Goal: Task Accomplishment & Management: Manage account settings

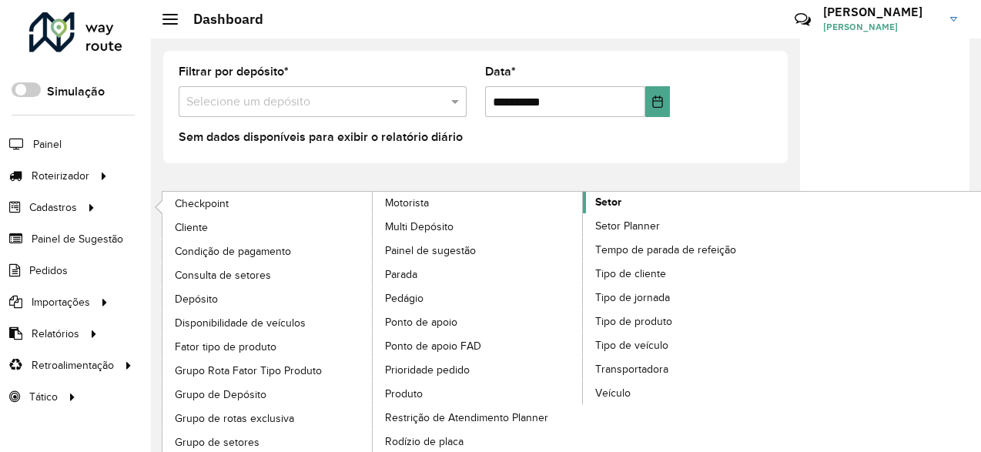
click at [637, 196] on link "Setor" at bounding box center [583, 347] width 421 height 311
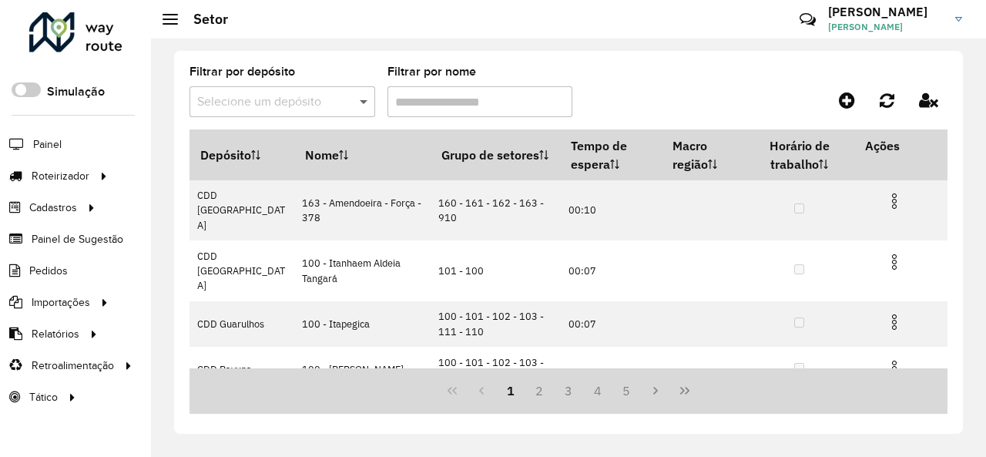
click at [362, 105] on span at bounding box center [365, 101] width 19 height 18
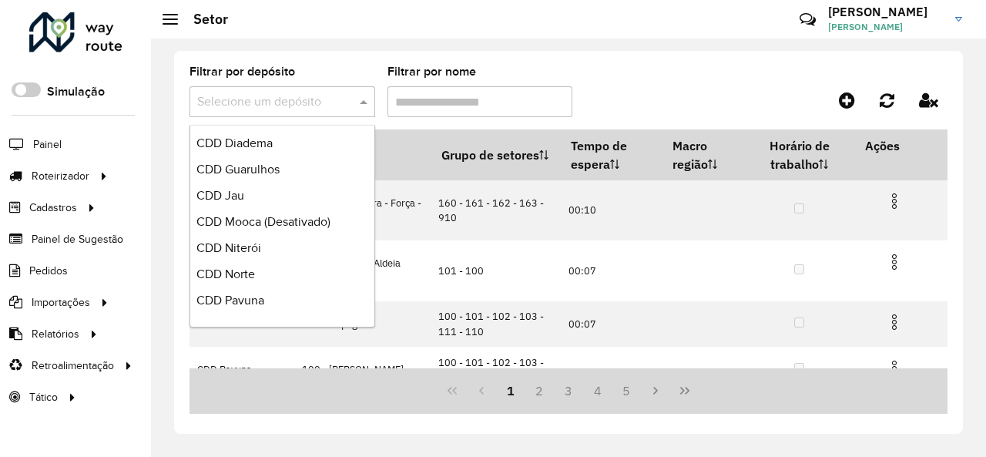
scroll to position [770, 0]
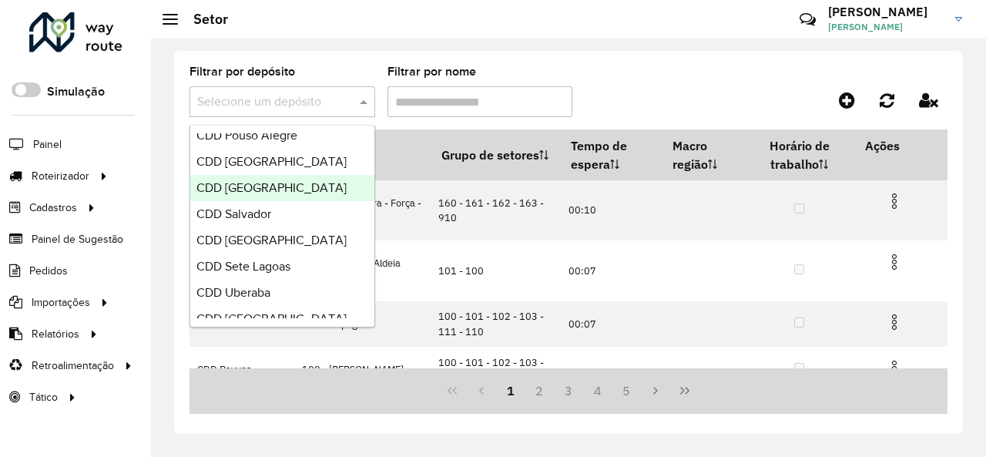
click at [316, 188] on div "CDD [GEOGRAPHIC_DATA]" at bounding box center [282, 188] width 184 height 26
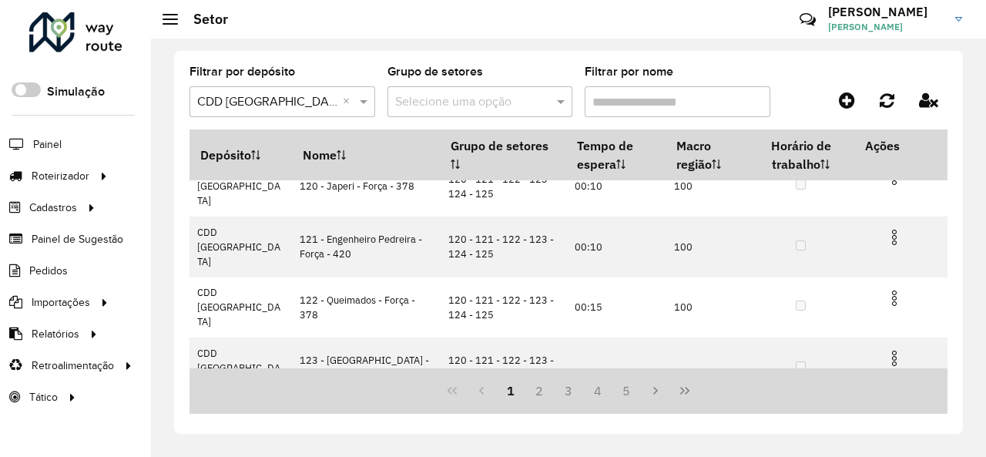
scroll to position [357, 0]
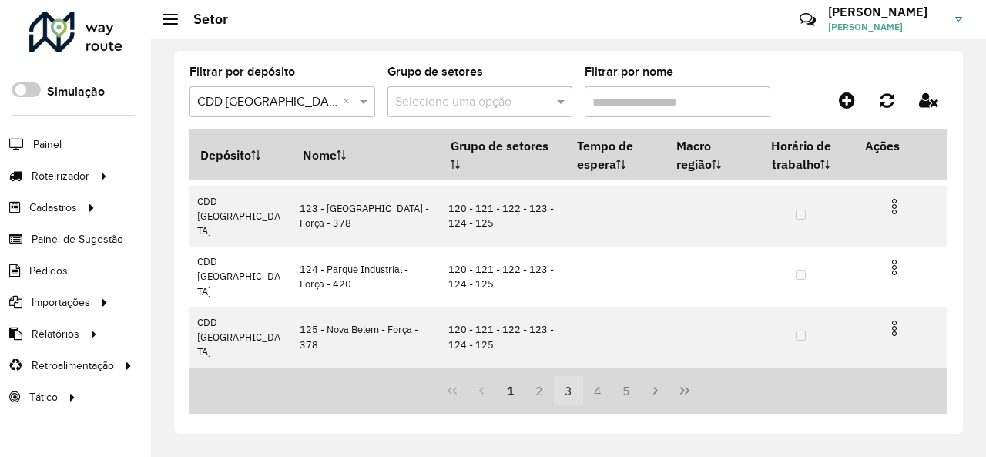
click at [562, 384] on button "3" at bounding box center [568, 390] width 29 height 29
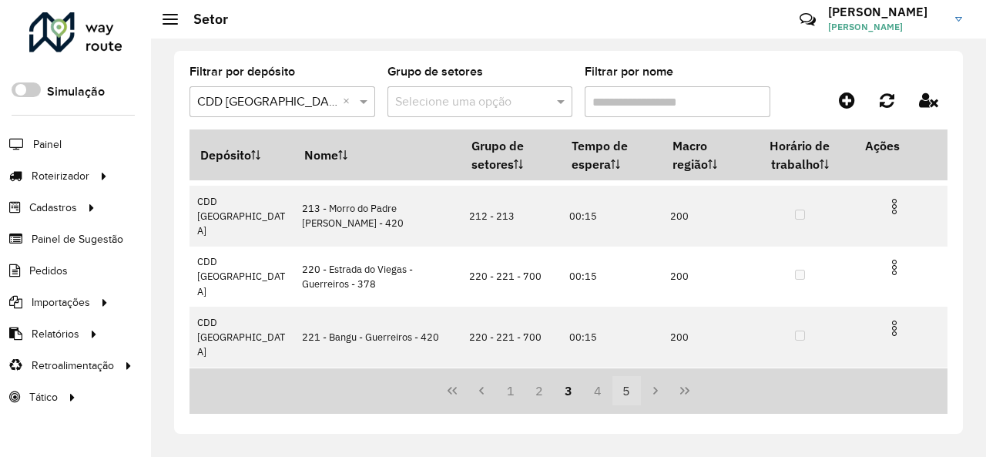
click at [630, 392] on button "5" at bounding box center [626, 390] width 29 height 29
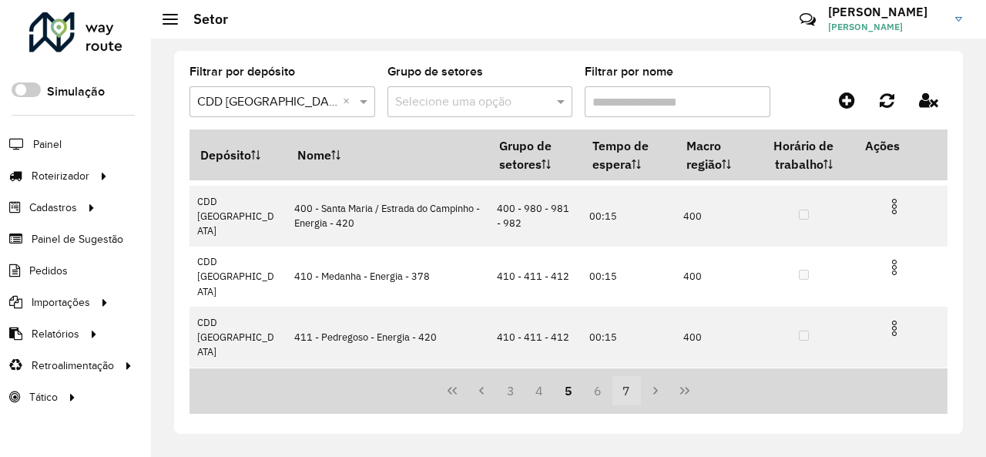
click at [633, 387] on button "7" at bounding box center [626, 390] width 29 height 29
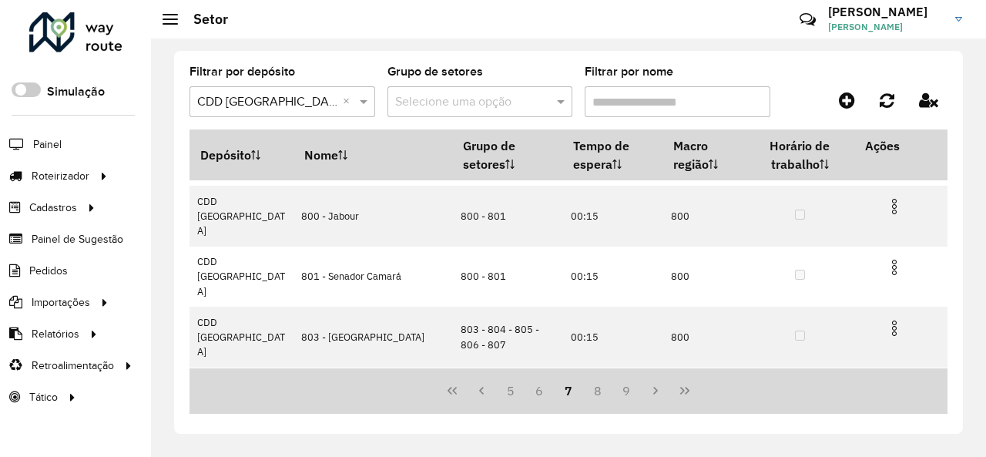
scroll to position [280, 0]
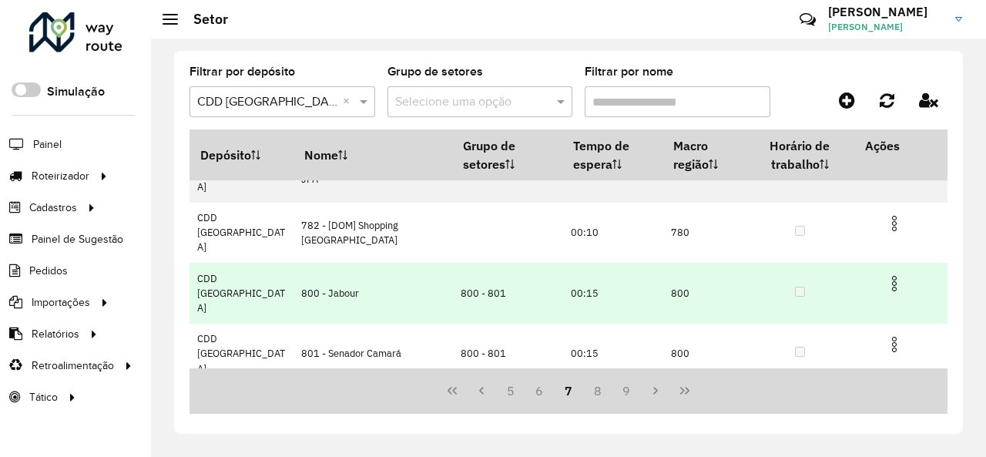
click at [889, 274] on img at bounding box center [894, 283] width 18 height 18
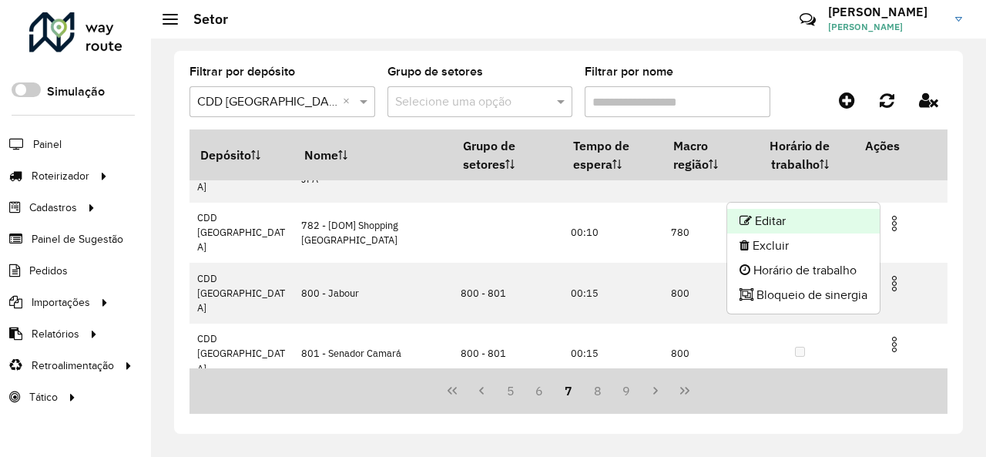
click at [810, 219] on li "Editar" at bounding box center [803, 221] width 152 height 25
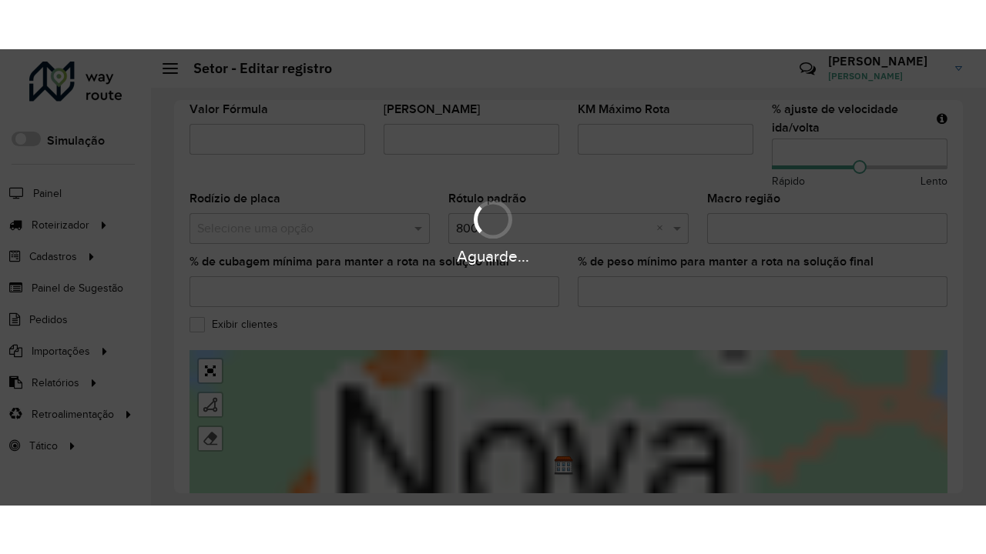
scroll to position [614, 0]
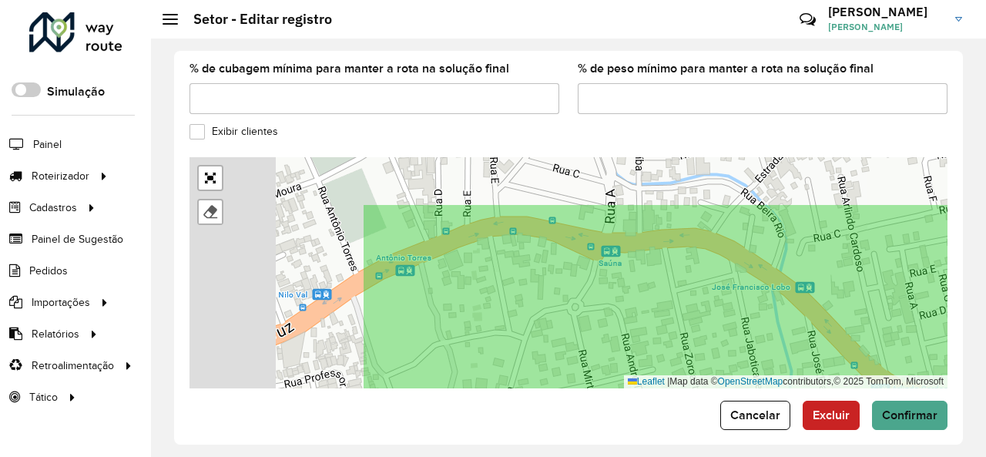
drag, startPoint x: 450, startPoint y: 212, endPoint x: 732, endPoint y: 283, distance: 290.6
click at [732, 283] on icon at bounding box center [812, 343] width 899 height 279
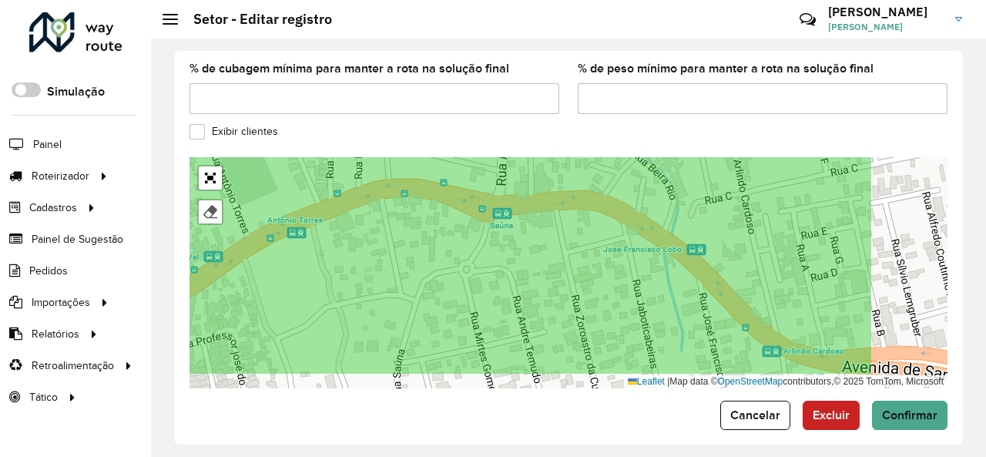
drag, startPoint x: 728, startPoint y: 291, endPoint x: 587, endPoint y: 254, distance: 146.4
click at [587, 254] on icon at bounding box center [421, 234] width 899 height 279
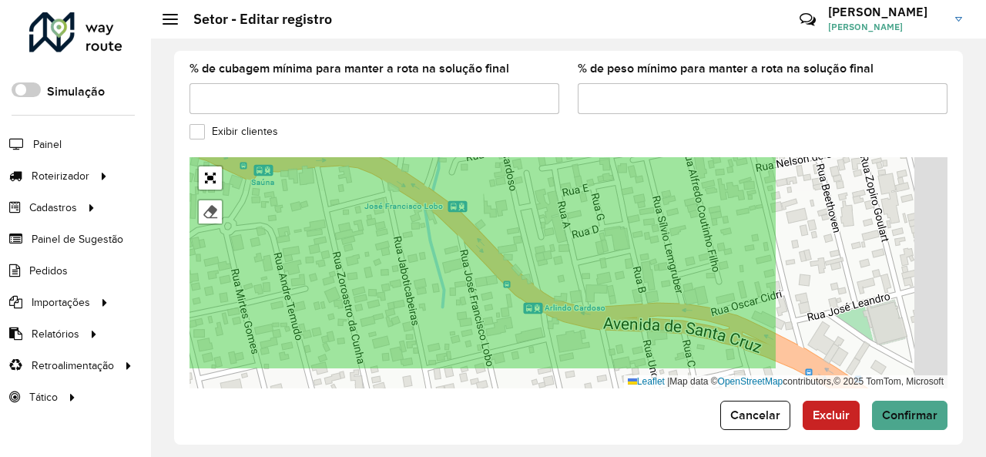
drag, startPoint x: 735, startPoint y: 250, endPoint x: 514, endPoint y: 211, distance: 224.4
click at [514, 211] on icon at bounding box center [326, 229] width 899 height 279
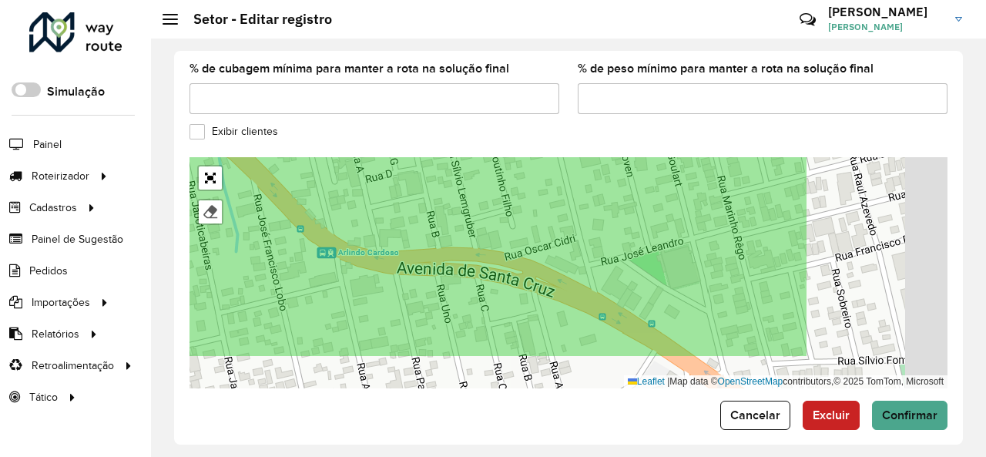
drag, startPoint x: 728, startPoint y: 261, endPoint x: 547, endPoint y: 213, distance: 187.1
click at [547, 213] on icon at bounding box center [357, 217] width 899 height 279
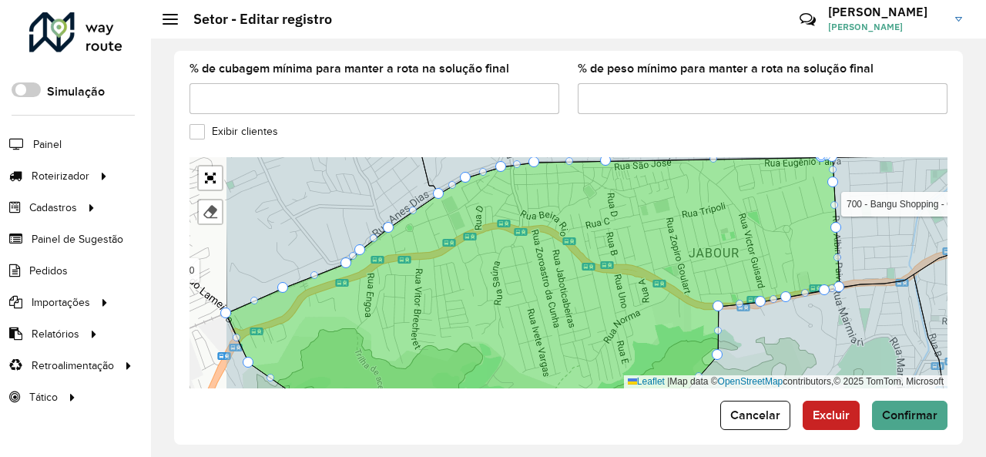
drag, startPoint x: 484, startPoint y: 265, endPoint x: 596, endPoint y: 263, distance: 111.7
click at [596, 263] on icon at bounding box center [532, 283] width 613 height 253
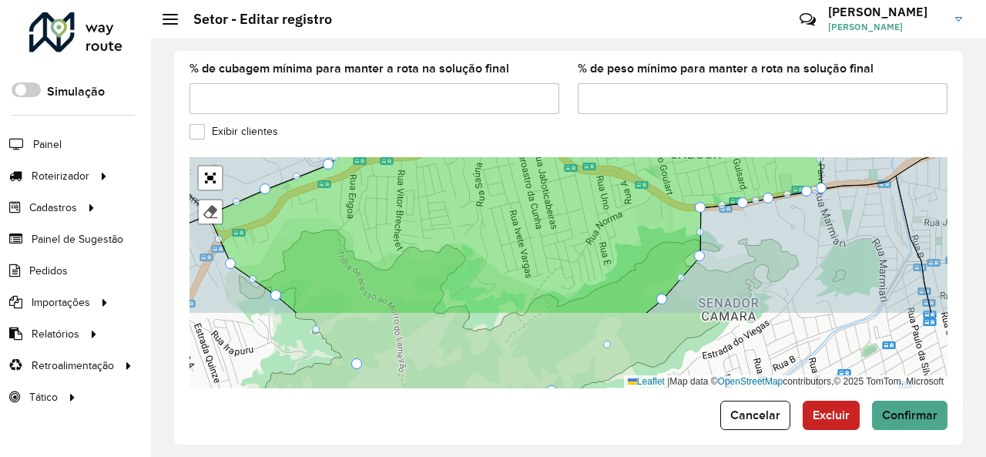
drag, startPoint x: 564, startPoint y: 276, endPoint x: 548, endPoint y: 190, distance: 86.8
click at [548, 190] on icon at bounding box center [515, 186] width 613 height 255
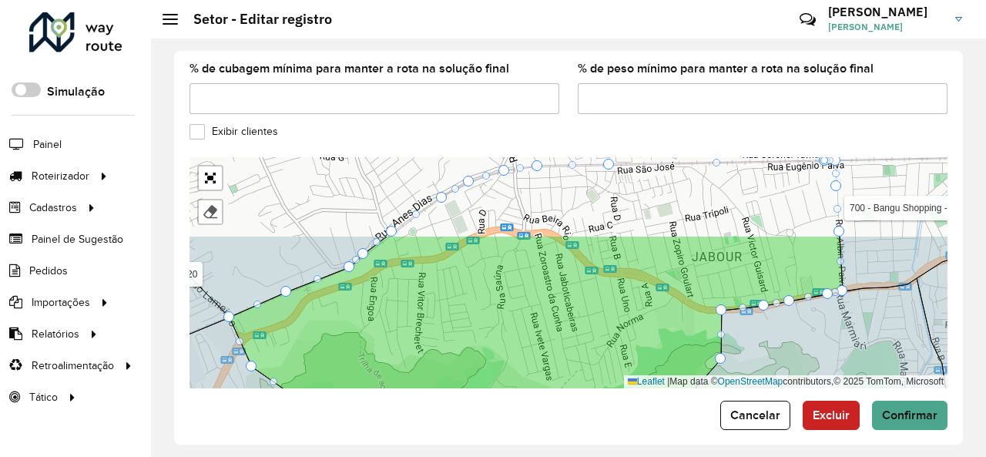
drag, startPoint x: 551, startPoint y: 208, endPoint x: 569, endPoint y: 299, distance: 92.6
click at [569, 299] on icon at bounding box center [535, 375] width 613 height 279
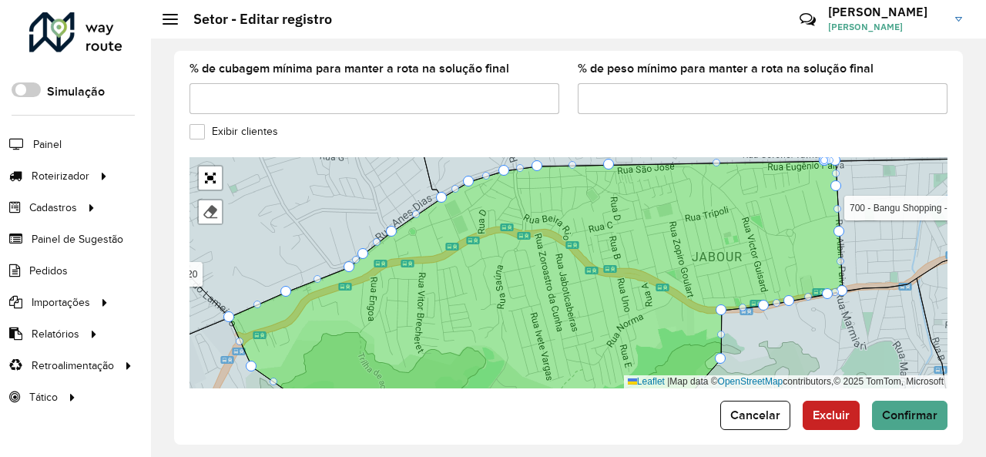
click at [222, 165] on div at bounding box center [210, 178] width 26 height 26
click at [216, 166] on link "Abrir mapa em tela cheia" at bounding box center [210, 177] width 23 height 23
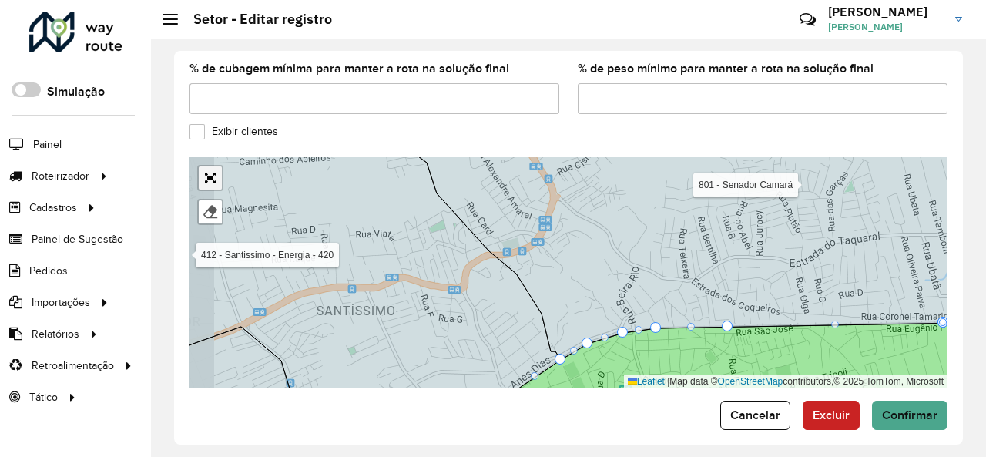
scroll to position [274, 0]
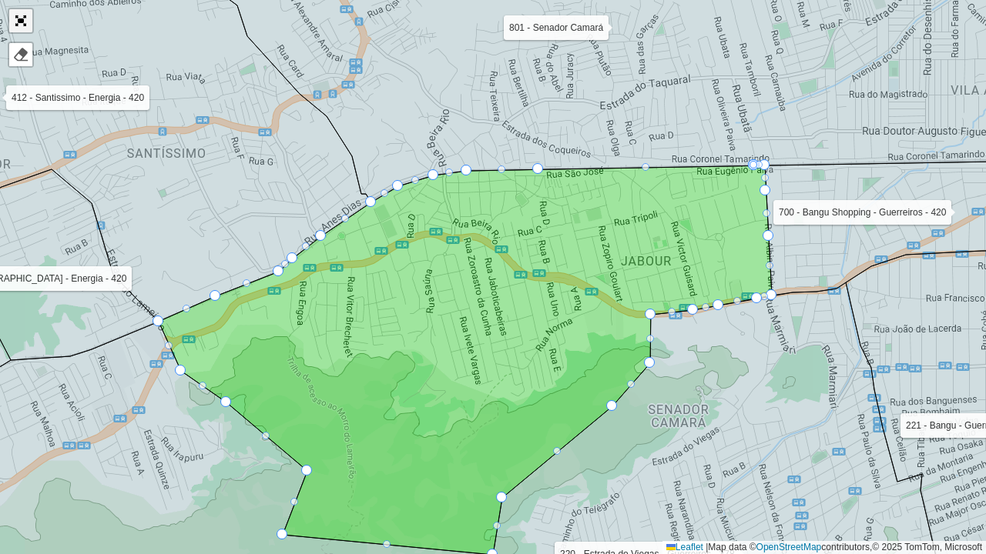
click at [26, 18] on link "Abrir mapa em tela cheia" at bounding box center [20, 20] width 23 height 23
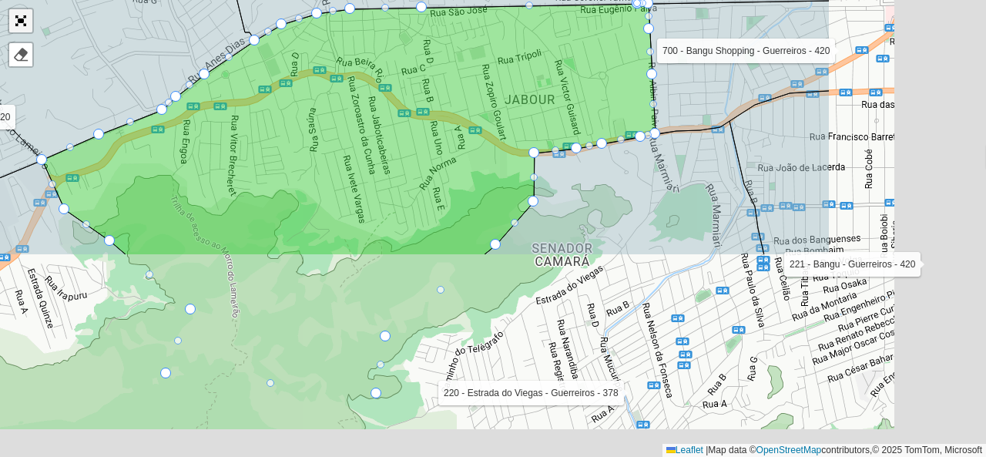
scroll to position [614, 0]
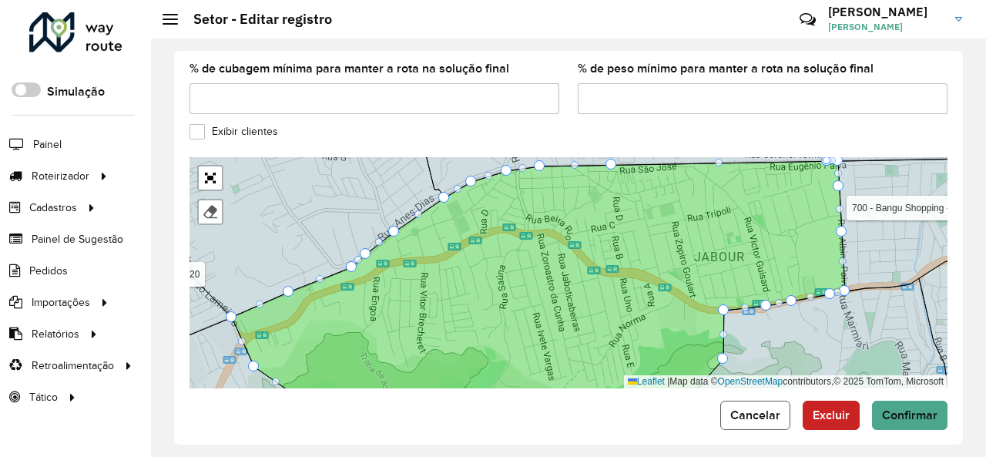
click at [759, 408] on span "Cancelar" at bounding box center [755, 414] width 50 height 13
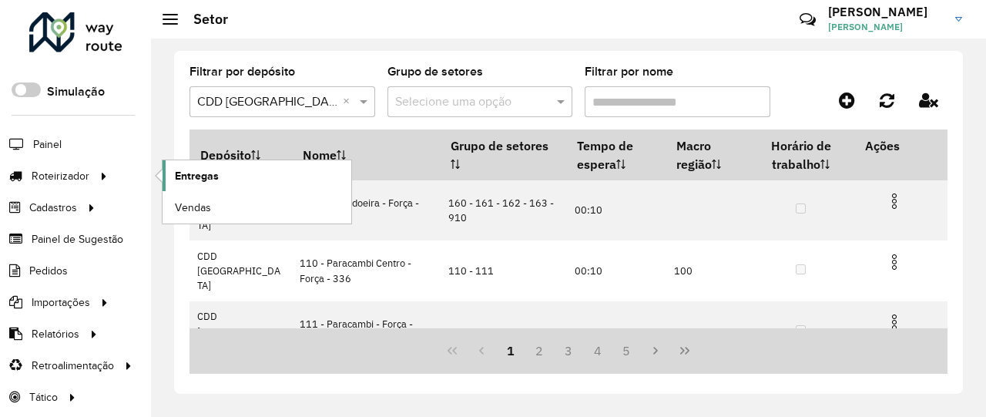
click at [213, 177] on span "Entregas" at bounding box center [197, 176] width 44 height 16
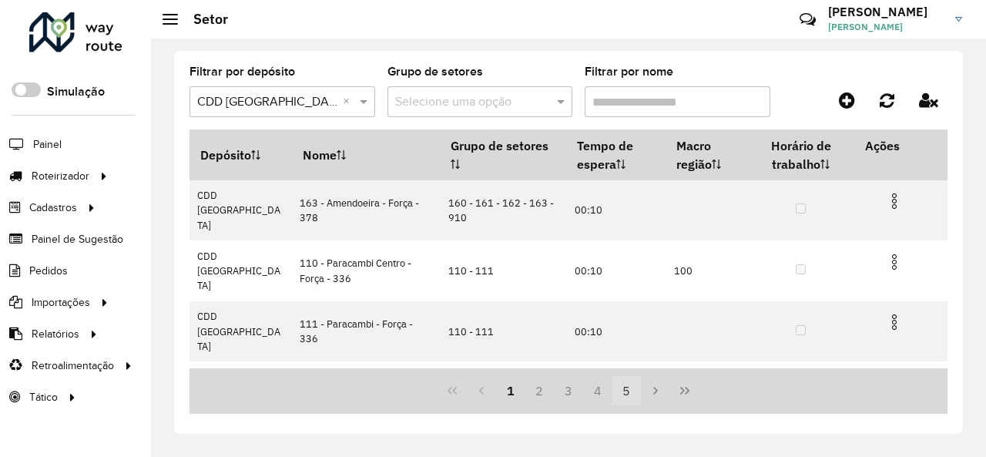
click at [632, 387] on button "5" at bounding box center [626, 390] width 29 height 29
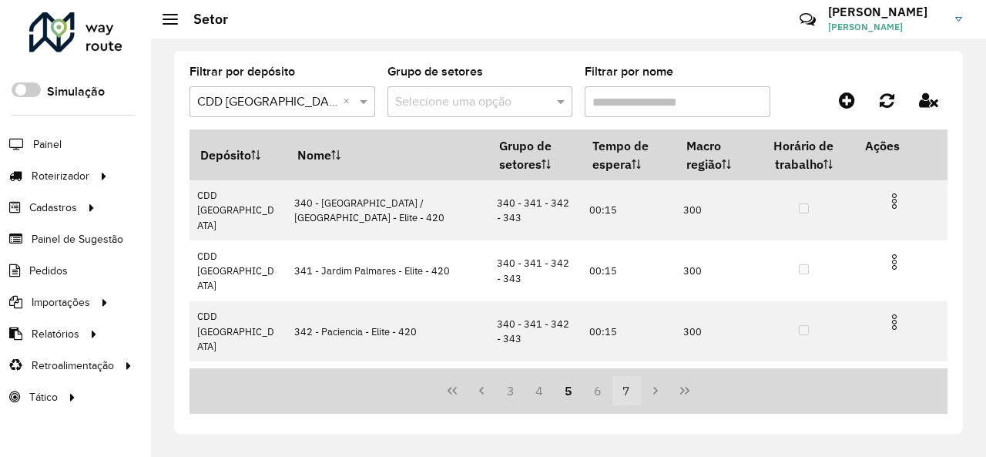
click at [628, 387] on button "7" at bounding box center [626, 390] width 29 height 29
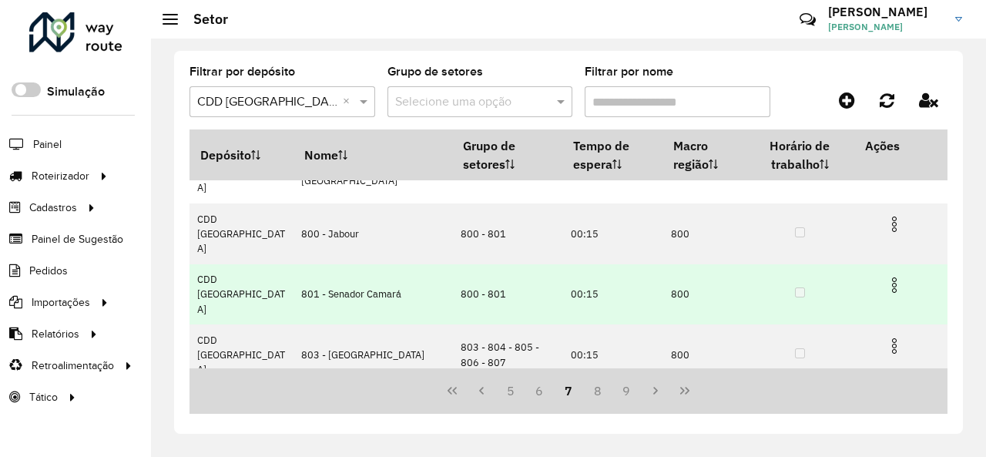
scroll to position [357, 0]
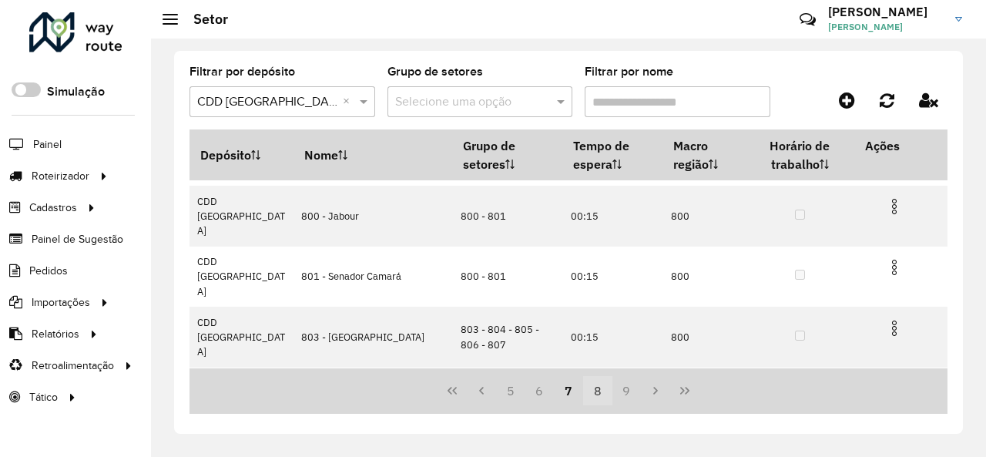
click at [603, 394] on button "8" at bounding box center [597, 390] width 29 height 29
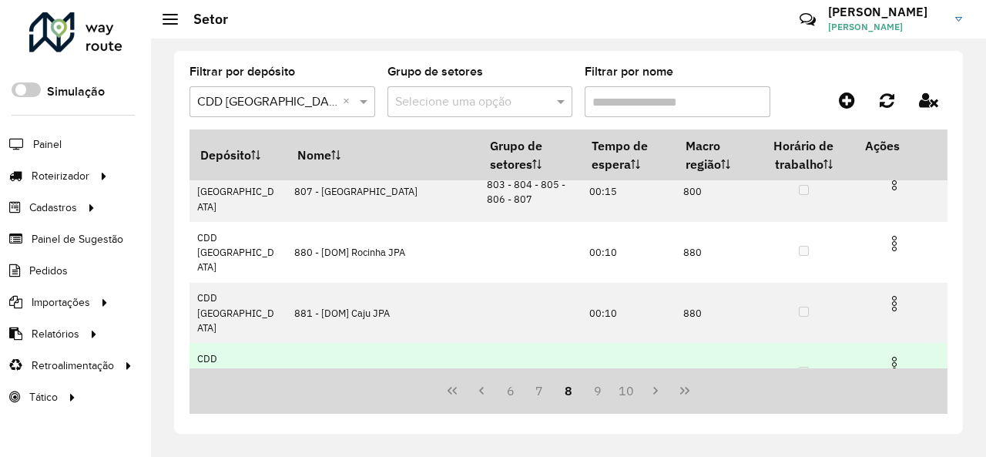
scroll to position [0, 0]
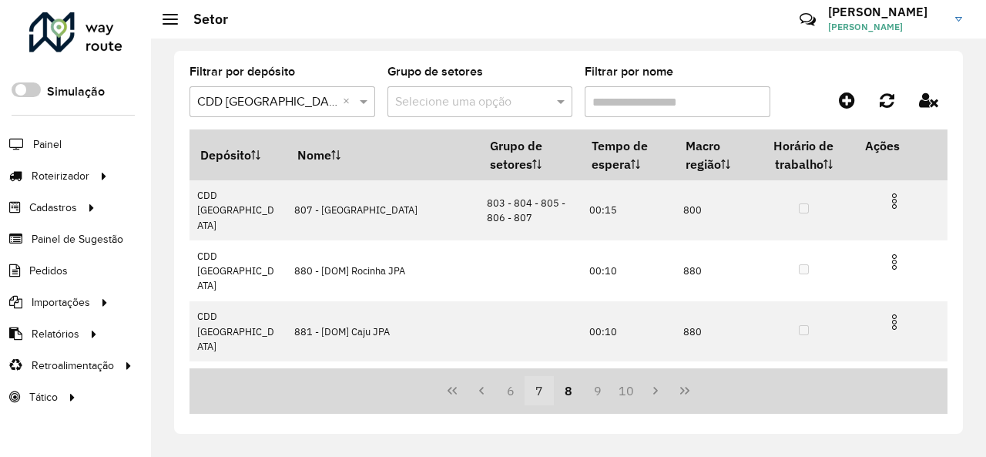
click at [542, 389] on button "7" at bounding box center [538, 390] width 29 height 29
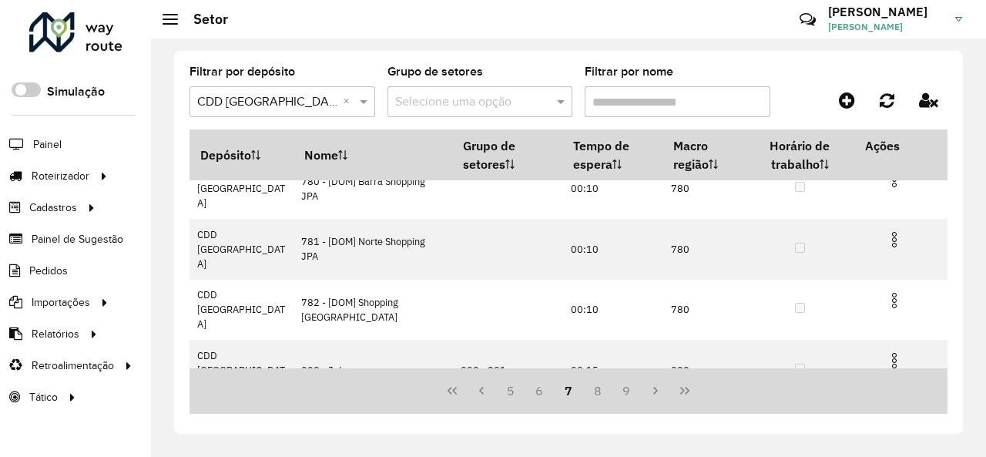
scroll to position [280, 0]
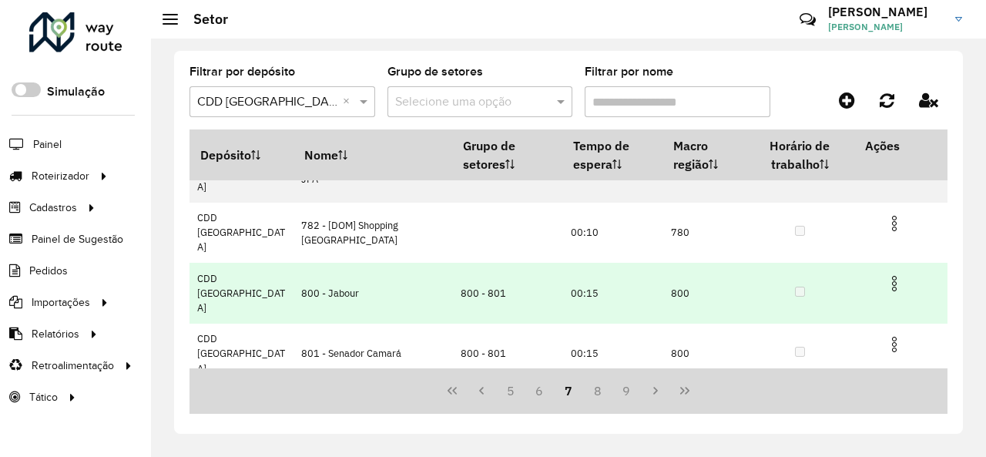
click at [893, 274] on img at bounding box center [894, 283] width 18 height 18
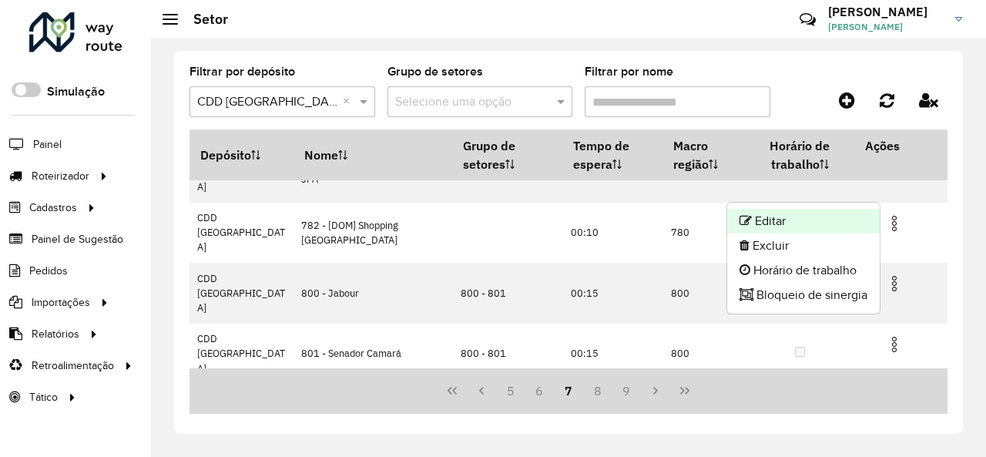
click at [818, 217] on li "Editar" at bounding box center [803, 221] width 152 height 25
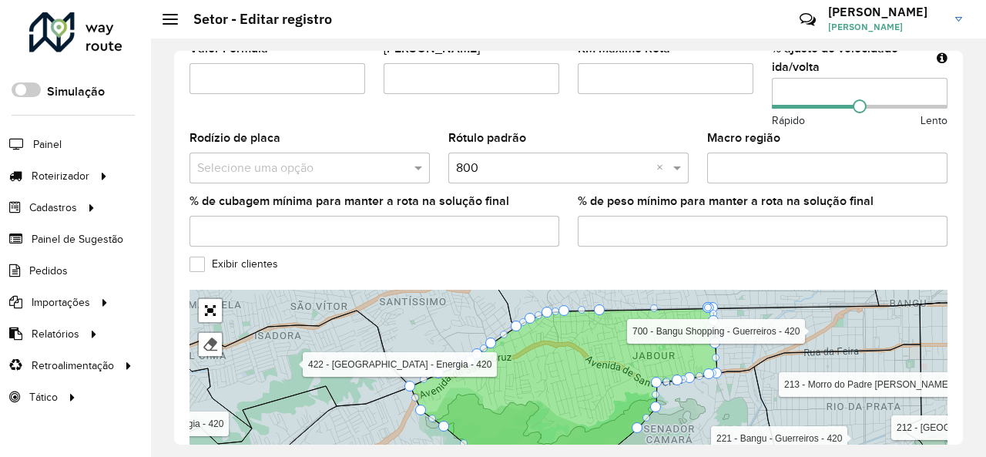
scroll to position [539, 0]
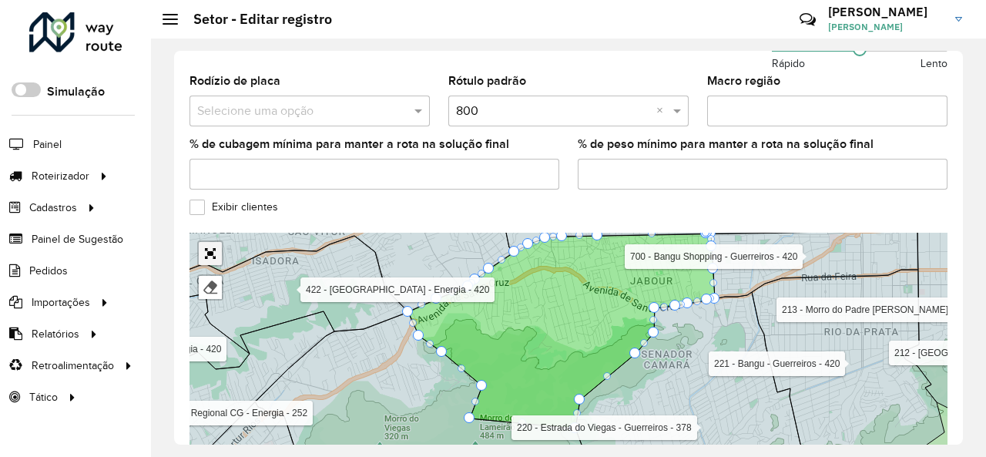
click at [216, 242] on link "Abrir mapa em tela cheia" at bounding box center [210, 253] width 23 height 23
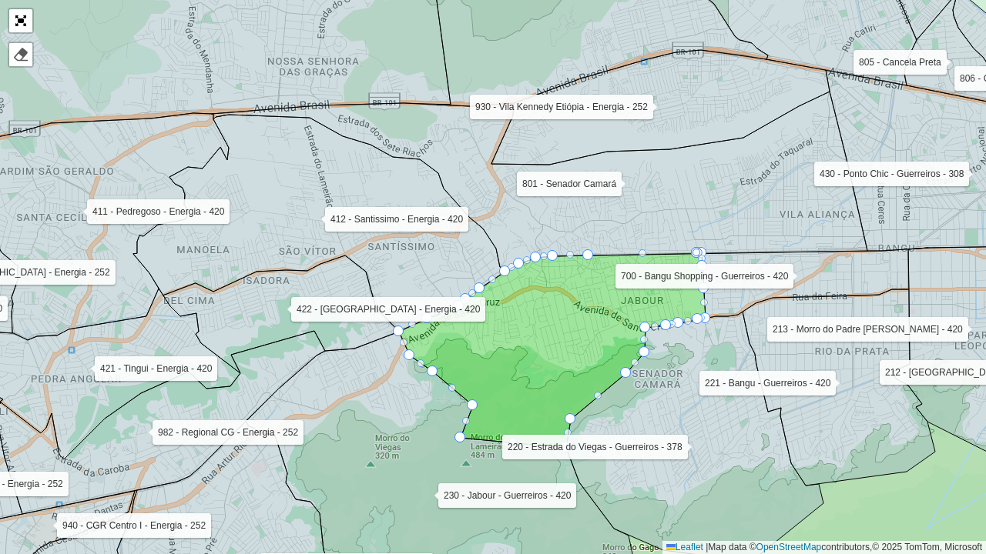
drag, startPoint x: 668, startPoint y: 171, endPoint x: 624, endPoint y: 279, distance: 116.7
click at [624, 272] on icon at bounding box center [539, 182] width 655 height 180
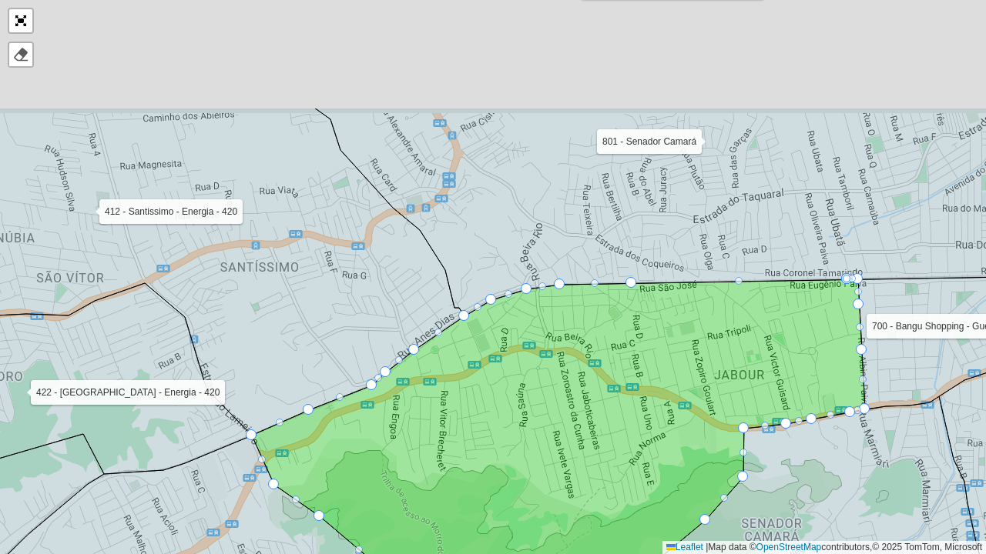
drag, startPoint x: 591, startPoint y: 206, endPoint x: 557, endPoint y: 377, distance: 174.1
click at [557, 377] on icon at bounding box center [558, 475] width 613 height 390
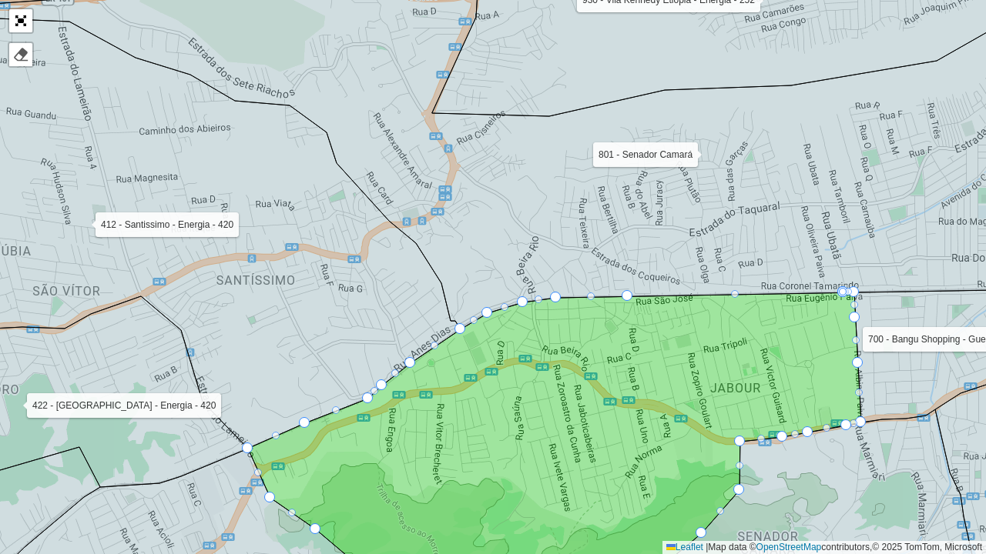
drag, startPoint x: 582, startPoint y: 196, endPoint x: 549, endPoint y: 371, distance: 177.9
click at [549, 330] on icon at bounding box center [493, 155] width 1184 height 350
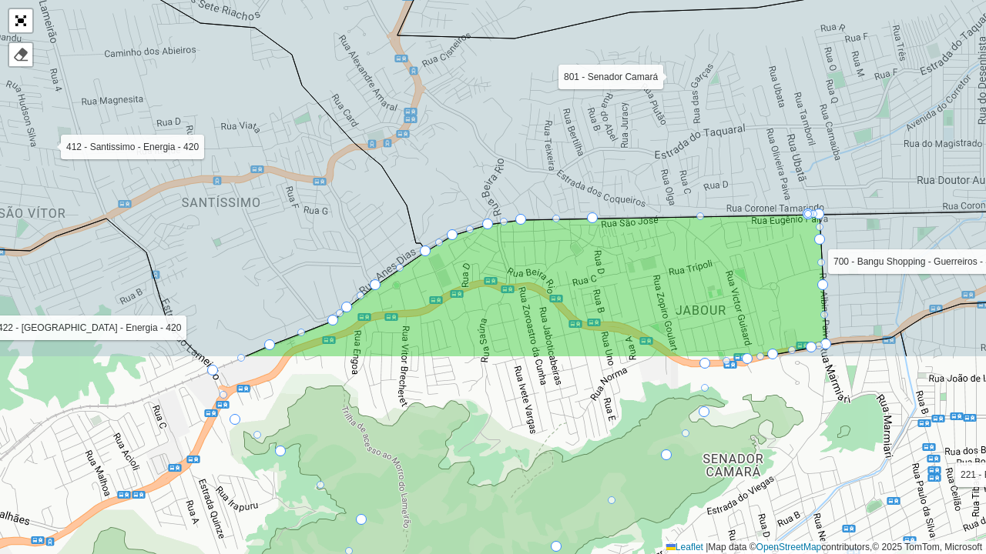
drag, startPoint x: 547, startPoint y: 312, endPoint x: 547, endPoint y: 112, distance: 200.2
click at [547, 112] on icon at bounding box center [491, 71] width 1184 height 360
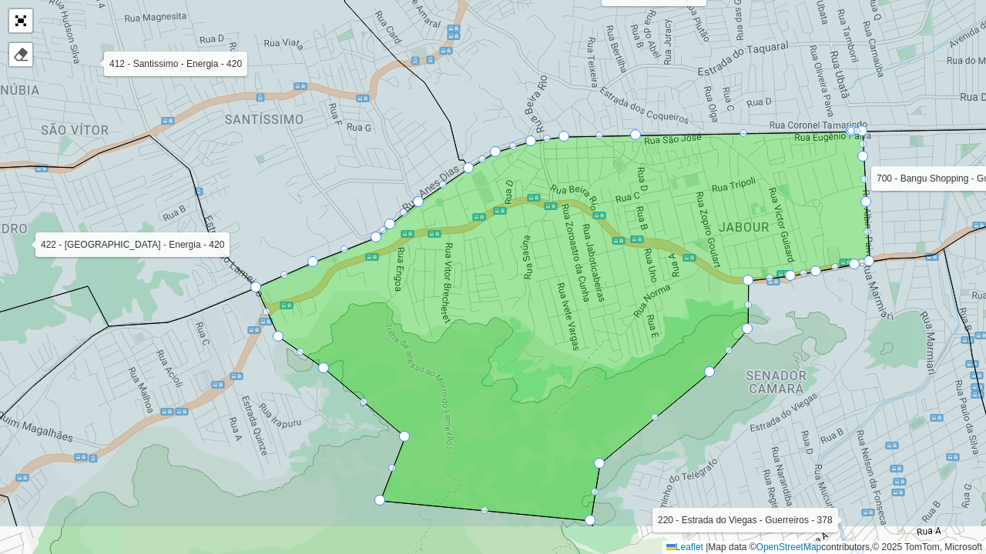
drag, startPoint x: 542, startPoint y: 371, endPoint x: 585, endPoint y: 288, distance: 93.7
click at [585, 288] on icon at bounding box center [562, 327] width 613 height 390
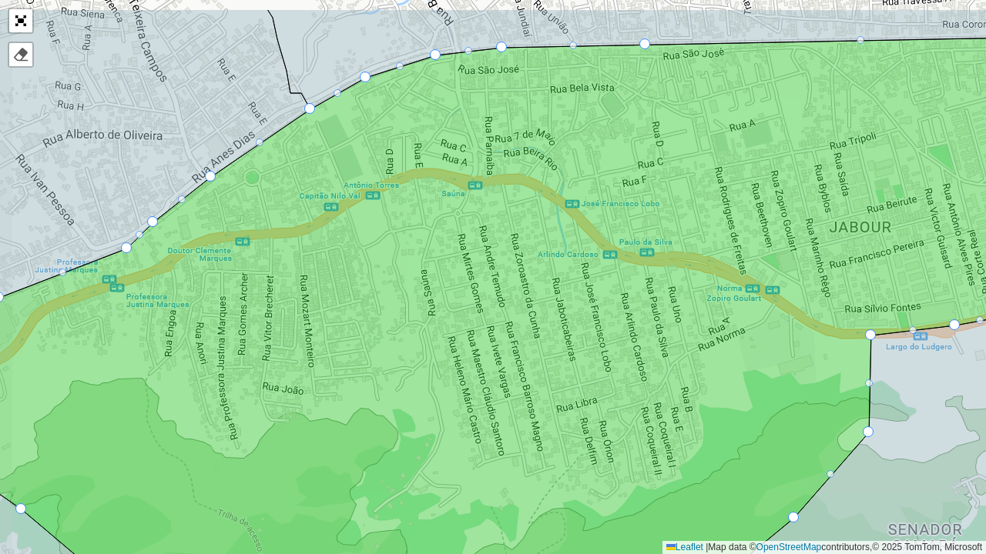
drag, startPoint x: 441, startPoint y: 287, endPoint x: 484, endPoint y: 352, distance: 77.3
click at [484, 352] on icon at bounding box center [528, 356] width 1169 height 640
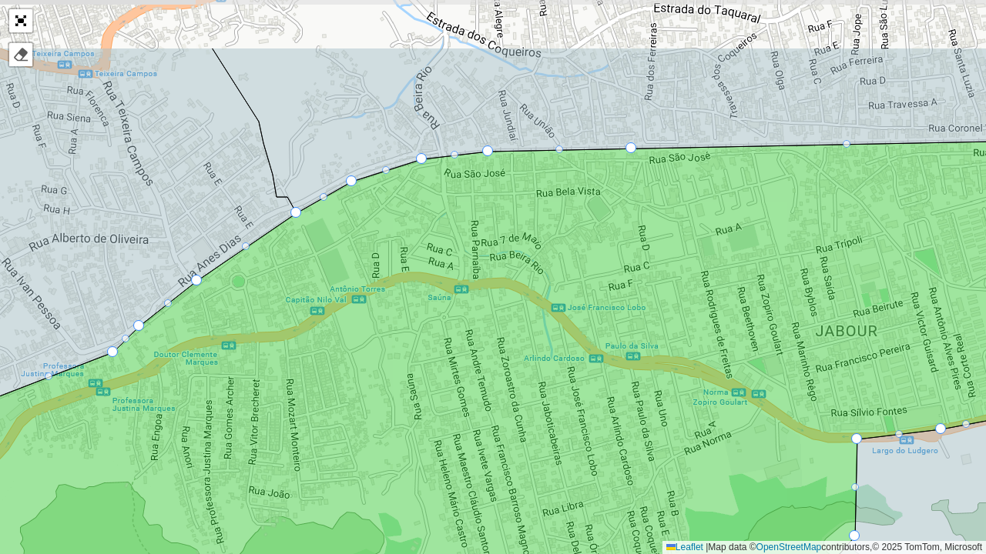
drag, startPoint x: 486, startPoint y: 245, endPoint x: 473, endPoint y: 349, distance: 104.8
click at [473, 349] on icon at bounding box center [479, 427] width 1184 height 574
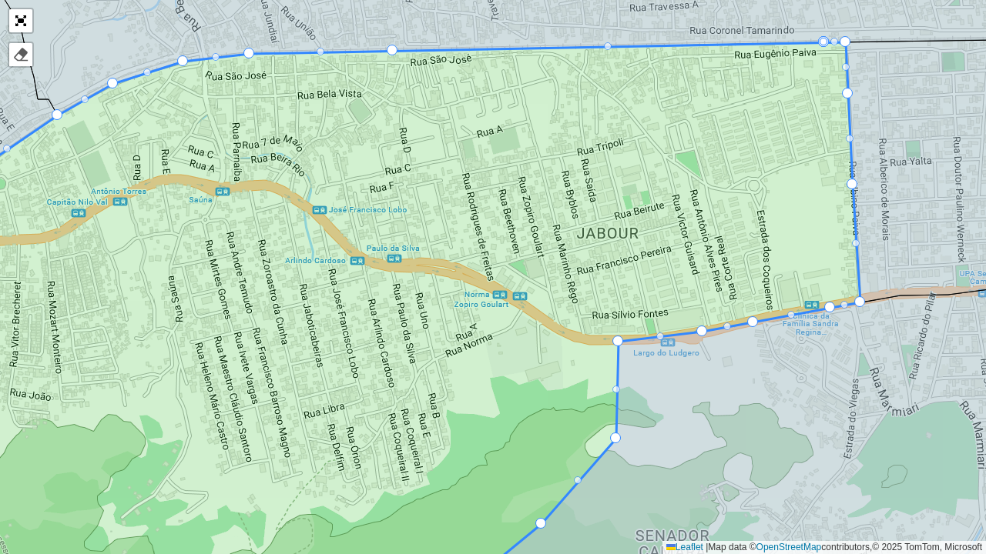
drag, startPoint x: 682, startPoint y: 350, endPoint x: 670, endPoint y: 331, distance: 22.2
click at [670, 331] on icon at bounding box center [370, 319] width 979 height 554
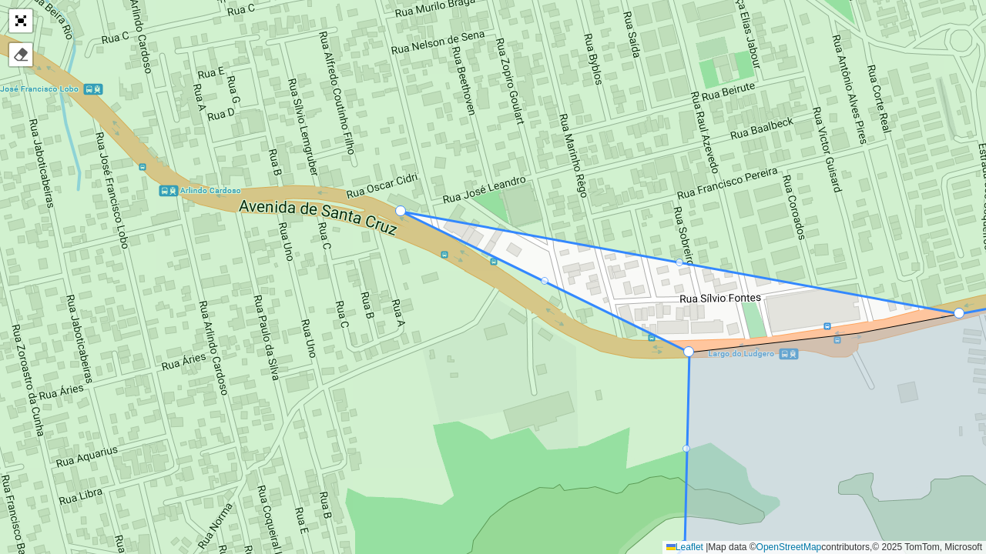
drag, startPoint x: 850, startPoint y: 333, endPoint x: 396, endPoint y: 212, distance: 470.3
click at [544, 281] on div at bounding box center [545, 281] width 8 height 8
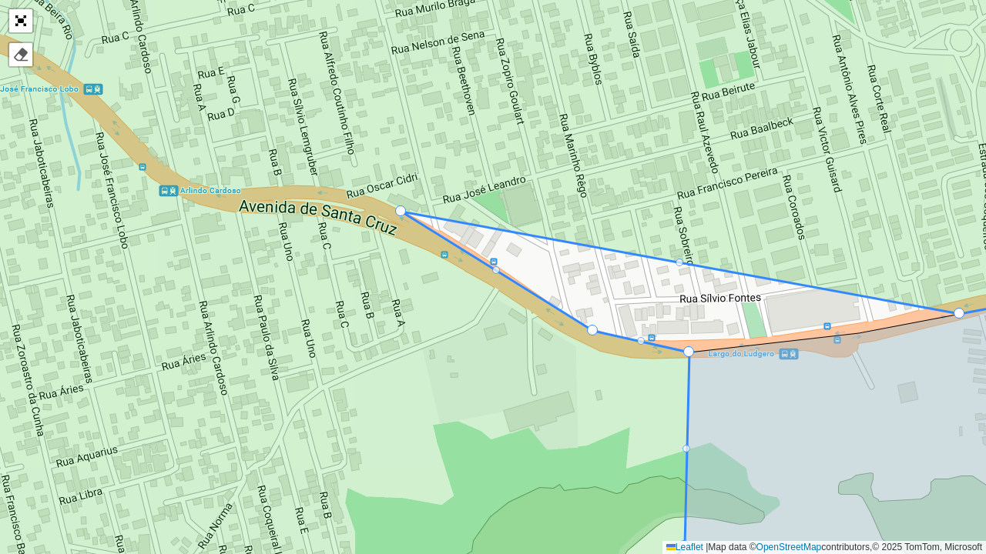
drag, startPoint x: 545, startPoint y: 280, endPoint x: 593, endPoint y: 330, distance: 68.6
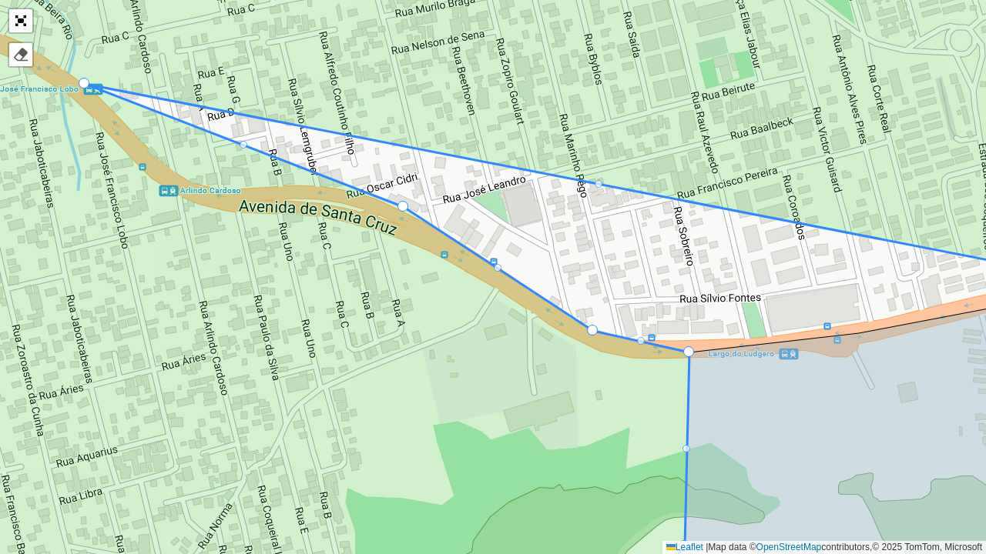
drag, startPoint x: 958, startPoint y: 312, endPoint x: 83, endPoint y: 82, distance: 904.5
drag, startPoint x: 494, startPoint y: 268, endPoint x: 480, endPoint y: 257, distance: 17.6
drag, startPoint x: 494, startPoint y: 267, endPoint x: 472, endPoint y: 248, distance: 28.9
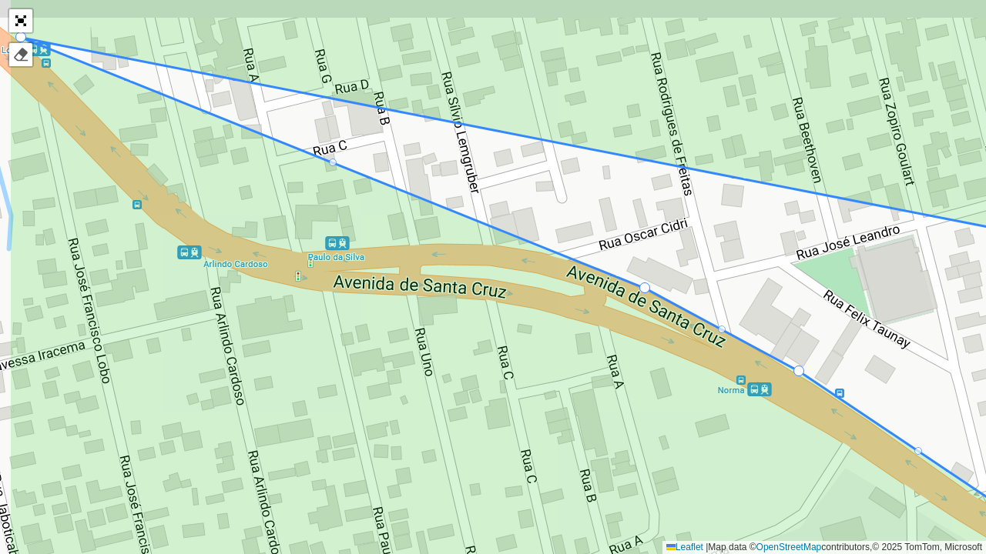
drag, startPoint x: 246, startPoint y: 170, endPoint x: 356, endPoint y: 208, distance: 115.7
click at [356, 208] on icon at bounding box center [601, 315] width 1187 height 670
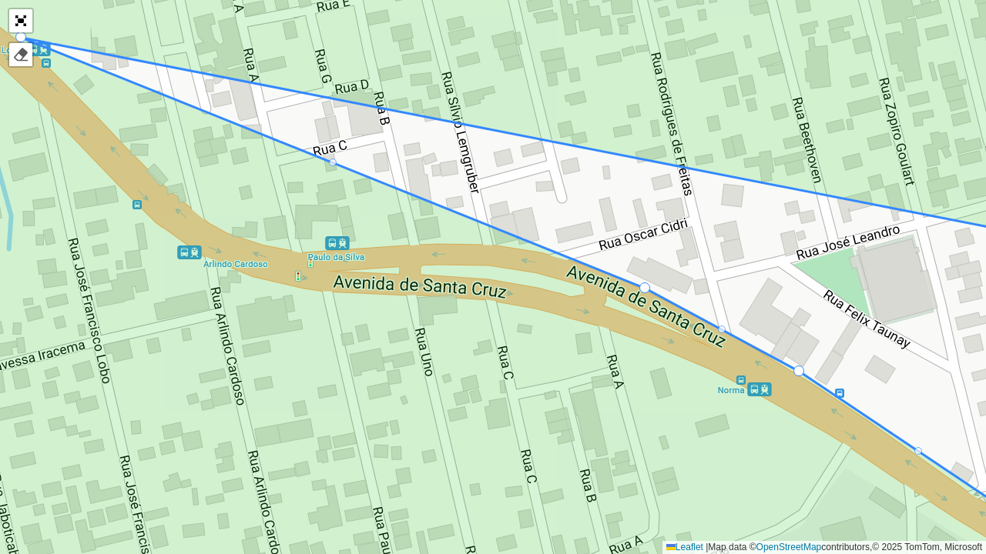
click at [327, 163] on icon at bounding box center [492, 277] width 1187 height 670
click at [331, 163] on div at bounding box center [333, 163] width 8 height 8
drag, startPoint x: 333, startPoint y: 162, endPoint x: 447, endPoint y: 214, distance: 126.1
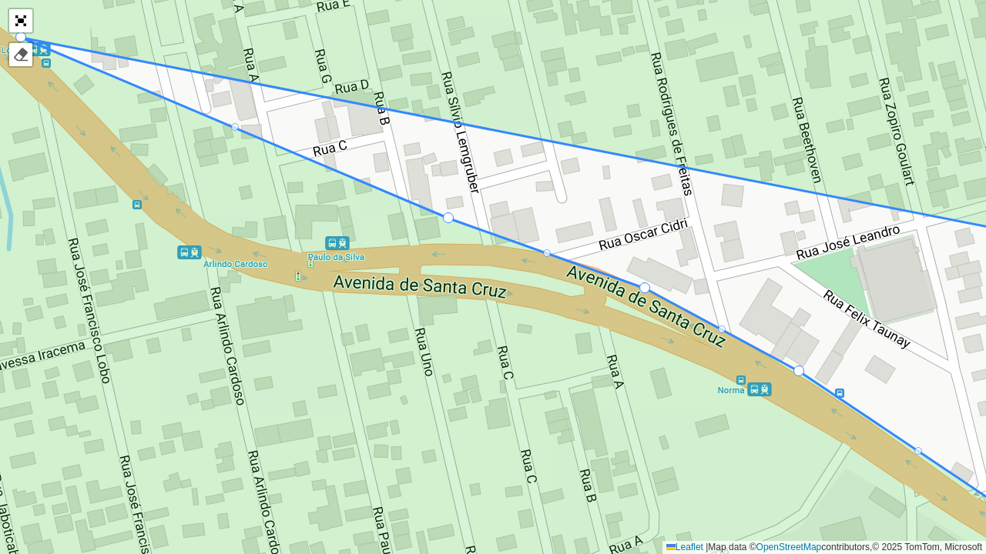
click at [231, 125] on div at bounding box center [235, 127] width 8 height 8
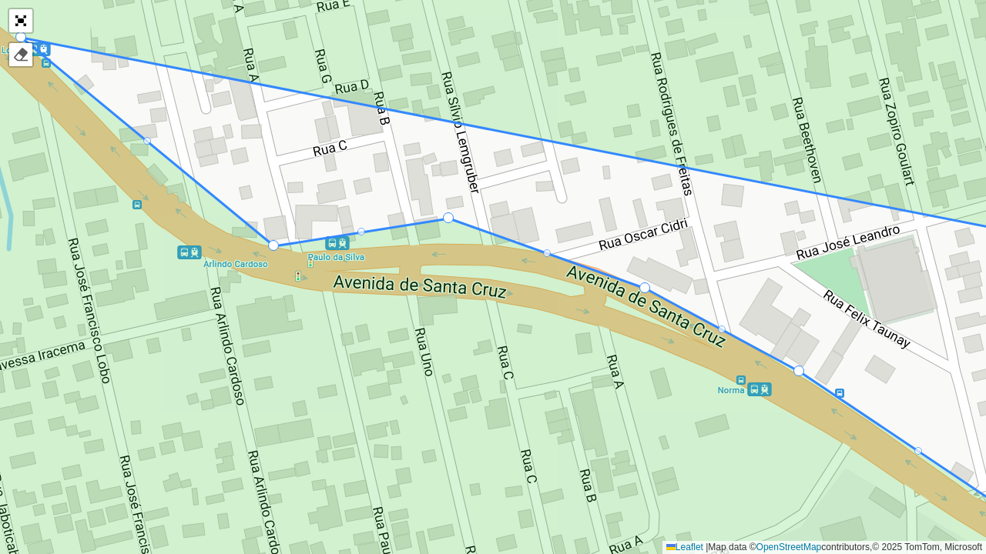
drag, startPoint x: 233, startPoint y: 127, endPoint x: 272, endPoint y: 246, distance: 124.7
click at [359, 231] on div at bounding box center [361, 232] width 8 height 8
drag, startPoint x: 360, startPoint y: 231, endPoint x: 370, endPoint y: 236, distance: 10.3
click at [359, 230] on div at bounding box center [361, 232] width 8 height 8
click at [360, 229] on div at bounding box center [361, 232] width 8 height 8
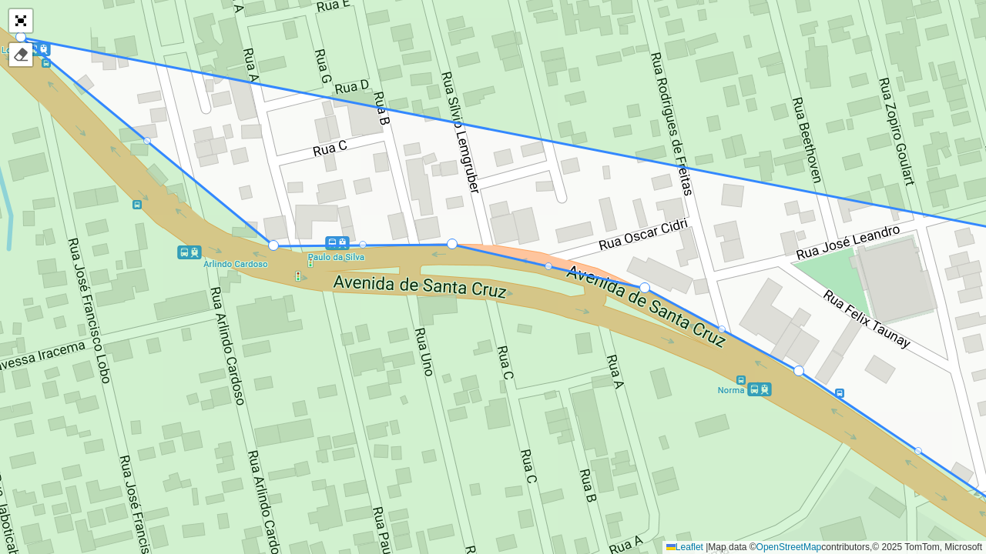
drag, startPoint x: 446, startPoint y: 217, endPoint x: 449, endPoint y: 242, distance: 24.8
click at [362, 244] on div at bounding box center [363, 245] width 8 height 8
drag, startPoint x: 362, startPoint y: 244, endPoint x: 302, endPoint y: 251, distance: 60.5
click at [547, 265] on div at bounding box center [548, 267] width 8 height 8
drag, startPoint x: 549, startPoint y: 266, endPoint x: 547, endPoint y: 254, distance: 11.7
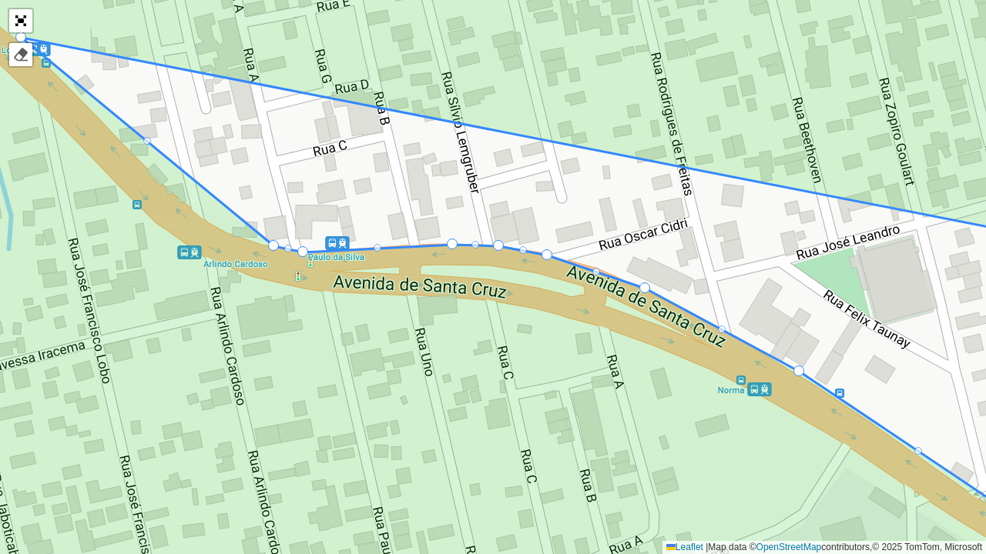
click at [598, 275] on div at bounding box center [596, 272] width 8 height 8
click at [595, 264] on div "163 - Amendoeira - Força - 378 110 - Paracambi Centro - Força - 336 111 - Parac…" at bounding box center [493, 277] width 986 height 554
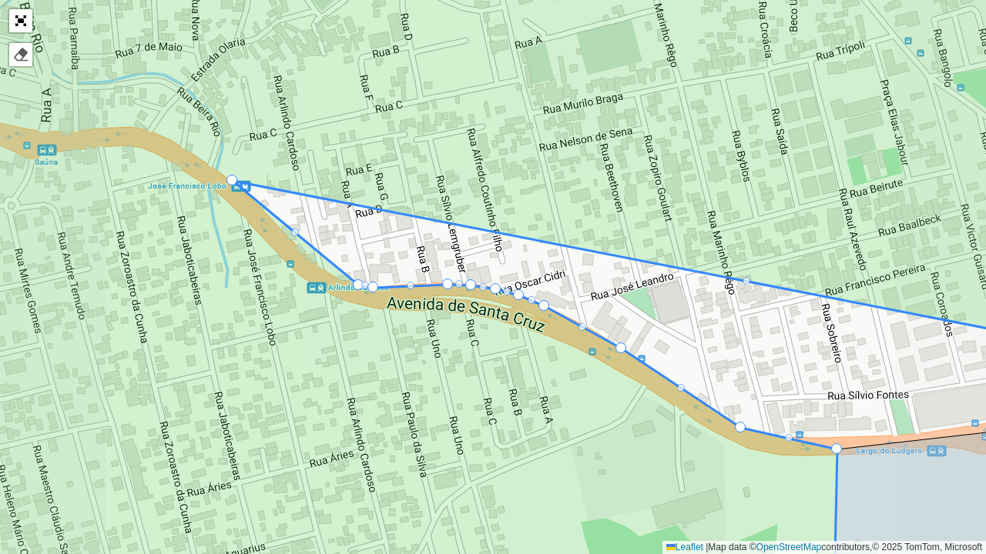
drag, startPoint x: 262, startPoint y: 306, endPoint x: 372, endPoint y: 323, distance: 111.5
click at [372, 323] on icon at bounding box center [539, 290] width 1187 height 670
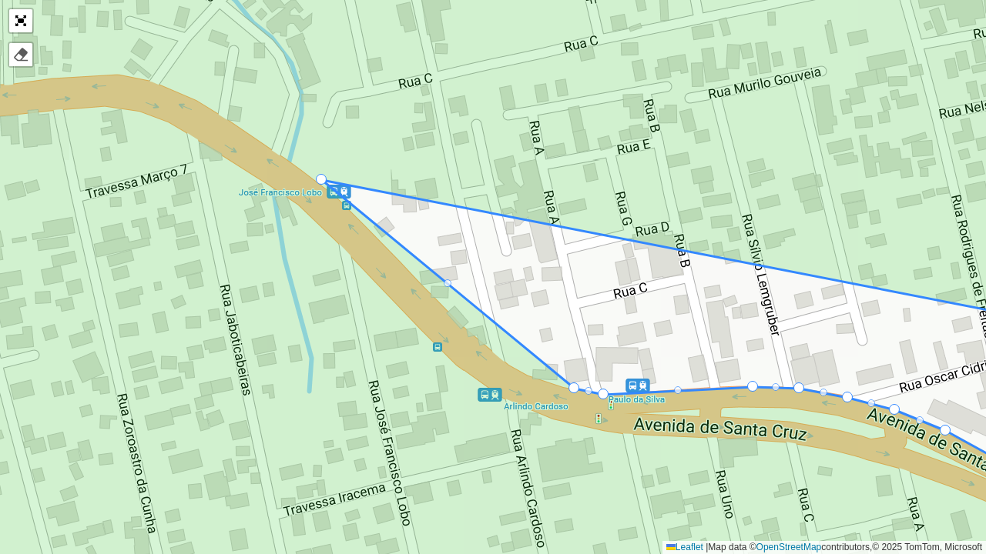
drag, startPoint x: 410, startPoint y: 362, endPoint x: 386, endPoint y: 330, distance: 40.2
click at [387, 330] on icon at bounding box center [492, 277] width 1187 height 670
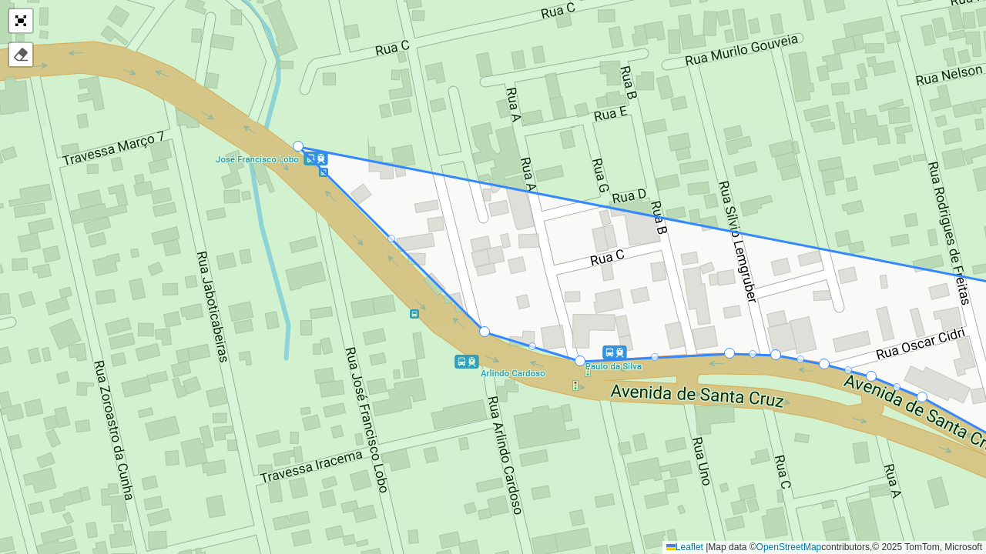
drag, startPoint x: 551, startPoint y: 354, endPoint x: 485, endPoint y: 331, distance: 70.1
click at [532, 343] on div at bounding box center [532, 347] width 8 height 8
drag, startPoint x: 534, startPoint y: 347, endPoint x: 526, endPoint y: 350, distance: 8.0
click at [391, 237] on div at bounding box center [391, 239] width 8 height 8
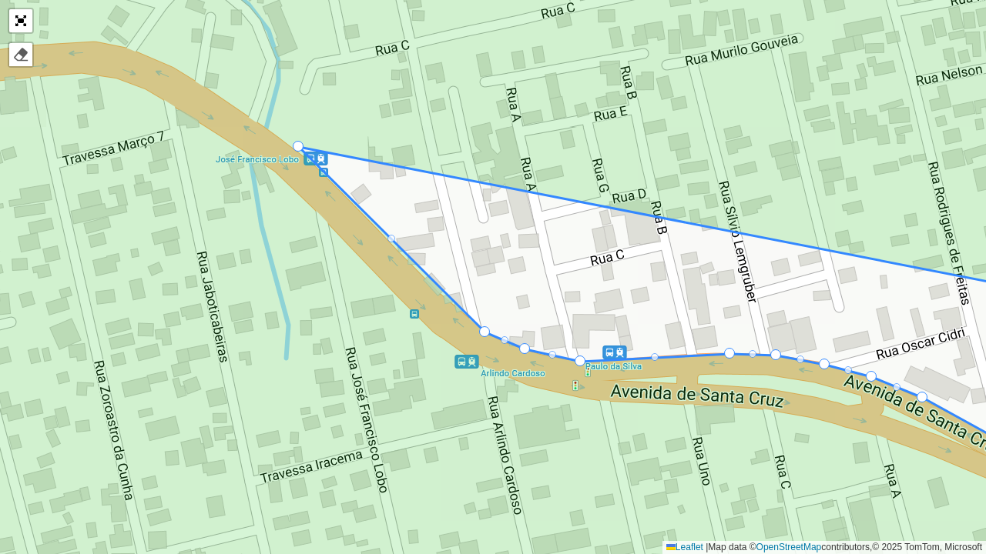
click at [391, 237] on div at bounding box center [391, 239] width 8 height 8
drag, startPoint x: 484, startPoint y: 331, endPoint x: 470, endPoint y: 322, distance: 16.7
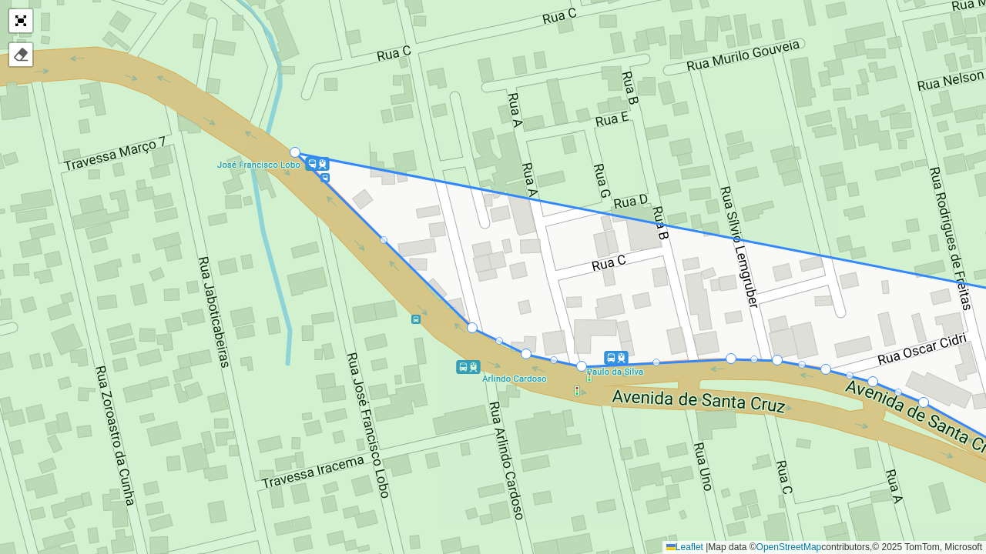
drag, startPoint x: 257, startPoint y: 218, endPoint x: 265, endPoint y: 230, distance: 14.5
click at [265, 230] on icon at bounding box center [494, 283] width 1187 height 670
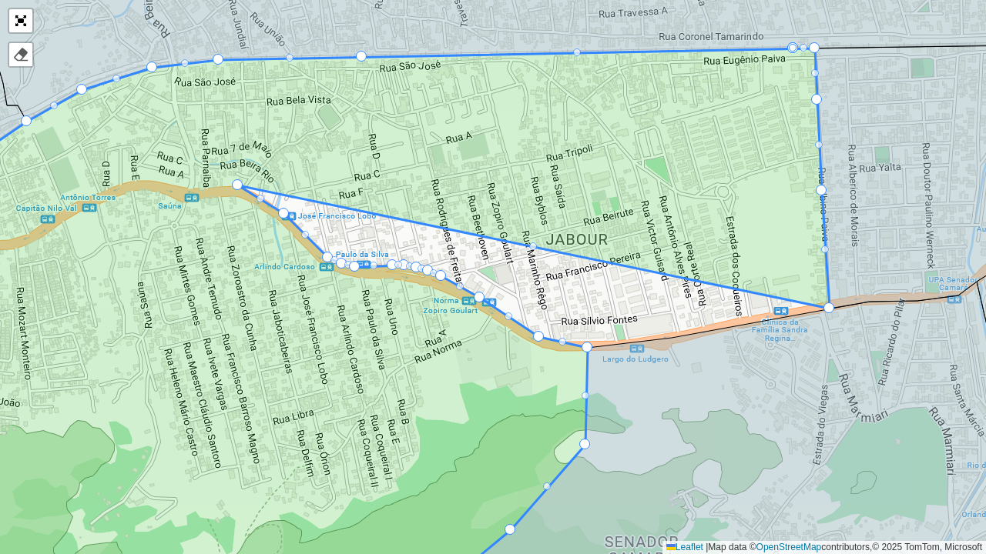
drag, startPoint x: 795, startPoint y: 314, endPoint x: 234, endPoint y: 186, distance: 575.9
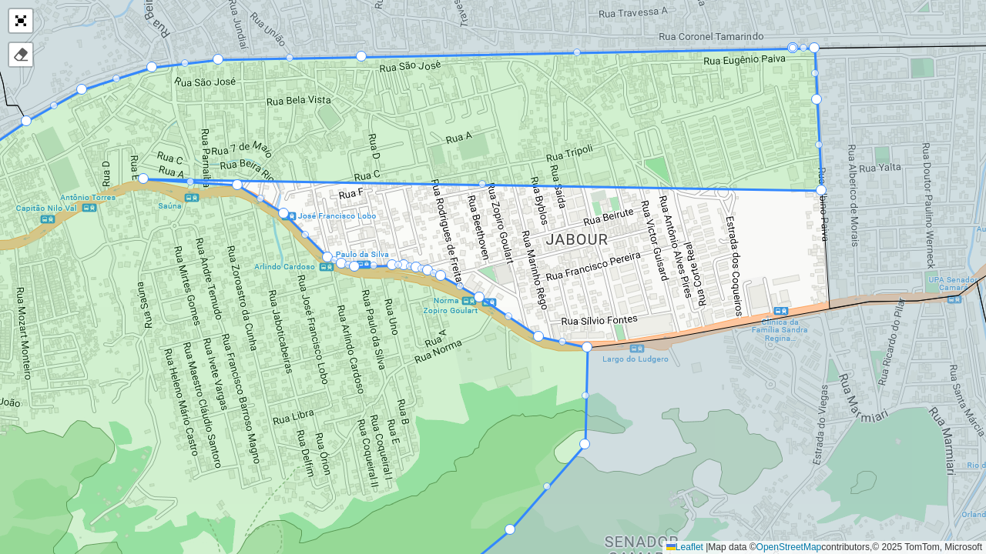
drag, startPoint x: 831, startPoint y: 306, endPoint x: 146, endPoint y: 177, distance: 697.4
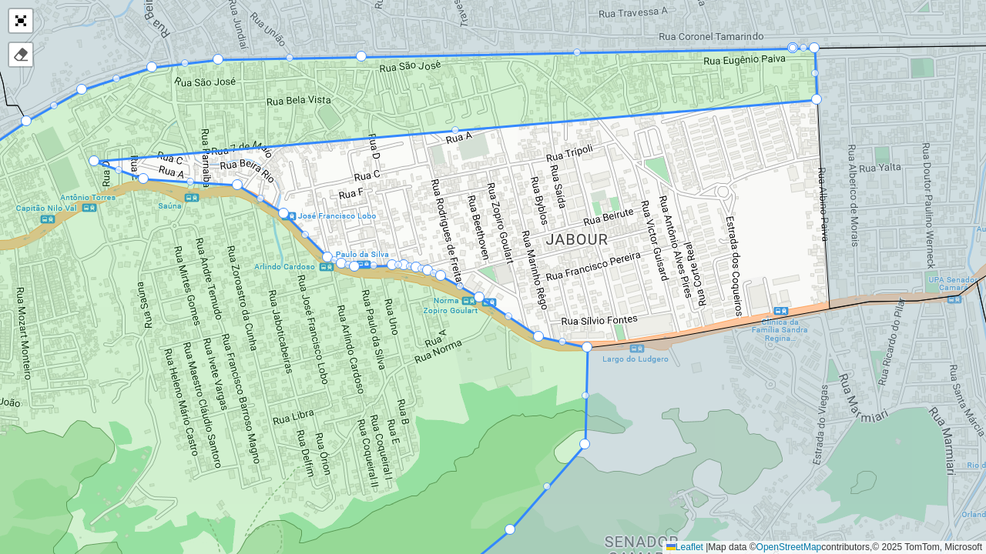
drag, startPoint x: 820, startPoint y: 186, endPoint x: 93, endPoint y: 157, distance: 727.5
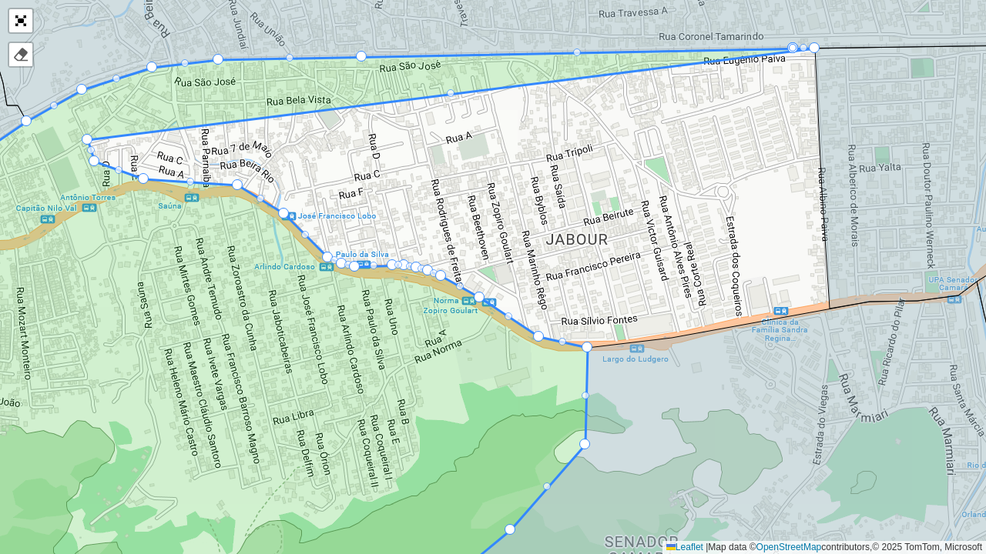
drag, startPoint x: 817, startPoint y: 95, endPoint x: 88, endPoint y: 136, distance: 730.3
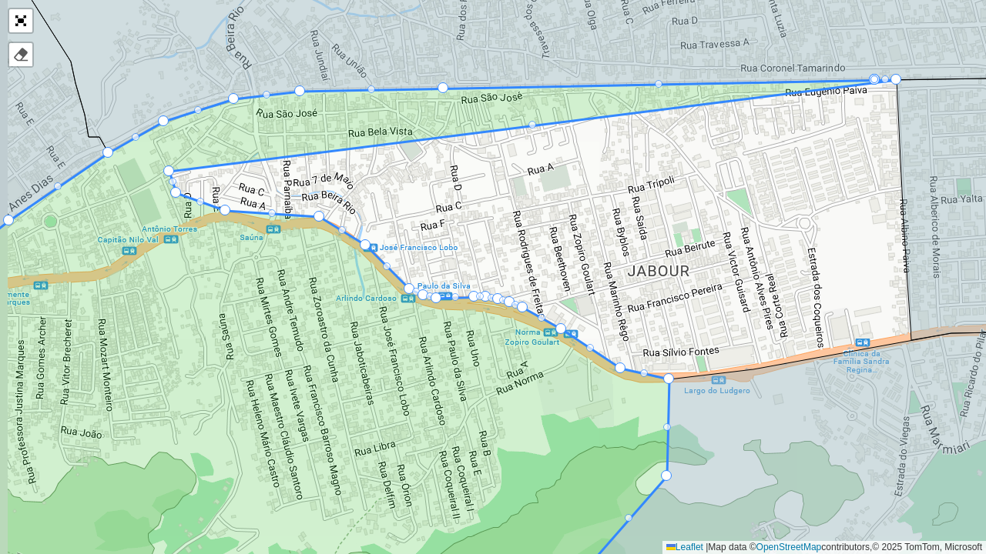
drag, startPoint x: 341, startPoint y: 172, endPoint x: 445, endPoint y: 219, distance: 113.8
click at [443, 218] on div "163 - Amendoeira - Força - 378 110 - Paracambi Centro - Força - 336 111 - Parac…" at bounding box center [493, 277] width 986 height 554
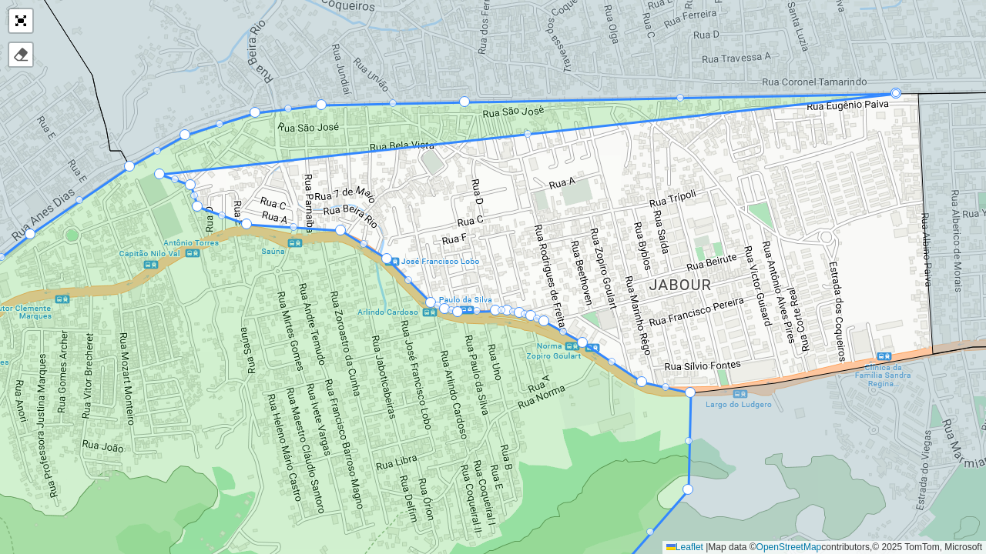
drag, startPoint x: 919, startPoint y: 94, endPoint x: 162, endPoint y: 175, distance: 762.0
drag, startPoint x: 896, startPoint y: 93, endPoint x: 916, endPoint y: 120, distance: 33.6
click at [898, 95] on div at bounding box center [896, 93] width 8 height 8
click at [896, 91] on div at bounding box center [896, 93] width 8 height 8
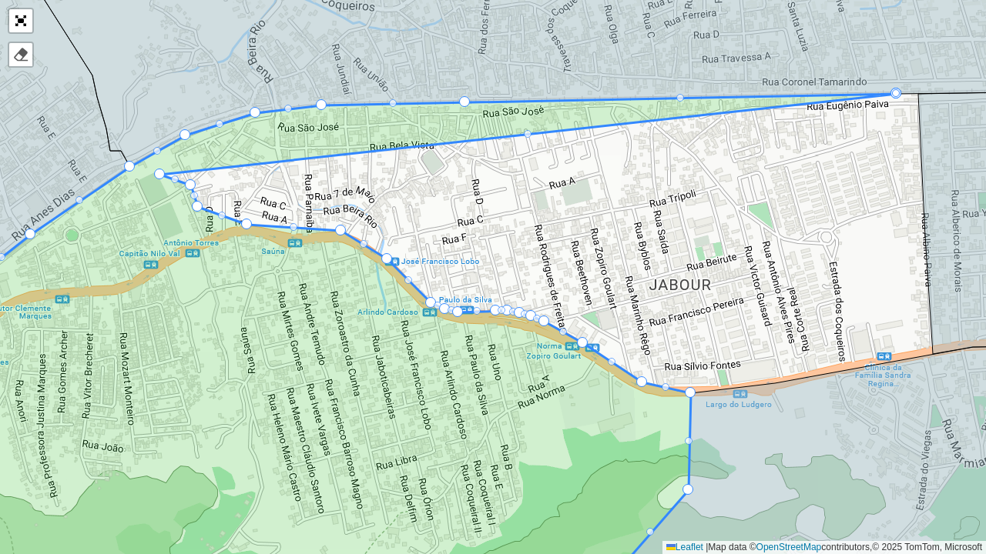
drag, startPoint x: 896, startPoint y: 91, endPoint x: 762, endPoint y: 115, distance: 136.2
click at [898, 94] on div at bounding box center [896, 93] width 8 height 8
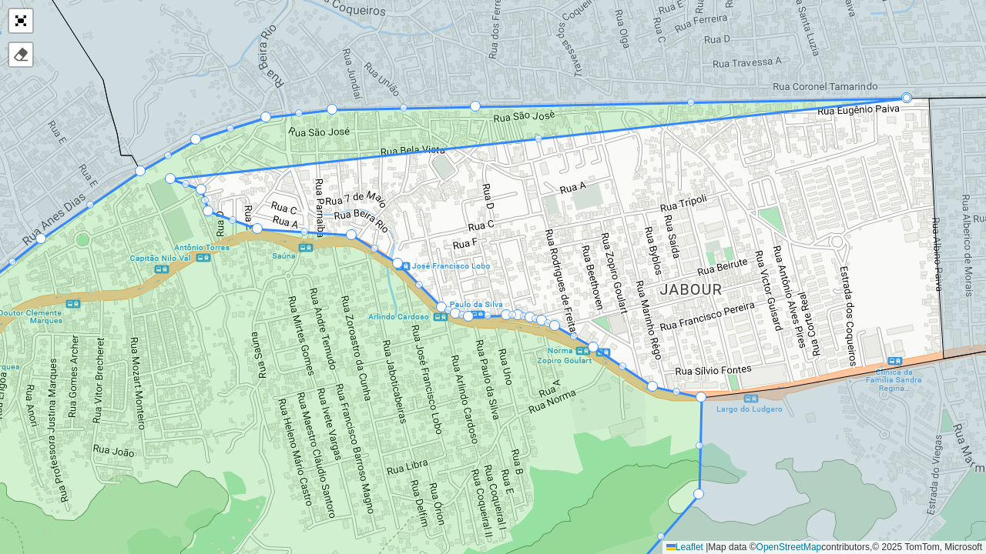
drag, startPoint x: 436, startPoint y: 205, endPoint x: 592, endPoint y: 234, distance: 159.0
click at [580, 232] on div "163 - Amendoeira - Força - 378 110 - Paracambi Centro - Força - 336 111 - Parac…" at bounding box center [493, 277] width 986 height 554
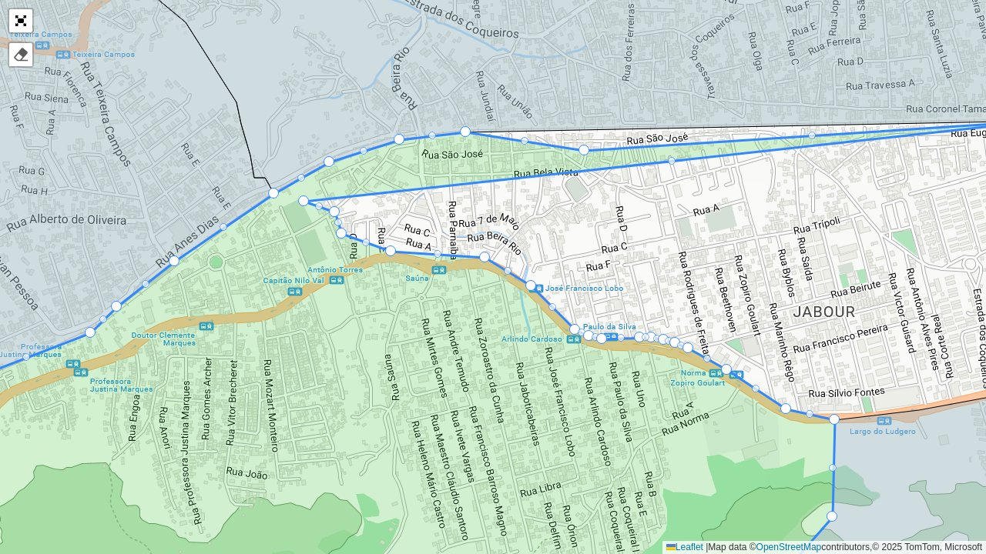
drag, startPoint x: 608, startPoint y: 125, endPoint x: 584, endPoint y: 146, distance: 32.7
drag, startPoint x: 630, startPoint y: 193, endPoint x: 533, endPoint y: 208, distance: 98.1
click at [533, 208] on div "163 - Amendoeira - Força - 378 110 - Paracambi Centro - Força - 336 111 - Parac…" at bounding box center [493, 277] width 986 height 554
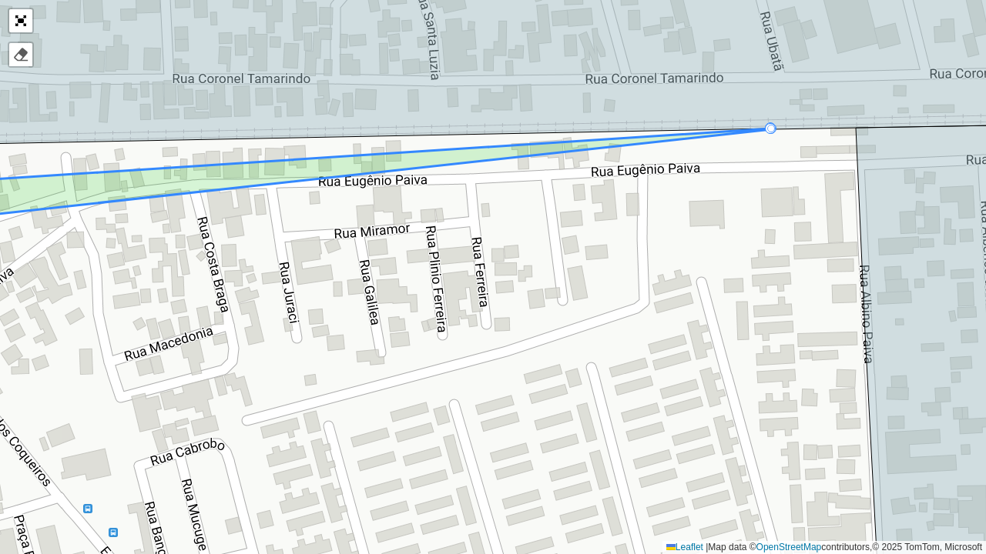
drag, startPoint x: 772, startPoint y: 128, endPoint x: 769, endPoint y: 136, distance: 9.0
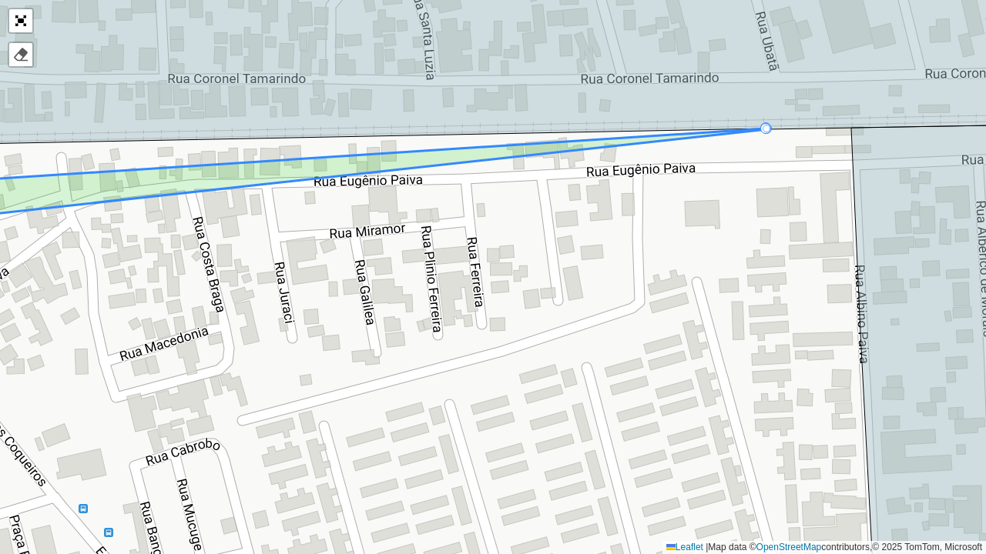
drag, startPoint x: 759, startPoint y: 125, endPoint x: 741, endPoint y: 132, distance: 19.0
click at [741, 132] on icon at bounding box center [488, 45] width 1184 height 202
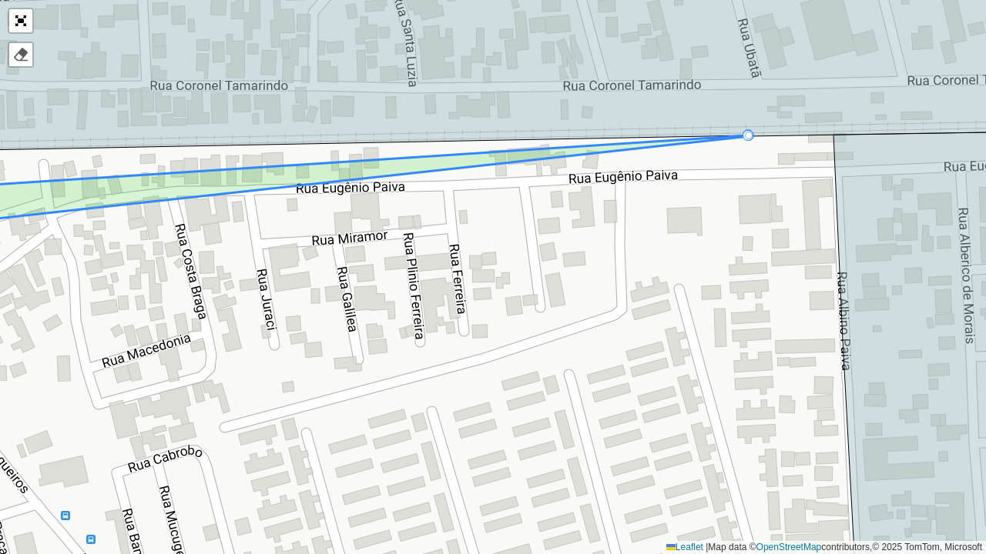
drag, startPoint x: 747, startPoint y: 131, endPoint x: 765, endPoint y: 125, distance: 19.5
drag, startPoint x: 745, startPoint y: 133, endPoint x: 748, endPoint y: 162, distance: 28.7
drag, startPoint x: 747, startPoint y: 138, endPoint x: 708, endPoint y: 182, distance: 59.0
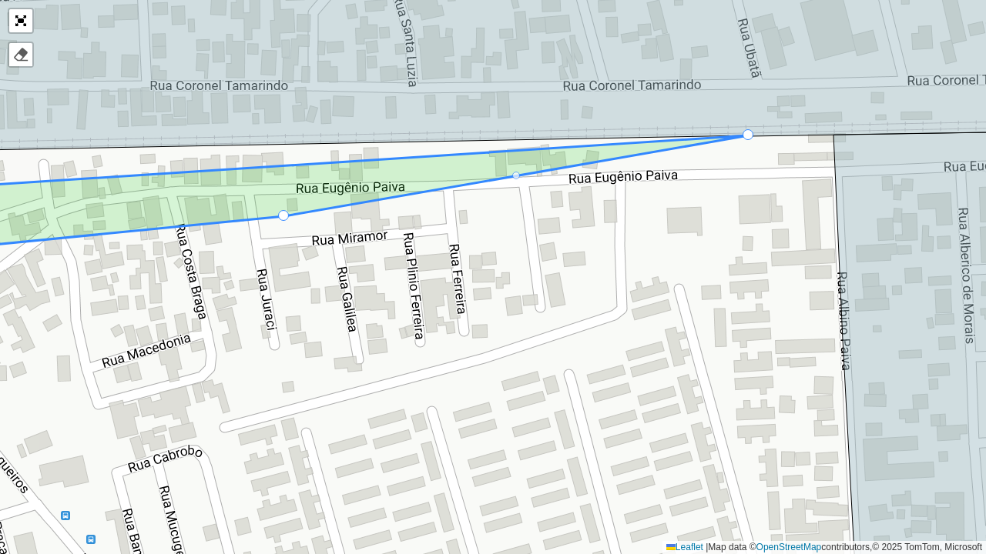
drag, startPoint x: 748, startPoint y: 136, endPoint x: 360, endPoint y: 216, distance: 395.5
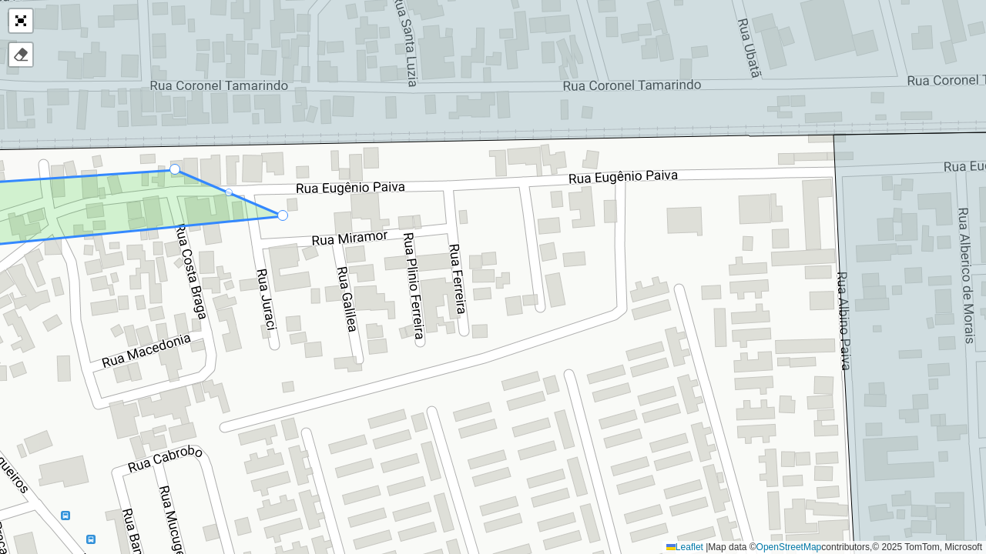
drag, startPoint x: 748, startPoint y: 132, endPoint x: 176, endPoint y: 167, distance: 573.9
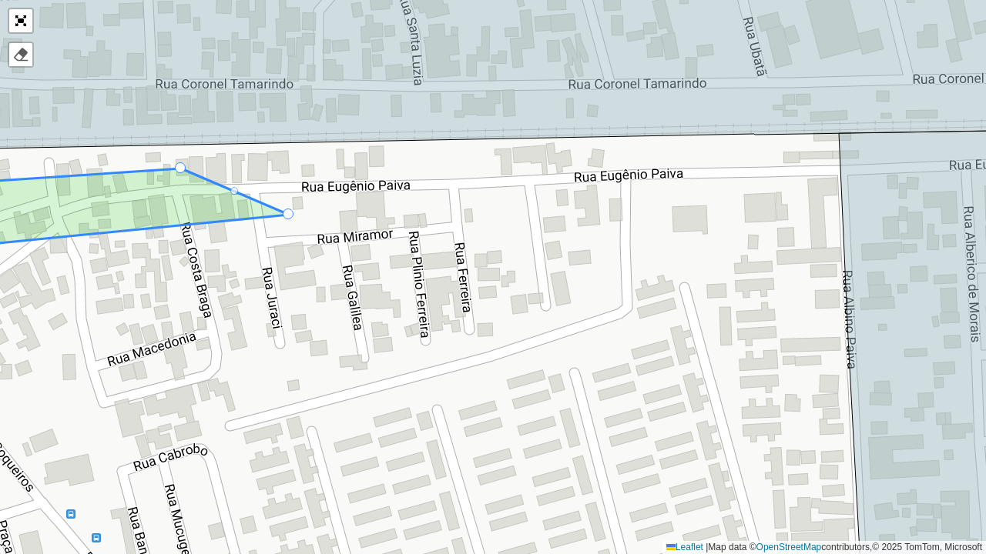
drag, startPoint x: 397, startPoint y: 280, endPoint x: 738, endPoint y: 228, distance: 345.9
click at [736, 228] on div "163 - Amendoeira - Força - 378 110 - Paracambi Centro - Força - 336 111 - Parac…" at bounding box center [493, 277] width 986 height 554
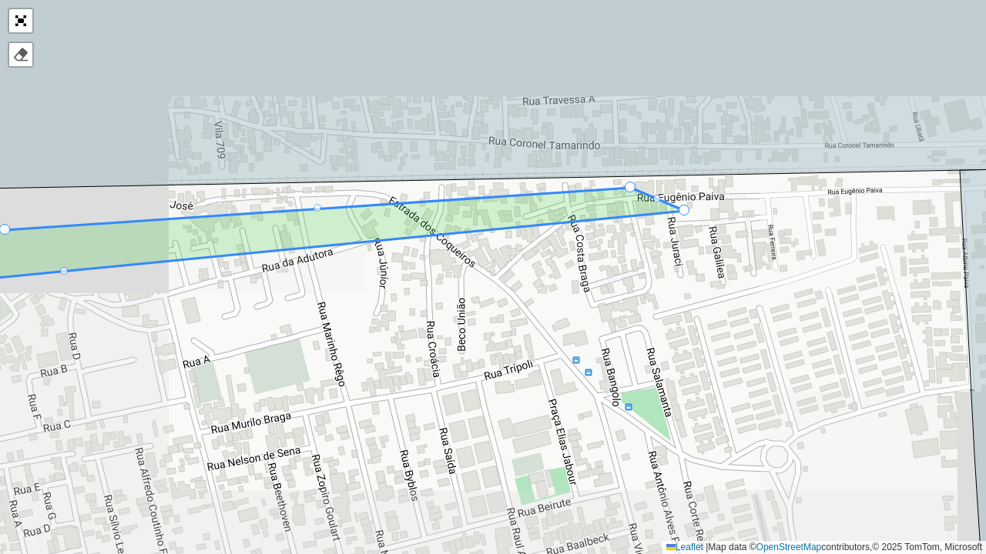
drag, startPoint x: 514, startPoint y: 279, endPoint x: 728, endPoint y: 283, distance: 213.3
click at [727, 283] on div "163 - Amendoeira - Força - 378 110 - Paracambi Centro - Força - 336 111 - Parac…" at bounding box center [493, 277] width 986 height 554
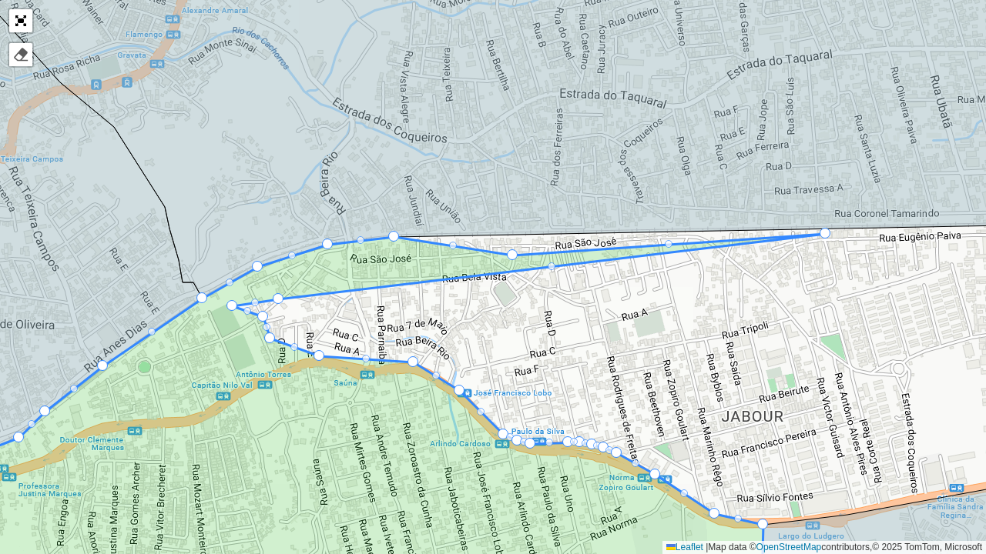
drag, startPoint x: 854, startPoint y: 246, endPoint x: 340, endPoint y: 295, distance: 515.9
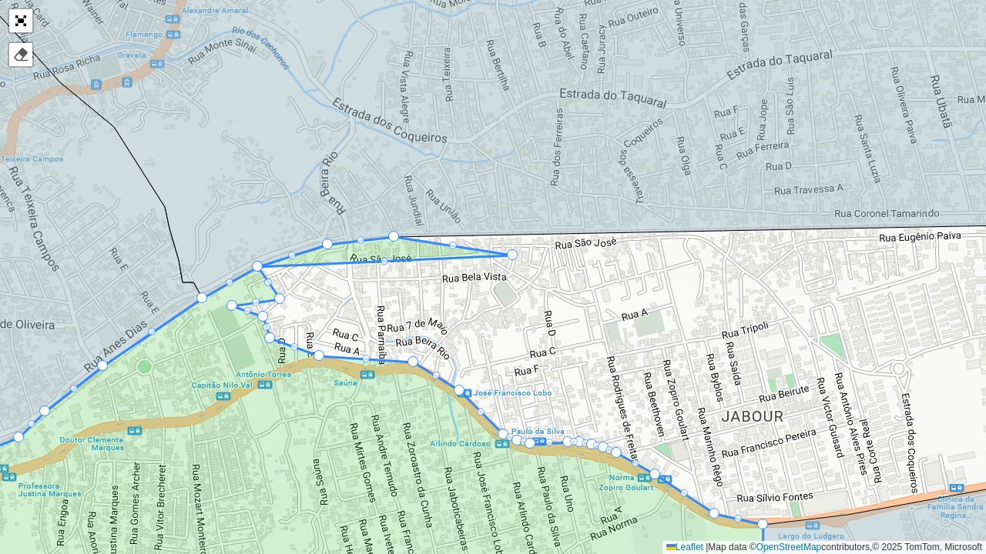
drag, startPoint x: 826, startPoint y: 229, endPoint x: 277, endPoint y: 272, distance: 550.6
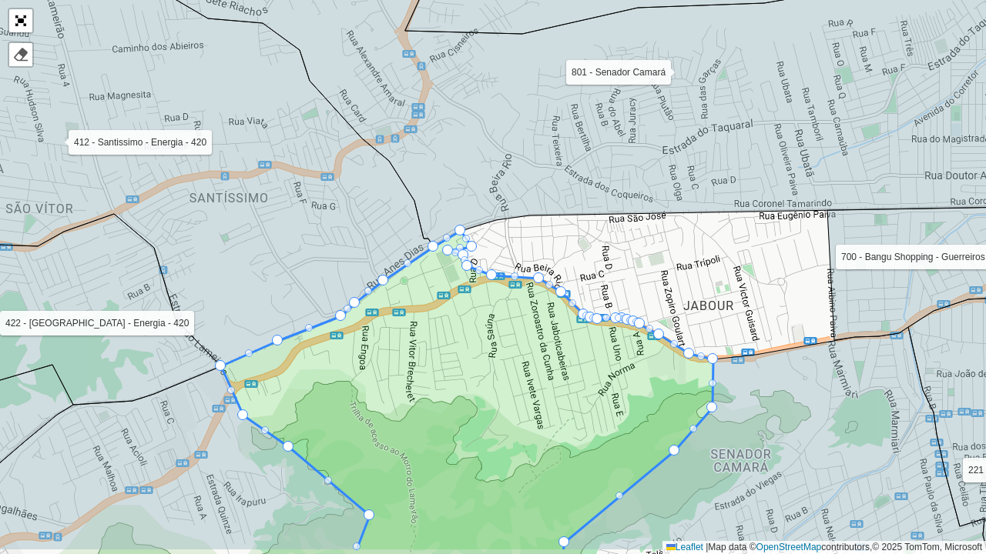
drag, startPoint x: 382, startPoint y: 365, endPoint x: 416, endPoint y: 325, distance: 52.4
click at [416, 325] on icon at bounding box center [467, 391] width 492 height 321
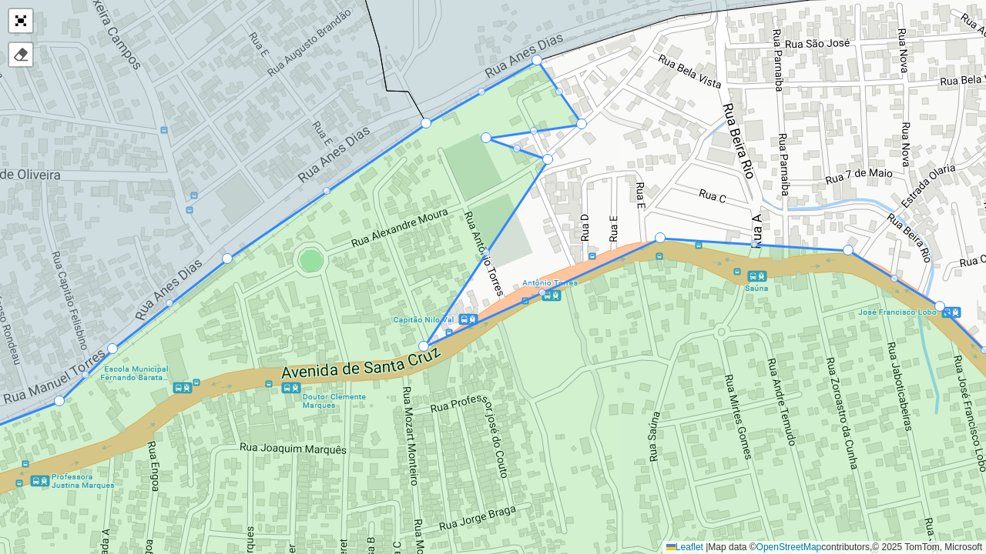
drag, startPoint x: 561, startPoint y: 198, endPoint x: 423, endPoint y: 342, distance: 199.3
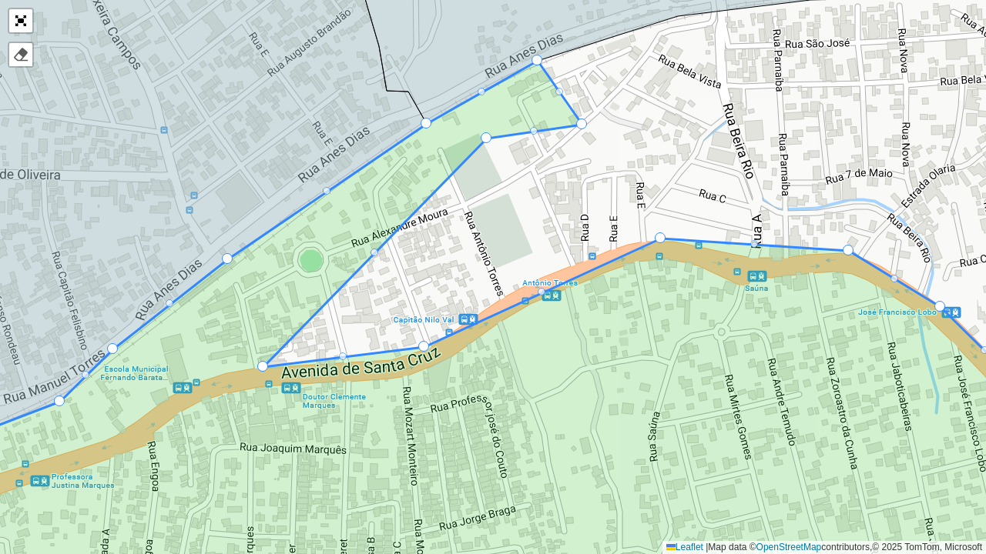
drag, startPoint x: 547, startPoint y: 156, endPoint x: 262, endPoint y: 363, distance: 352.2
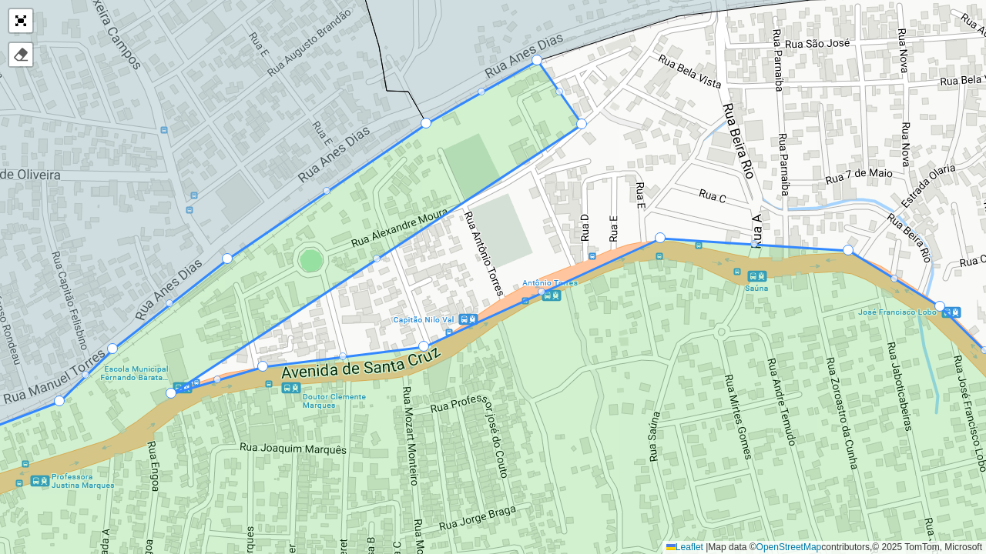
drag, startPoint x: 483, startPoint y: 136, endPoint x: 169, endPoint y: 390, distance: 403.0
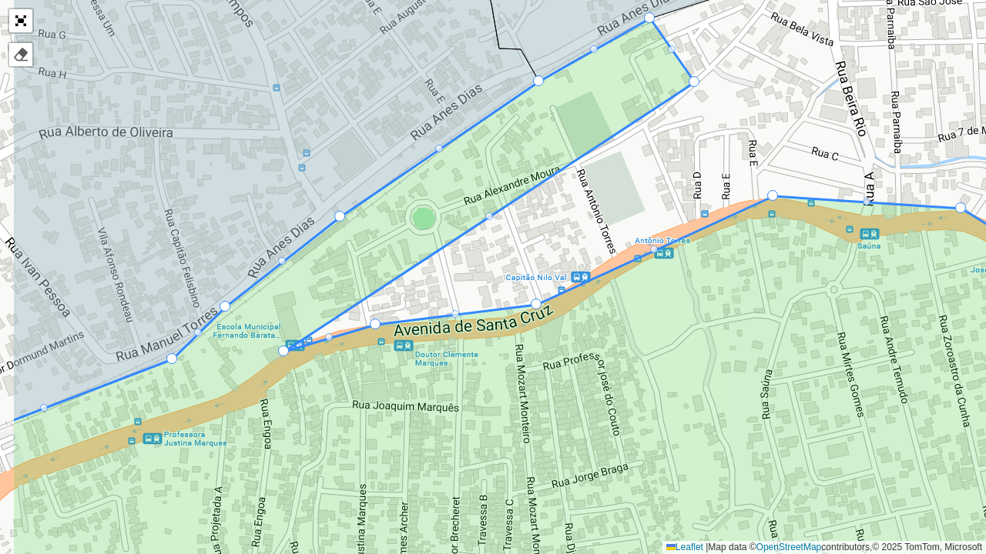
drag, startPoint x: 571, startPoint y: 199, endPoint x: 683, endPoint y: 157, distance: 120.1
click at [683, 157] on div "163 - Amendoeira - Força - 378 110 - Paracambi Centro - Força - 336 111 - Parac…" at bounding box center [493, 277] width 986 height 554
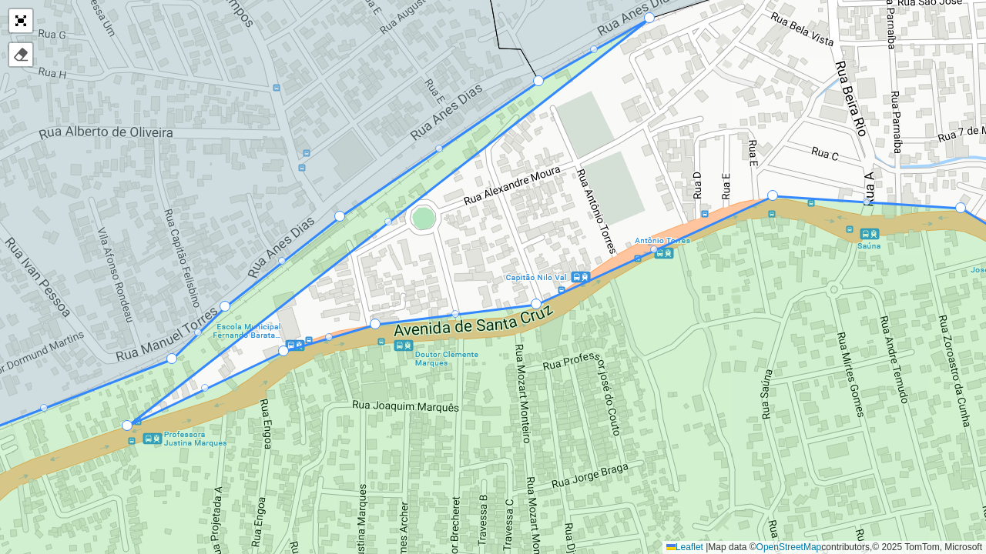
drag, startPoint x: 696, startPoint y: 79, endPoint x: 129, endPoint y: 423, distance: 663.0
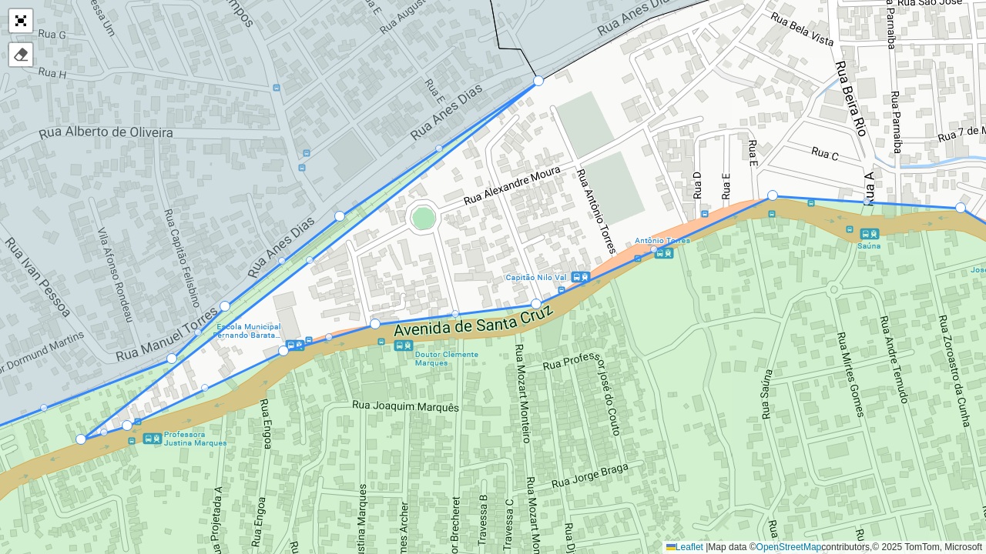
drag, startPoint x: 651, startPoint y: 21, endPoint x: 82, endPoint y: 443, distance: 707.8
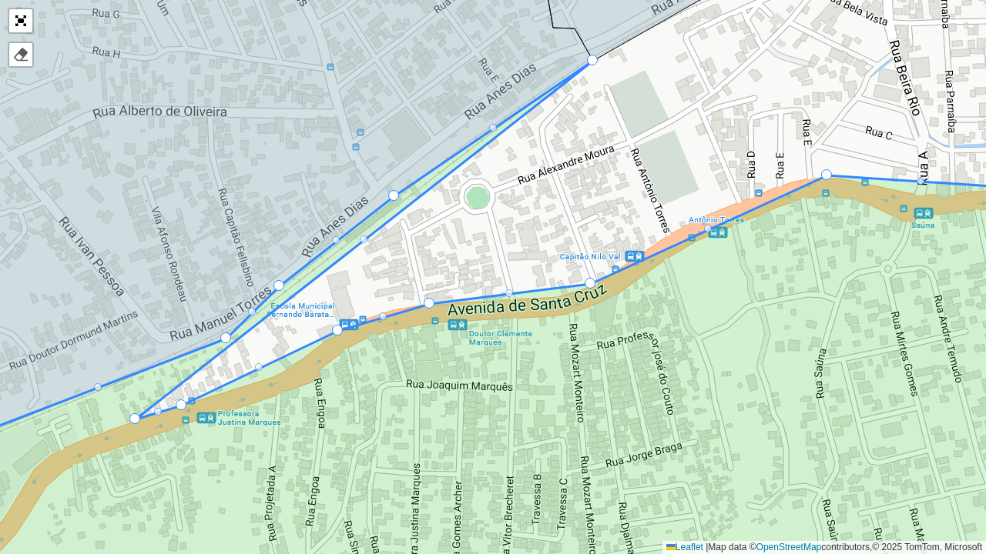
drag, startPoint x: 514, startPoint y: 226, endPoint x: 557, endPoint y: 216, distance: 44.4
click at [557, 216] on div "163 - Amendoeira - Força - 378 110 - Paracambi Centro - Força - 336 111 - Parac…" at bounding box center [493, 277] width 986 height 554
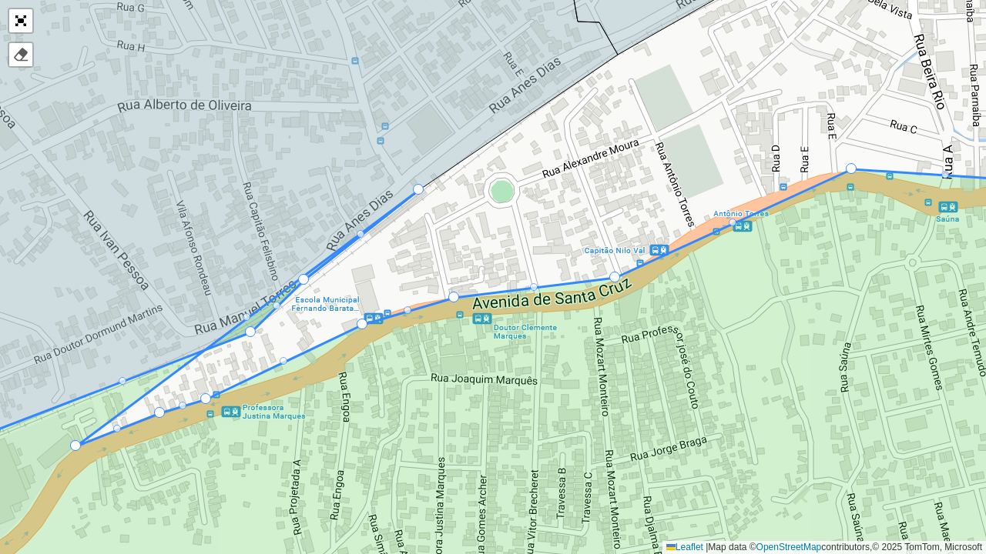
drag, startPoint x: 617, startPoint y: 51, endPoint x: 75, endPoint y: 443, distance: 668.3
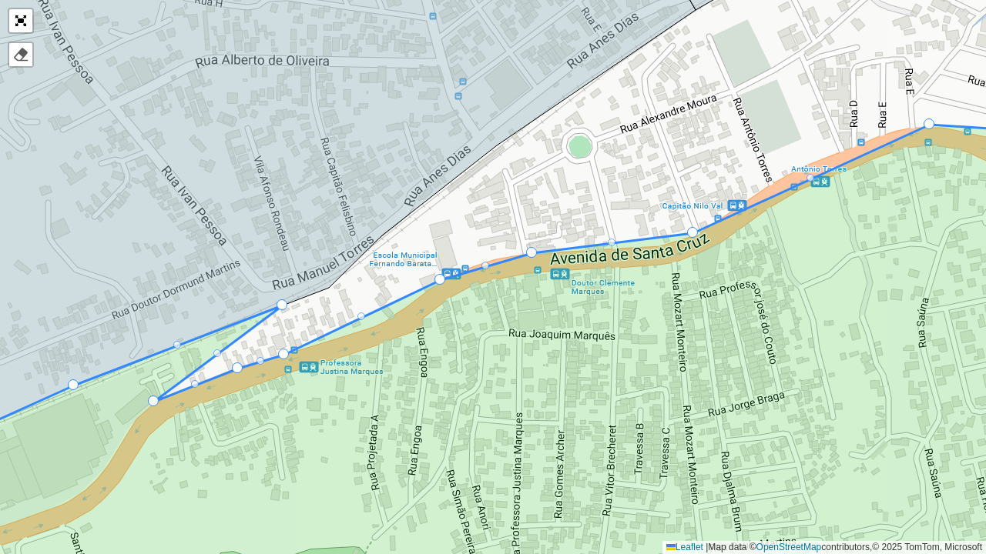
drag
click at [539, 184] on div "163 - Amendoeira - Força - 378 110 - Paracambi Centro - Força - 336 111 - Parac…" at bounding box center [493, 277] width 986 height 554
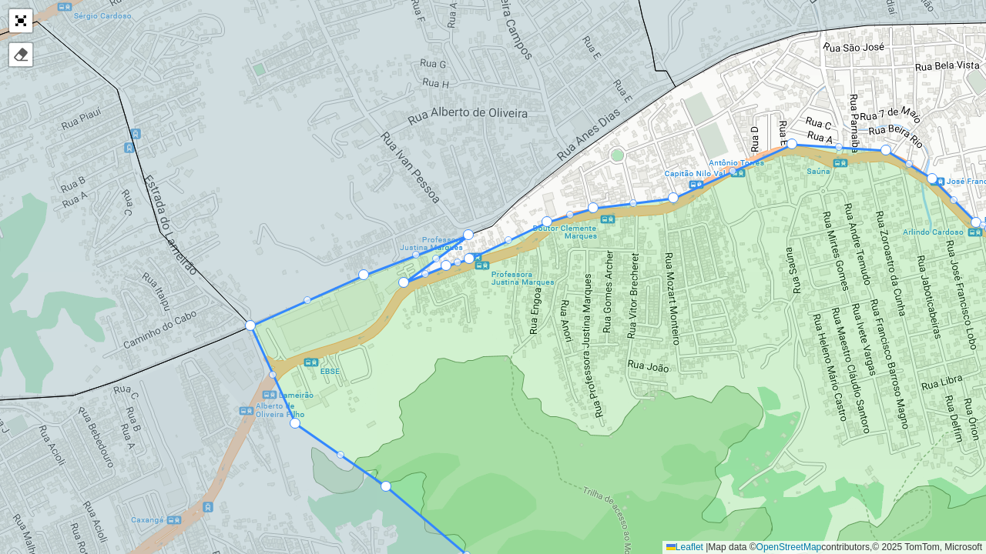
click at [450, 299] on icon at bounding box center [705, 359] width 909 height 428
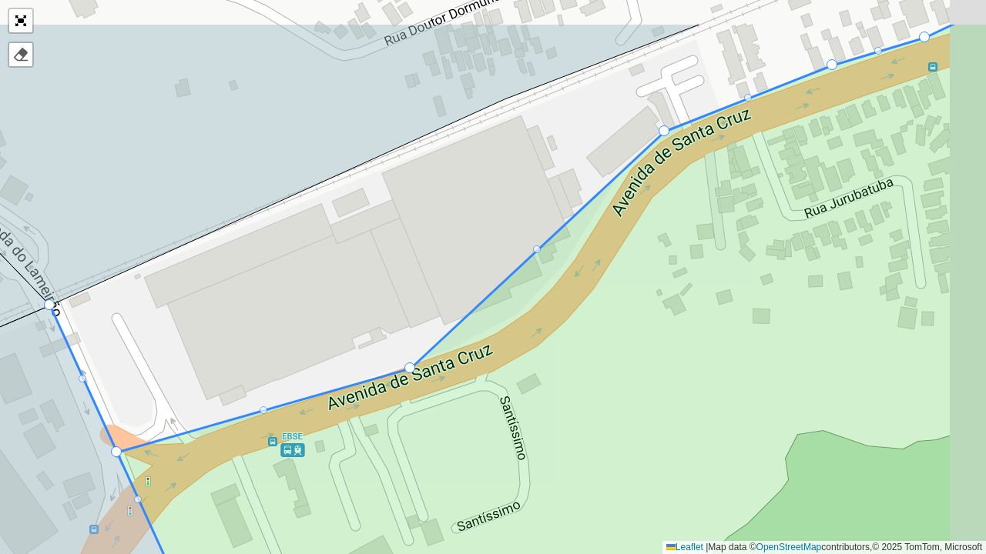
click at [553, 336] on icon at bounding box center [525, 357] width 951 height 670
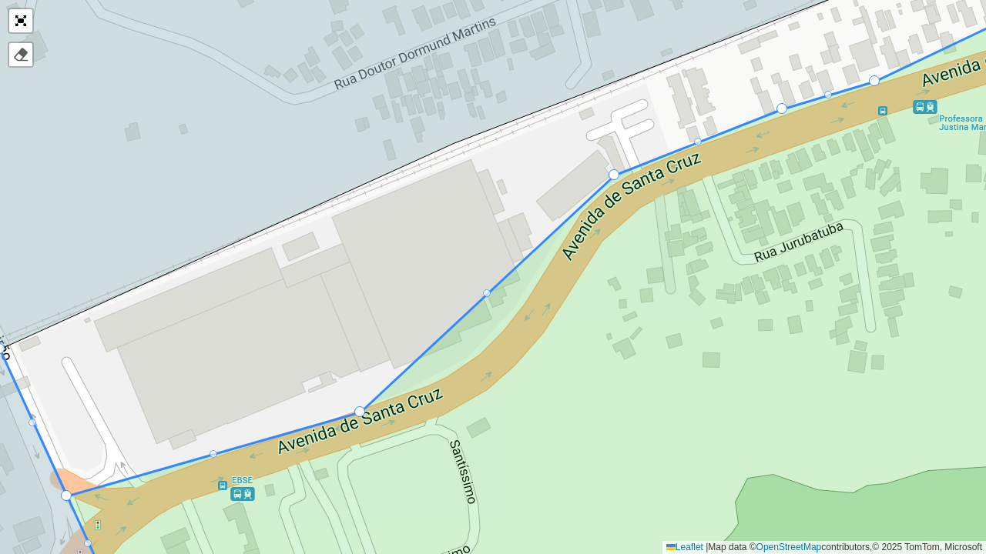
click at [488, 291] on div at bounding box center [487, 294] width 8 height 8
click at [486, 291] on div at bounding box center [487, 294] width 8 height 8
drag, startPoint x: 480, startPoint y: 287, endPoint x: 516, endPoint y: 269, distance: 39.6
click at [516, 269] on div "163 - Amendoeira - Força - 378 110 - Paracambi Centro - Força - 336 111 - Parac…" at bounding box center [493, 277] width 986 height 554
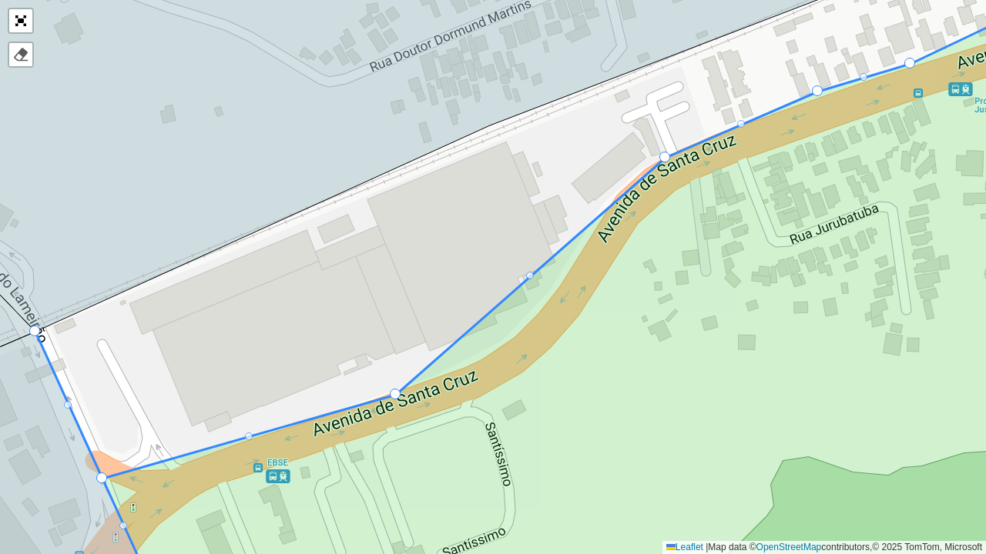
drag, startPoint x: 647, startPoint y: 152, endPoint x: 662, endPoint y: 152, distance: 15.4
click at [532, 276] on div at bounding box center [530, 276] width 8 height 8
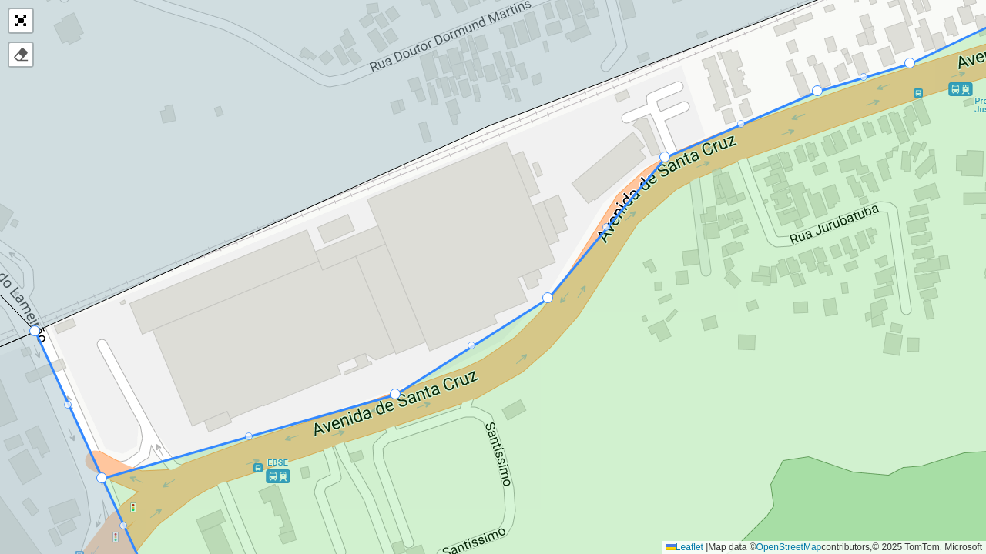
drag, startPoint x: 532, startPoint y: 276, endPoint x: 550, endPoint y: 298, distance: 28.5
click at [604, 224] on div at bounding box center [606, 228] width 8 height 8
drag, startPoint x: 608, startPoint y: 226, endPoint x: 618, endPoint y: 193, distance: 34.6
click at [476, 343] on icon at bounding box center [560, 296] width 1051 height 632
click at [470, 345] on div at bounding box center [471, 346] width 8 height 8
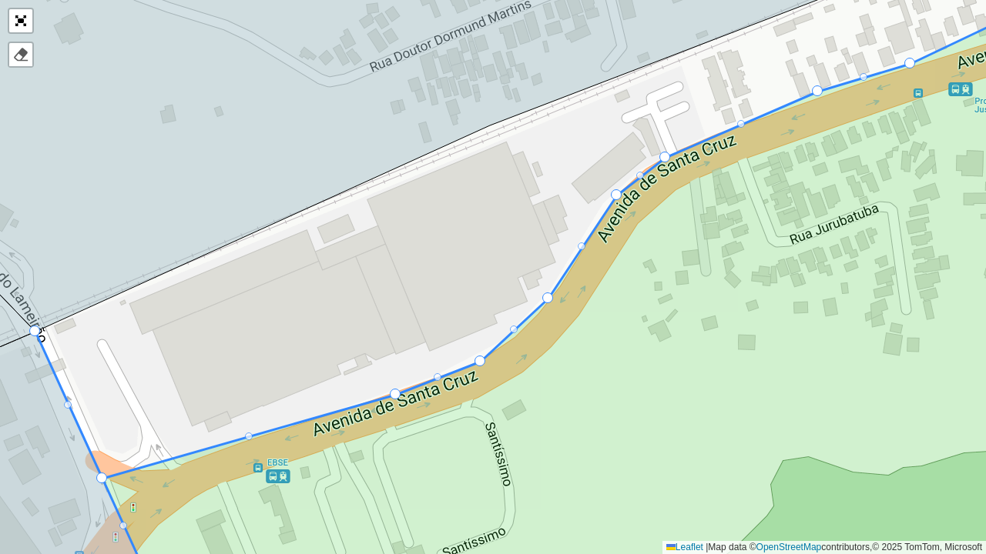
drag, startPoint x: 470, startPoint y: 345, endPoint x: 479, endPoint y: 360, distance: 16.9
click at [517, 326] on icon at bounding box center [560, 296] width 1051 height 632
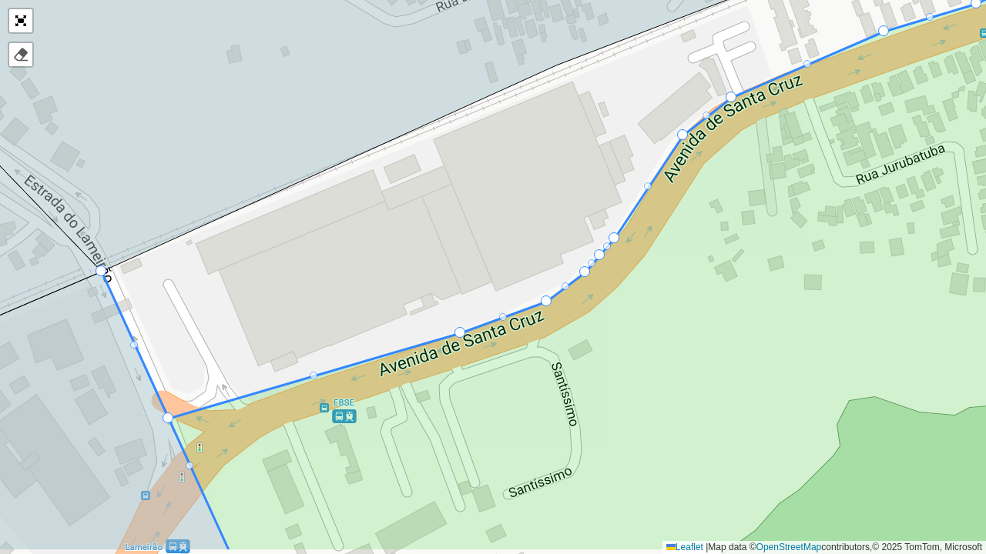
drag, startPoint x: 226, startPoint y: 470, endPoint x: 387, endPoint y: 357, distance: 195.7
click at [387, 357] on icon at bounding box center [627, 236] width 1051 height 632
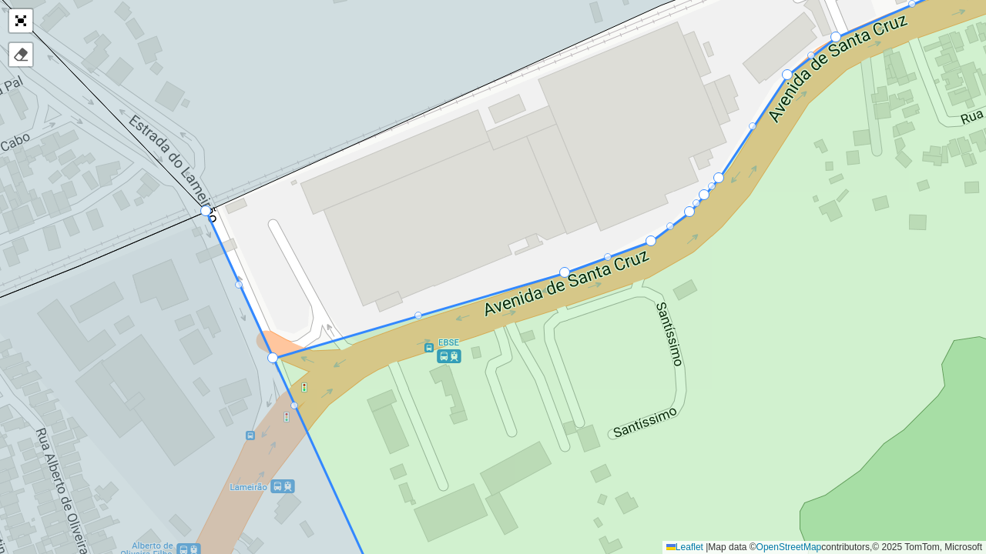
click at [417, 314] on div at bounding box center [418, 316] width 8 height 8
drag, startPoint x: 417, startPoint y: 314, endPoint x: 343, endPoint y: 346, distance: 81.1
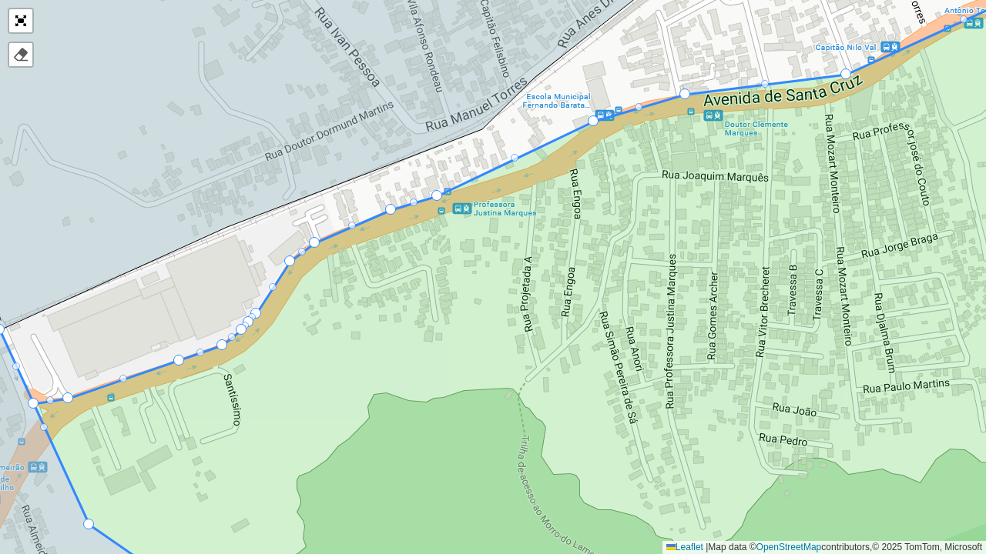
drag, startPoint x: 528, startPoint y: 278, endPoint x: 513, endPoint y: 318, distance: 42.9
click at [513, 318] on icon at bounding box center [543, 289] width 1086 height 646
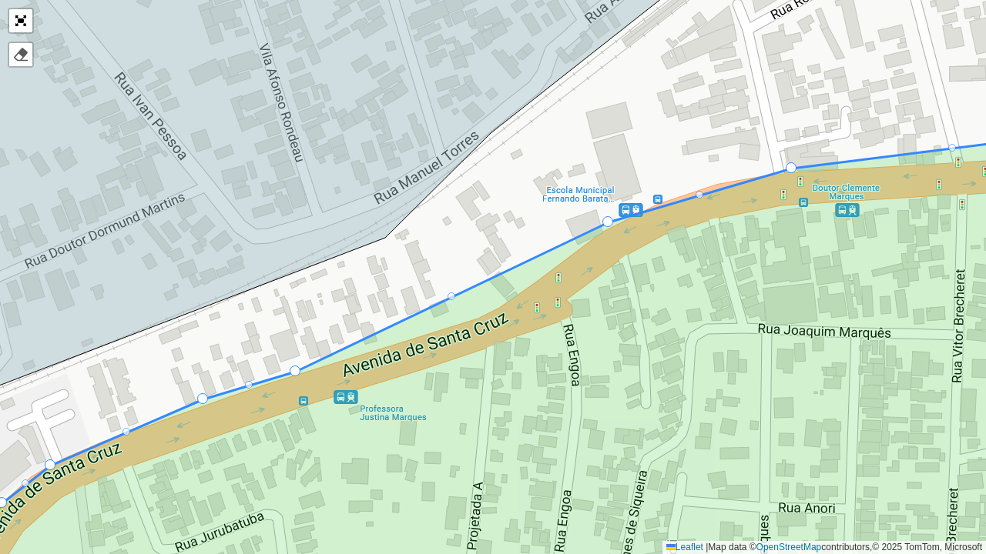
click at [450, 297] on div at bounding box center [451, 297] width 8 height 8
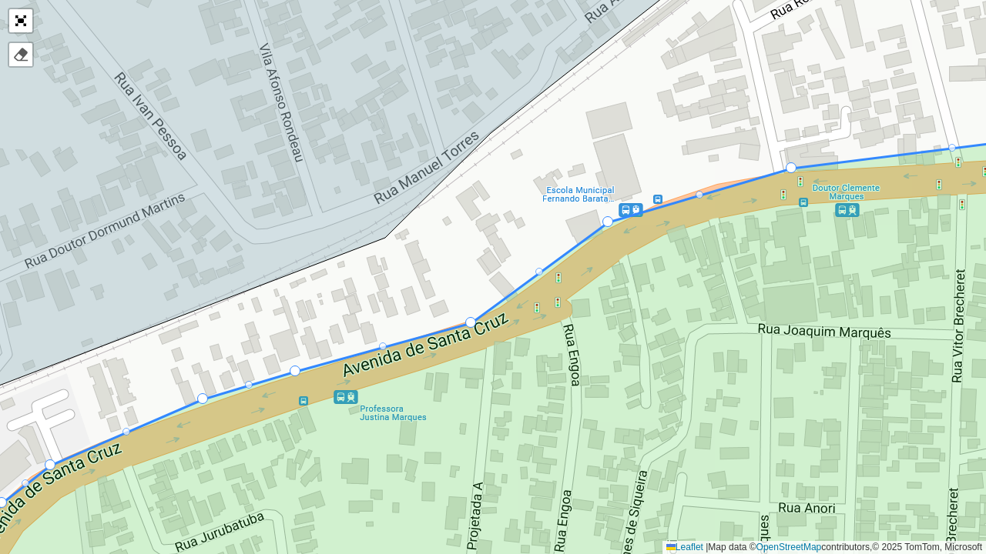
drag, startPoint x: 450, startPoint y: 297, endPoint x: 470, endPoint y: 323, distance: 32.5
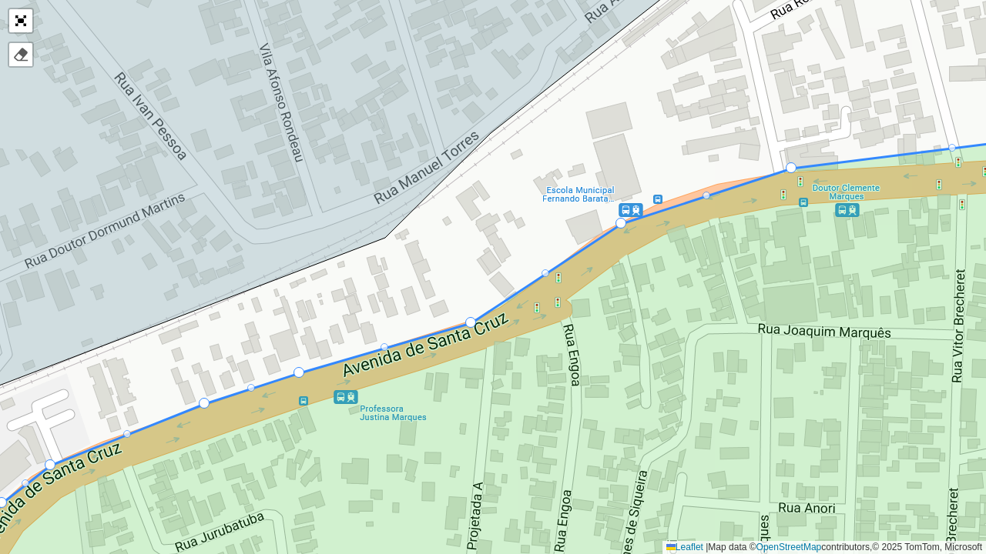
drag, startPoint x: 606, startPoint y: 219, endPoint x: 619, endPoint y: 221, distance: 13.2
drag, startPoint x: 471, startPoint y: 322, endPoint x: 488, endPoint y: 313, distance: 19.3
drag, startPoint x: 621, startPoint y: 221, endPoint x: 607, endPoint y: 226, distance: 15.6
click at [701, 199] on div at bounding box center [699, 199] width 8 height 8
drag, startPoint x: 700, startPoint y: 199, endPoint x: 666, endPoint y: 201, distance: 34.0
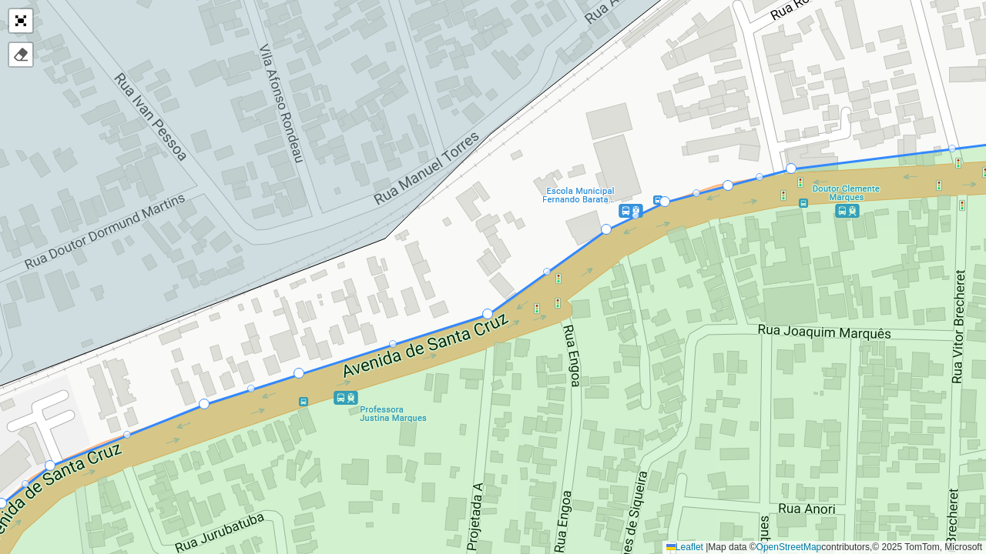
drag, startPoint x: 728, startPoint y: 184, endPoint x: 716, endPoint y: 182, distance: 11.8
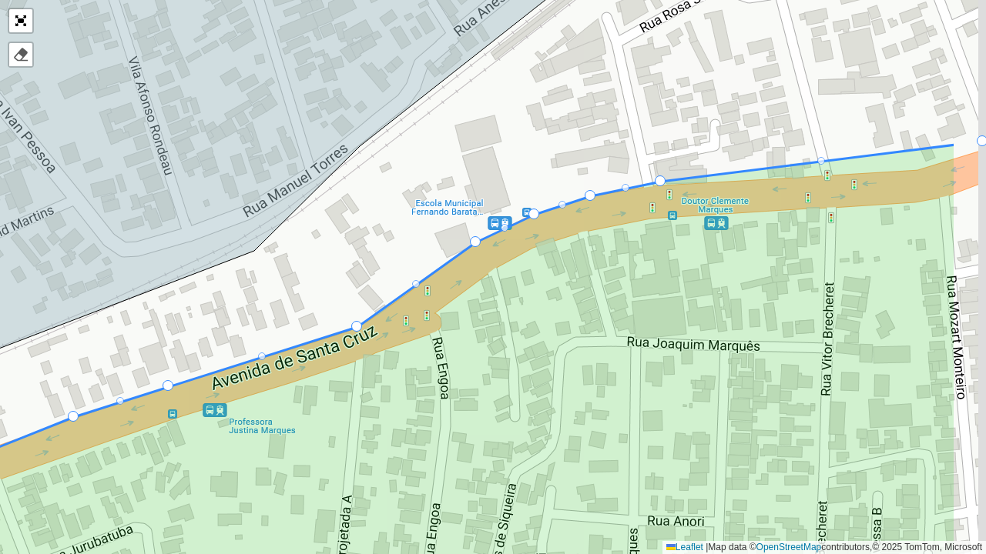
drag, startPoint x: 778, startPoint y: 229, endPoint x: 527, endPoint y: 263, distance: 253.3
click at [527, 263] on icon at bounding box center [377, 385] width 1157 height 480
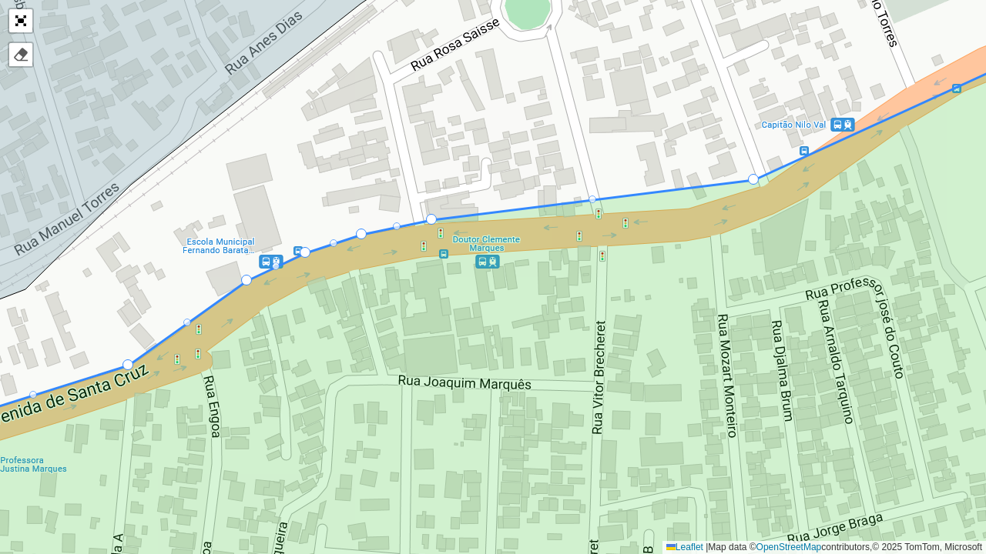
click at [593, 196] on div at bounding box center [592, 200] width 8 height 8
drag, startPoint x: 593, startPoint y: 196, endPoint x: 640, endPoint y: 209, distance: 48.8
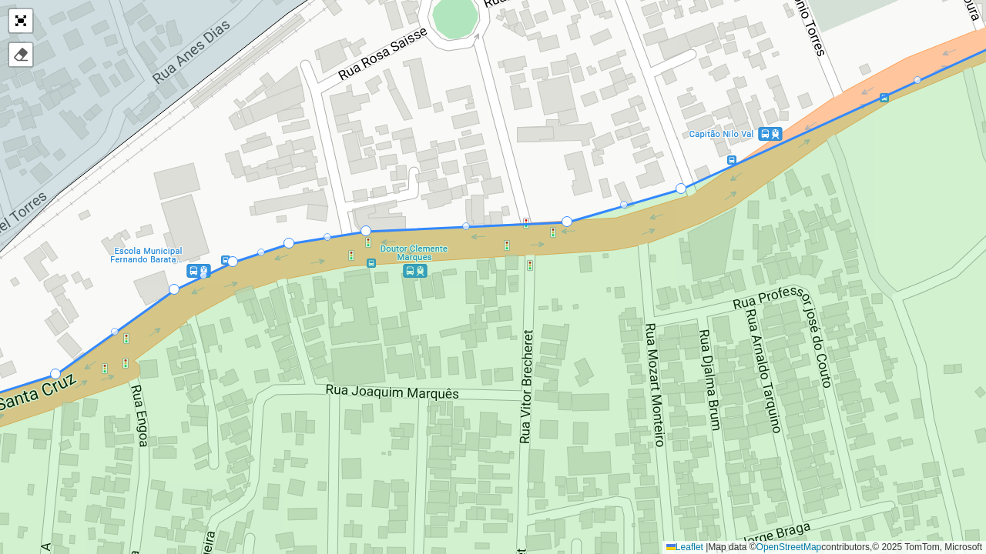
drag, startPoint x: 630, startPoint y: 263, endPoint x: 554, endPoint y: 284, distance: 79.0
click at [554, 284] on icon at bounding box center [420, 329] width 1187 height 584
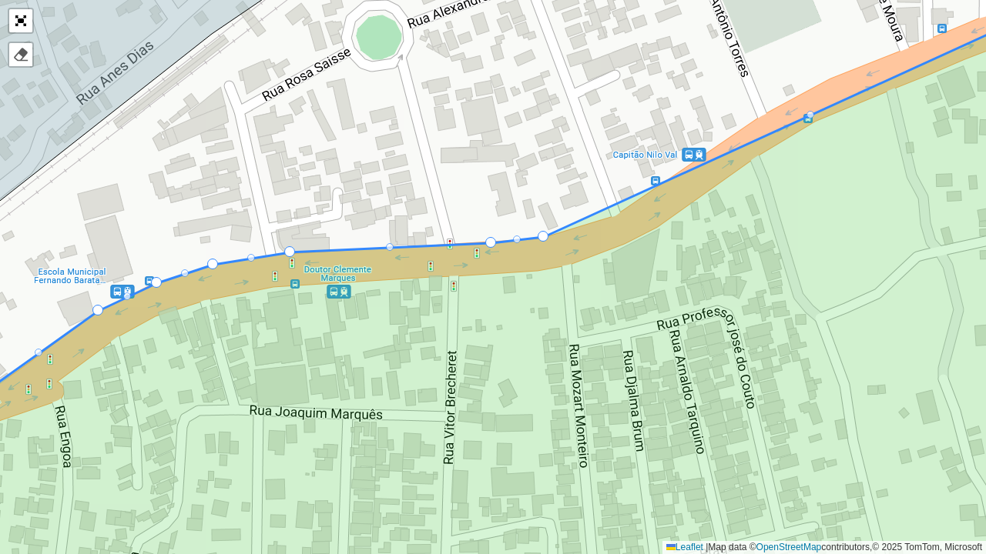
drag, startPoint x: 603, startPoint y: 206, endPoint x: 541, endPoint y: 233, distance: 67.2
drag, startPoint x: 808, startPoint y: 113, endPoint x: 726, endPoint y: 134, distance: 85.0
click at [680, 173] on div at bounding box center [677, 176] width 8 height 8
drag, startPoint x: 673, startPoint y: 176, endPoint x: 616, endPoint y: 213, distance: 67.5
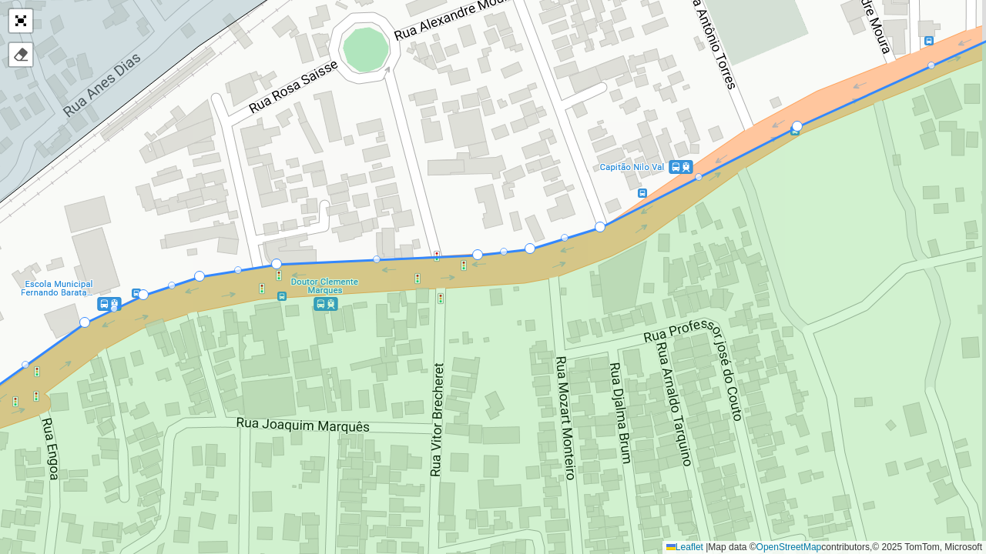
drag, startPoint x: 768, startPoint y: 220, endPoint x: 613, endPoint y: 303, distance: 176.0
click at [612, 305] on icon at bounding box center [479, 314] width 1187 height 619
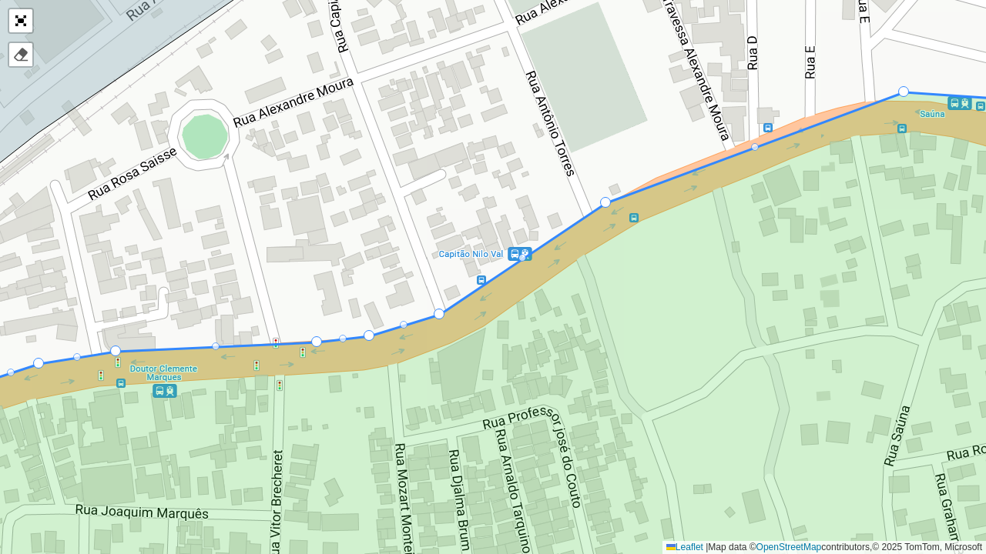
drag, startPoint x: 633, startPoint y: 212, endPoint x: 602, endPoint y: 201, distance: 32.6
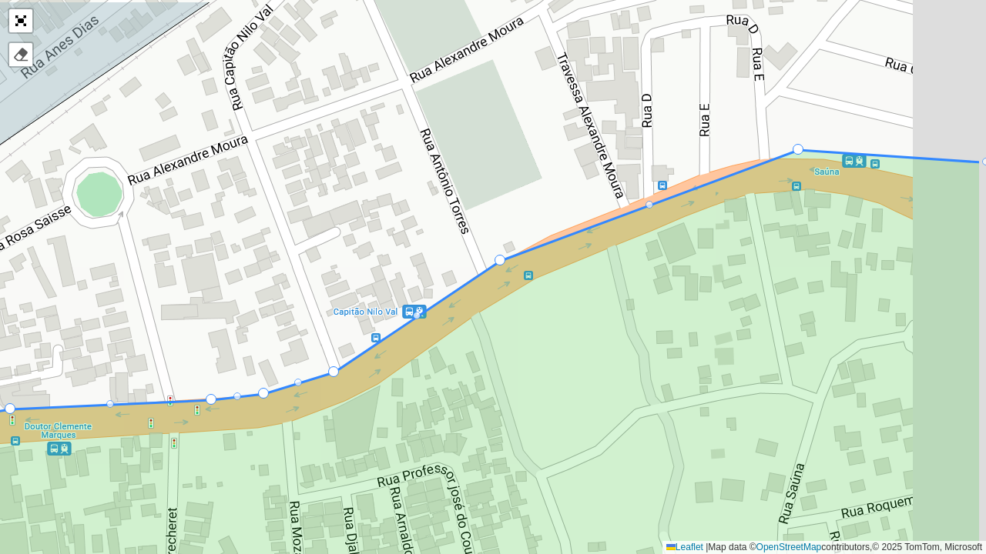
drag, startPoint x: 789, startPoint y: 254, endPoint x: 655, endPoint y: 334, distance: 156.1
click at [655, 334] on icon at bounding box center [387, 410] width 1187 height 520
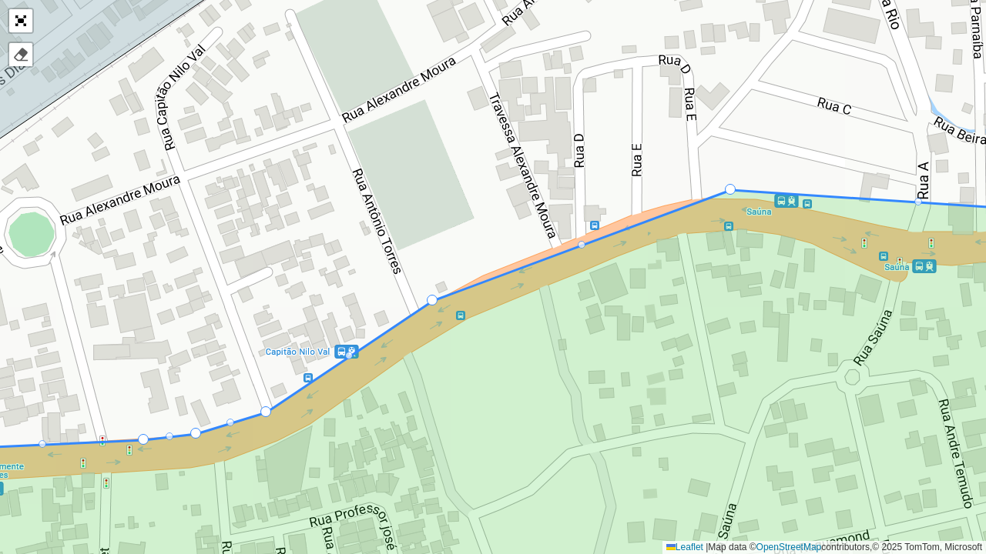
drag, startPoint x: 752, startPoint y: 176, endPoint x: 724, endPoint y: 186, distance: 30.5
click at [724, 186] on div "163 - Amendoeira - Força - 378 110 - Paracambi Centro - Força - 336 111 - Parac…" at bounding box center [493, 277] width 986 height 554
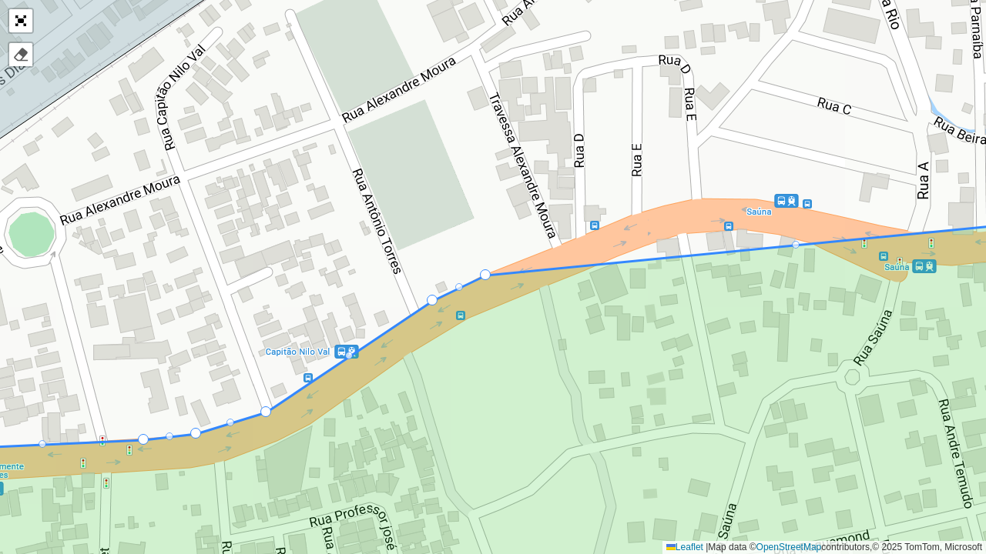
drag, startPoint x: 731, startPoint y: 188, endPoint x: 487, endPoint y: 273, distance: 259.3
click at [647, 258] on div "163 - Amendoeira - Força - 378 110 - Paracambi Centro - Força - 336 111 - Parac…" at bounding box center [493, 277] width 986 height 554
click at [797, 239] on div "163 - Amendoeira - Força - 378 110 - Paracambi Centro - Força - 336 111 - Parac…" at bounding box center [493, 277] width 986 height 554
click at [795, 244] on div at bounding box center [796, 244] width 8 height 8
click at [798, 242] on div at bounding box center [796, 244] width 8 height 8
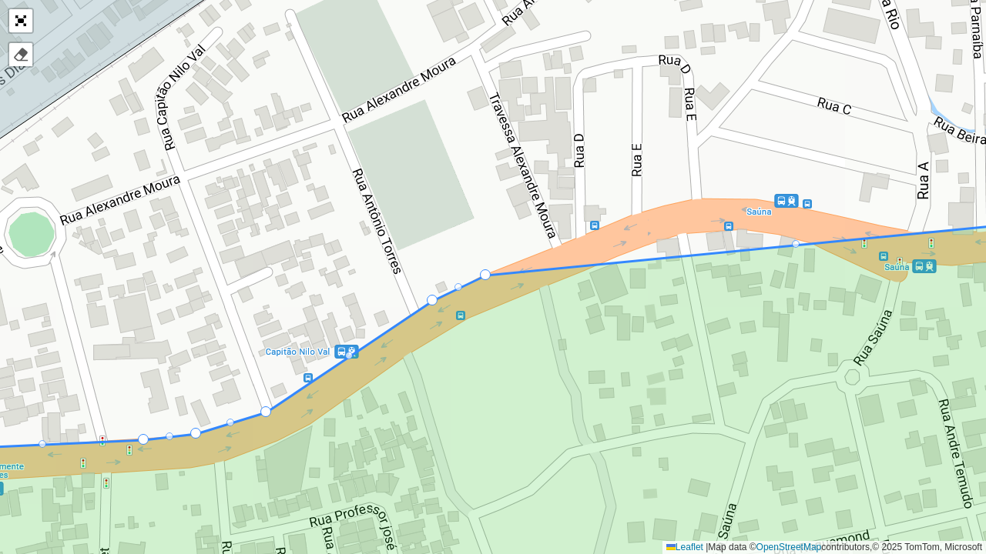
click at [802, 243] on icon at bounding box center [492, 414] width 1187 height 395
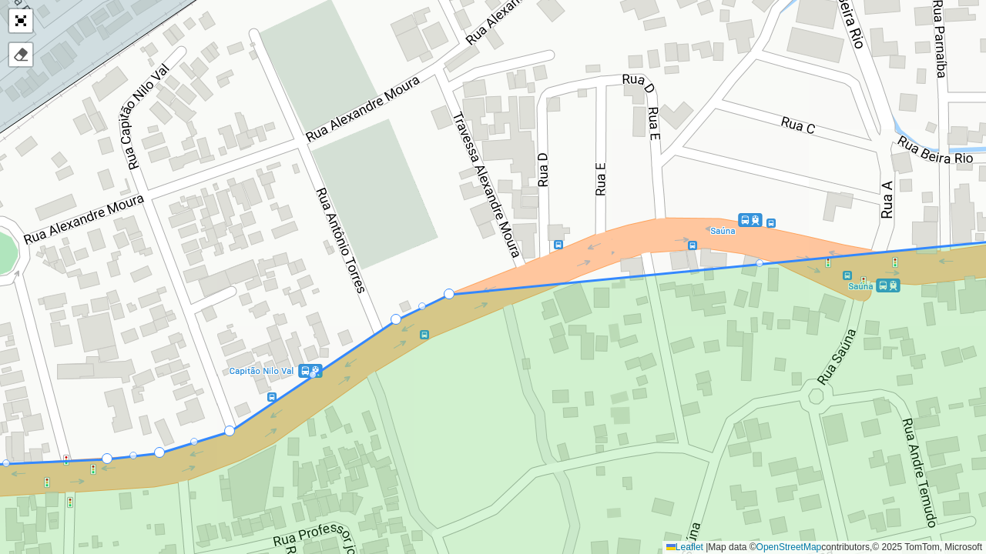
click at [762, 263] on div at bounding box center [759, 263] width 8 height 8
drag, startPoint x: 761, startPoint y: 263, endPoint x: 722, endPoint y: 257, distance: 38.9
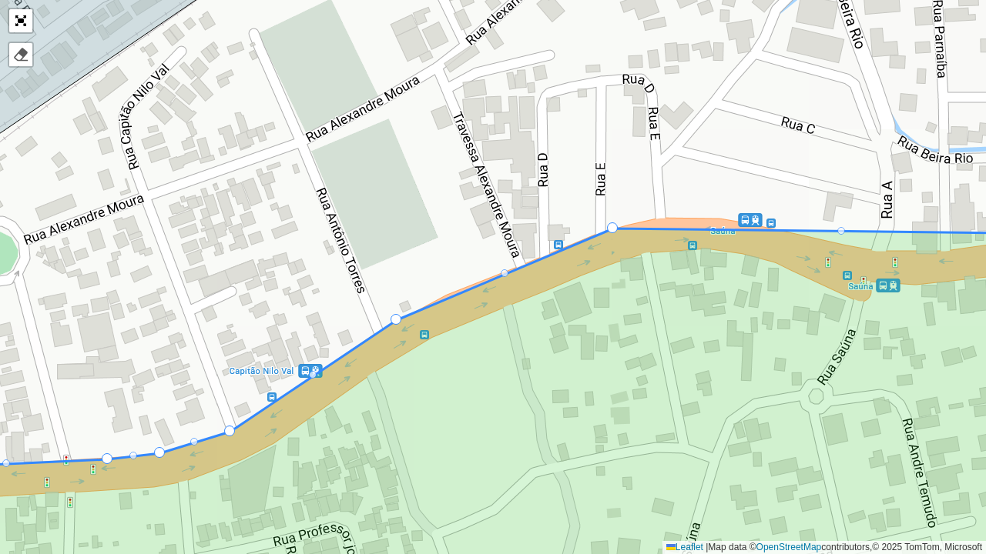
drag, startPoint x: 447, startPoint y: 293, endPoint x: 610, endPoint y: 226, distance: 176.2
click at [504, 269] on div at bounding box center [504, 273] width 8 height 8
drag, startPoint x: 504, startPoint y: 269, endPoint x: 448, endPoint y: 291, distance: 59.5
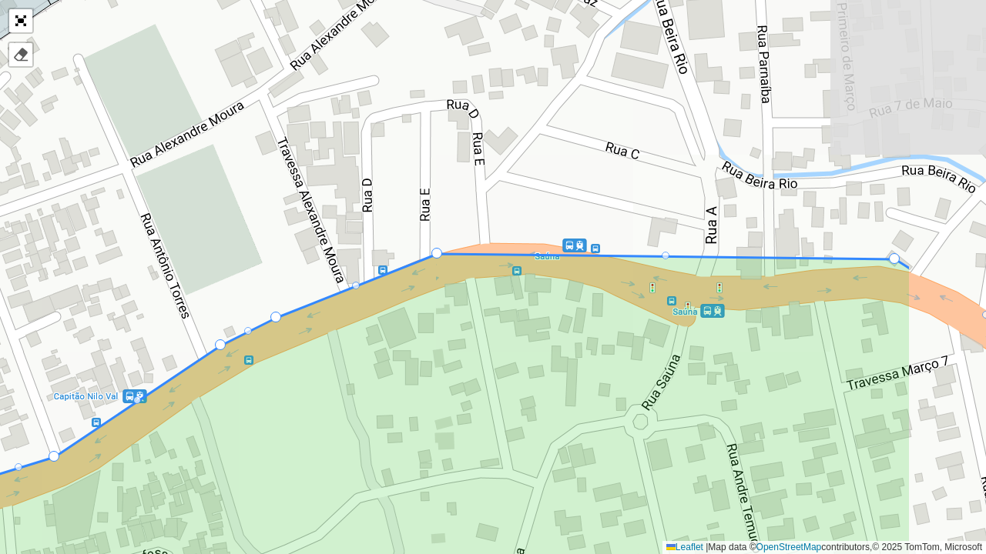
drag, startPoint x: 808, startPoint y: 279, endPoint x: 642, endPoint y: 303, distance: 168.0
click at [642, 303] on icon at bounding box center [317, 445] width 1187 height 383
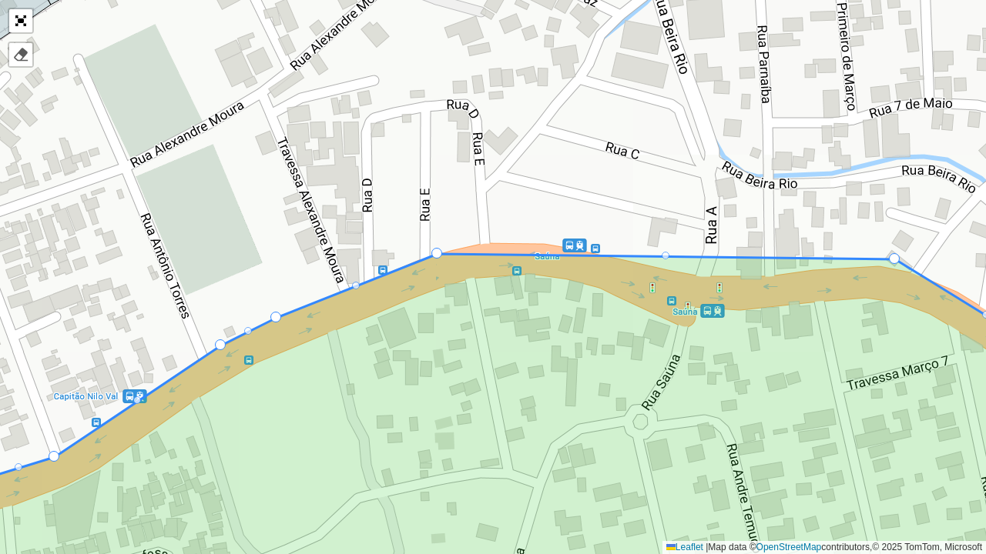
click at [662, 256] on div at bounding box center [665, 256] width 8 height 8
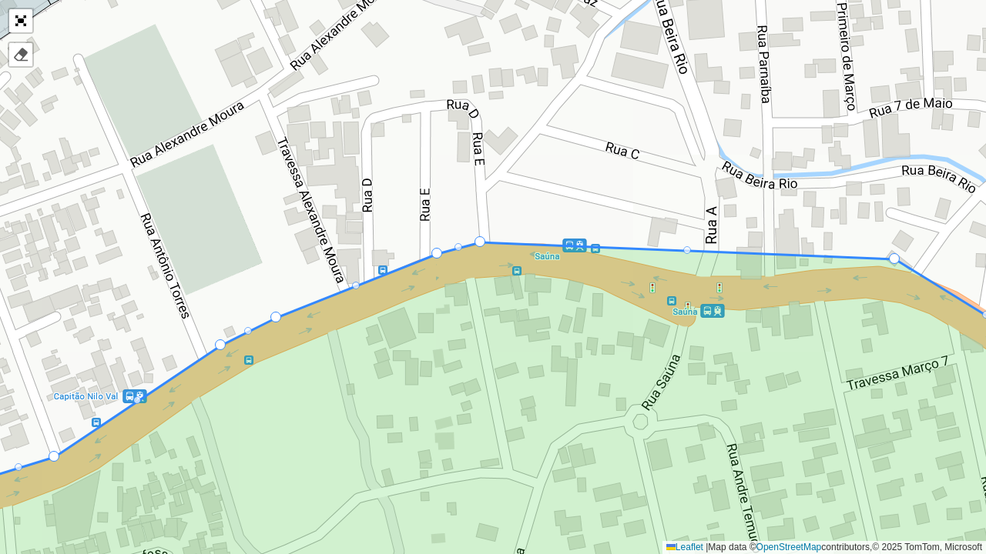
drag, startPoint x: 640, startPoint y: 258, endPoint x: 477, endPoint y: 241, distance: 164.1
click at [686, 249] on div at bounding box center [687, 250] width 8 height 8
drag, startPoint x: 689, startPoint y: 251, endPoint x: 544, endPoint y: 243, distance: 145.0
click at [714, 249] on div at bounding box center [718, 251] width 8 height 8
click at [717, 249] on div at bounding box center [718, 251] width 8 height 8
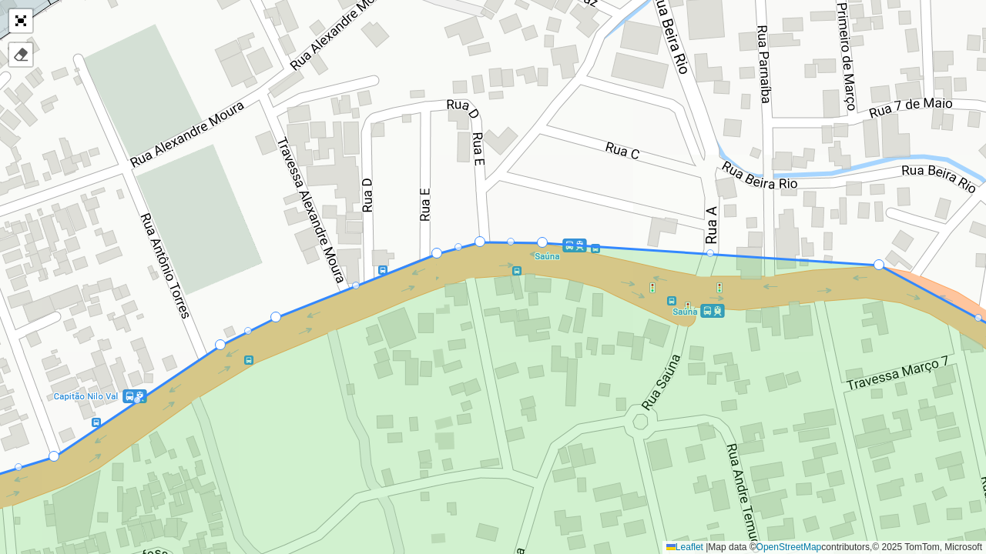
drag, startPoint x: 897, startPoint y: 259, endPoint x: 882, endPoint y: 265, distance: 16.6
click at [715, 254] on icon at bounding box center [492, 428] width 1187 height 370
click at [712, 252] on div at bounding box center [711, 253] width 8 height 8
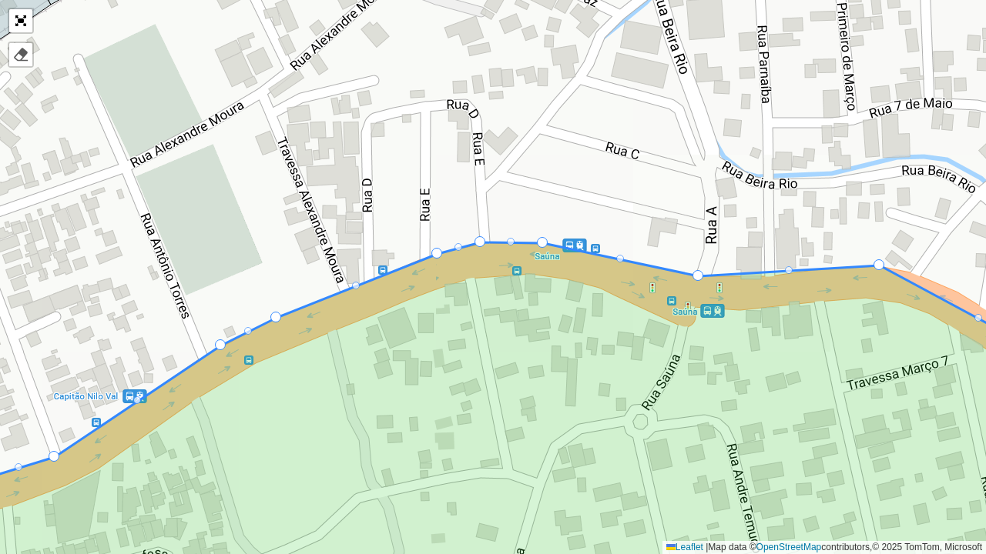
drag, startPoint x: 708, startPoint y: 254, endPoint x: 695, endPoint y: 276, distance: 25.2
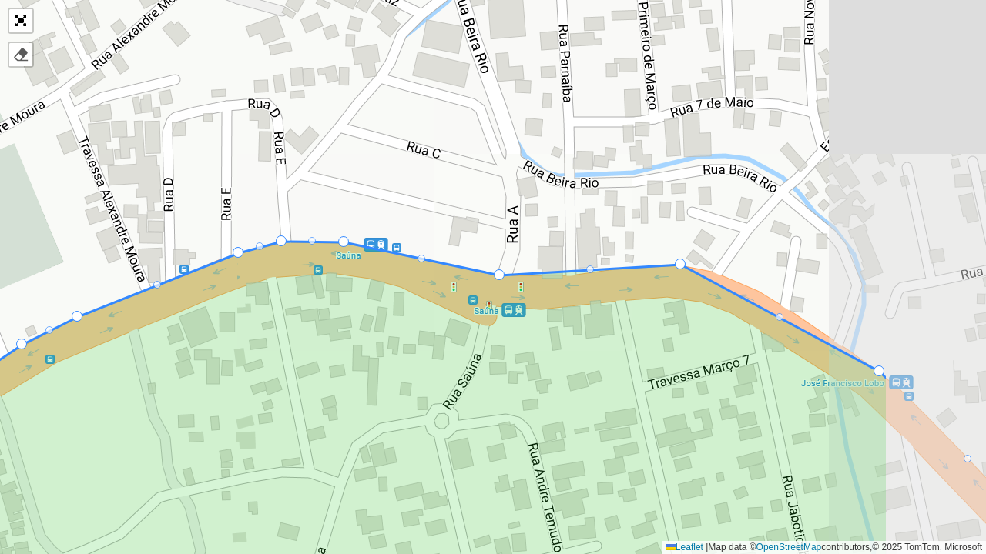
drag, startPoint x: 819, startPoint y: 324, endPoint x: 621, endPoint y: 323, distance: 198.7
click at [621, 323] on icon at bounding box center [293, 427] width 1187 height 370
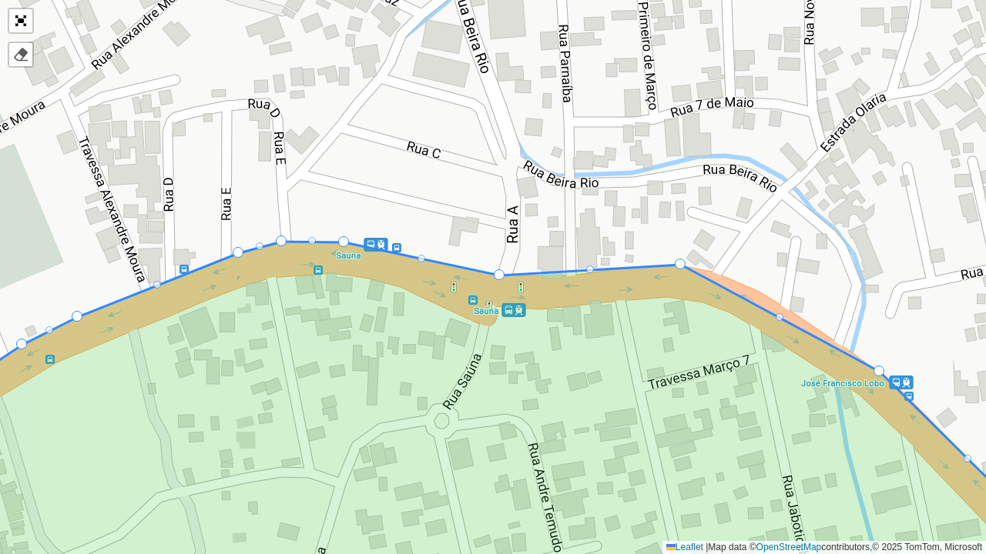
click at [587, 266] on div at bounding box center [590, 270] width 8 height 8
drag, startPoint x: 593, startPoint y: 267, endPoint x: 574, endPoint y: 273, distance: 20.0
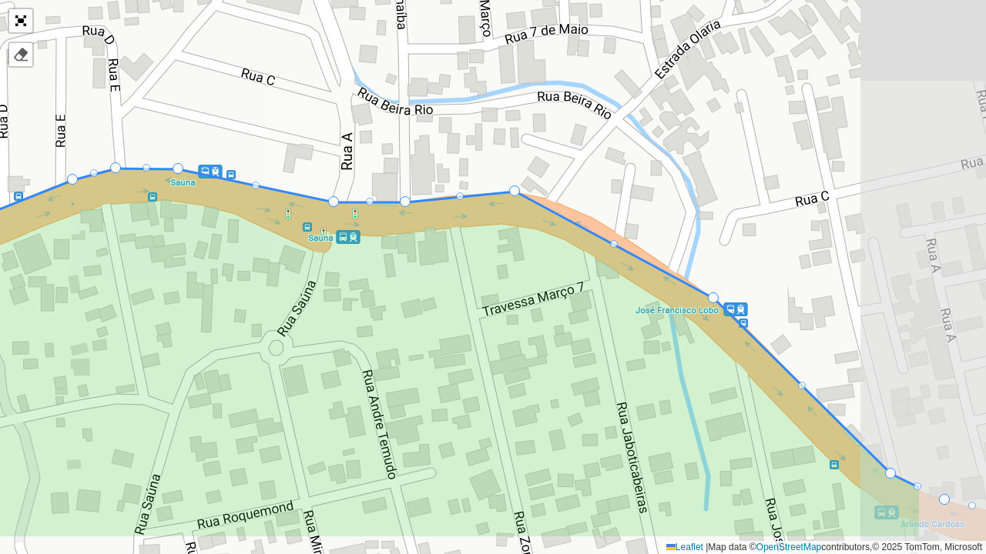
drag, startPoint x: 775, startPoint y: 369, endPoint x: 622, endPoint y: 300, distance: 167.2
click at [622, 300] on icon at bounding box center [327, 354] width 1187 height 370
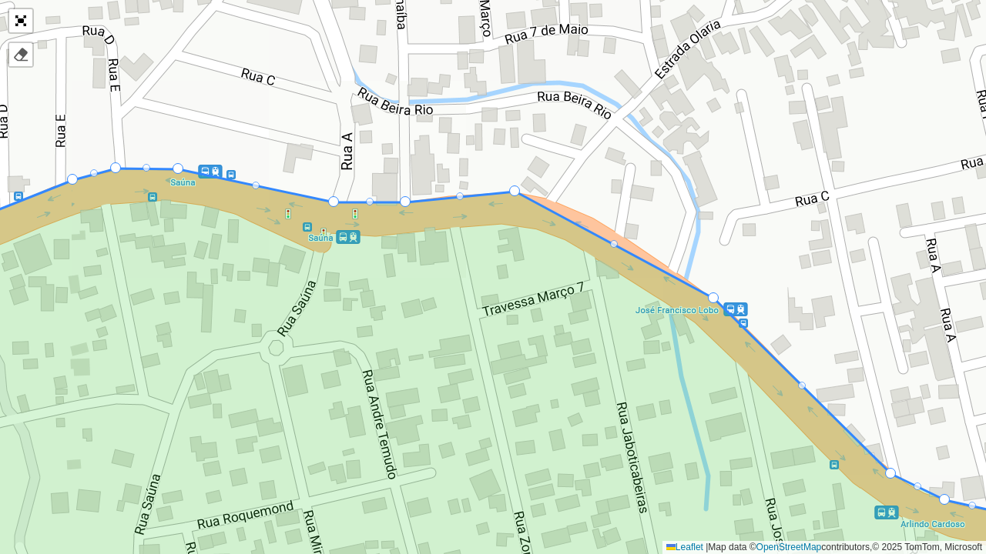
click at [614, 245] on div at bounding box center [614, 244] width 8 height 8
drag, startPoint x: 614, startPoint y: 245, endPoint x: 576, endPoint y: 208, distance: 52.8
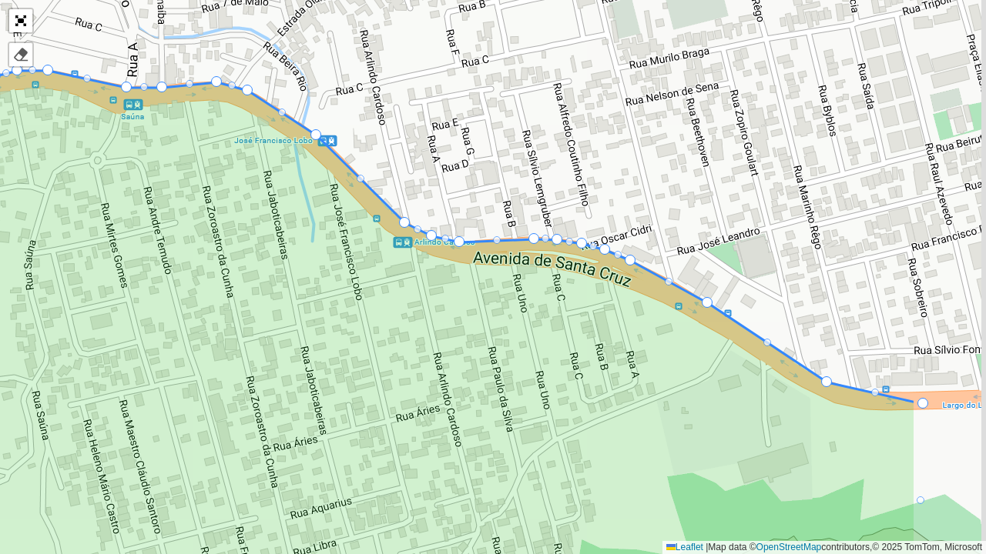
drag, startPoint x: 785, startPoint y: 368, endPoint x: 614, endPoint y: 334, distance: 174.3
click at [614, 334] on icon at bounding box center [321, 324] width 1187 height 507
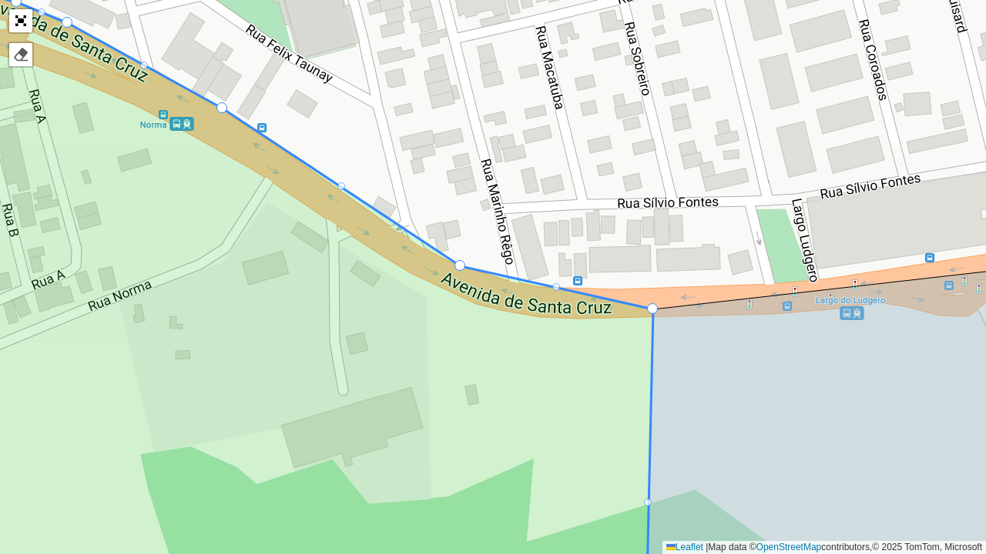
drag, startPoint x: 651, startPoint y: 306, endPoint x: 649, endPoint y: 292, distance: 13.9
drag, startPoint x: 654, startPoint y: 306, endPoint x: 653, endPoint y: 293, distance: 13.2
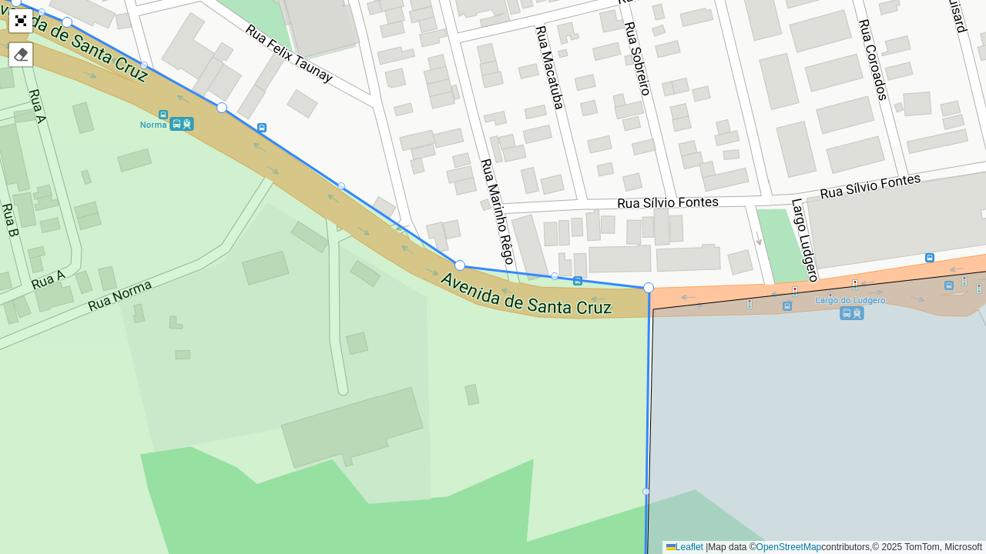
drag, startPoint x: 652, startPoint y: 306, endPoint x: 648, endPoint y: 286, distance: 20.4
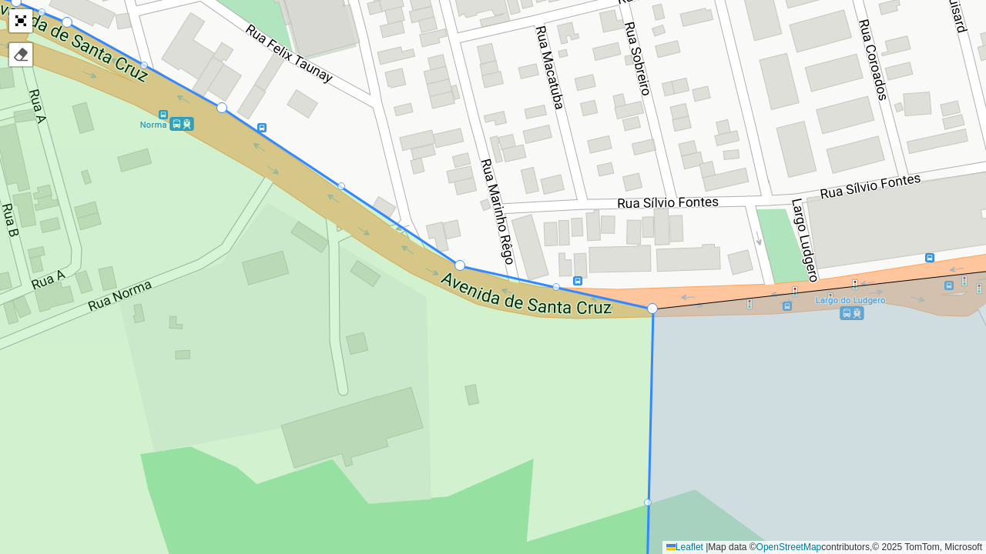
drag, startPoint x: 650, startPoint y: 289, endPoint x: 653, endPoint y: 300, distance: 12.0
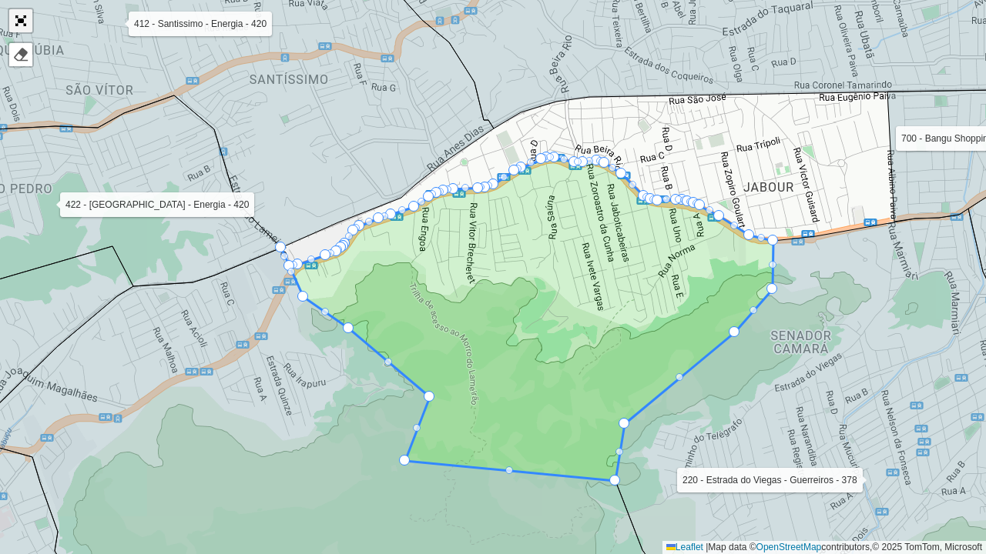
click at [19, 16] on link "Abrir mapa em tela cheia" at bounding box center [20, 20] width 23 height 23
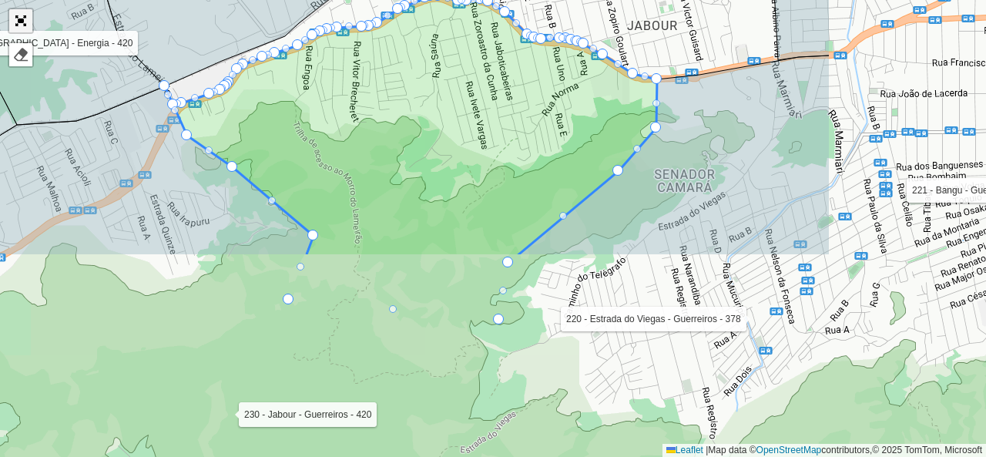
scroll to position [614, 0]
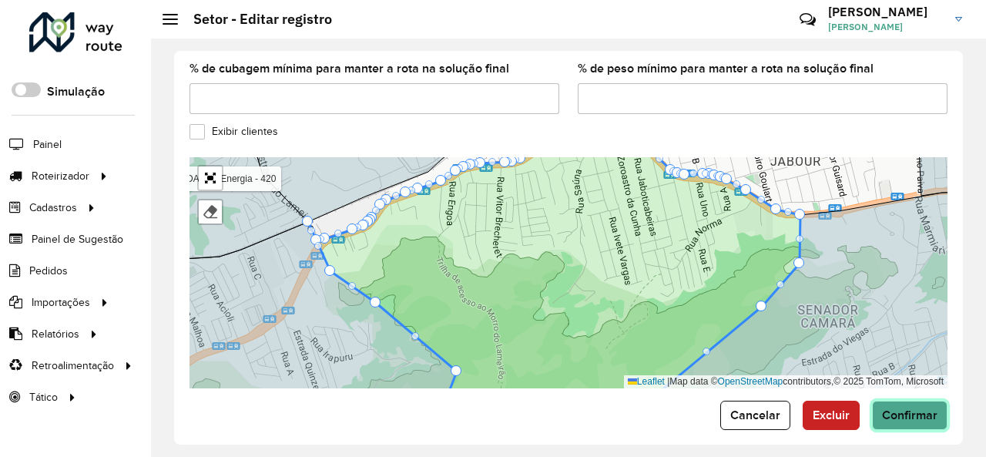
click at [914, 408] on span "Confirmar" at bounding box center [909, 414] width 55 height 13
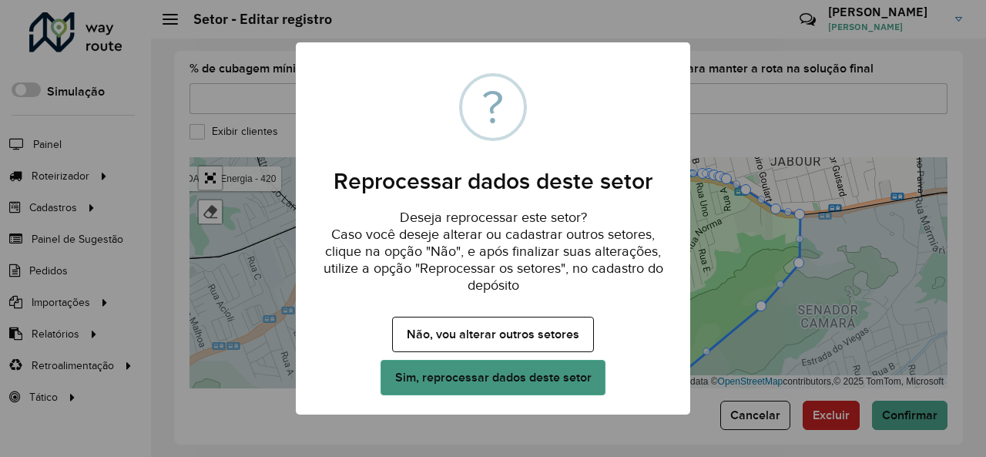
click at [538, 386] on button "Sim, reprocessar dados deste setor" at bounding box center [492, 377] width 225 height 35
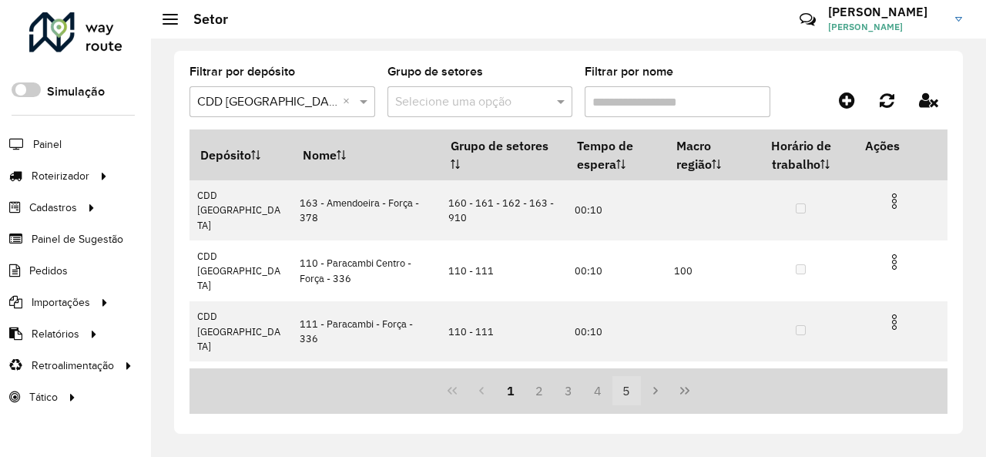
click at [634, 397] on button "5" at bounding box center [626, 390] width 29 height 29
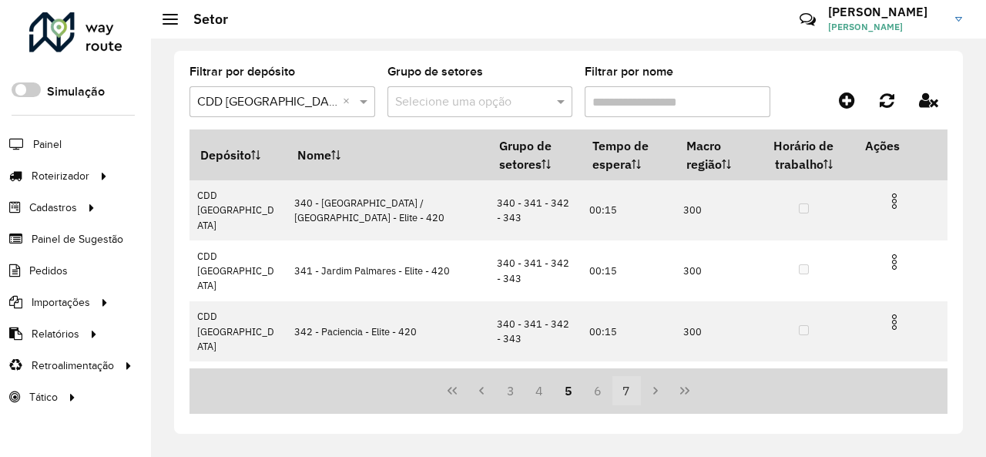
click at [630, 392] on button "7" at bounding box center [626, 390] width 29 height 29
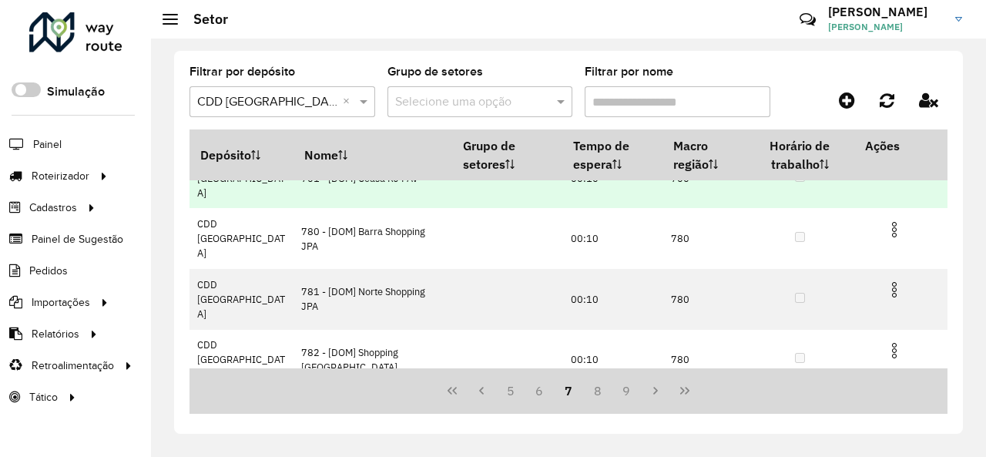
scroll to position [154, 0]
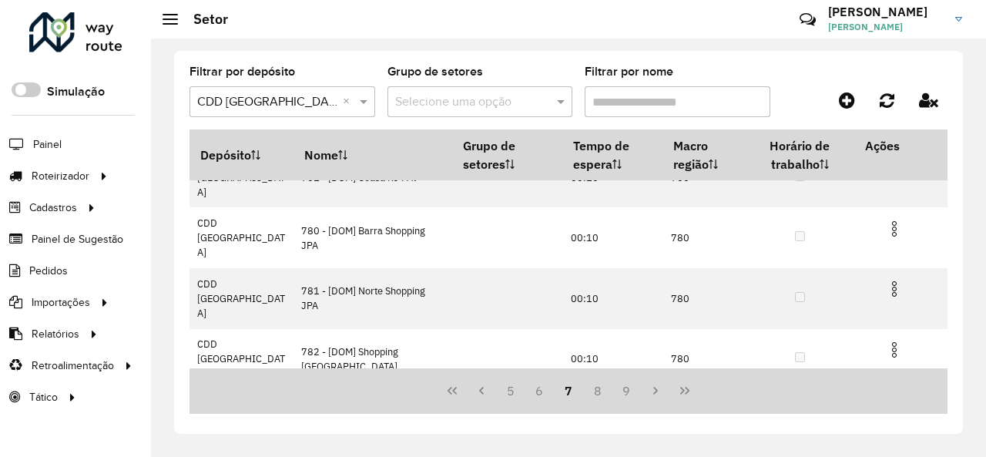
click at [888, 400] on img at bounding box center [894, 409] width 18 height 18
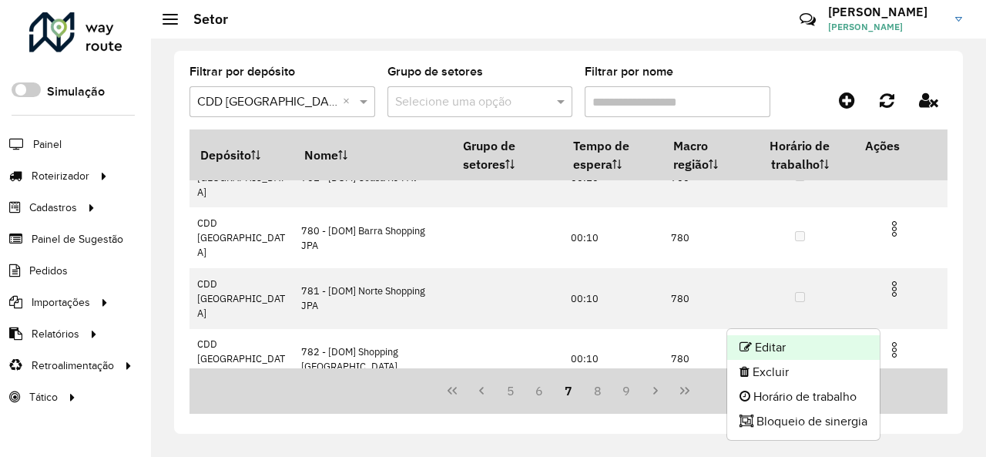
click at [832, 337] on li "Editar" at bounding box center [803, 347] width 152 height 25
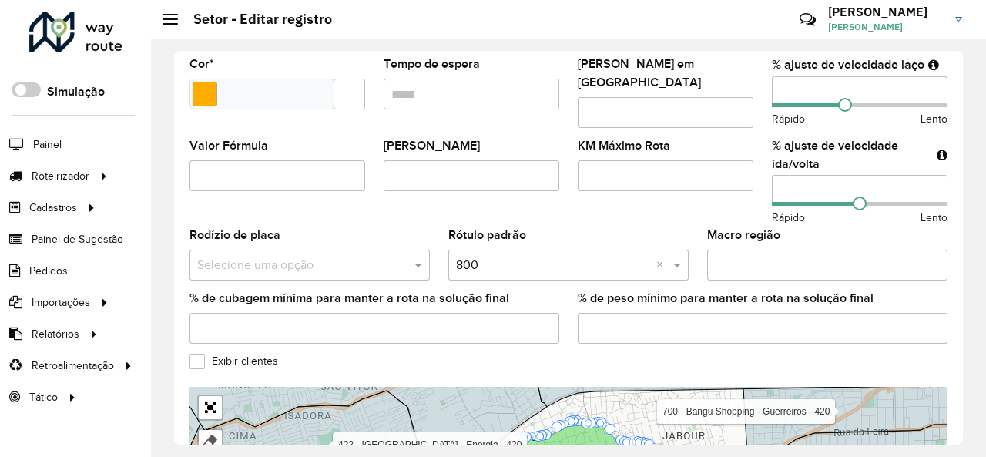
scroll to position [614, 0]
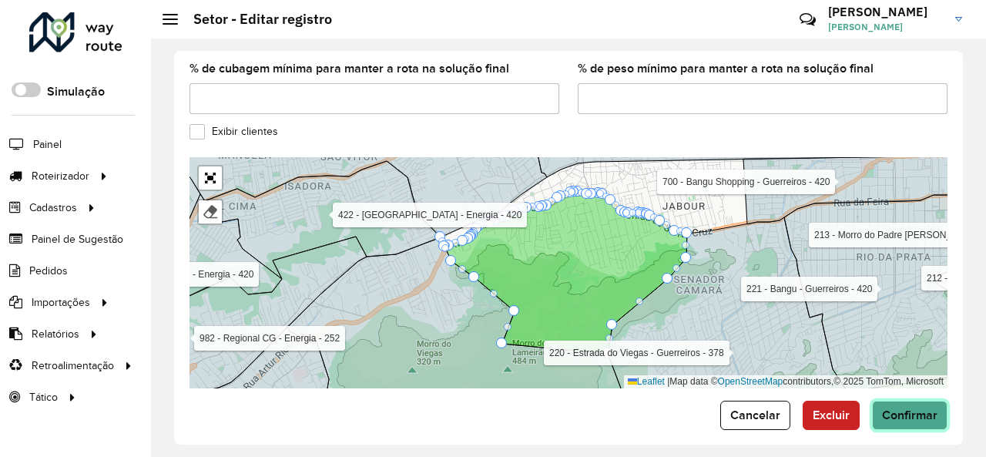
click at [889, 408] on span "Confirmar" at bounding box center [909, 414] width 55 height 13
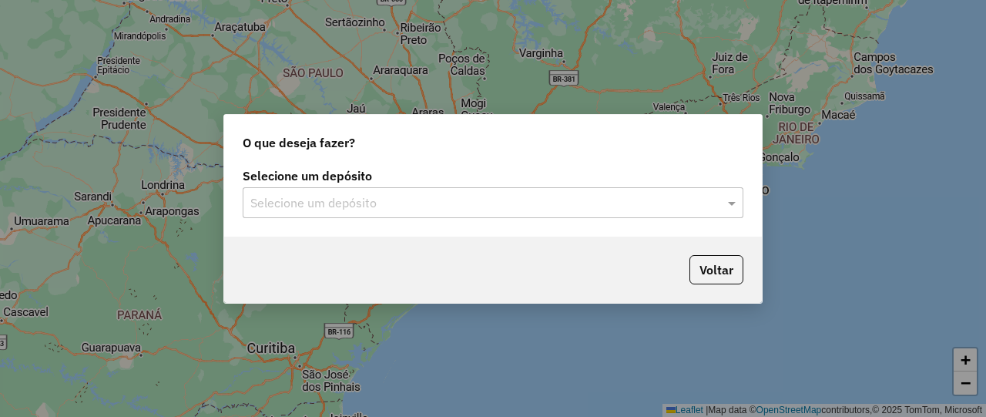
click at [397, 204] on input "text" at bounding box center [477, 203] width 454 height 18
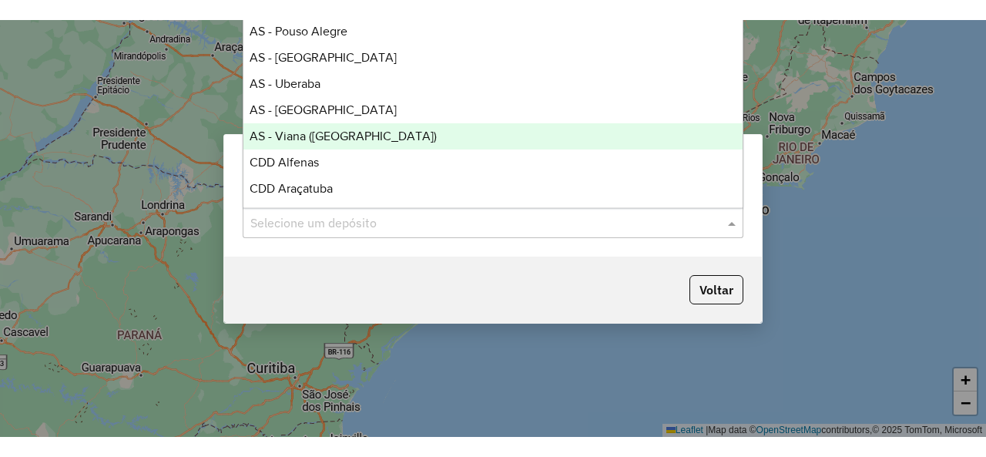
scroll to position [308, 0]
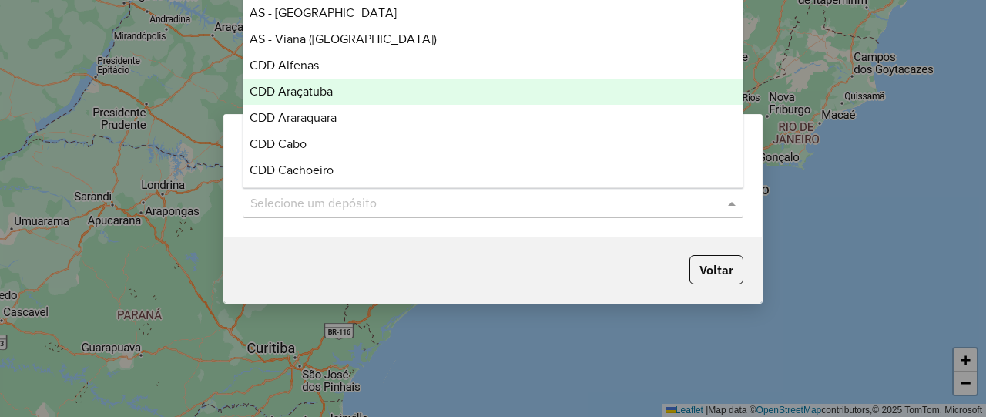
click at [350, 96] on div "CDD Araçatuba" at bounding box center [492, 92] width 498 height 26
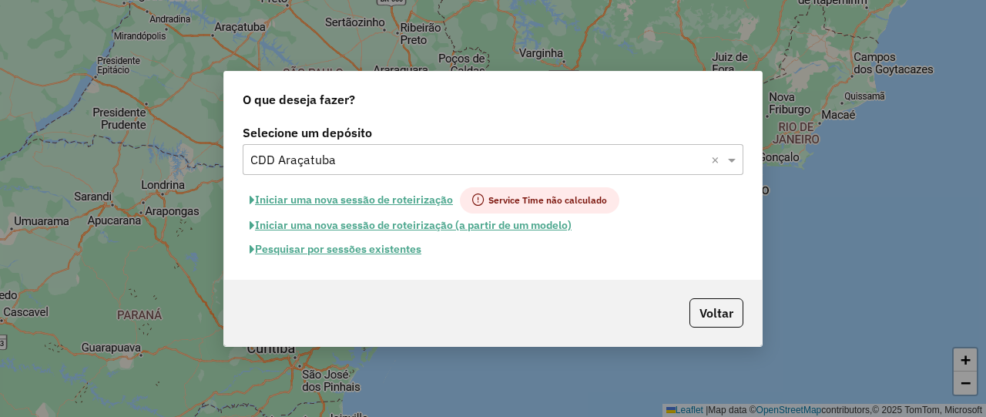
click at [359, 249] on button "Pesquisar por sessões existentes" at bounding box center [336, 249] width 186 height 24
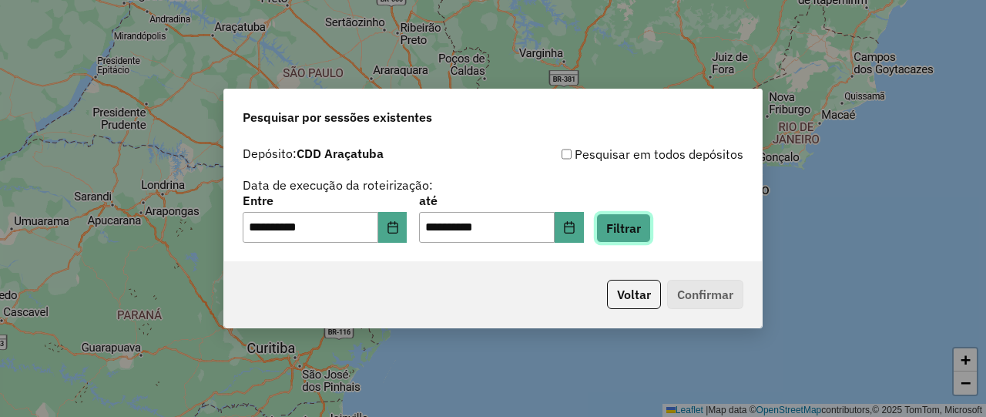
click at [648, 229] on button "Filtrar" at bounding box center [623, 227] width 55 height 29
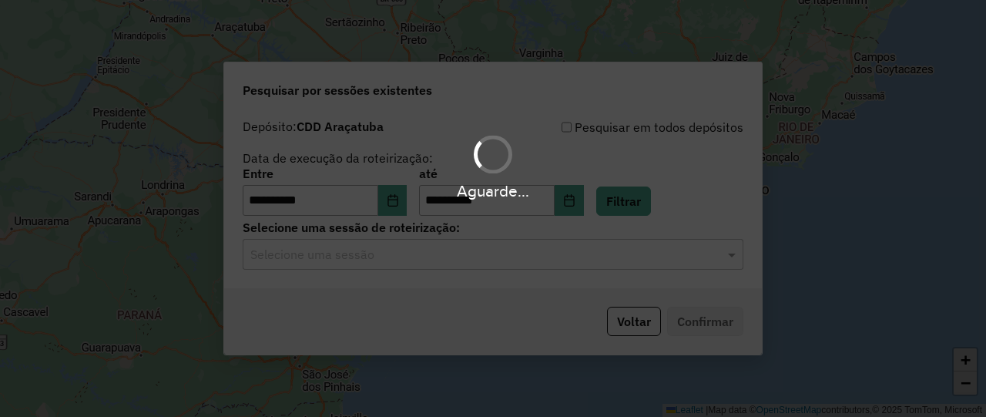
click at [330, 253] on div "Aguarde..." at bounding box center [493, 208] width 986 height 417
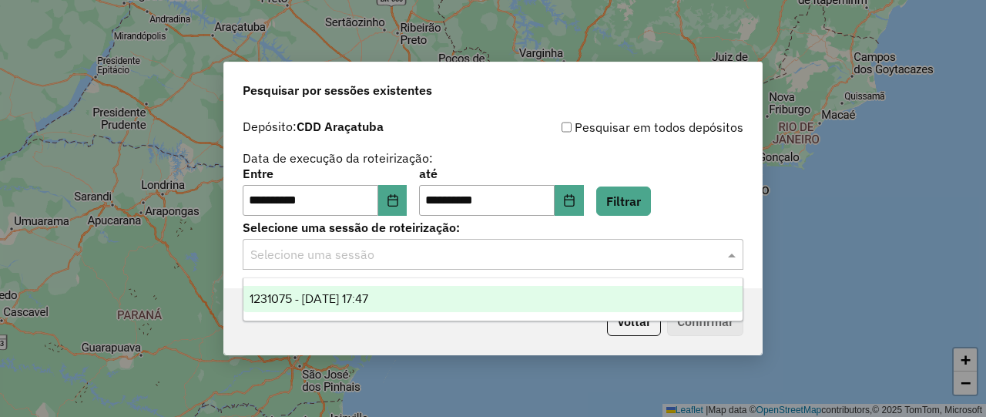
click at [370, 258] on input "text" at bounding box center [477, 255] width 454 height 18
click at [445, 298] on div "1231075 - 19/08/2025 17:47" at bounding box center [492, 299] width 498 height 26
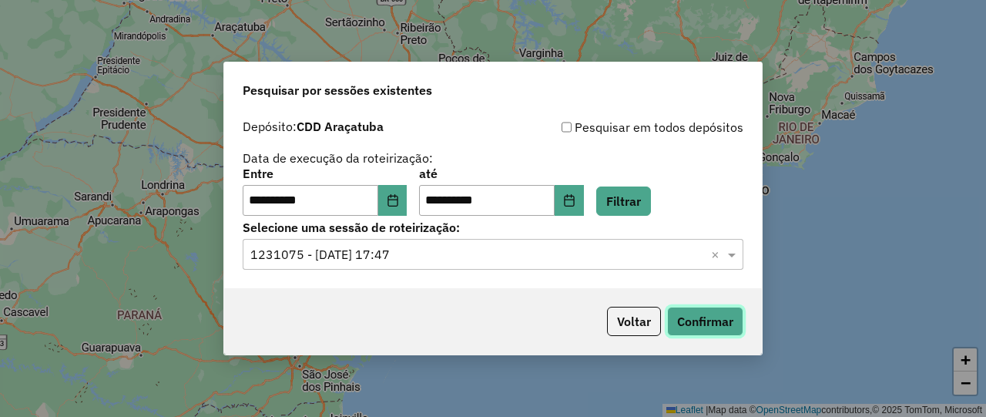
click at [722, 320] on button "Confirmar" at bounding box center [705, 320] width 76 height 29
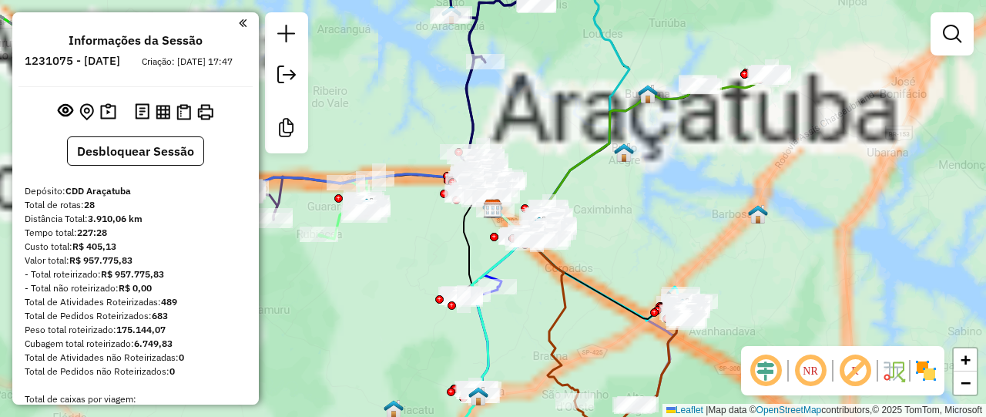
click at [854, 369] on em at bounding box center [854, 370] width 37 height 37
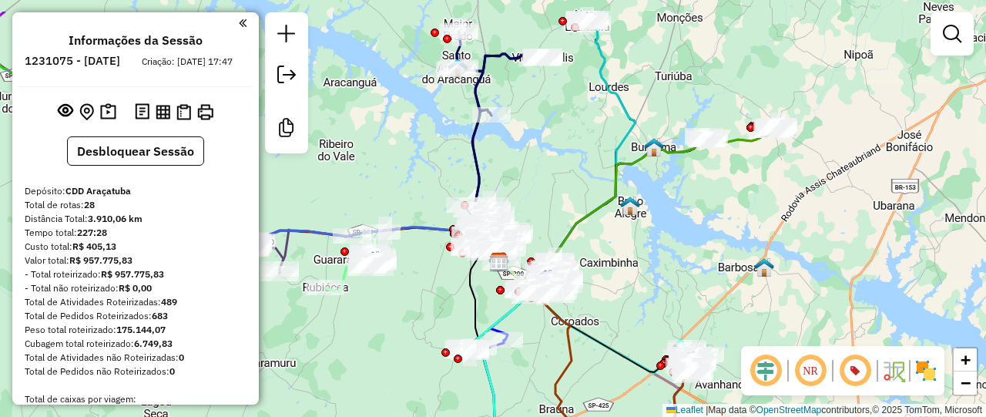
drag, startPoint x: 567, startPoint y: 74, endPoint x: 575, endPoint y: 162, distance: 89.0
click at [581, 176] on div "Janela de atendimento Grade de atendimento Capacidade Transportadoras Veículos …" at bounding box center [493, 208] width 986 height 417
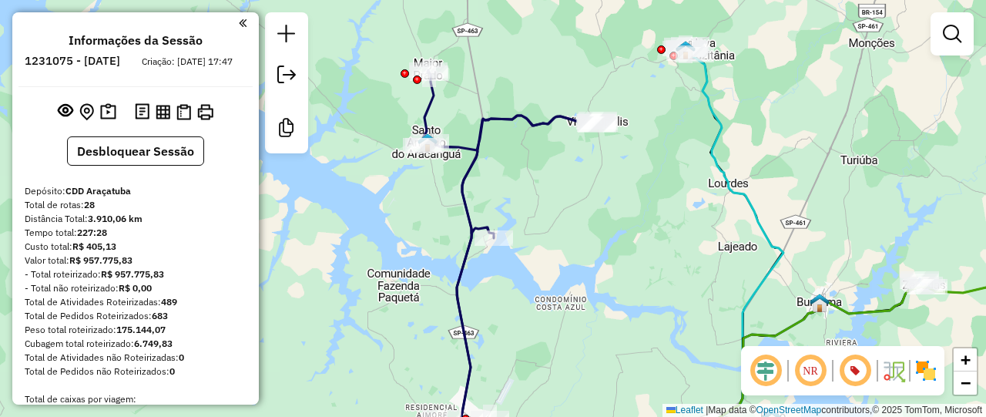
click at [501, 115] on icon at bounding box center [510, 250] width 176 height 360
select select "**********"
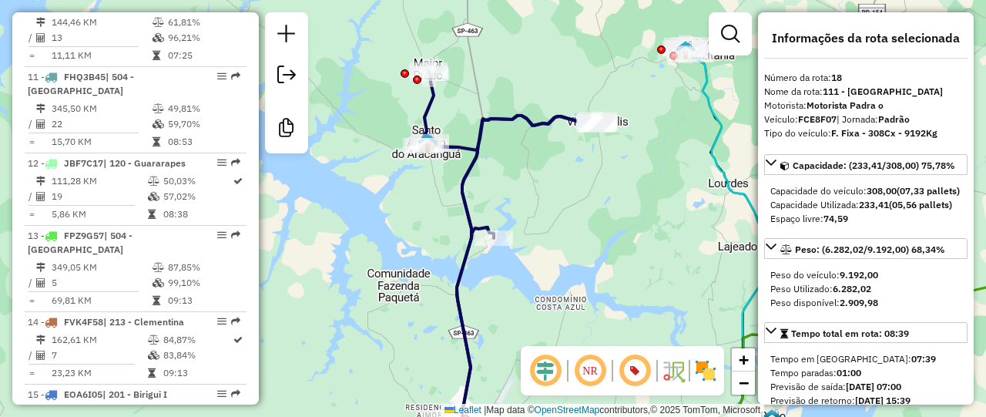
scroll to position [2037, 0]
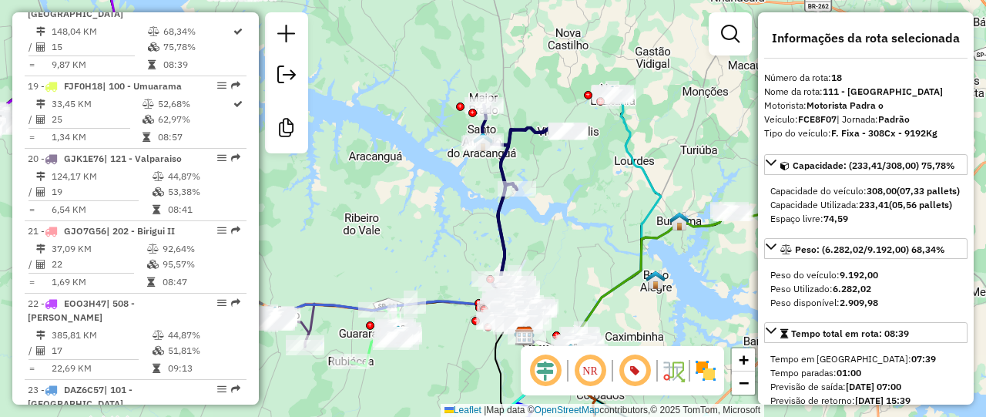
click at [628, 146] on icon at bounding box center [592, 230] width 136 height 264
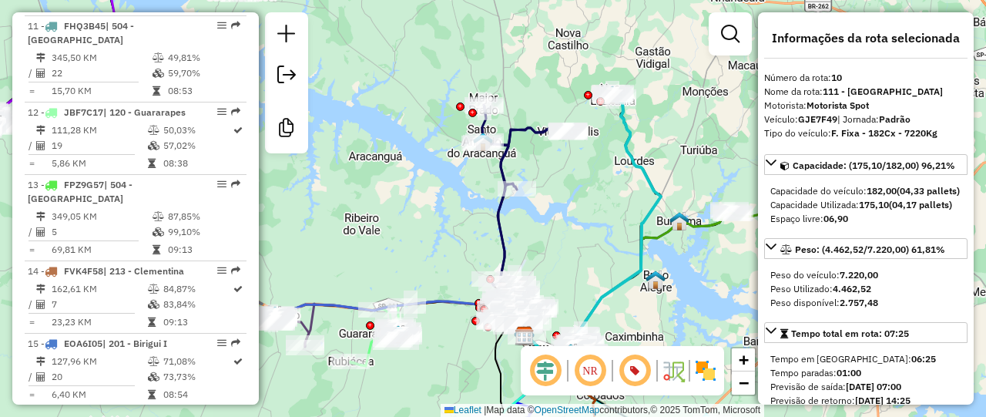
scroll to position [1377, 0]
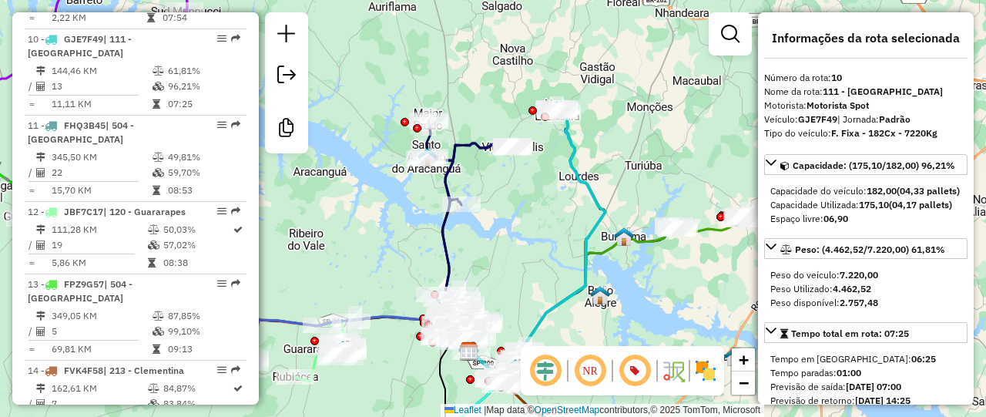
drag, startPoint x: 618, startPoint y: 191, endPoint x: 562, endPoint y: 206, distance: 57.5
click at [562, 206] on div "Janela de atendimento Grade de atendimento Capacidade Transportadoras Veículos …" at bounding box center [493, 208] width 986 height 417
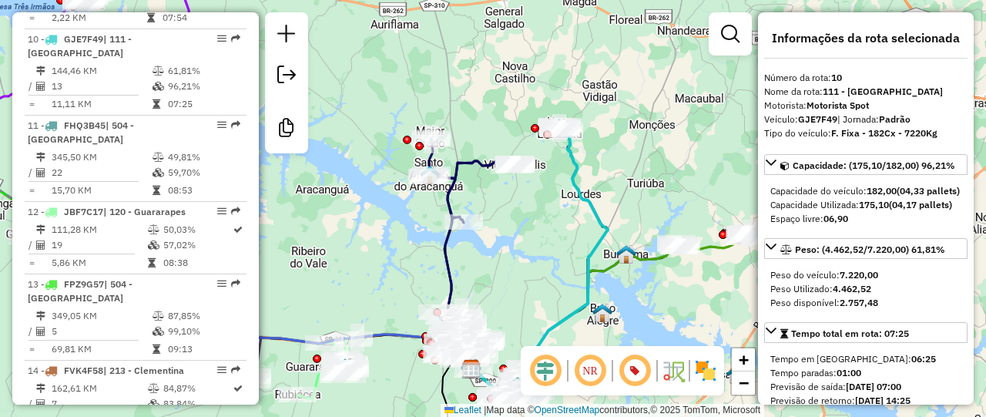
click at [574, 173] on icon at bounding box center [539, 263] width 136 height 264
drag, startPoint x: 587, startPoint y: 195, endPoint x: 584, endPoint y: 139, distance: 56.3
click at [584, 139] on icon at bounding box center [539, 263] width 136 height 264
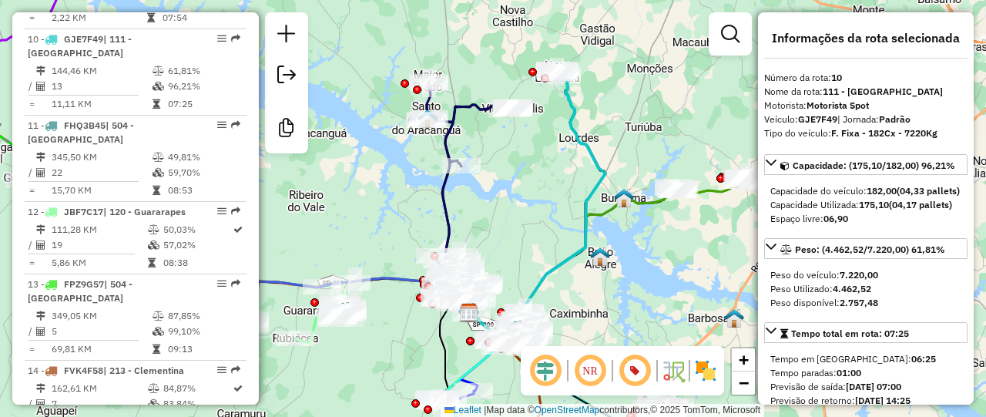
click at [568, 132] on icon at bounding box center [537, 207] width 136 height 264
click at [460, 111] on icon at bounding box center [469, 172] width 88 height 181
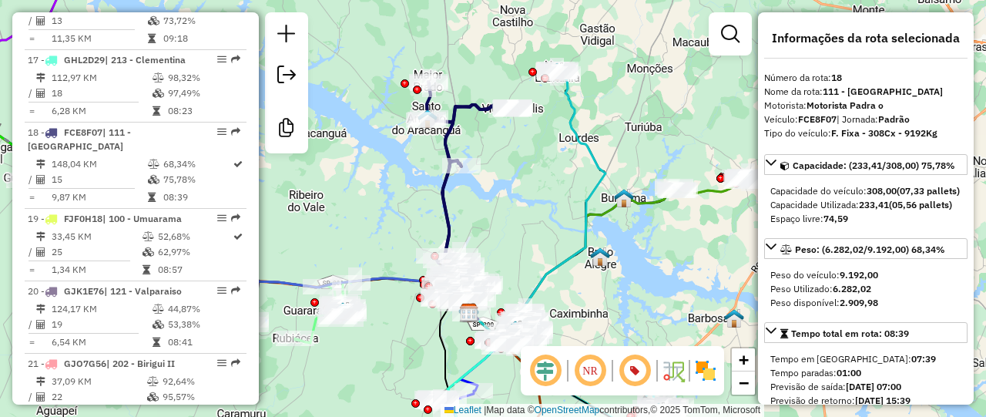
scroll to position [2037, 0]
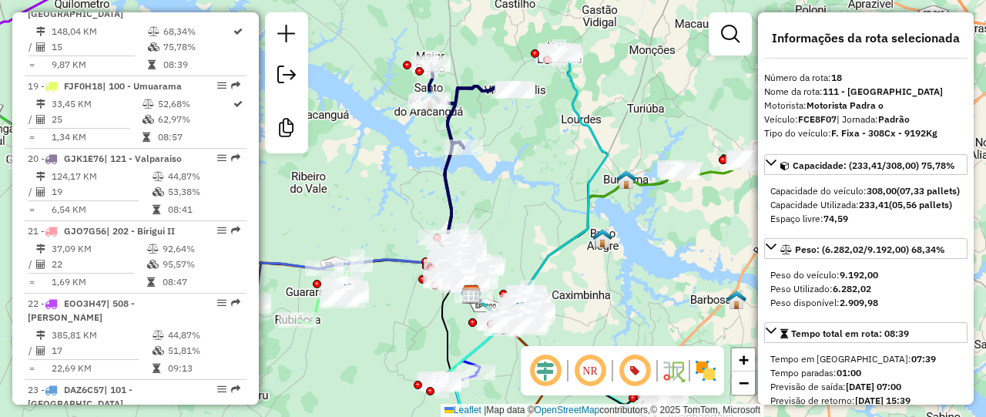
drag, startPoint x: 534, startPoint y: 218, endPoint x: 537, endPoint y: 192, distance: 25.7
click at [537, 192] on div "Janela de atendimento Grade de atendimento Capacidade Transportadoras Veículos …" at bounding box center [493, 208] width 986 height 417
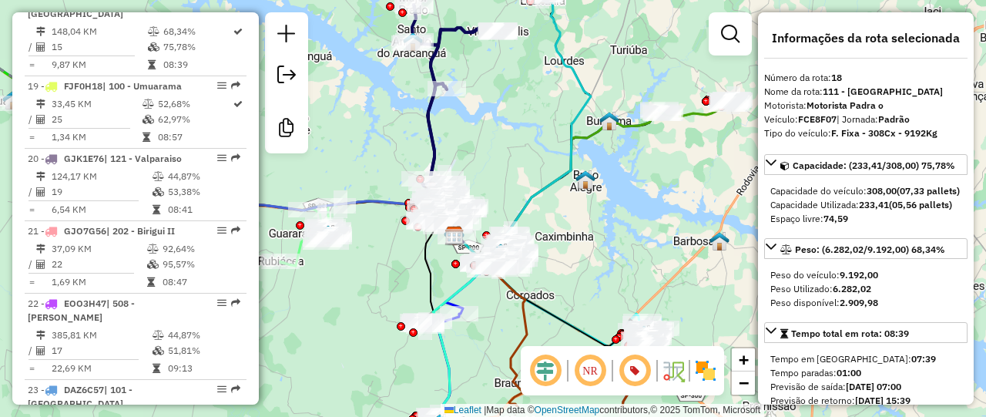
drag, startPoint x: 665, startPoint y: 246, endPoint x: 627, endPoint y: 132, distance: 121.0
click at [627, 132] on div "Janela de atendimento Grade de atendimento Capacidade Transportadoras Veículos …" at bounding box center [493, 208] width 986 height 417
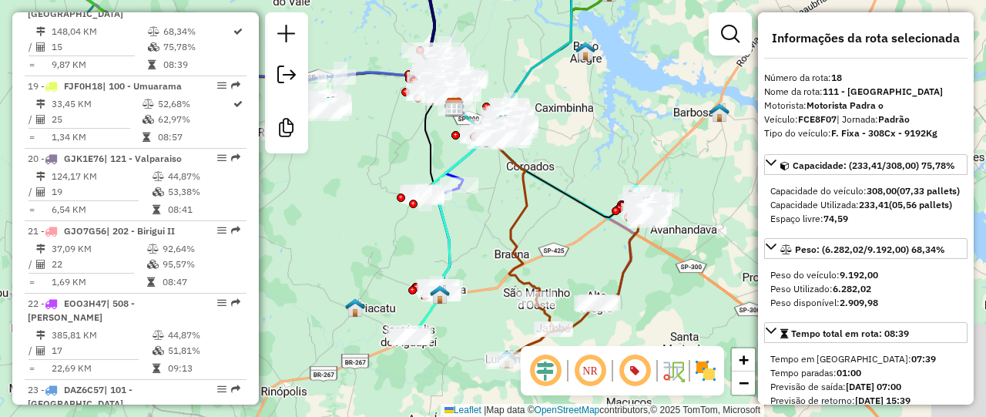
drag, startPoint x: 695, startPoint y: 178, endPoint x: 633, endPoint y: 95, distance: 103.9
click at [633, 95] on div "Janela de atendimento Grade de atendimento Capacidade Transportadoras Veículos …" at bounding box center [493, 208] width 986 height 417
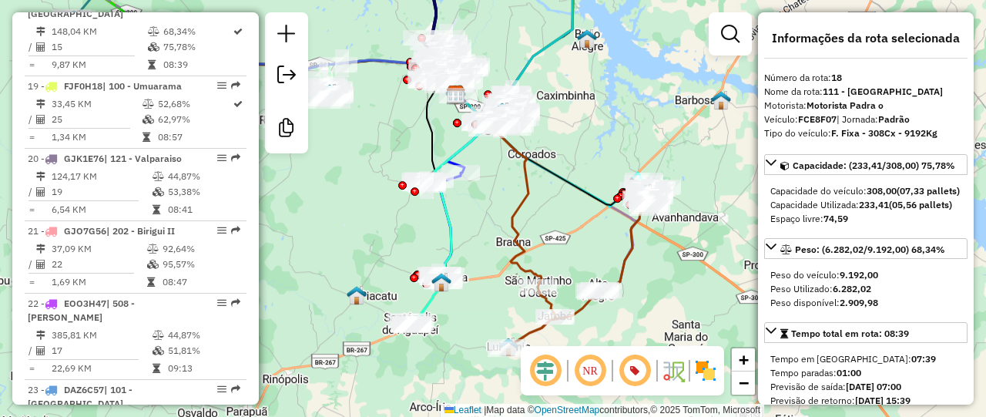
click at [521, 212] on icon at bounding box center [498, 191] width 85 height 192
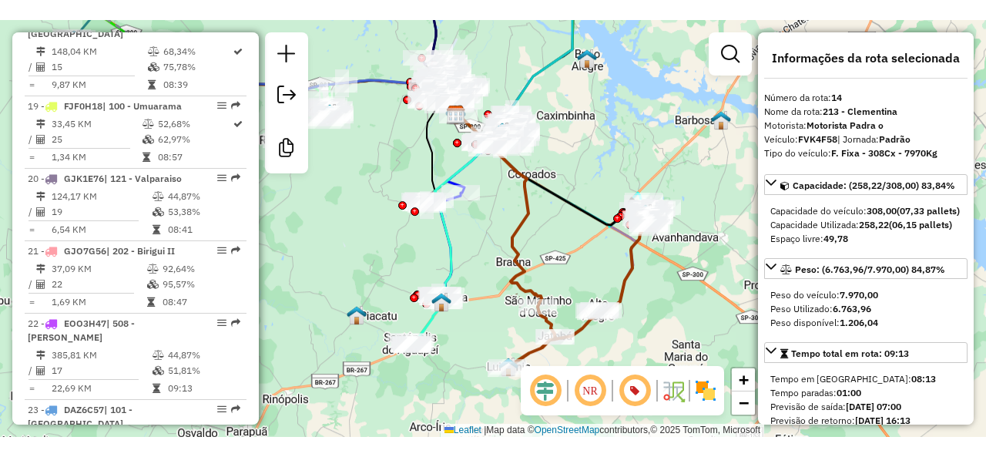
scroll to position [1720, 0]
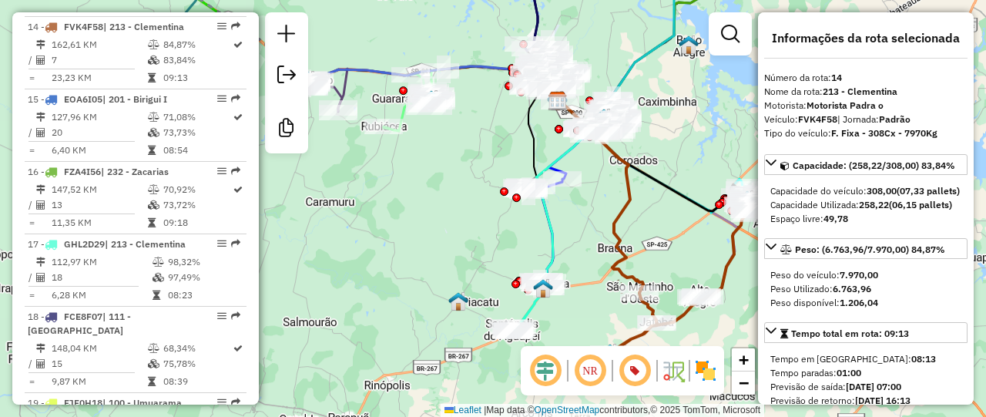
drag, startPoint x: 488, startPoint y: 252, endPoint x: 590, endPoint y: 258, distance: 101.8
click at [590, 258] on div "Janela de atendimento Grade de atendimento Capacidade Transportadoras Veículos …" at bounding box center [493, 208] width 986 height 417
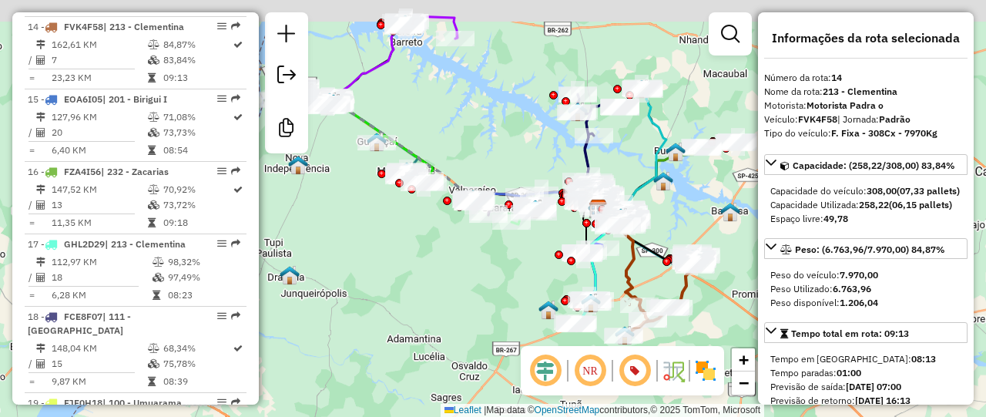
drag, startPoint x: 416, startPoint y: 266, endPoint x: 465, endPoint y: 303, distance: 61.6
click at [465, 303] on div "Janela de atendimento Grade de atendimento Capacidade Transportadoras Veículos …" at bounding box center [493, 208] width 986 height 417
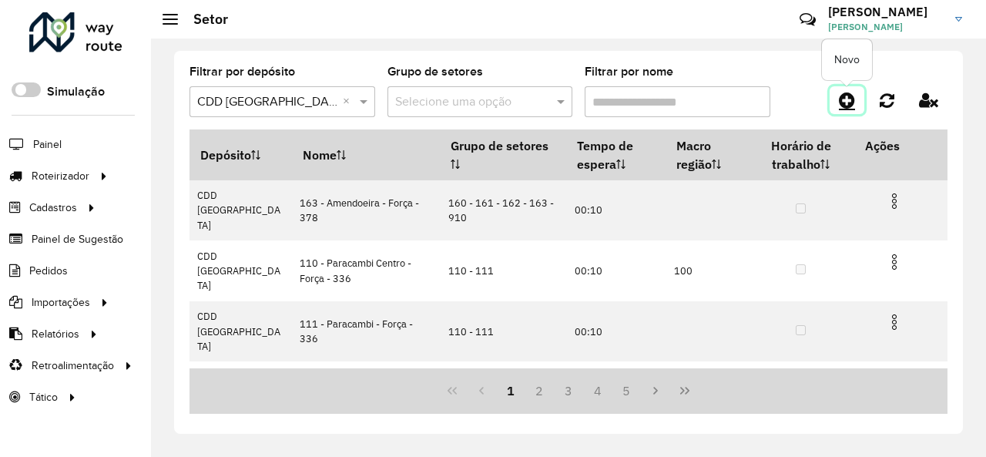
click at [854, 102] on icon at bounding box center [847, 100] width 16 height 18
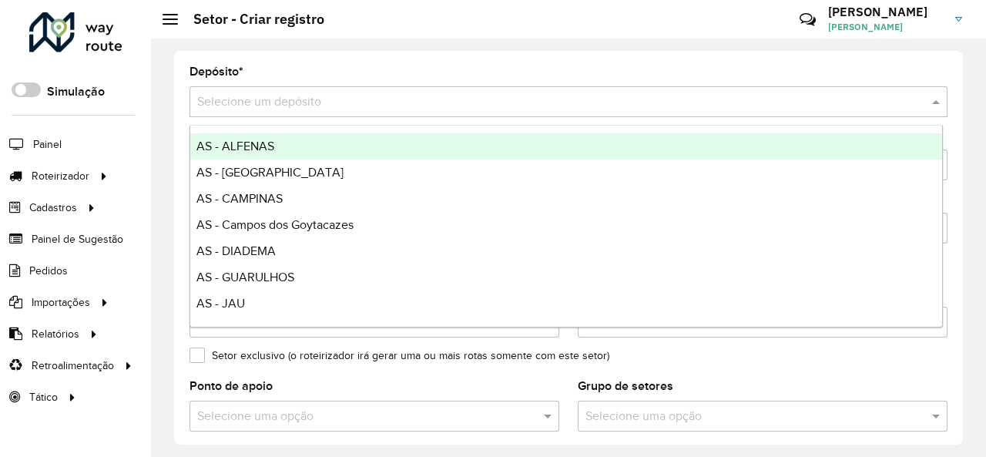
click at [360, 105] on input "text" at bounding box center [552, 102] width 711 height 18
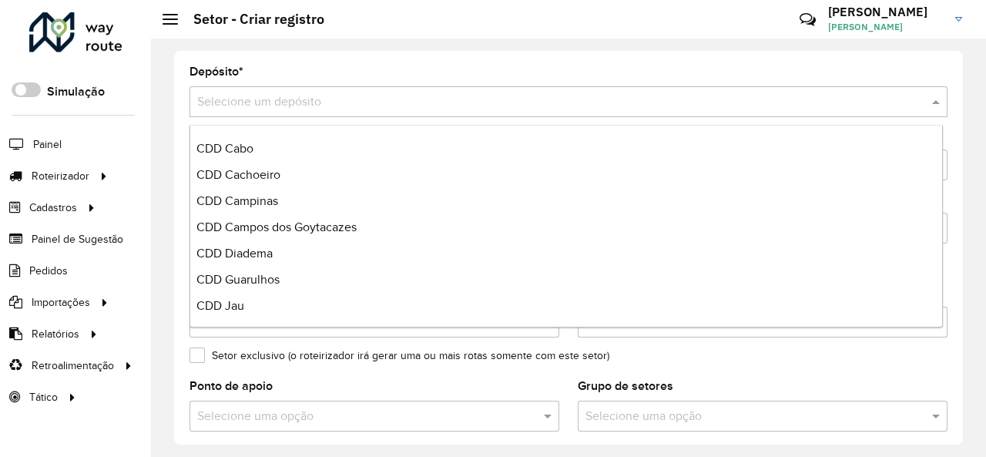
scroll to position [770, 0]
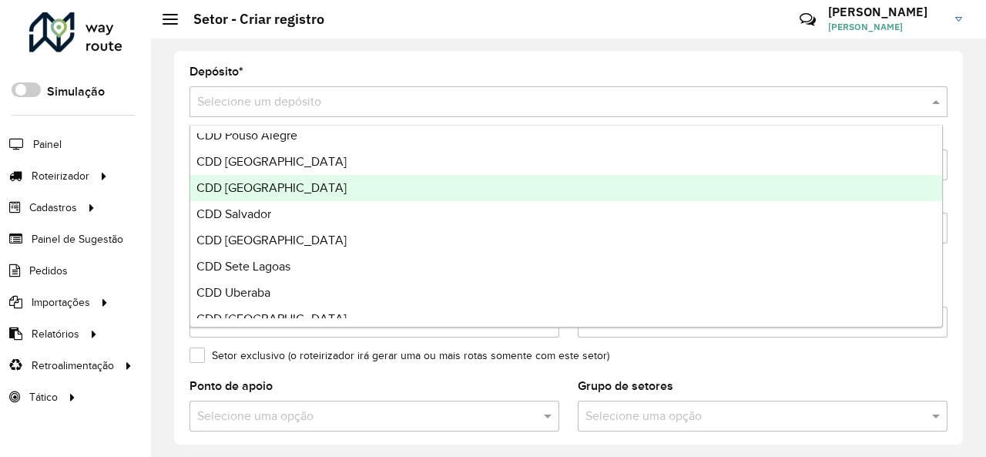
click at [351, 186] on div "CDD [GEOGRAPHIC_DATA]" at bounding box center [566, 188] width 752 height 26
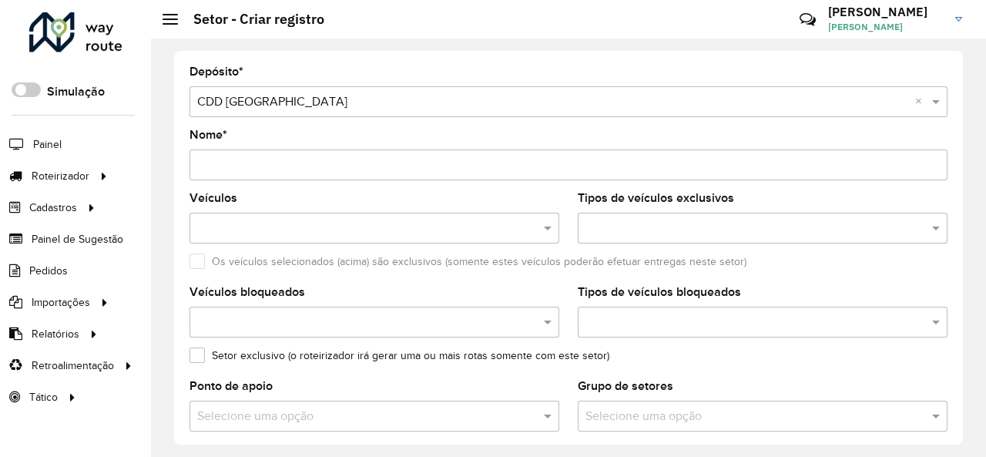
click at [376, 156] on input "Nome *" at bounding box center [568, 164] width 758 height 31
type input "**********"
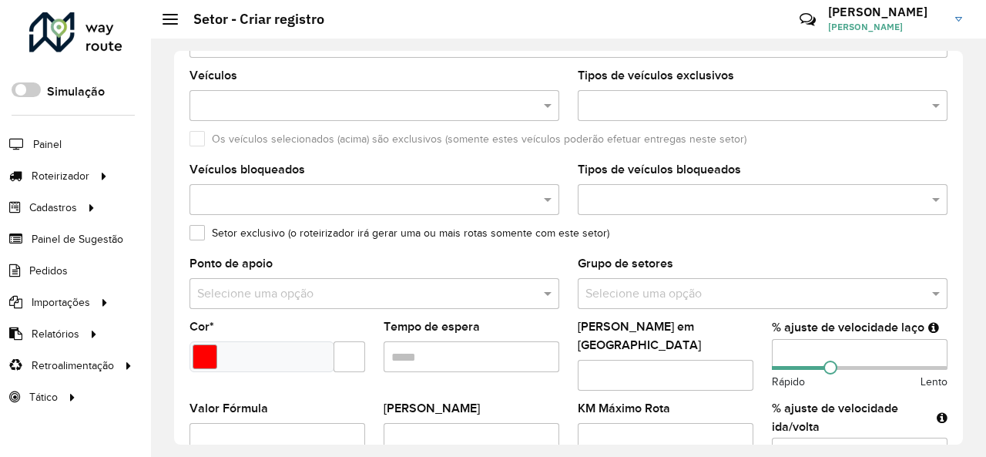
scroll to position [154, 0]
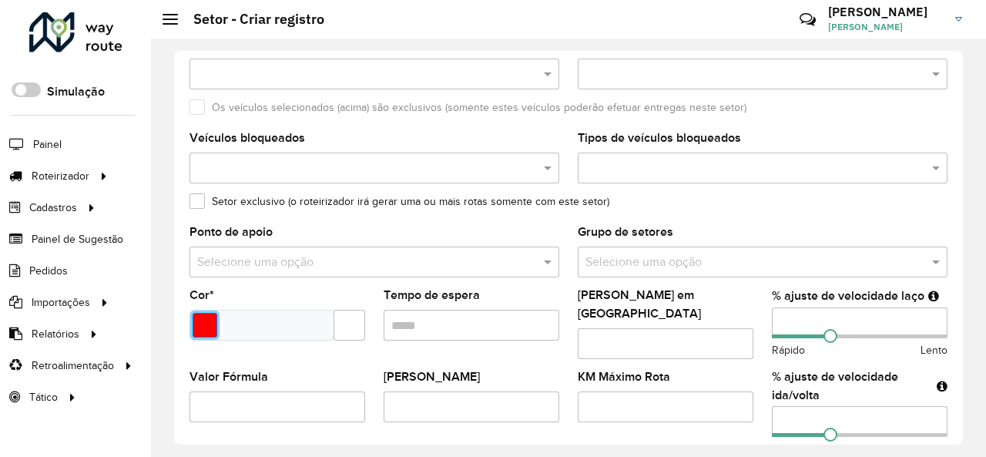
click at [213, 313] on input "Select a color" at bounding box center [204, 325] width 25 height 25
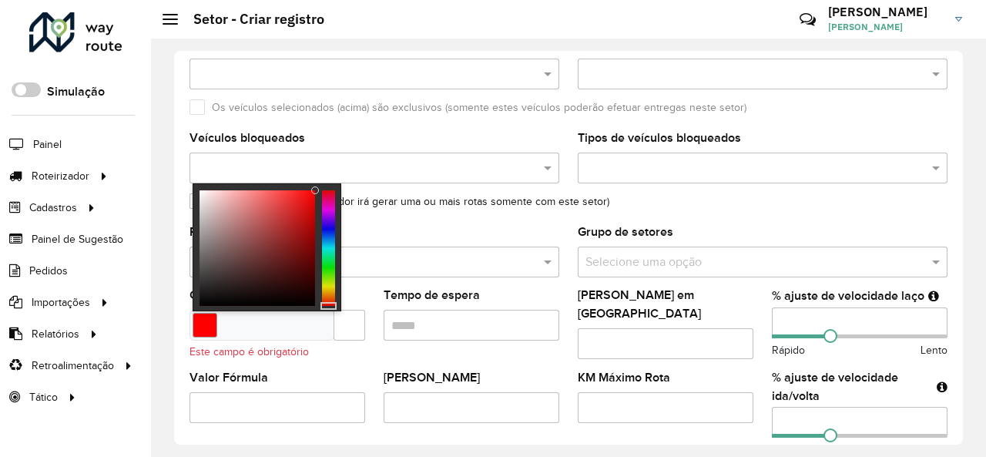
type input "*******"
click at [328, 286] on div at bounding box center [328, 247] width 13 height 115
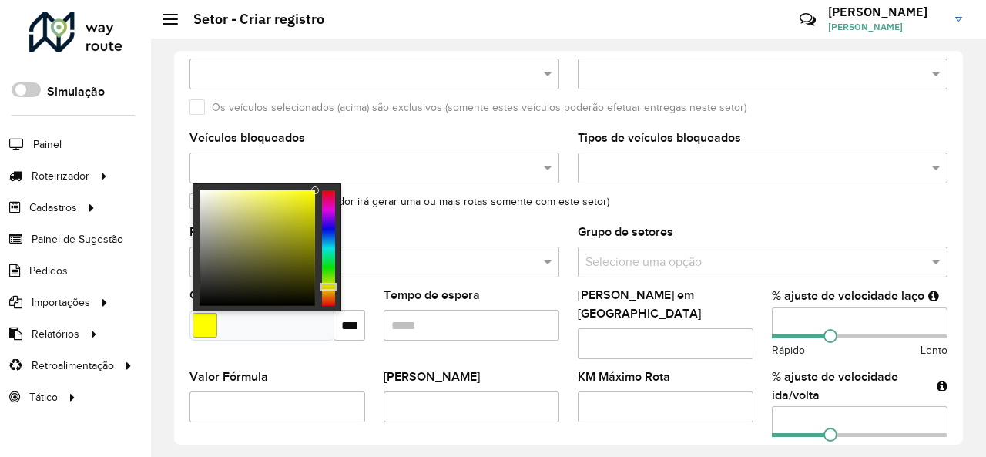
click at [477, 313] on input "Tempo de espera" at bounding box center [471, 325] width 176 height 31
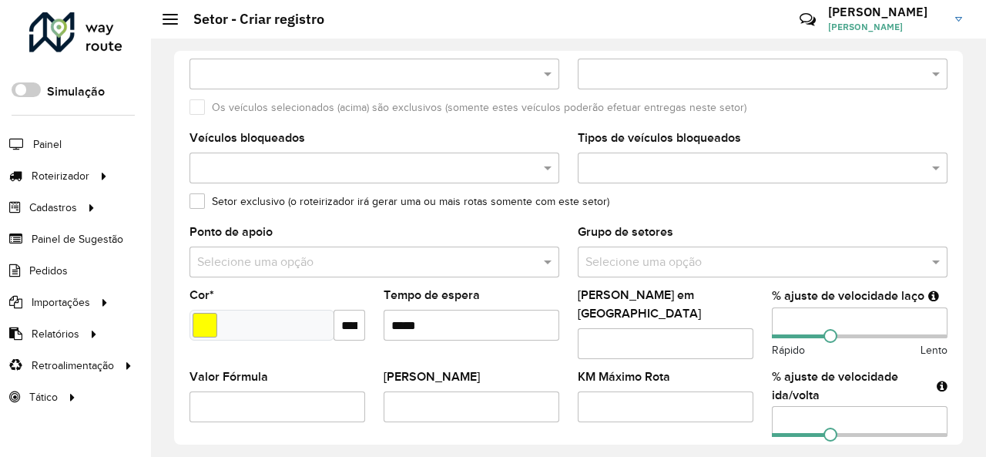
type input "*****"
click at [832, 313] on input "number" at bounding box center [860, 322] width 176 height 31
type input "**"
click at [825, 406] on input "number" at bounding box center [860, 421] width 176 height 31
type input "**"
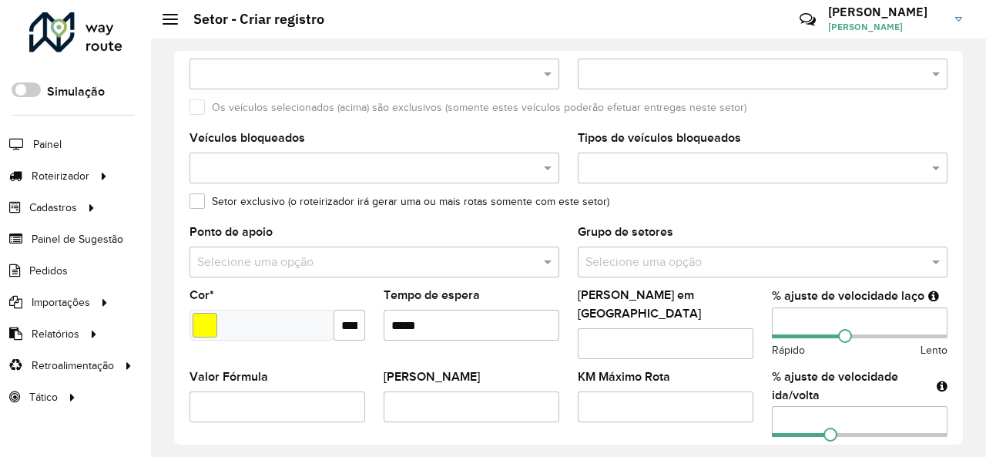
click at [630, 367] on label "KM Máximo Rota" at bounding box center [623, 376] width 92 height 18
click at [630, 391] on input "KM Máximo Rota" at bounding box center [665, 406] width 176 height 31
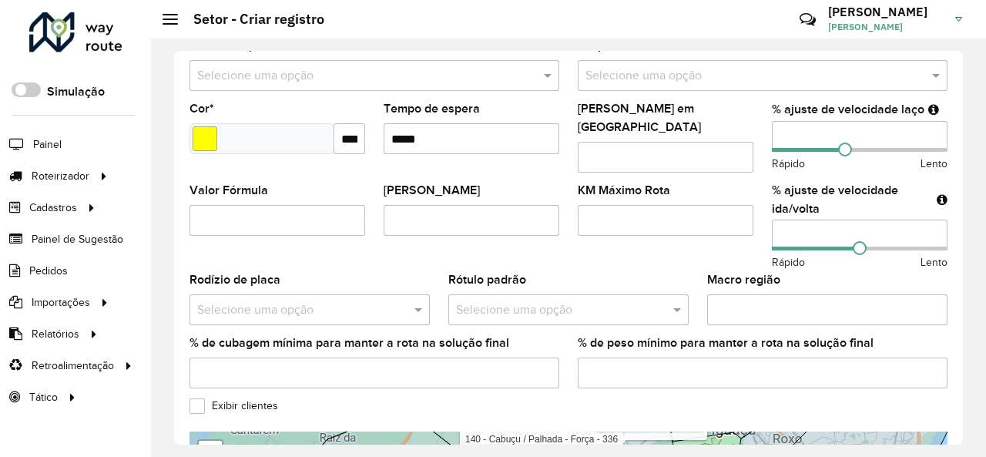
scroll to position [385, 0]
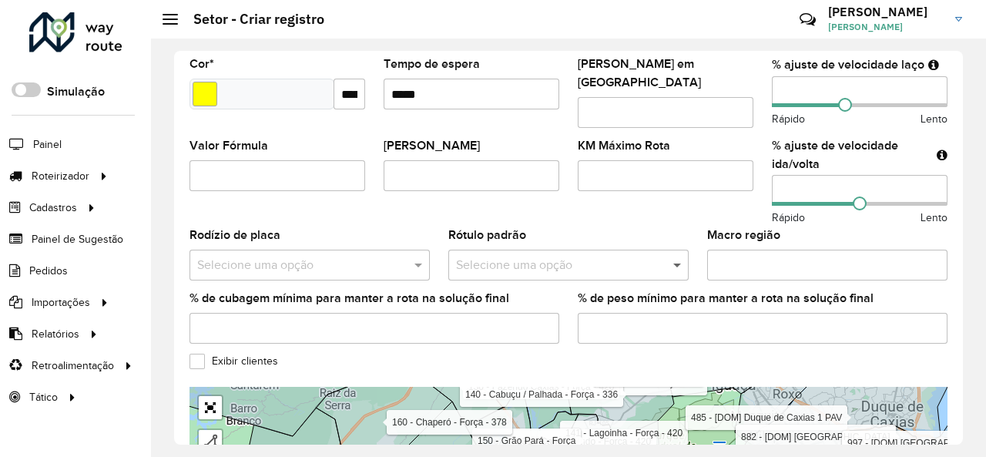
click at [669, 256] on span at bounding box center [678, 265] width 19 height 18
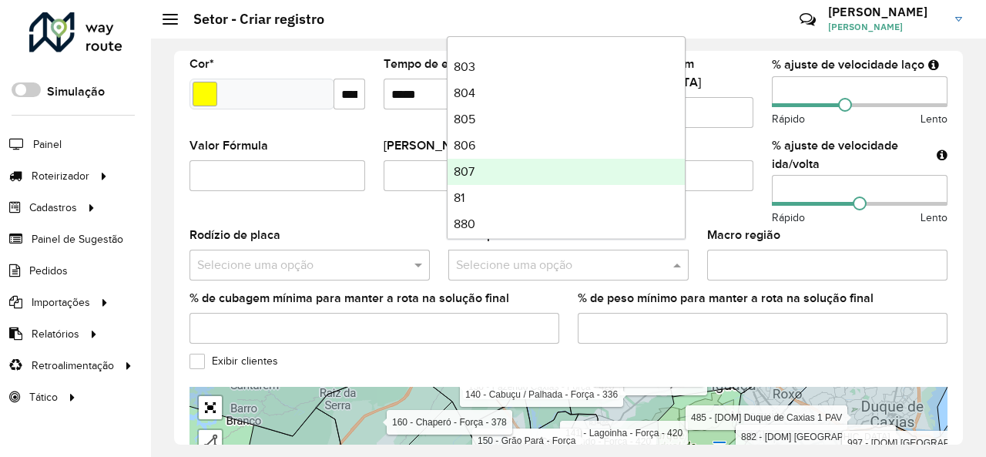
scroll to position [3003, 0]
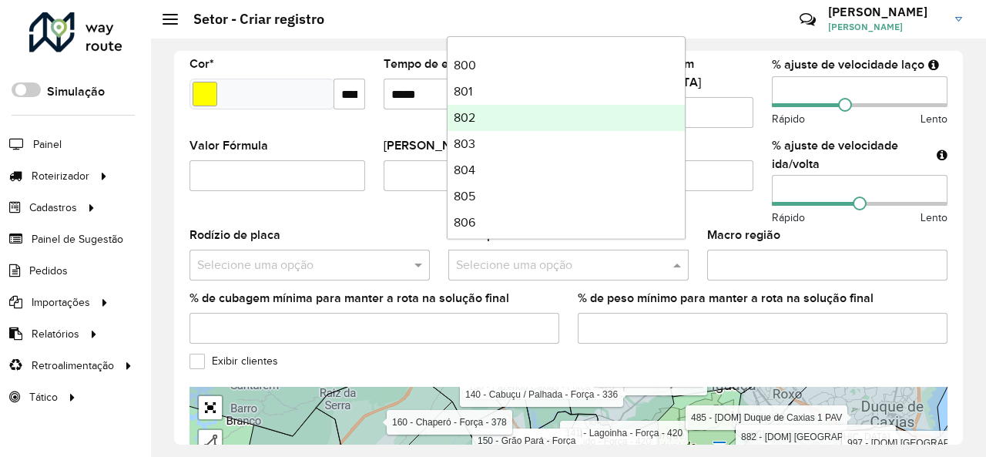
click at [522, 126] on div "802" at bounding box center [565, 118] width 237 height 26
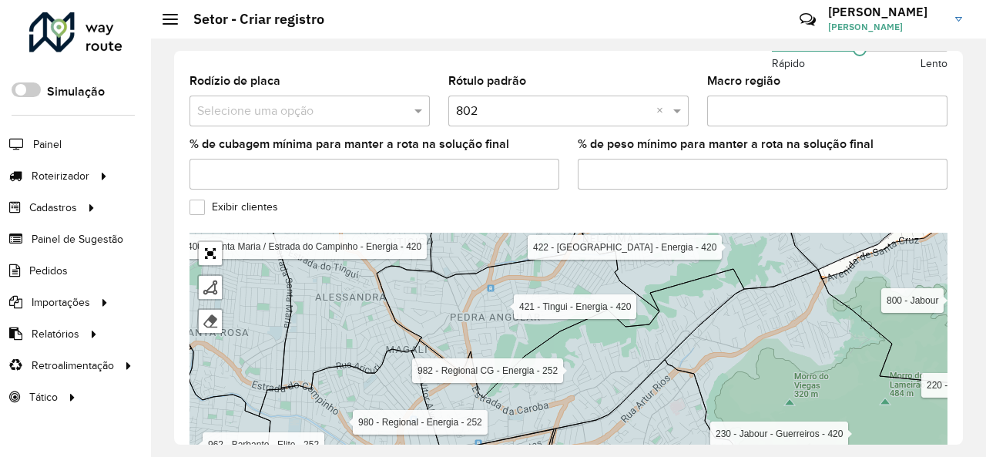
scroll to position [546, 0]
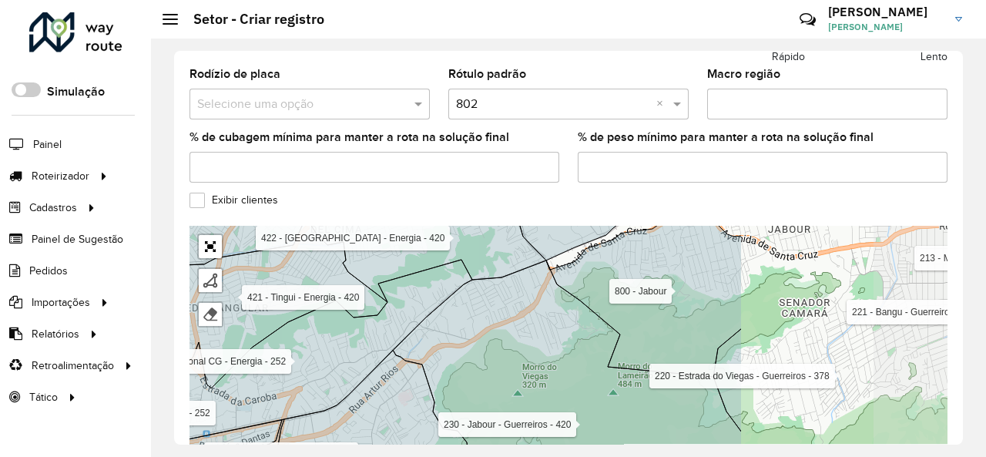
drag, startPoint x: 599, startPoint y: 324, endPoint x: 348, endPoint y: 351, distance: 252.5
click at [348, 351] on icon at bounding box center [305, 350] width 333 height 183
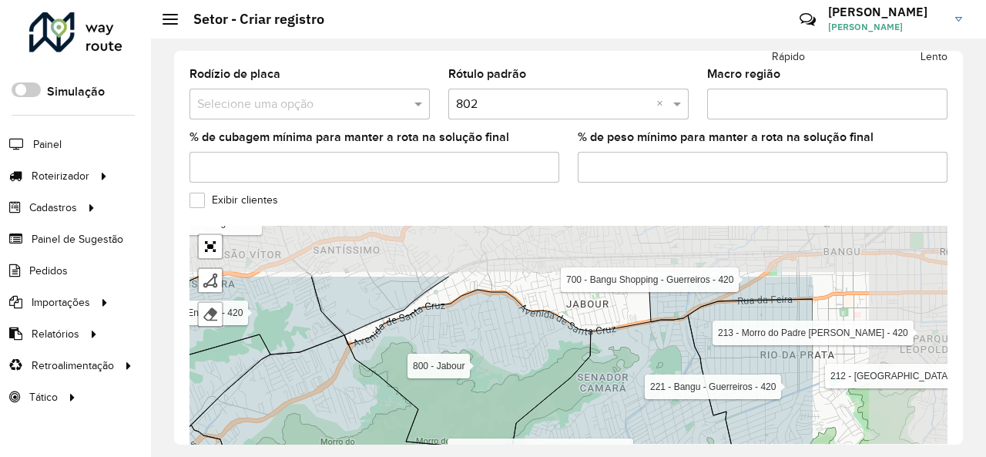
drag, startPoint x: 659, startPoint y: 246, endPoint x: 432, endPoint y: 352, distance: 250.8
click at [432, 352] on icon at bounding box center [467, 371] width 246 height 162
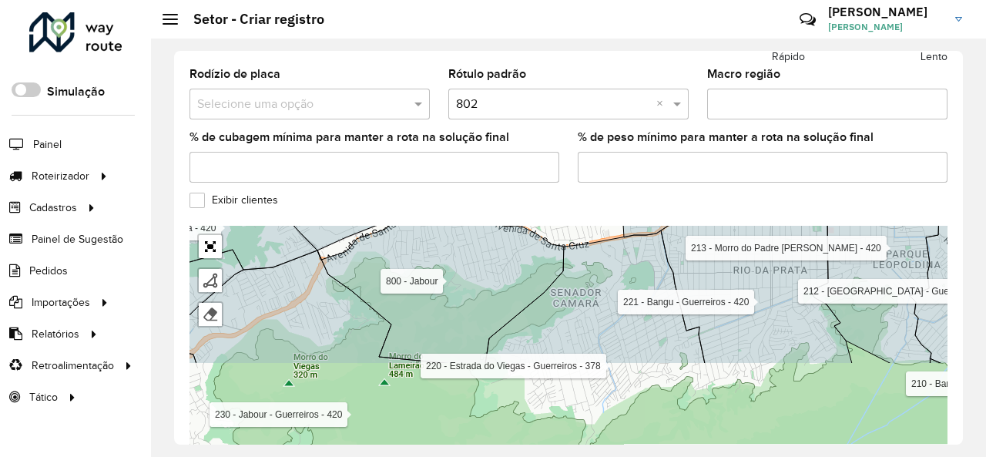
drag, startPoint x: 571, startPoint y: 360, endPoint x: 542, endPoint y: 303, distance: 64.4
click at [570, 233] on icon at bounding box center [594, 296] width 219 height 133
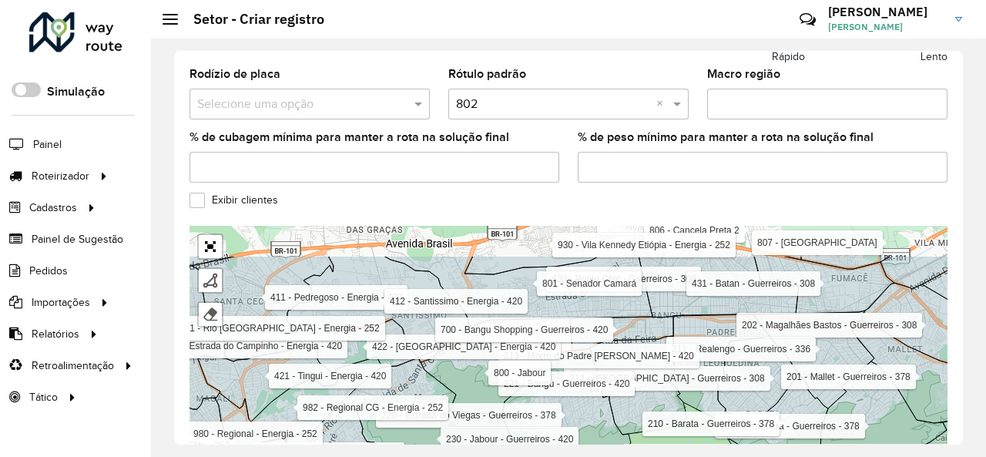
drag, startPoint x: 502, startPoint y: 327, endPoint x: 502, endPoint y: 336, distance: 9.2
click at [502, 336] on icon at bounding box center [479, 375] width 123 height 80
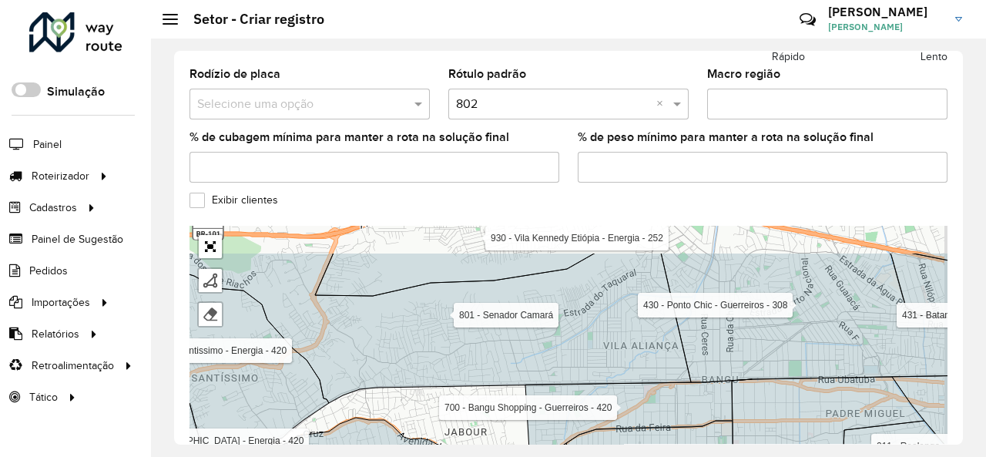
drag, startPoint x: 590, startPoint y: 280, endPoint x: 572, endPoint y: 387, distance: 109.2
click at [572, 387] on icon at bounding box center [415, 328] width 551 height 150
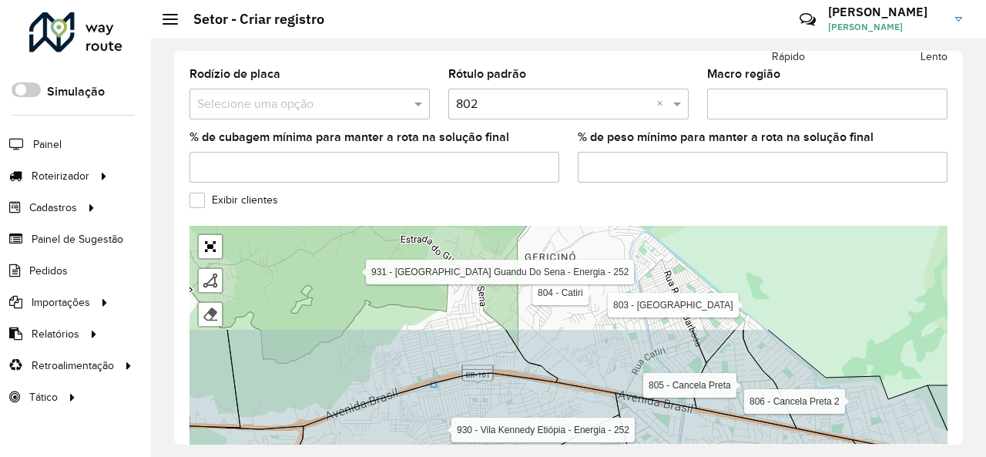
drag, startPoint x: 565, startPoint y: 280, endPoint x: 544, endPoint y: 407, distance: 128.9
click at [544, 407] on icon at bounding box center [450, 430] width 338 height 115
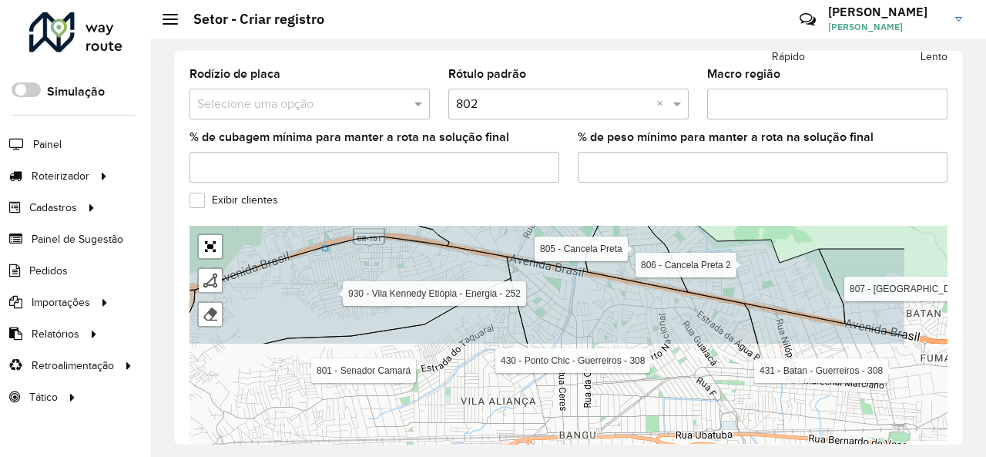
drag, startPoint x: 703, startPoint y: 350, endPoint x: 678, endPoint y: 210, distance: 142.4
click at [678, 210] on form "**********" at bounding box center [568, 9] width 758 height 978
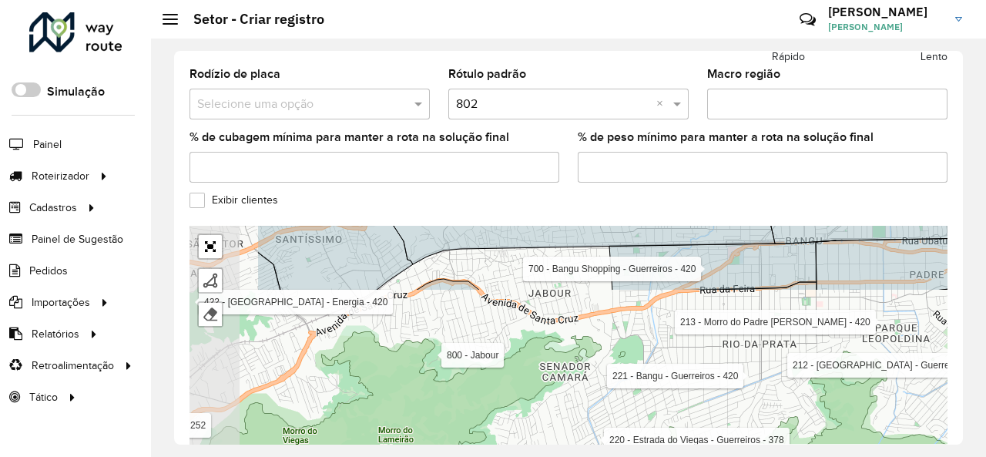
drag, startPoint x: 509, startPoint y: 365, endPoint x: 652, endPoint y: 175, distance: 238.1
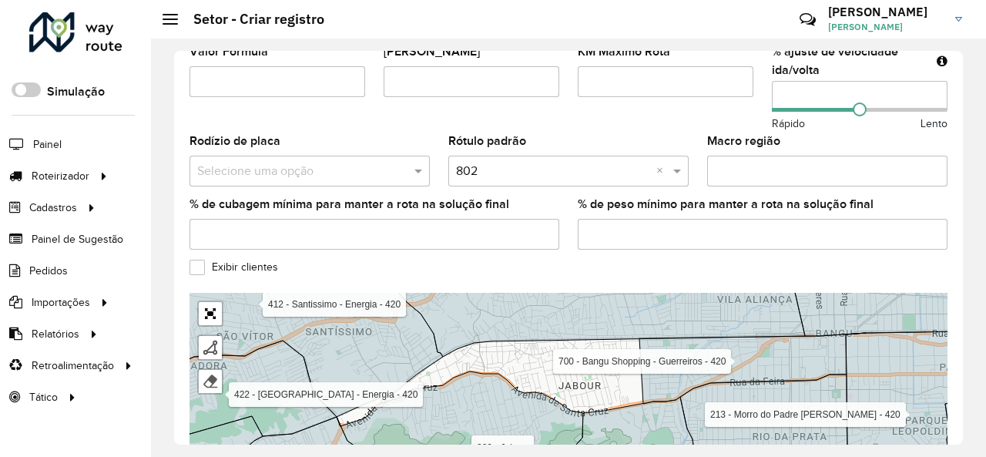
scroll to position [392, 0]
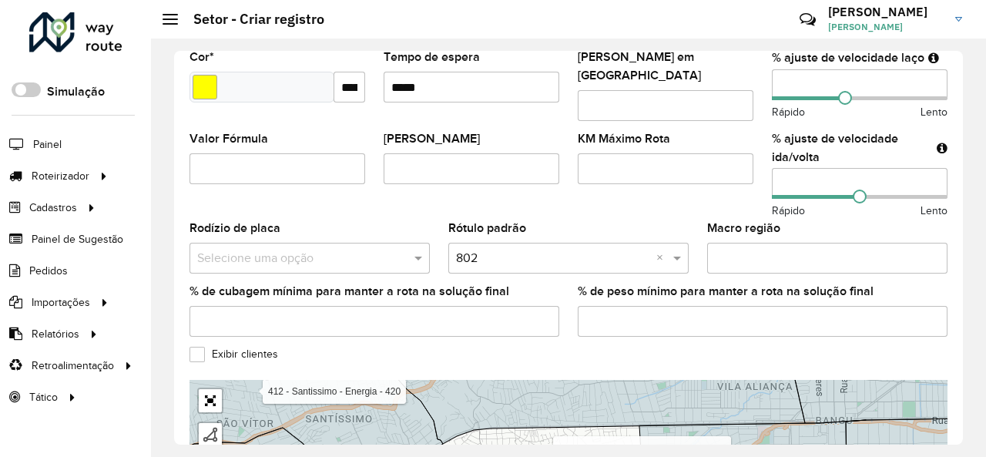
click at [795, 243] on input "Macro região" at bounding box center [827, 258] width 240 height 31
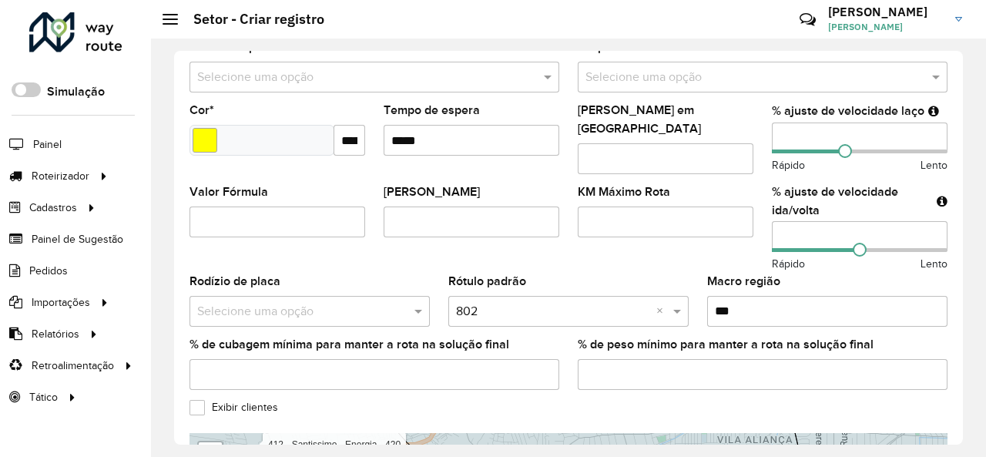
scroll to position [315, 0]
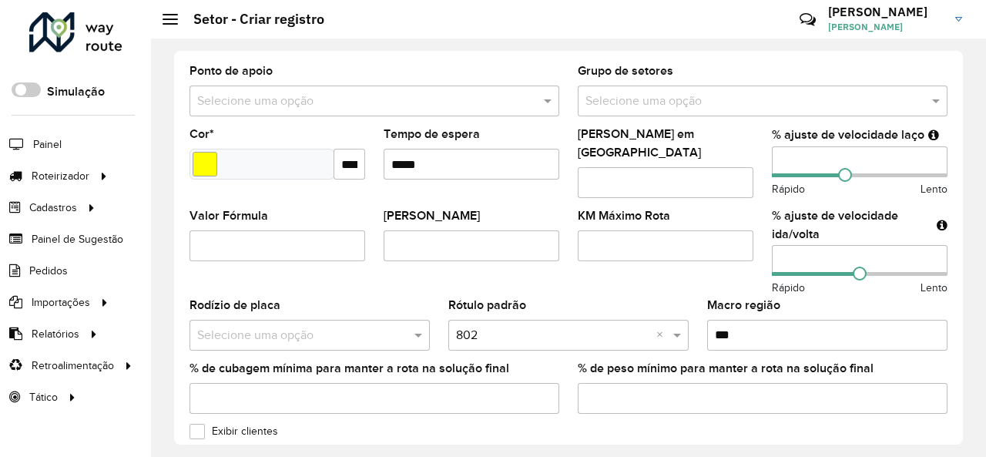
type input "***"
click at [539, 281] on formly-field "Valor Máximo Rota" at bounding box center [471, 254] width 194 height 89
click at [698, 100] on input "text" at bounding box center [746, 101] width 323 height 18
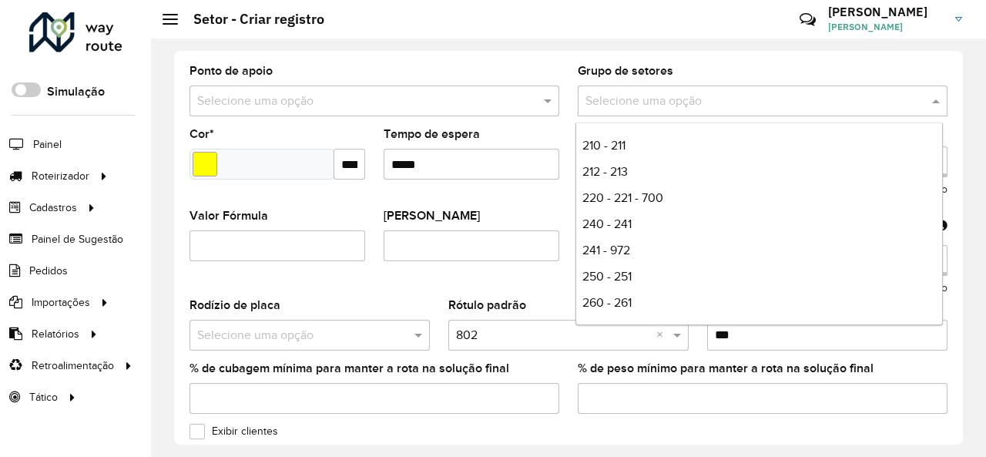
scroll to position [0, 0]
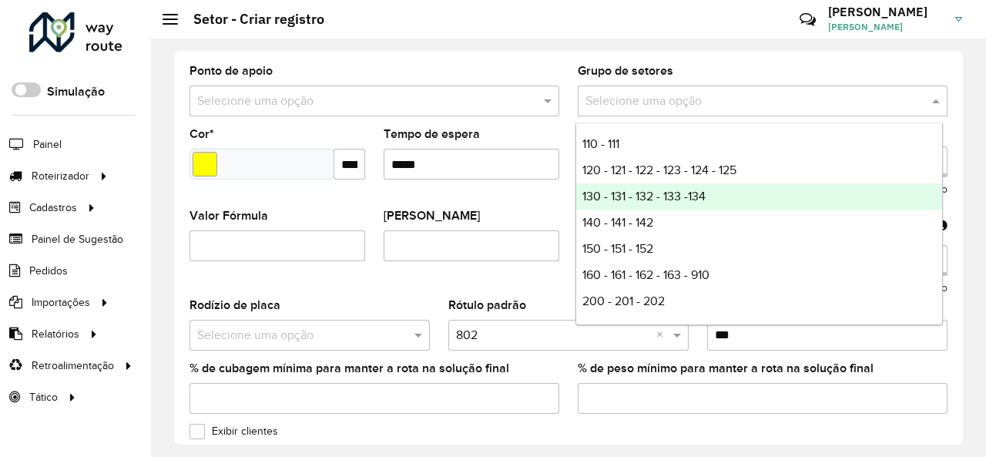
click at [377, 269] on formly-field "Valor Máximo Rota" at bounding box center [471, 254] width 194 height 89
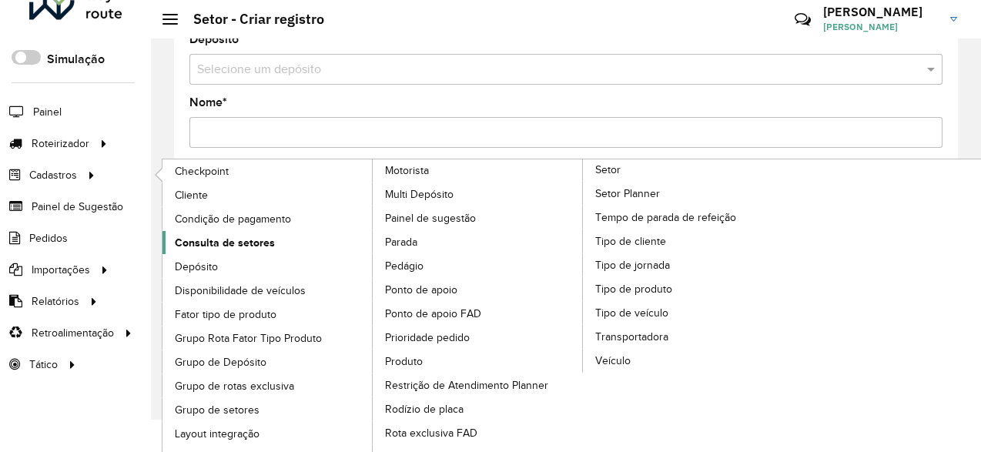
scroll to position [49, 0]
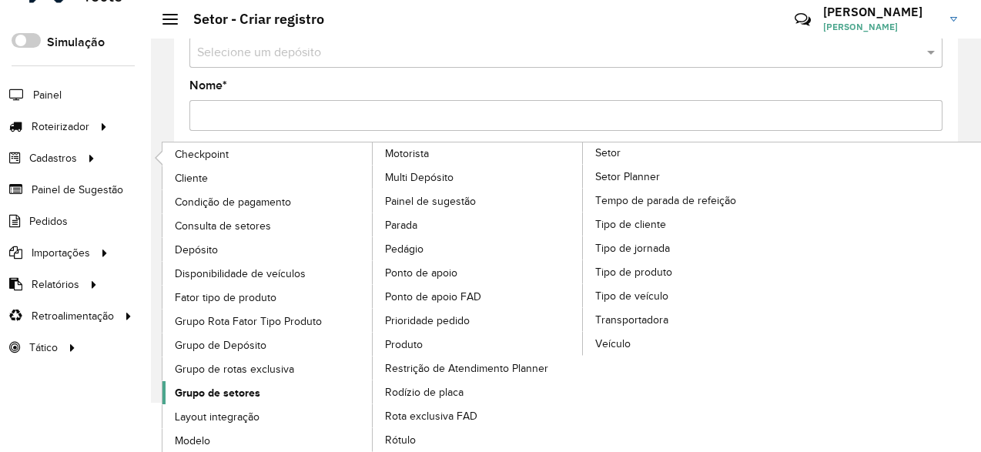
click at [260, 390] on link "Grupo de setores" at bounding box center [267, 392] width 211 height 23
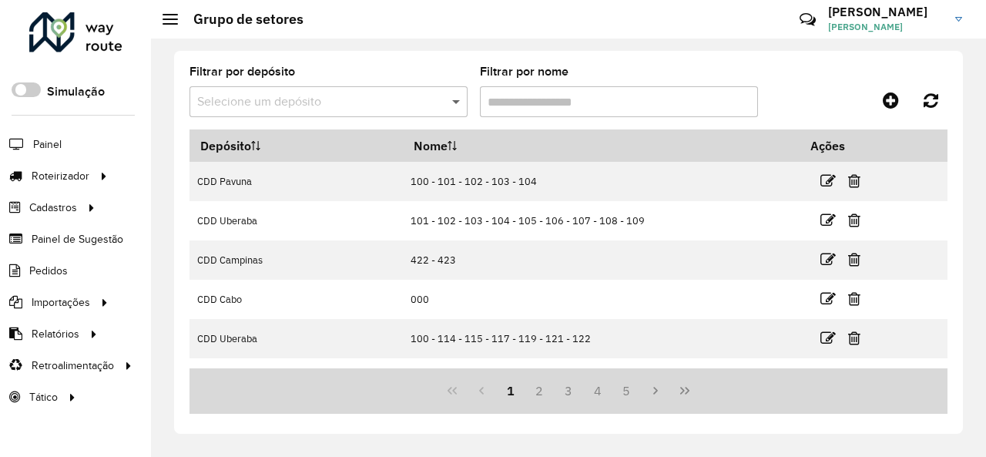
click at [457, 96] on span at bounding box center [457, 101] width 19 height 18
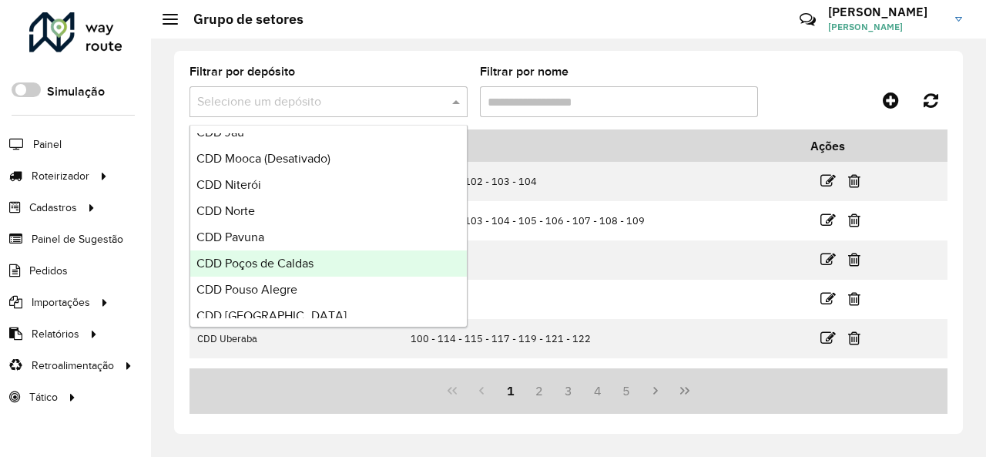
scroll to position [693, 0]
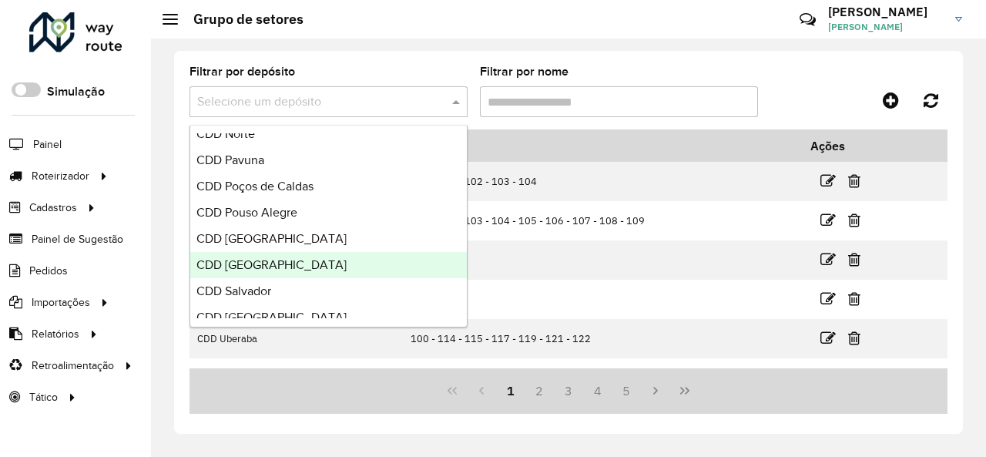
click at [299, 261] on span "CDD [GEOGRAPHIC_DATA]" at bounding box center [271, 264] width 150 height 13
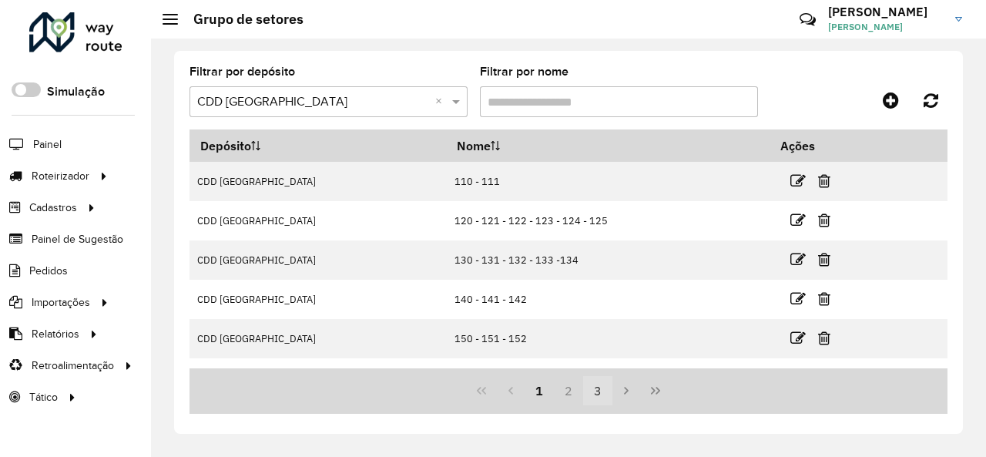
click at [599, 397] on button "3" at bounding box center [597, 390] width 29 height 29
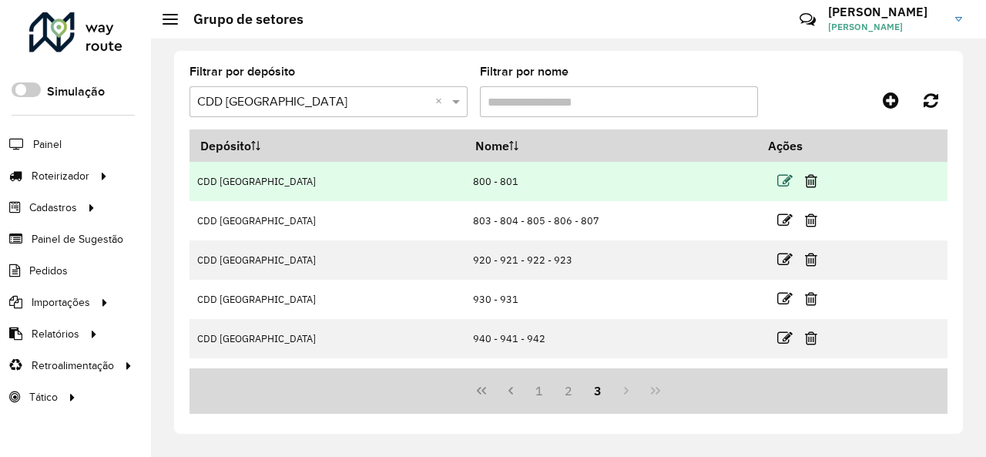
click at [777, 176] on icon at bounding box center [784, 180] width 15 height 15
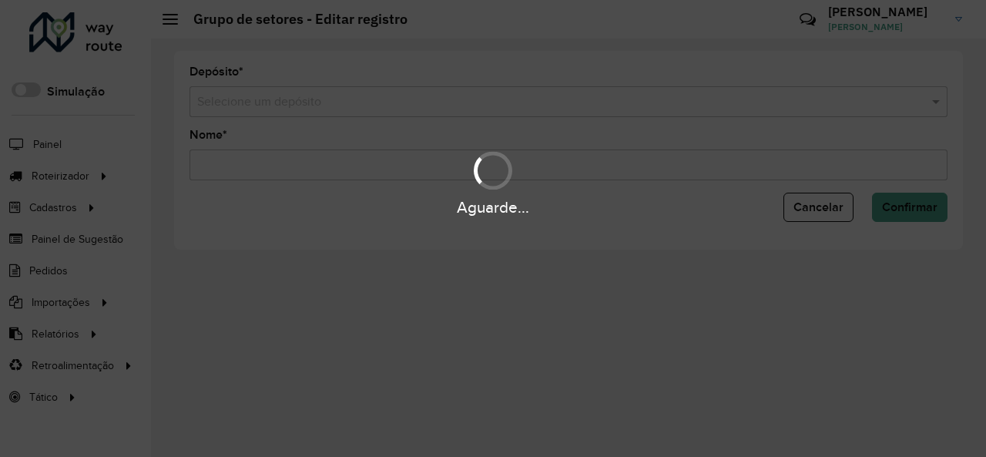
type input "*********"
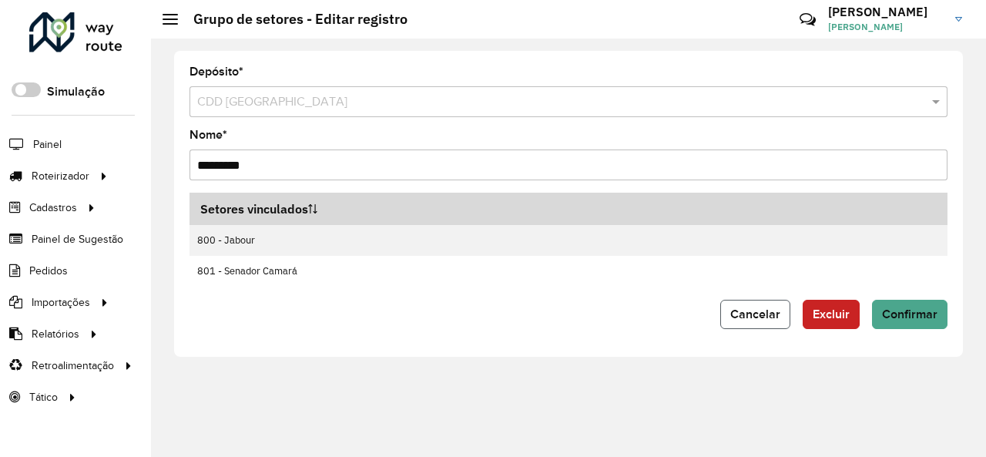
click at [762, 318] on span "Cancelar" at bounding box center [755, 313] width 50 height 13
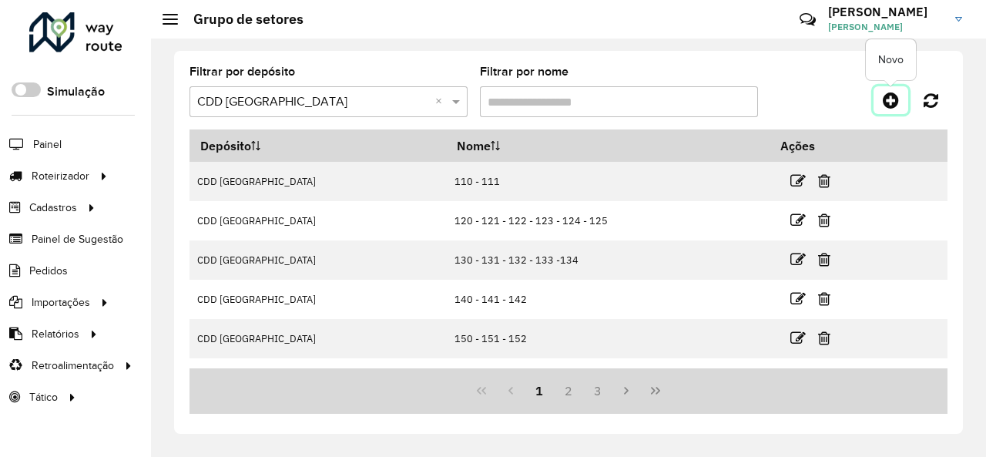
click at [890, 101] on icon at bounding box center [890, 100] width 16 height 18
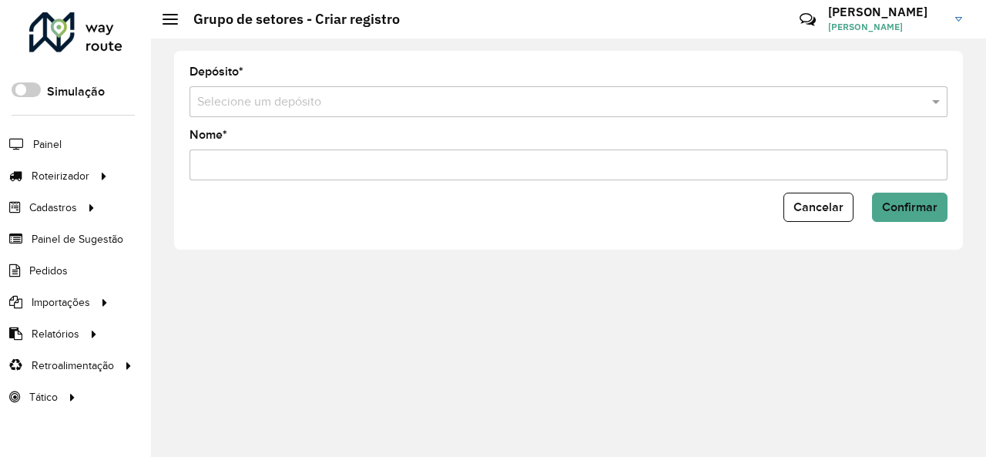
click at [339, 105] on input "text" at bounding box center [552, 102] width 711 height 18
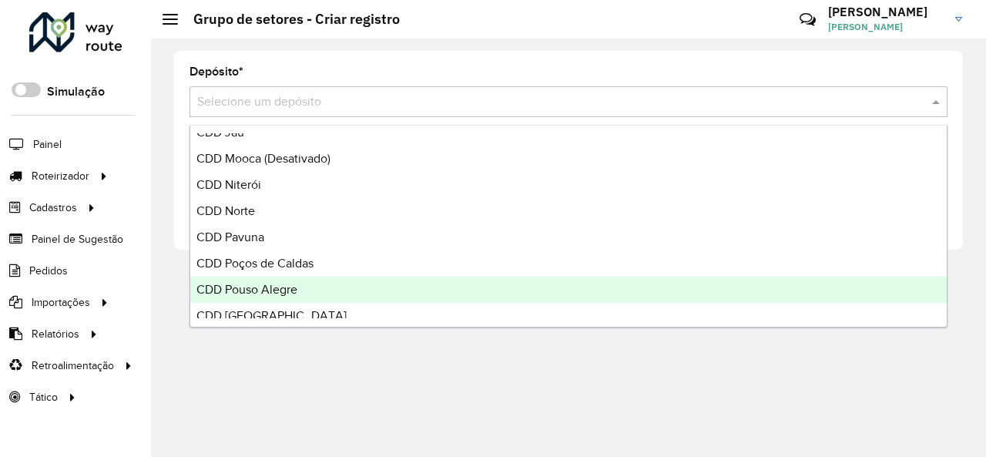
scroll to position [693, 0]
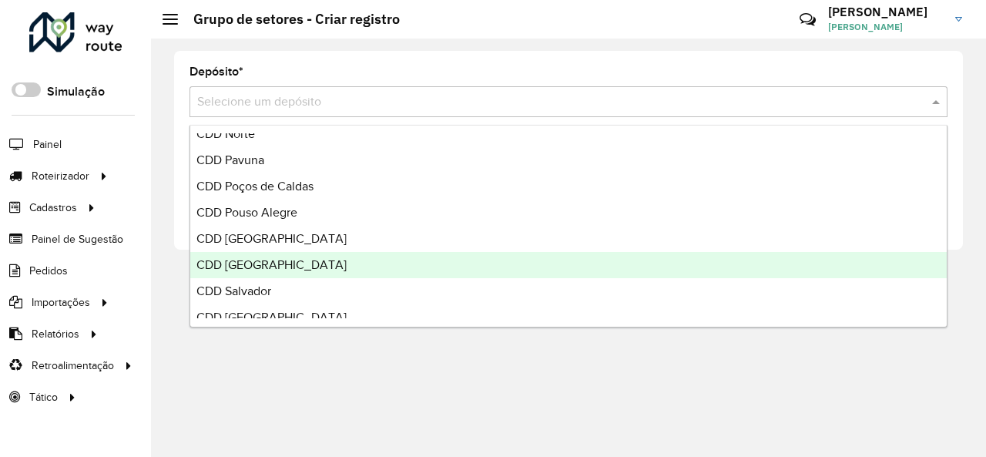
click at [340, 259] on div "CDD [GEOGRAPHIC_DATA]" at bounding box center [568, 265] width 756 height 26
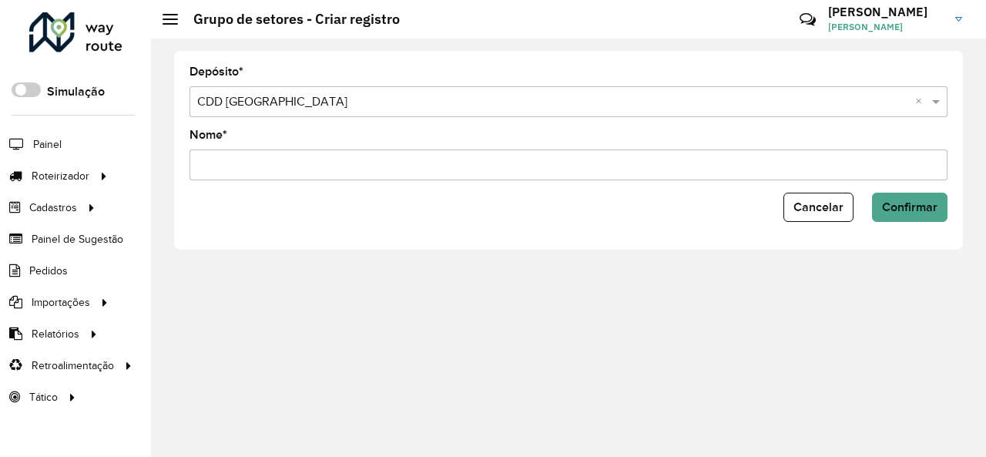
click at [367, 162] on input "Nome *" at bounding box center [568, 164] width 758 height 31
type input "***"
click at [938, 224] on div "Depósito * Selecione um depósito × CDD Rio de Janeiro × Nome * *** Cancelar Con…" at bounding box center [568, 150] width 788 height 199
click at [930, 201] on span "Confirmar" at bounding box center [909, 206] width 55 height 13
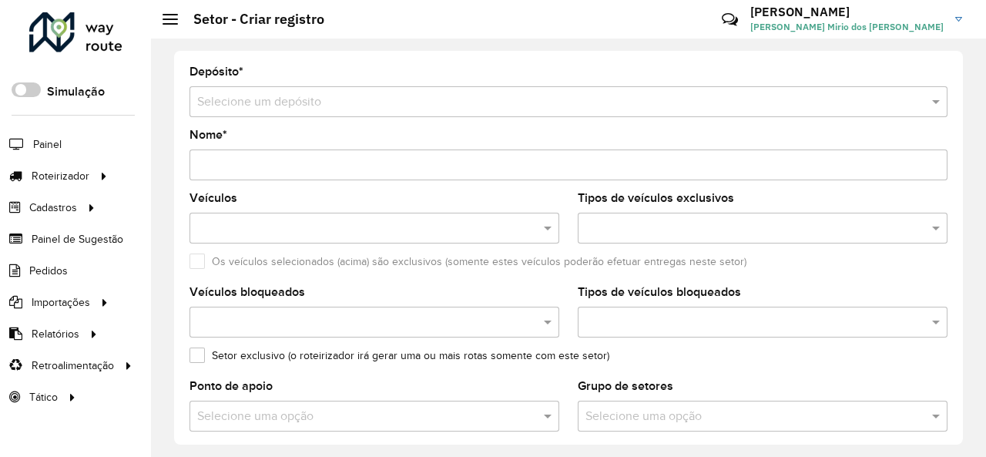
click at [409, 100] on input "text" at bounding box center [552, 102] width 711 height 18
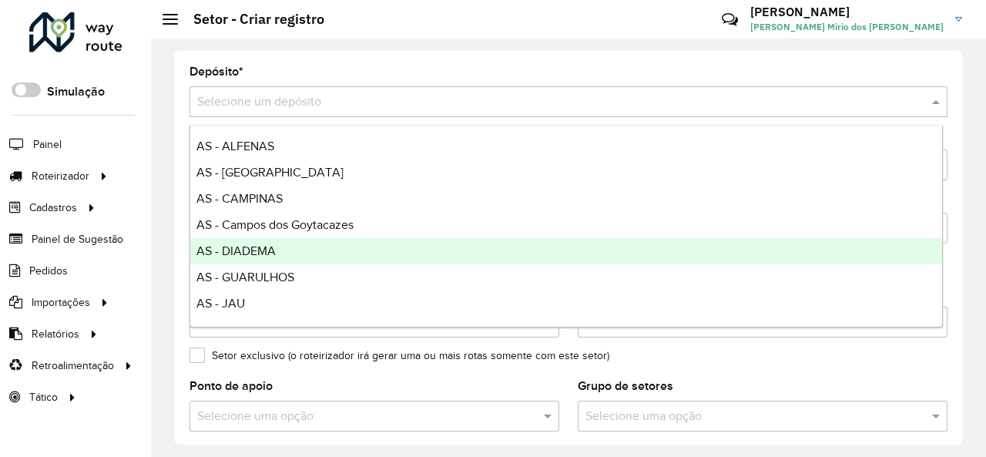
scroll to position [693, 0]
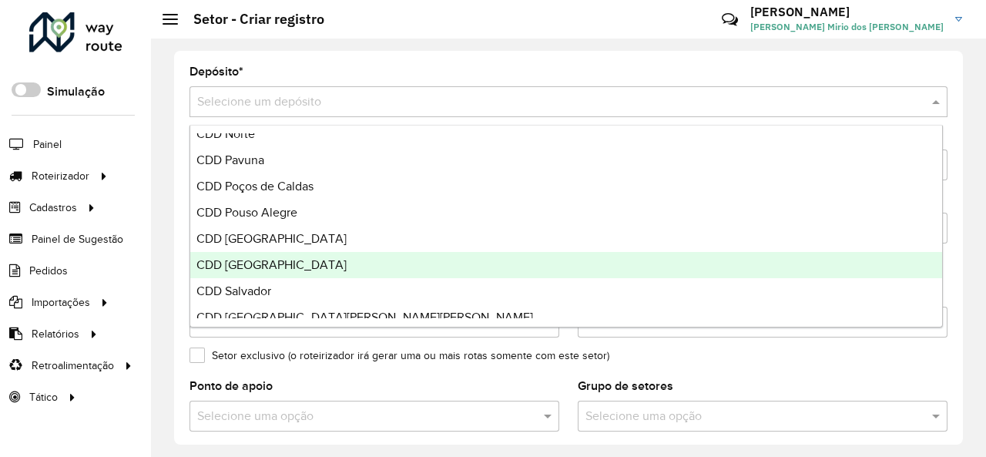
click at [306, 265] on div "CDD [GEOGRAPHIC_DATA]" at bounding box center [566, 265] width 752 height 26
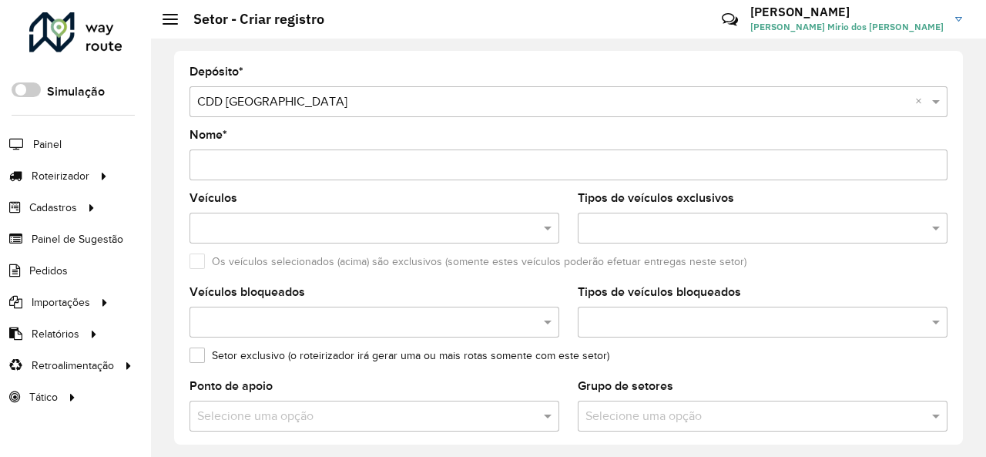
click at [331, 169] on input "Nome *" at bounding box center [568, 164] width 758 height 31
type input "**********"
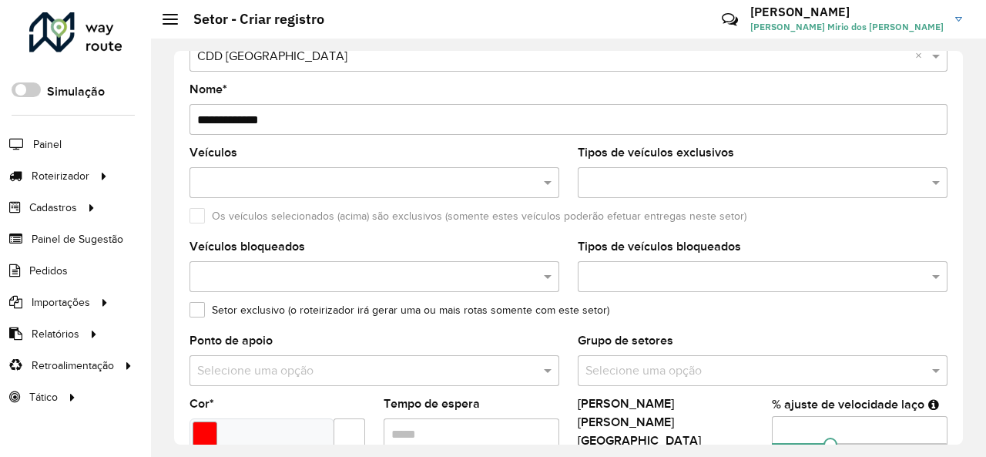
scroll to position [77, 0]
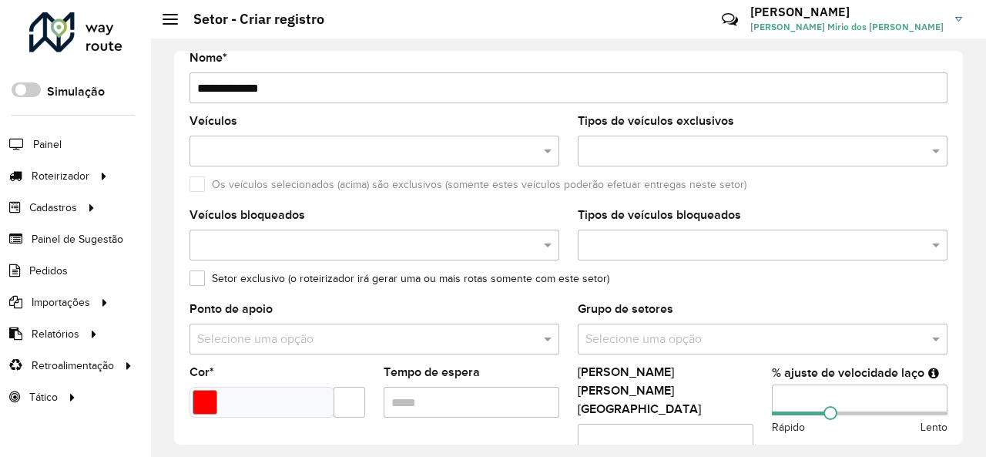
click at [698, 249] on input "text" at bounding box center [754, 245] width 346 height 18
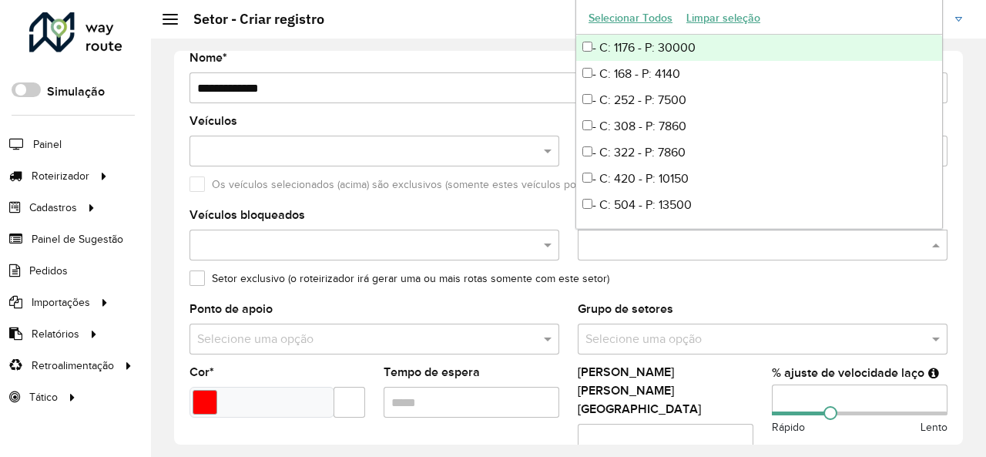
click at [690, 292] on formly-field "Setor exclusivo (o roteirizador irá gerar uma ou mais rotas somente com este se…" at bounding box center [568, 288] width 776 height 31
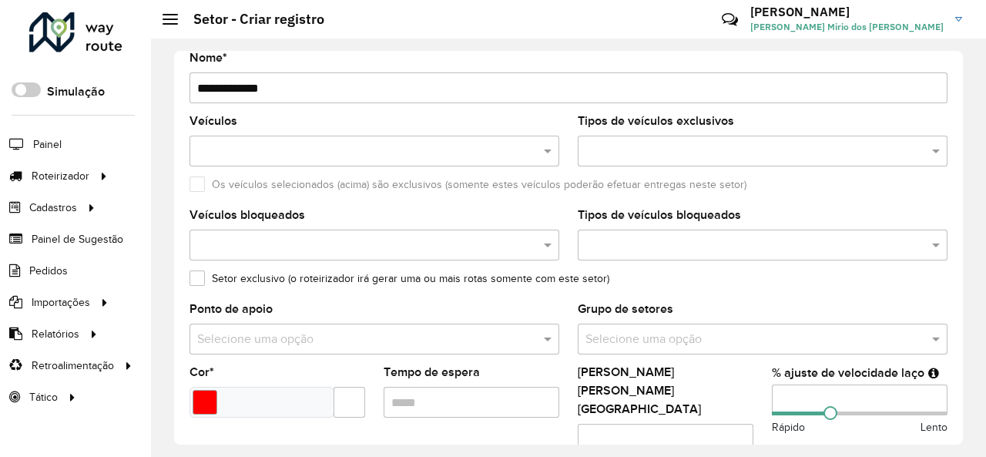
scroll to position [154, 0]
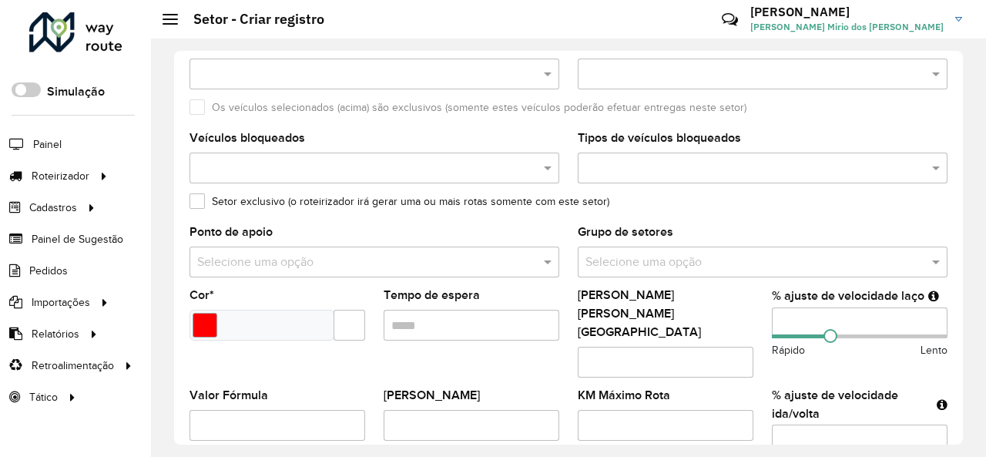
click at [691, 259] on input "text" at bounding box center [746, 262] width 323 height 18
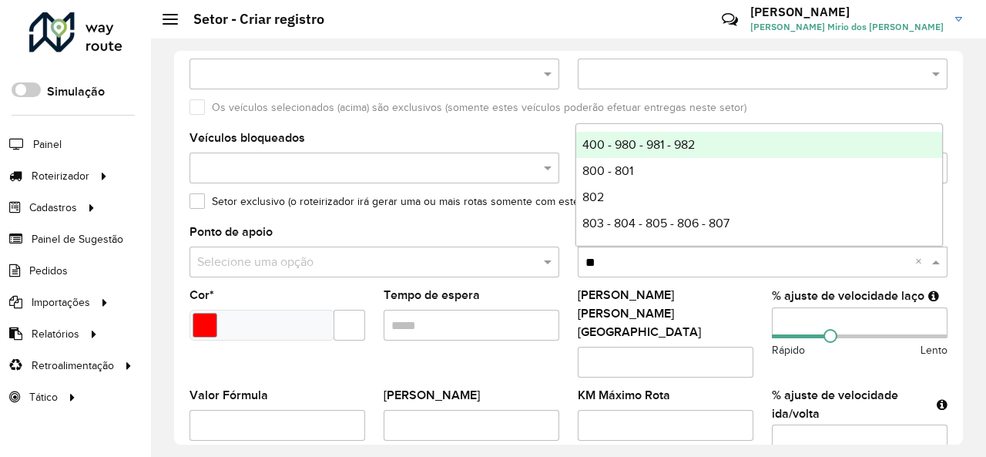
type input "***"
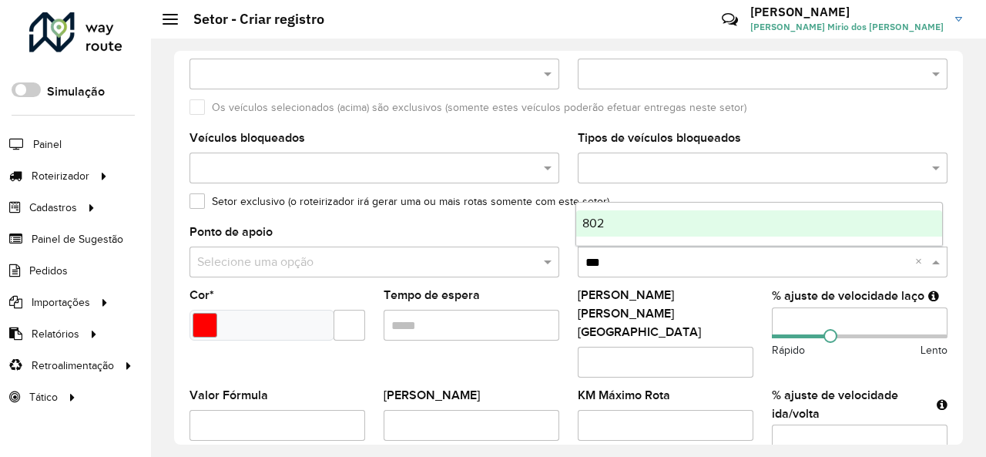
click at [680, 223] on div "802" at bounding box center [759, 223] width 366 height 26
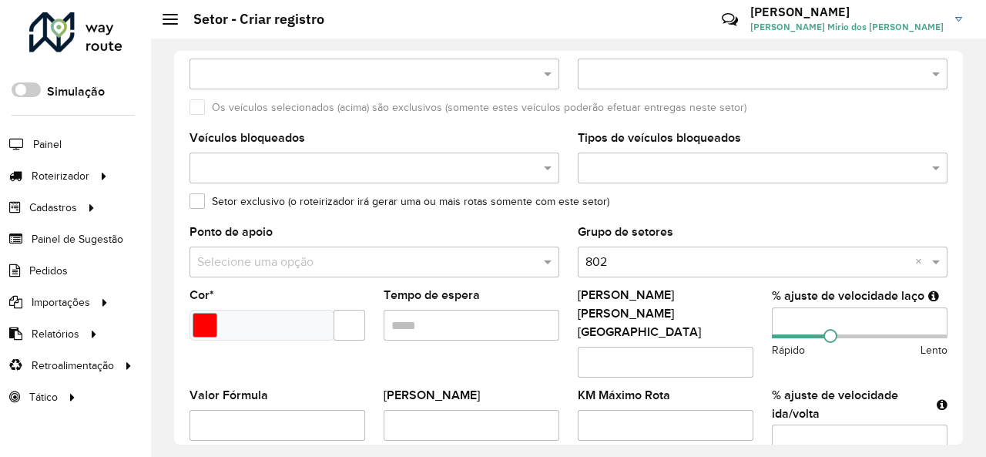
scroll to position [231, 0]
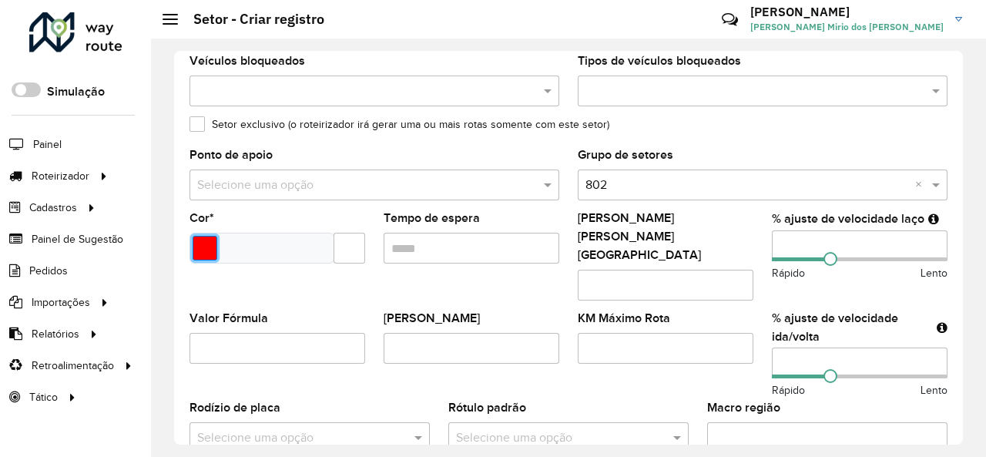
click at [211, 236] on input "Select a color" at bounding box center [204, 248] width 25 height 25
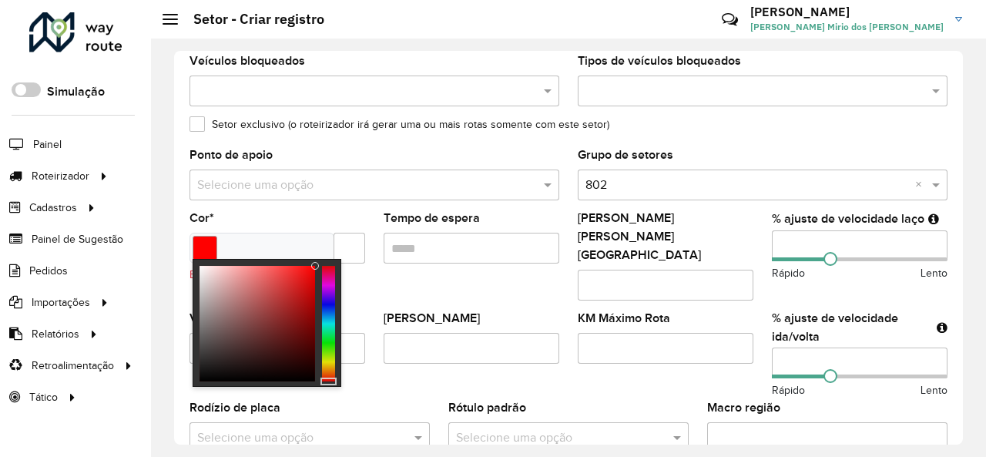
type input "*******"
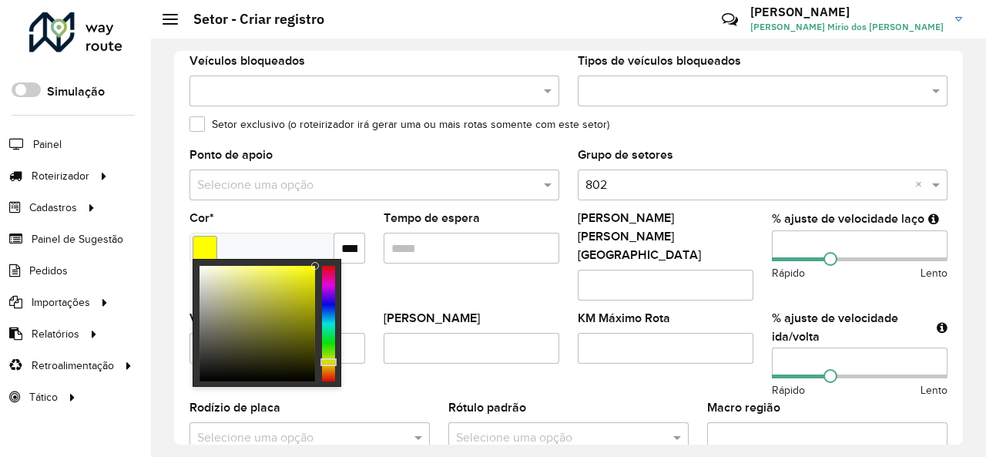
click at [329, 361] on div at bounding box center [328, 323] width 13 height 115
click at [465, 246] on input "Tempo de espera" at bounding box center [471, 248] width 176 height 31
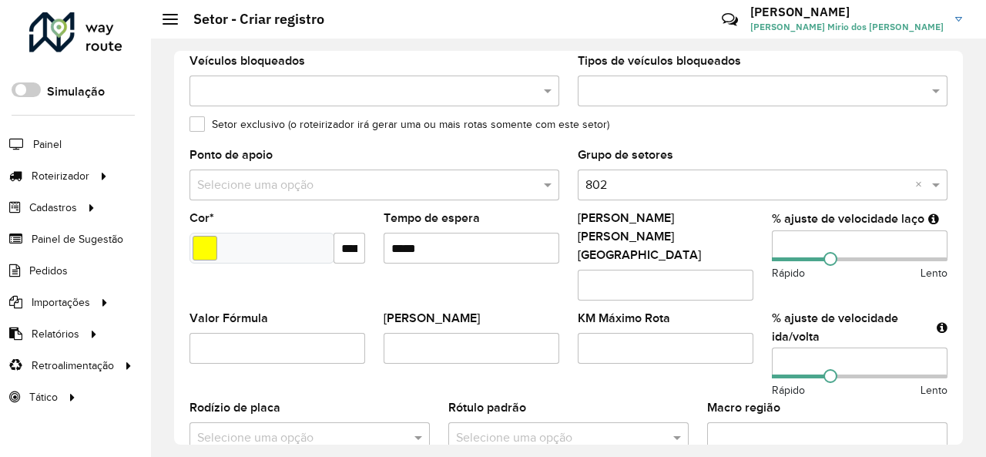
type input "*****"
click at [815, 241] on input "number" at bounding box center [860, 245] width 176 height 31
type input "**"
click at [793, 347] on input "number" at bounding box center [860, 362] width 176 height 31
type input "**"
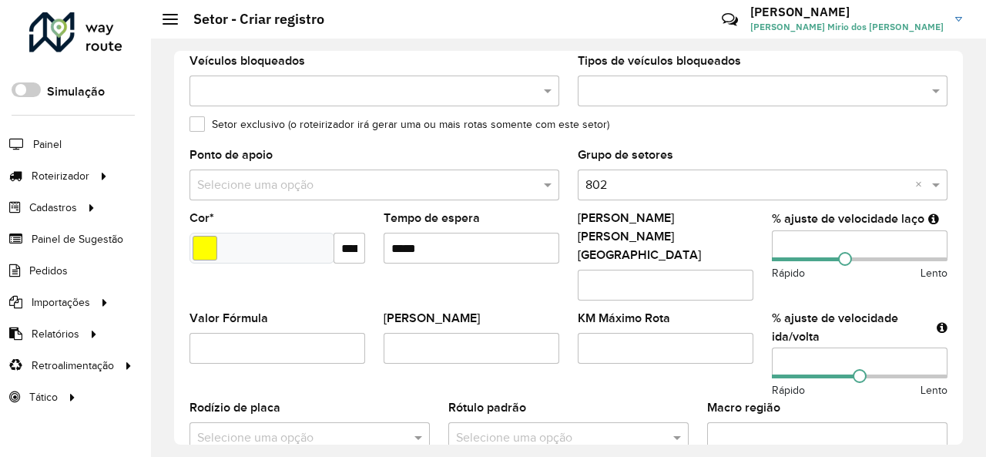
click at [554, 268] on formly-field "Tempo de espera" at bounding box center [471, 263] width 194 height 100
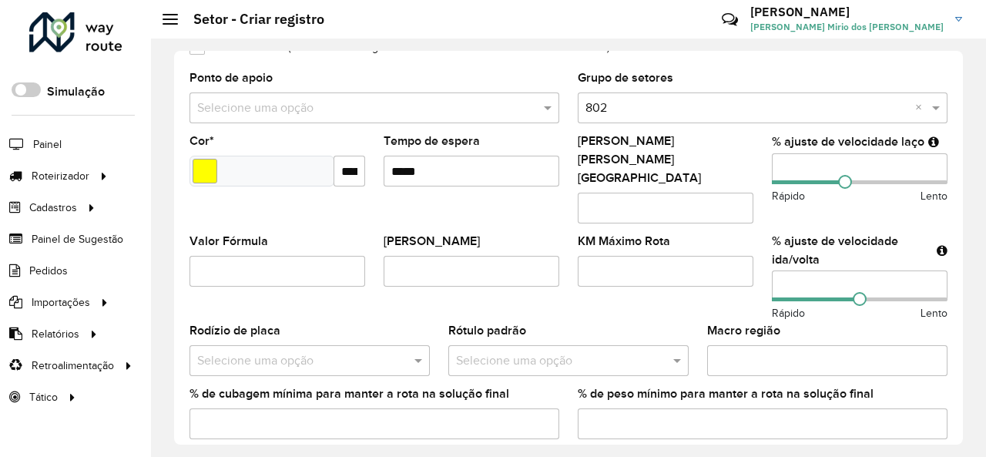
click at [549, 351] on input "text" at bounding box center [553, 360] width 194 height 18
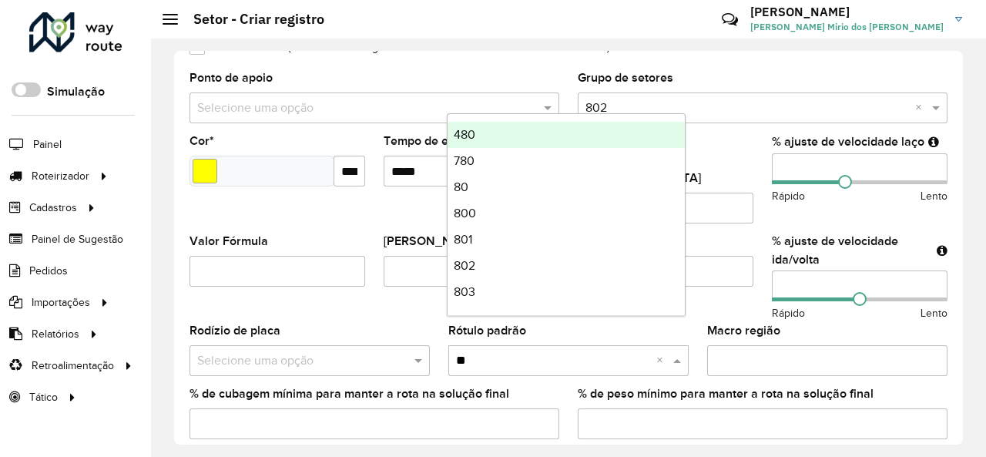
type input "***"
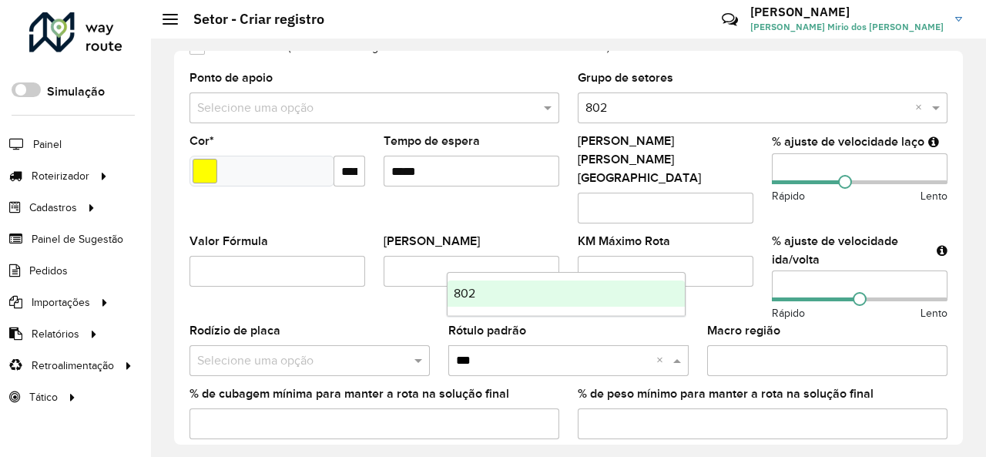
click at [535, 293] on div "802" at bounding box center [565, 293] width 237 height 26
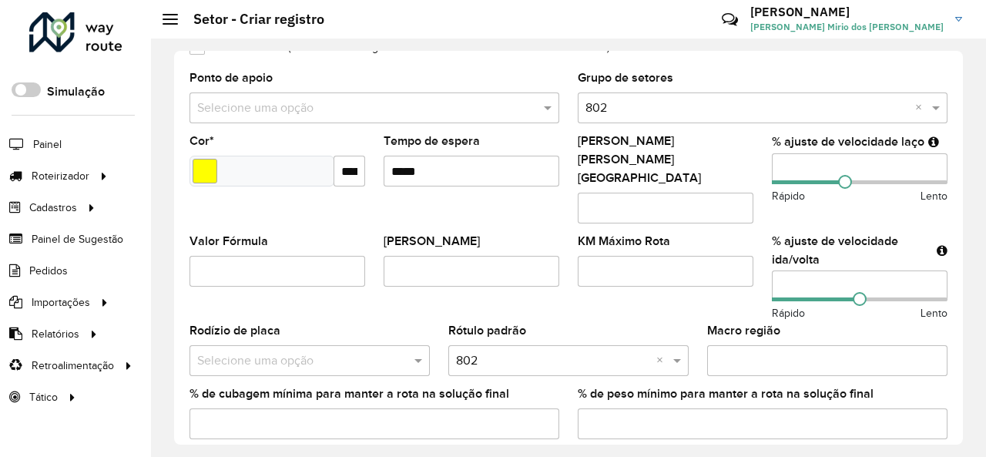
click at [824, 345] on input "Macro região" at bounding box center [827, 360] width 240 height 31
type input "***"
drag, startPoint x: 634, startPoint y: 289, endPoint x: 630, endPoint y: 277, distance: 12.4
click at [634, 288] on formly-field "KM Máximo Rota" at bounding box center [665, 280] width 194 height 89
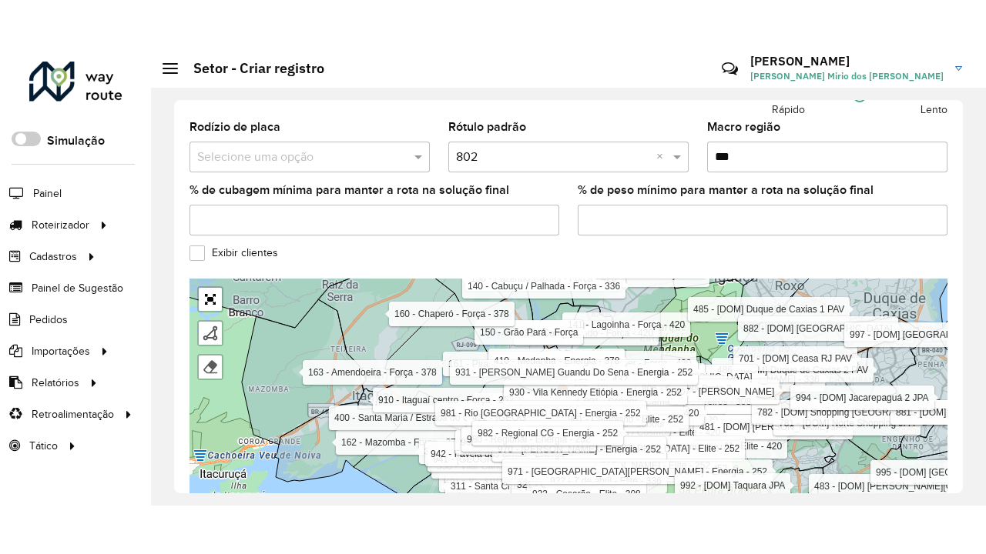
scroll to position [614, 0]
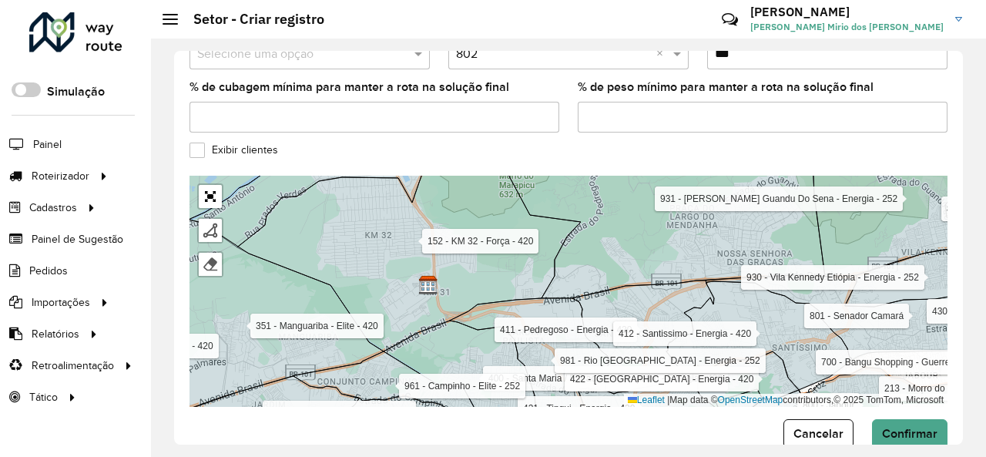
drag, startPoint x: 614, startPoint y: 219, endPoint x: 588, endPoint y: 113, distance: 108.7
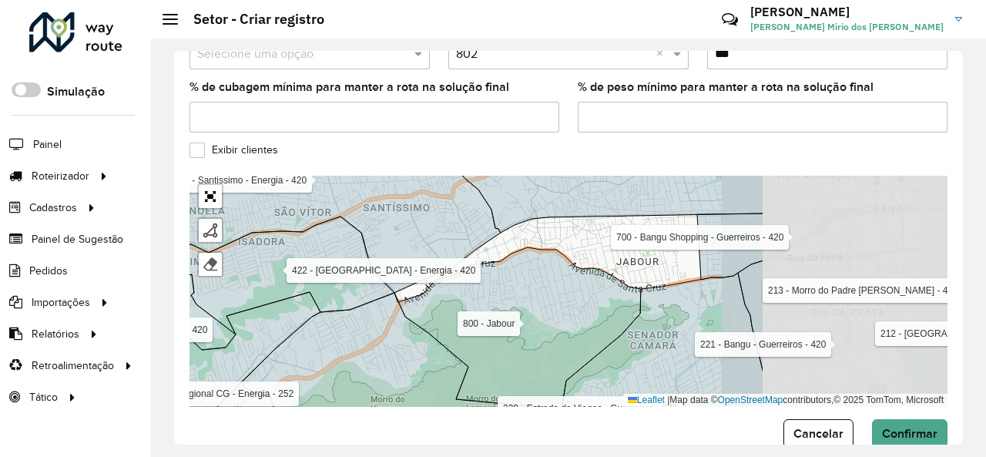
drag, startPoint x: 719, startPoint y: 172, endPoint x: 453, endPoint y: 179, distance: 266.5
click at [454, 178] on icon at bounding box center [315, 224] width 372 height 136
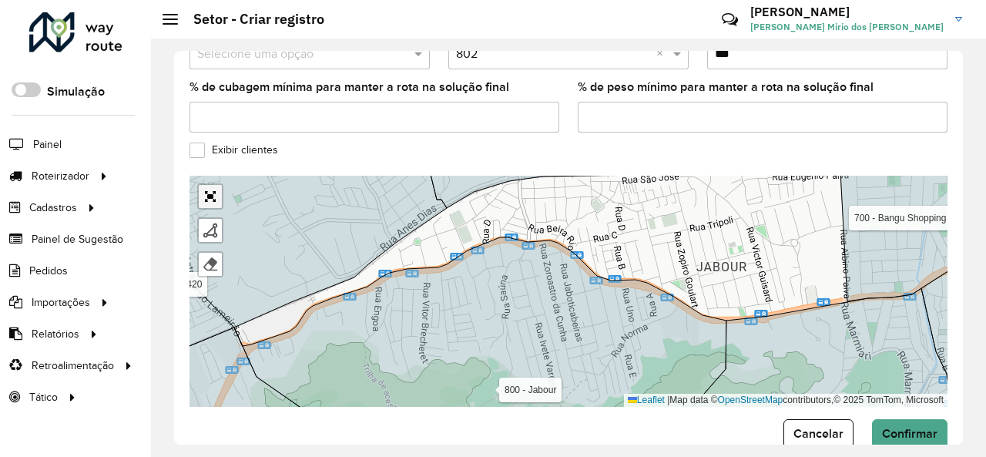
click at [213, 185] on link "Abrir mapa em tela cheia" at bounding box center [210, 196] width 23 height 23
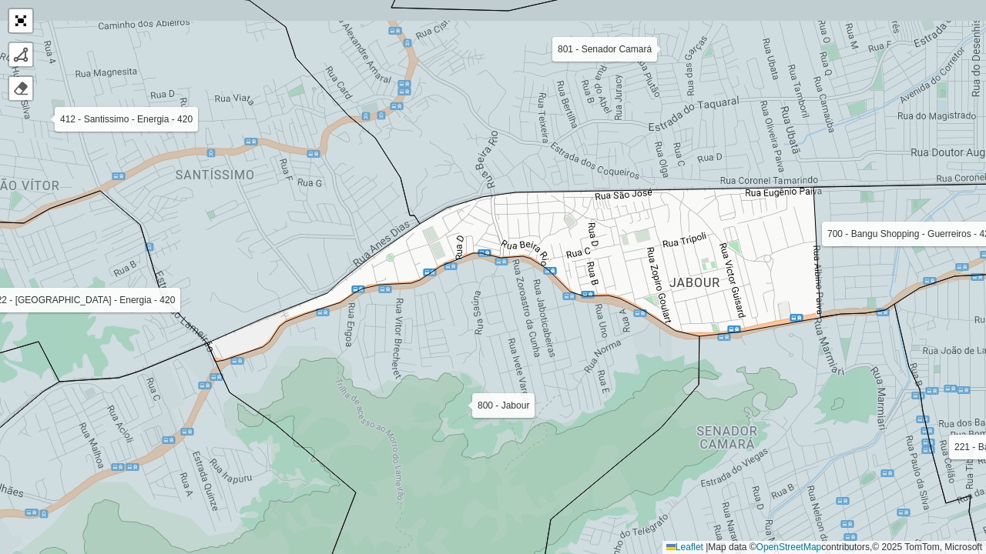
drag, startPoint x: 422, startPoint y: 292, endPoint x: 490, endPoint y: 334, distance: 79.9
click at [490, 334] on icon at bounding box center [453, 414] width 492 height 323
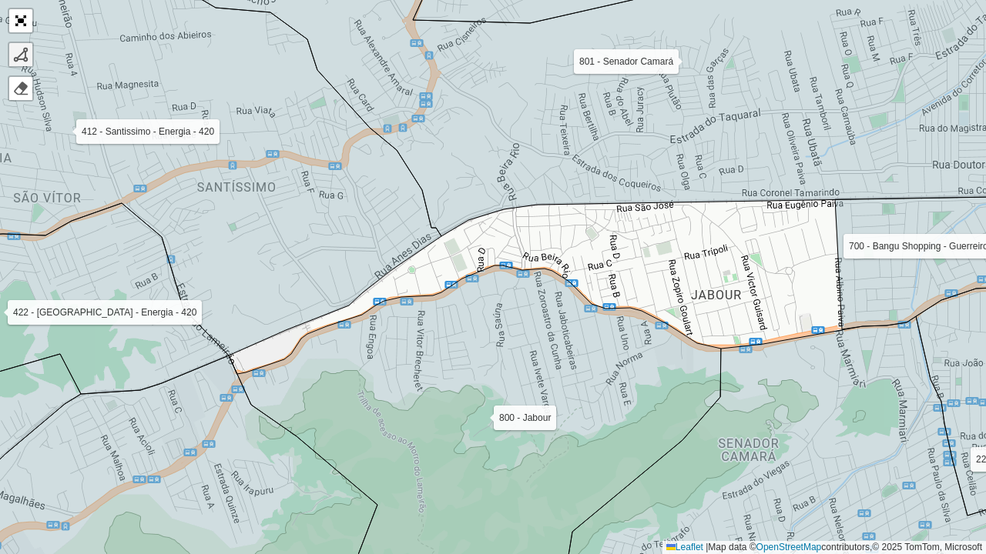
click at [18, 55] on div at bounding box center [20, 54] width 15 height 15
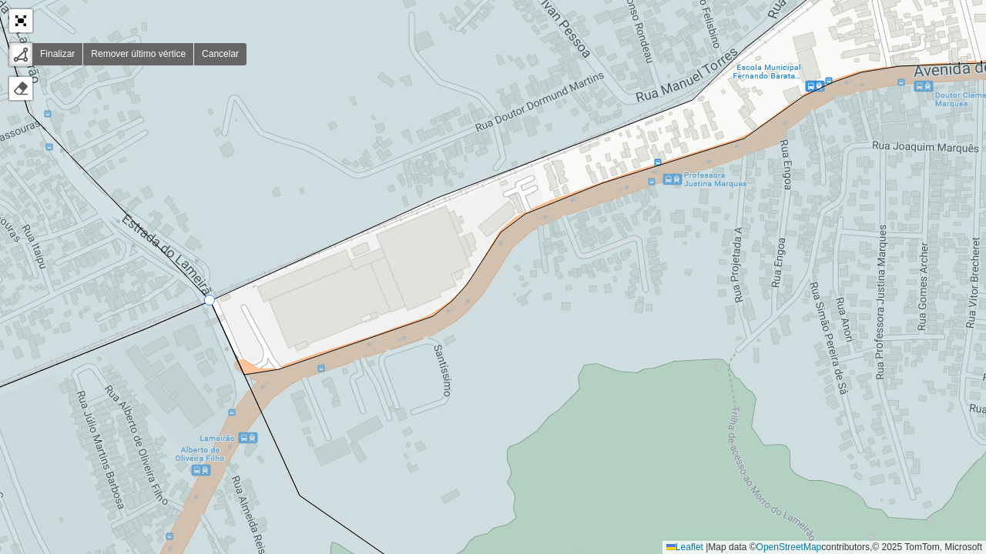
click at [214, 305] on div "163 - Amendoeira - Força - 378 110 - Paracambi Centro - Força - 336 111 - Parac…" at bounding box center [493, 277] width 986 height 554
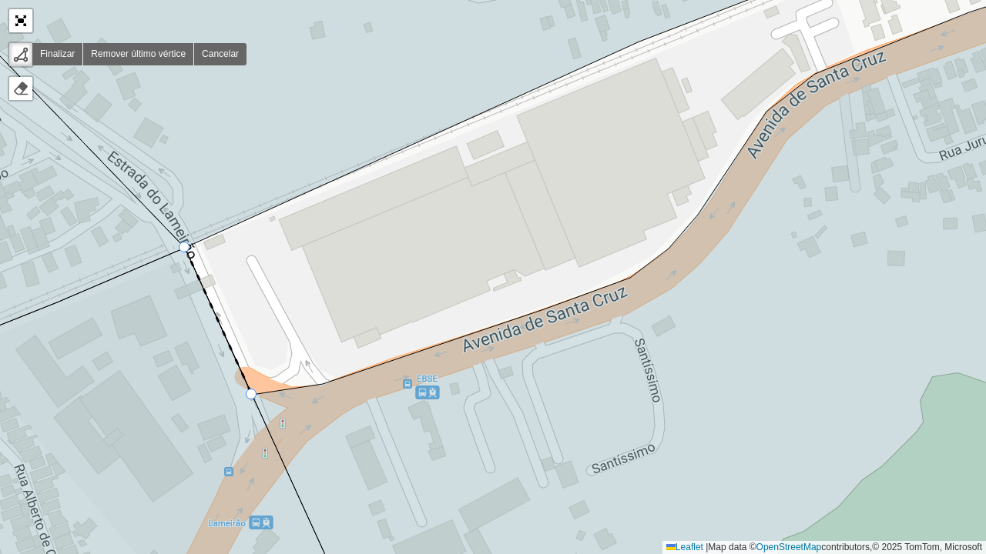
click at [256, 396] on icon at bounding box center [635, 293] width 900 height 636
click at [324, 390] on icon at bounding box center [635, 293] width 900 height 636
click at [634, 282] on icon at bounding box center [635, 293] width 900 height 636
click at [672, 249] on icon at bounding box center [635, 293] width 900 height 636
click at [704, 220] on icon at bounding box center [635, 293] width 900 height 636
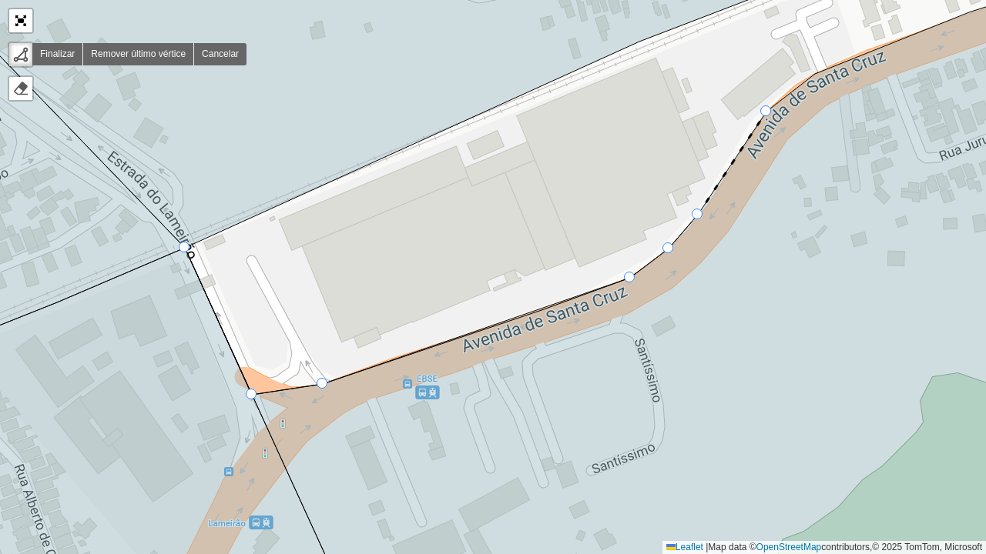
click at [766, 112] on icon at bounding box center [732, 163] width 69 height 103
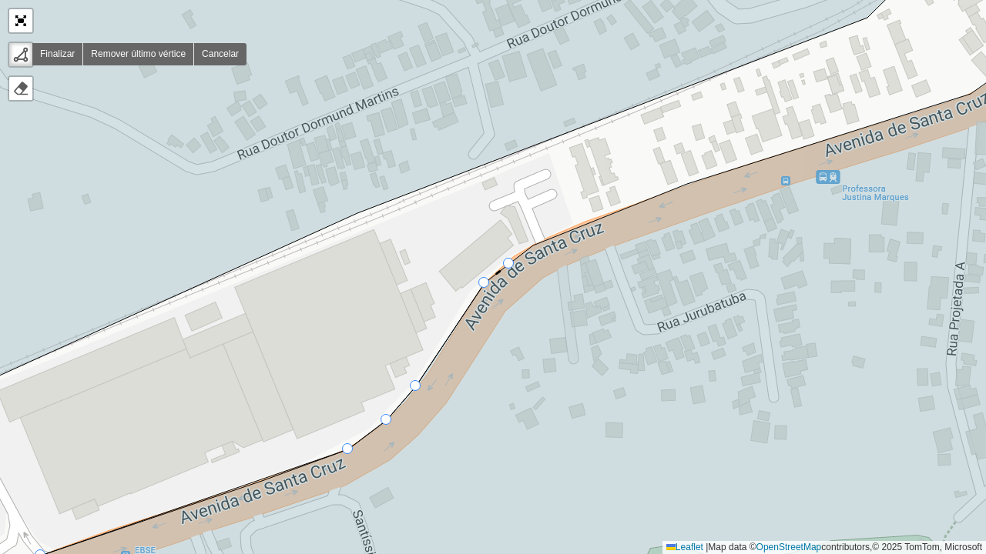
click at [513, 269] on icon at bounding box center [494, 311] width 1182 height 598
click at [531, 251] on icon at bounding box center [494, 311] width 1182 height 598
click at [693, 185] on icon at bounding box center [494, 311] width 1182 height 598
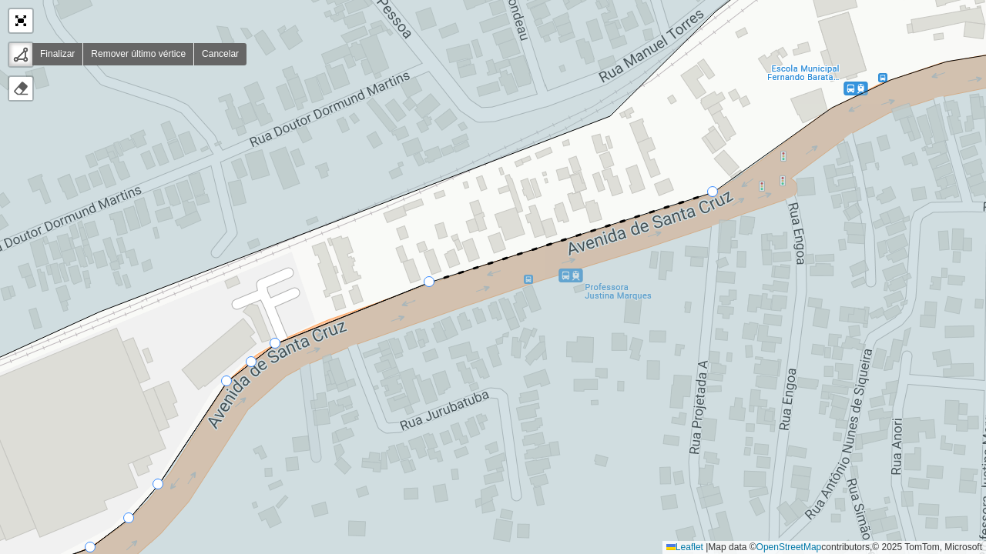
click at [711, 205] on icon at bounding box center [500, 328] width 1170 height 564
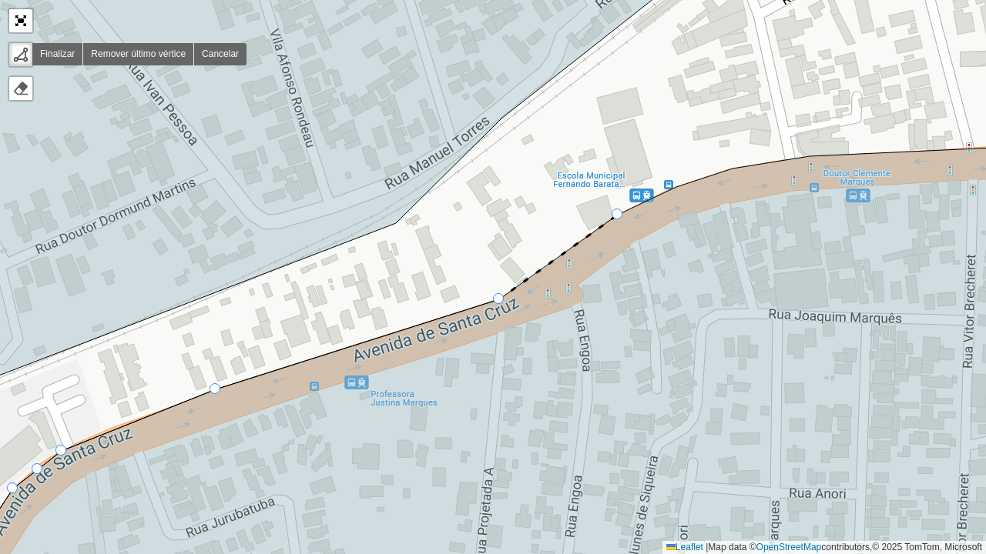
click at [611, 228] on icon at bounding box center [506, 372] width 1157 height 477
click at [674, 186] on div "163 - Amendoeira - Força - 378 110 - Paracambi Centro - Força - 336 111 - Parac…" at bounding box center [493, 277] width 986 height 554
click at [735, 172] on icon at bounding box center [506, 372] width 1157 height 477
click at [802, 166] on icon at bounding box center [506, 372] width 1157 height 477
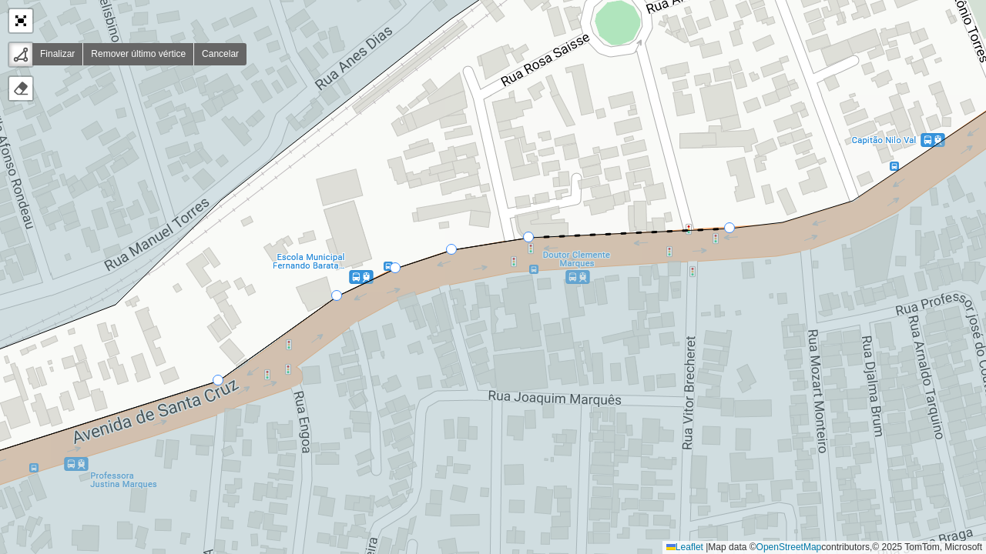
click at [741, 234] on icon at bounding box center [493, 334] width 1184 height 554
click at [779, 223] on icon at bounding box center [756, 226] width 52 height 6
click at [845, 203] on icon at bounding box center [817, 212] width 70 height 22
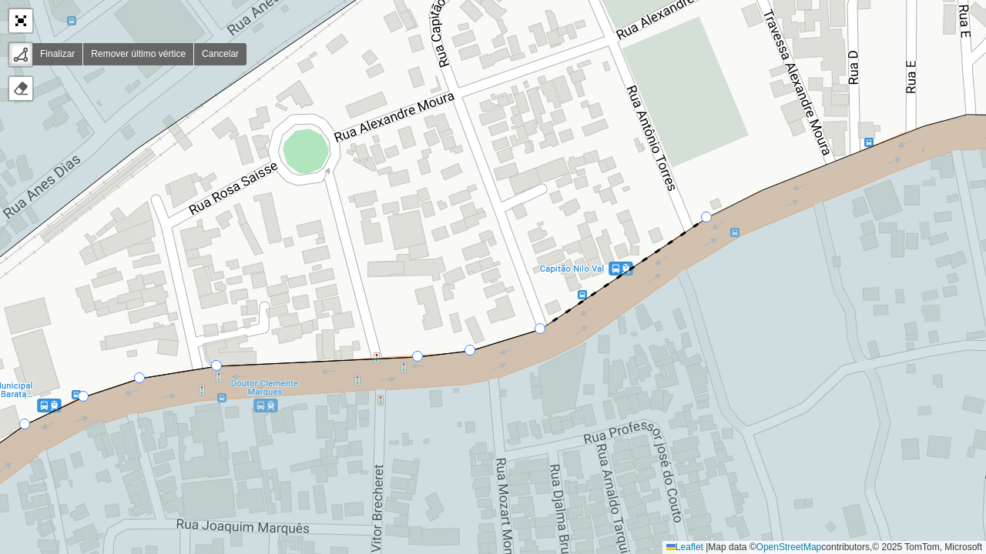
click at [705, 220] on icon at bounding box center [493, 363] width 1184 height 496
click at [748, 194] on div "163 - Amendoeira - Força - 378 110 - Paracambi Centro - Força - 336 111 - Parac…" at bounding box center [493, 277] width 986 height 554
click at [924, 141] on icon at bounding box center [493, 363] width 1184 height 496
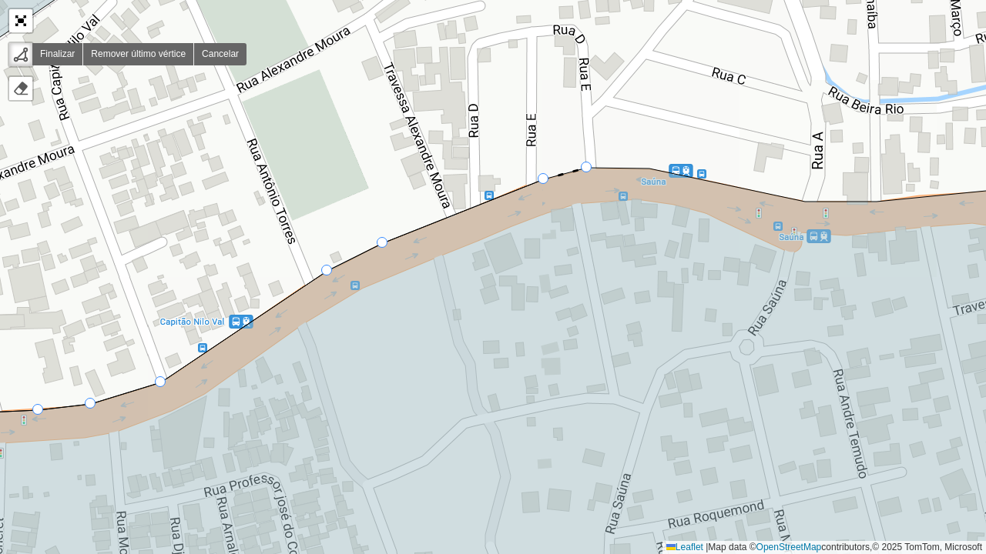
click at [578, 167] on div "163 - Amendoeira - Força - 378 110 - Paracambi Centro - Força - 336 111 - Parac…" at bounding box center [493, 277] width 986 height 554
click at [651, 166] on div "163 - Amendoeira - Força - 378 110 - Paracambi Centro - Força - 336 111 - Parac…" at bounding box center [493, 277] width 986 height 554
click at [803, 206] on icon at bounding box center [493, 389] width 1184 height 443
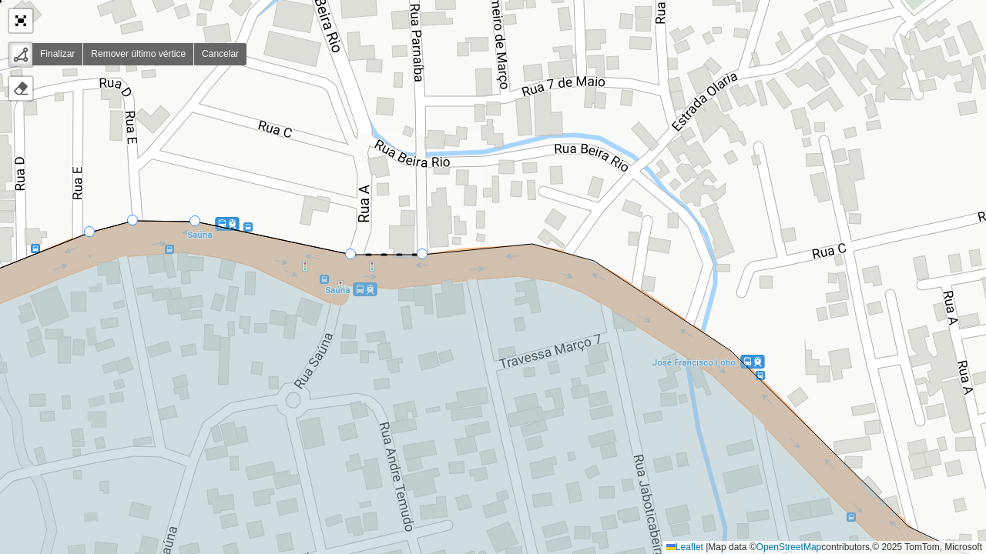
click at [427, 260] on icon at bounding box center [493, 416] width 1184 height 390
click at [527, 246] on icon at bounding box center [493, 416] width 1184 height 390
click at [592, 260] on icon at bounding box center [563, 252] width 62 height 17
click at [738, 348] on div "163 - Amendoeira - Força - 378 110 - Paracambi Centro - Força - 336 111 - Parac…" at bounding box center [493, 277] width 986 height 554
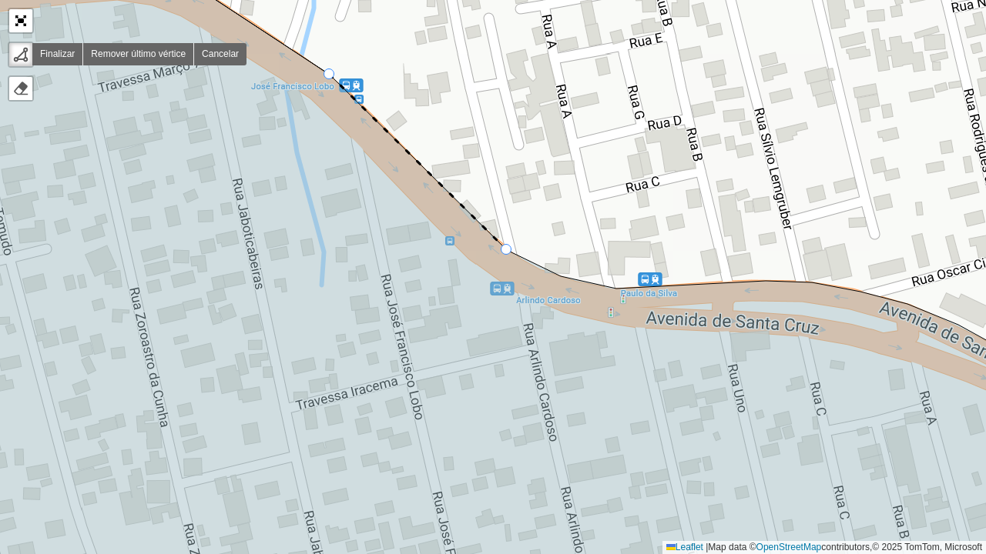
click at [507, 251] on icon at bounding box center [493, 289] width 1184 height 643
click at [561, 271] on div "163 - Amendoeira - Força - 378 110 - Paracambi Centro - Força - 336 111 - Parac…" at bounding box center [493, 277] width 986 height 554
click at [624, 283] on div "163 - Amendoeira - Força - 378 110 - Paracambi Centro - Força - 336 111 - Parac…" at bounding box center [493, 277] width 986 height 554
click at [804, 284] on icon at bounding box center [493, 289] width 1184 height 643
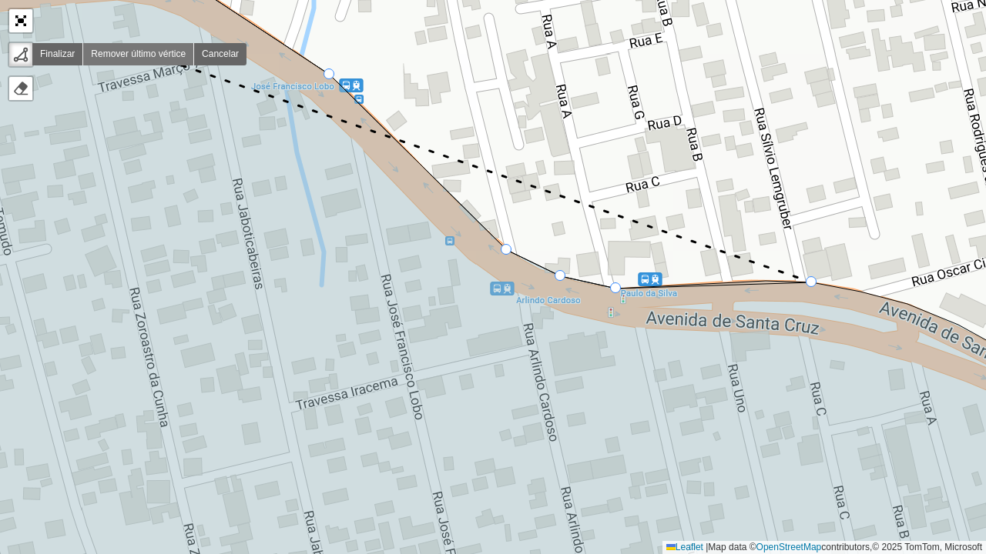
click at [155, 56] on link "Remover último vértice" at bounding box center [138, 54] width 111 height 22
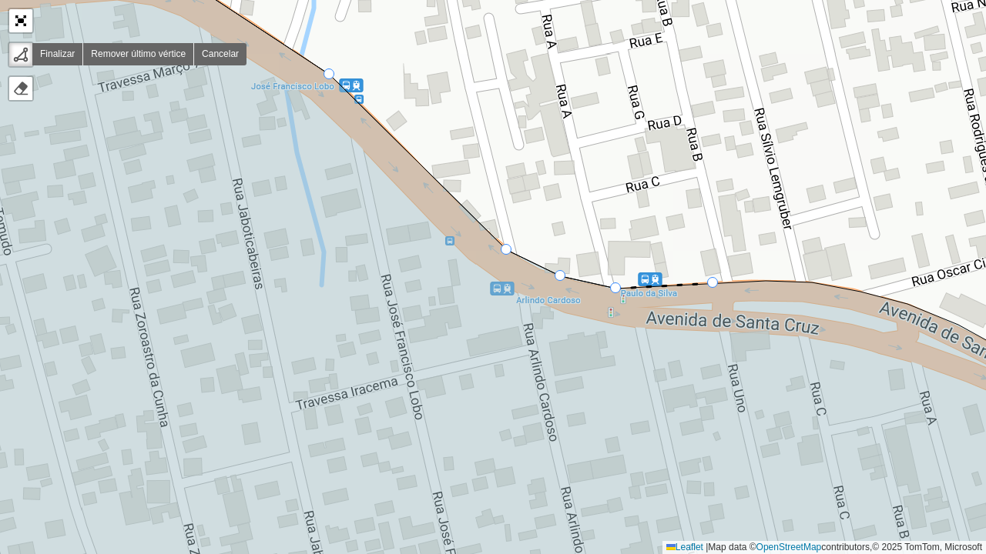
click at [713, 282] on div "163 - Amendoeira - Força - 378 110 - Paracambi Centro - Força - 336 111 - Parac…" at bounding box center [493, 277] width 986 height 554
click at [768, 283] on icon at bounding box center [493, 289] width 1184 height 643
click at [813, 283] on icon at bounding box center [493, 289] width 1184 height 643
click at [868, 292] on div "163 - Amendoeira - Força - 378 110 - Paracambi Centro - Força - 336 111 - Parac…" at bounding box center [493, 277] width 986 height 554
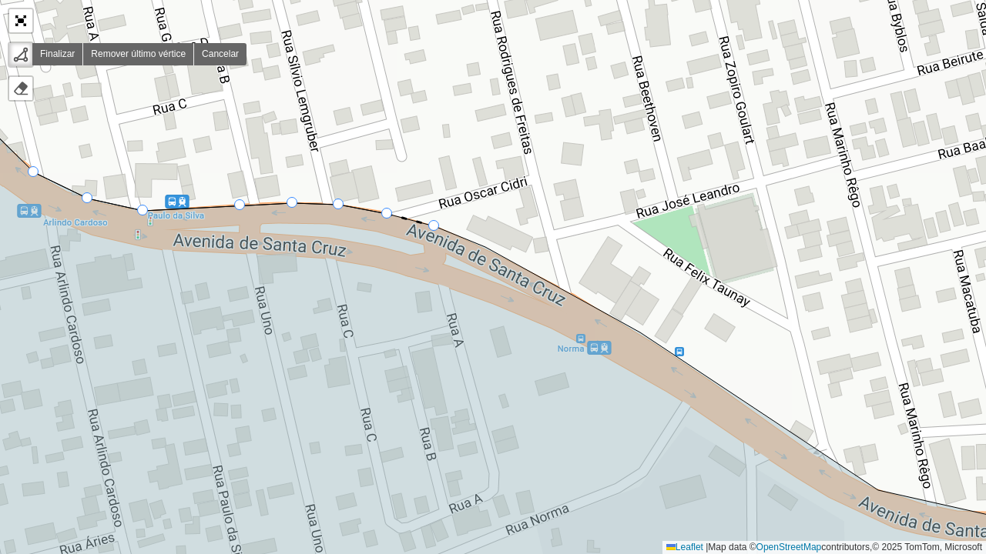
click at [453, 219] on div "163 - Amendoeira - Força - 378 110 - Paracambi Centro - Força - 336 111 - Parac…" at bounding box center [493, 277] width 986 height 554
click at [491, 242] on div "163 - Amendoeira - Força - 378 110 - Paracambi Centro - Força - 336 111 - Parac…" at bounding box center [493, 277] width 986 height 554
click at [644, 331] on div "163 - Amendoeira - Força - 378 110 - Paracambi Centro - Força - 336 111 - Parac…" at bounding box center [493, 277] width 986 height 554
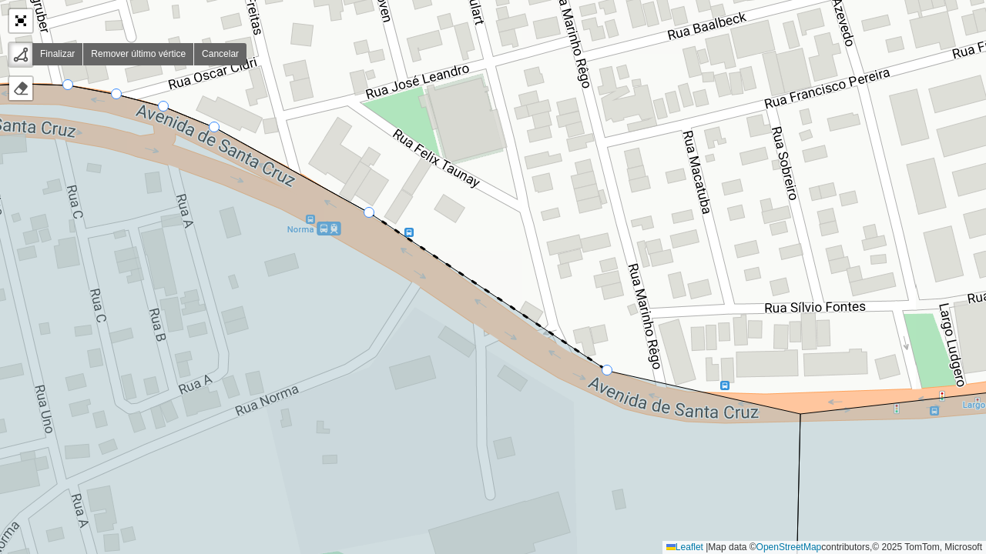
click at [611, 367] on div "163 - Amendoeira - Força - 378 110 - Paracambi Centro - Força - 336 111 - Parac…" at bounding box center [493, 277] width 986 height 554
click at [799, 402] on div "163 - Amendoeira - Força - 378 110 - Paracambi Centro - Força - 336 111 - Parac…" at bounding box center [493, 277] width 986 height 554
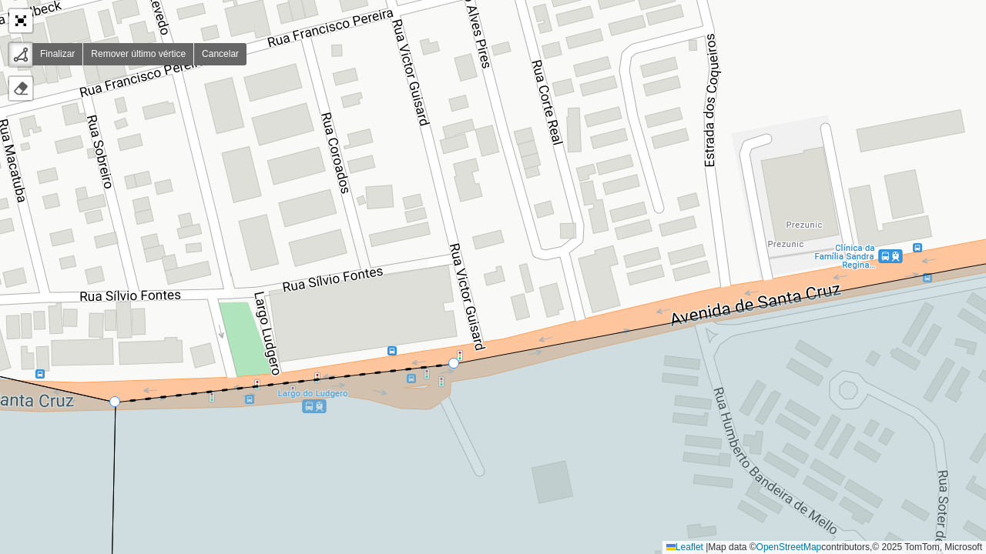
click at [454, 374] on icon at bounding box center [598, 428] width 974 height 364
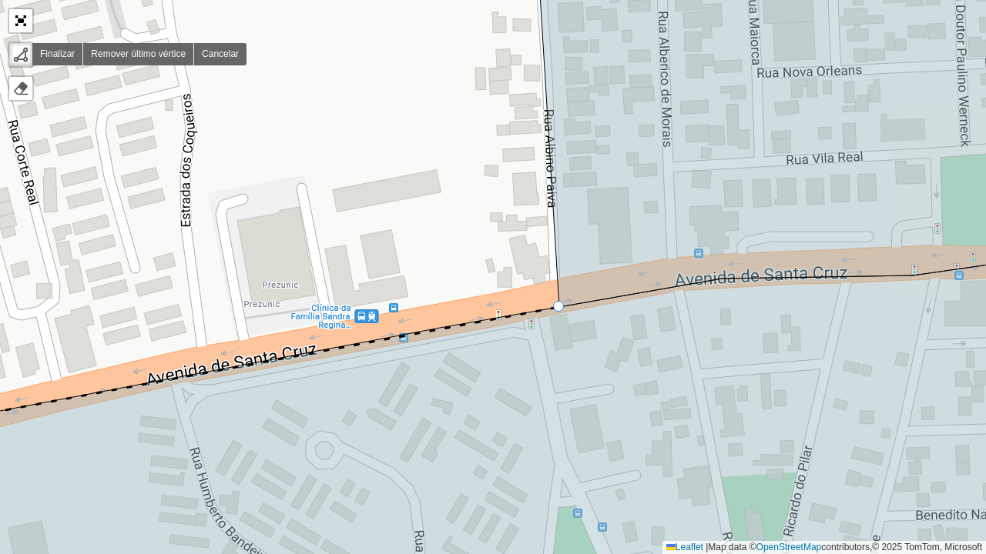
click at [560, 313] on icon at bounding box center [493, 428] width 1184 height 366
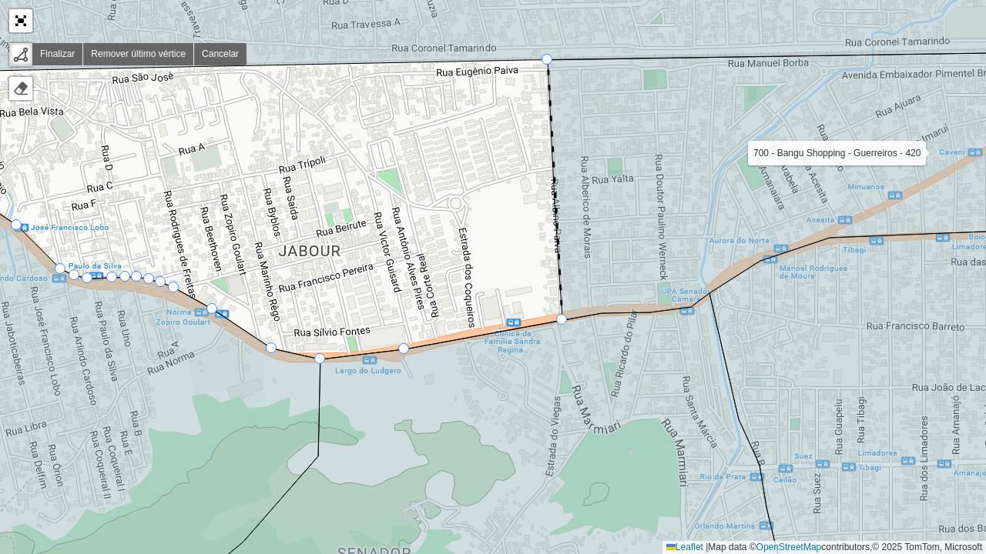
click at [550, 64] on icon at bounding box center [815, 186] width 537 height 269
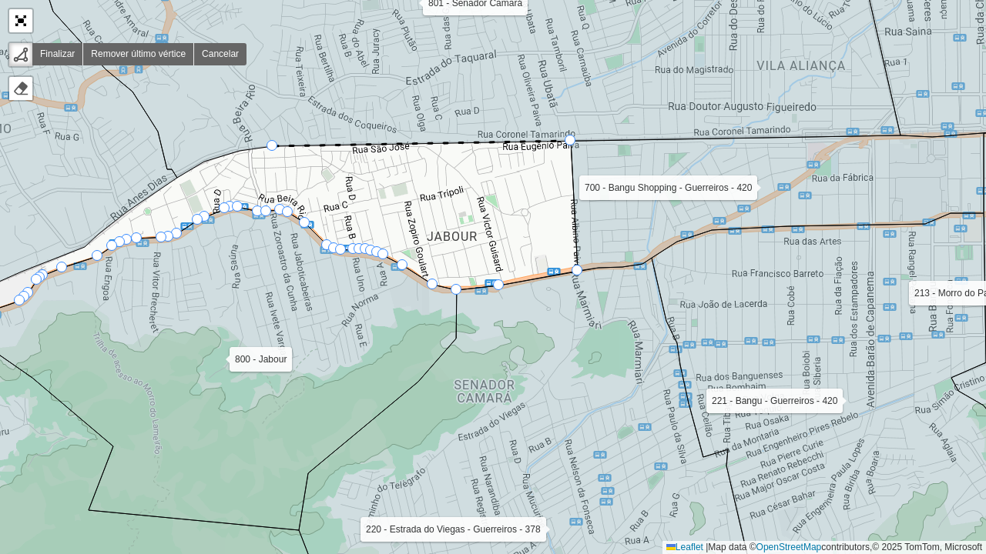
click at [282, 146] on div "163 - Amendoeira - Força - 378 110 - Paracambi Centro - Força - 336 111 - Parac…" at bounding box center [493, 277] width 986 height 554
click at [245, 154] on div "163 - Amendoeira - Força - 378 110 - Paracambi Centro - Força - 336 111 - Parac…" at bounding box center [493, 277] width 986 height 554
click at [216, 166] on div "163 - Amendoeira - Força - 378 110 - Paracambi Centro - Força - 336 111 - Parac…" at bounding box center [493, 277] width 986 height 554
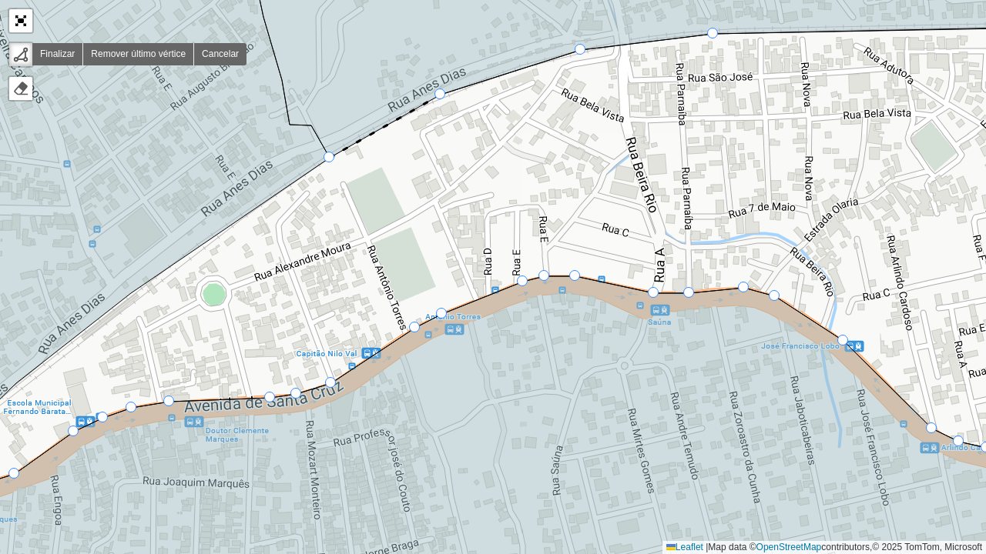
click at [339, 162] on div "163 - Amendoeira - Força - 378 110 - Paracambi Centro - Força - 336 111 - Parac…" at bounding box center [493, 277] width 986 height 554
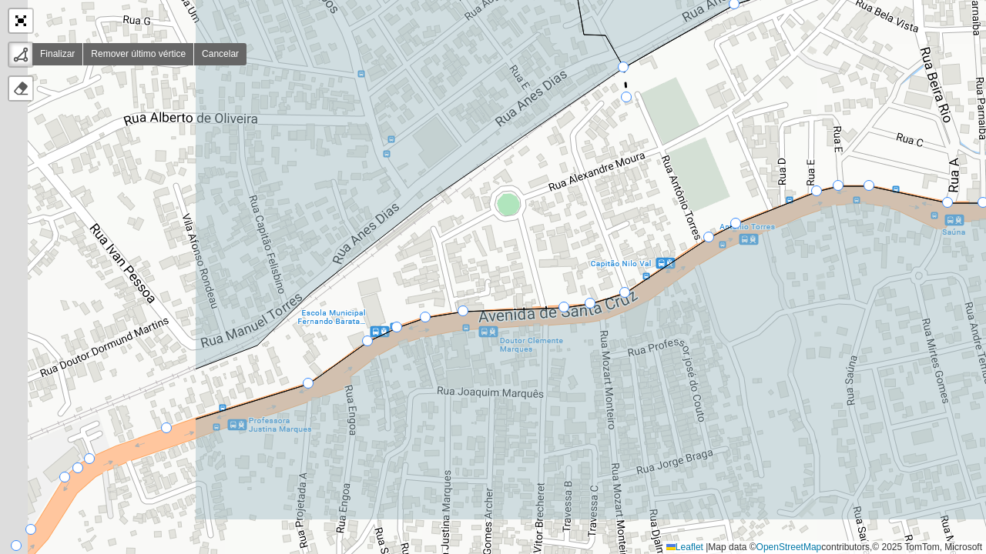
drag, startPoint x: 331, startPoint y: 188, endPoint x: 627, endPoint y: 97, distance: 309.3
click at [627, 97] on div "163 - Amendoeira - Força - 378 110 - Paracambi Centro - Força - 336 111 - Parac…" at bounding box center [493, 277] width 986 height 554
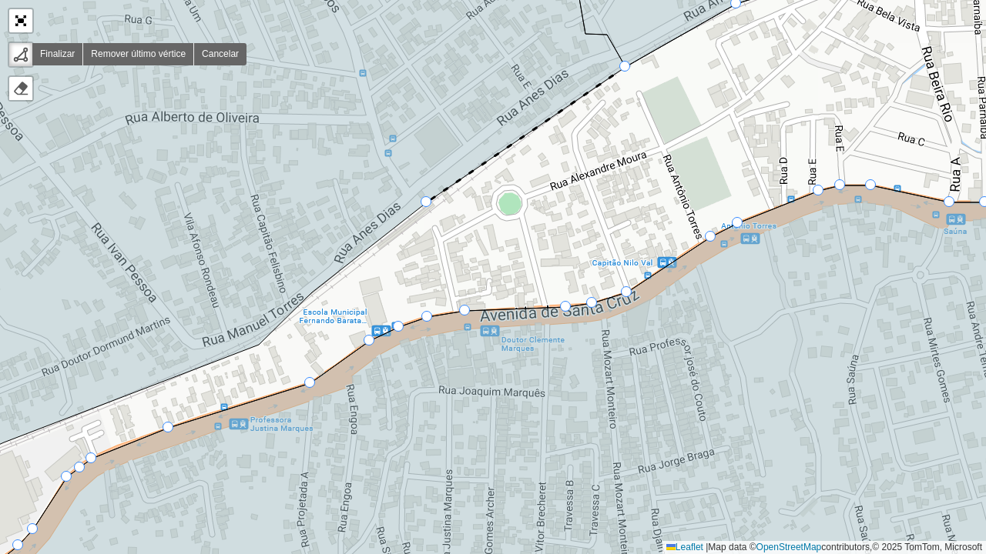
click at [430, 209] on div "163 - Amendoeira - Força - 378 110 - Paracambi Centro - Força - 336 111 - Parac…" at bounding box center [493, 277] width 986 height 554
click at [316, 283] on icon at bounding box center [263, 217] width 725 height 546
click at [261, 339] on icon at bounding box center [263, 217] width 725 height 546
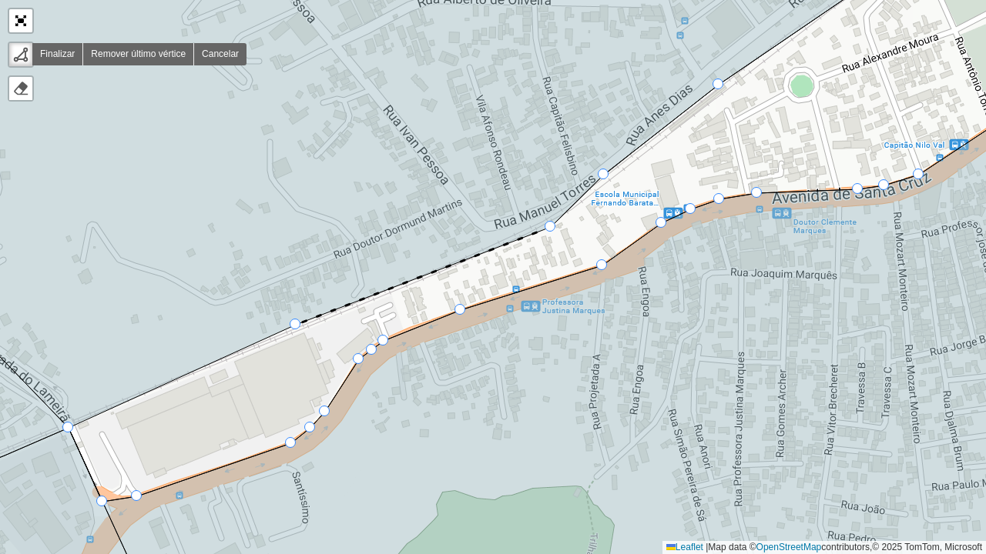
click at [291, 317] on icon at bounding box center [409, 186] width 1016 height 484
click at [69, 424] on div at bounding box center [67, 427] width 11 height 11
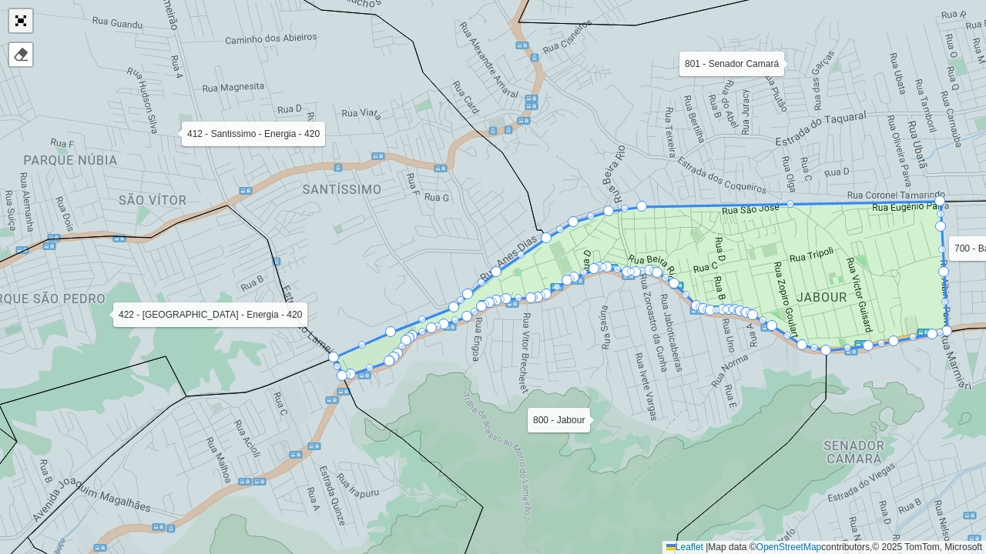
click at [24, 24] on link "Abrir mapa em tela cheia" at bounding box center [20, 20] width 23 height 23
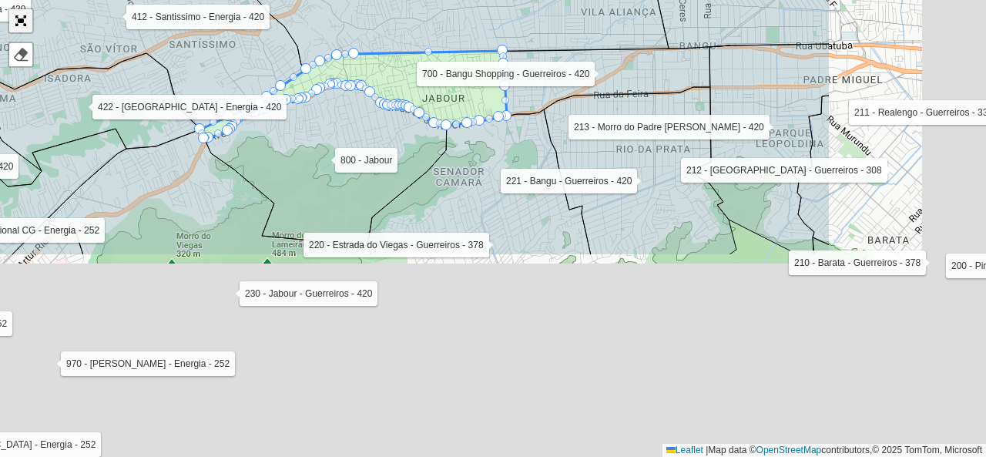
scroll to position [614, 0]
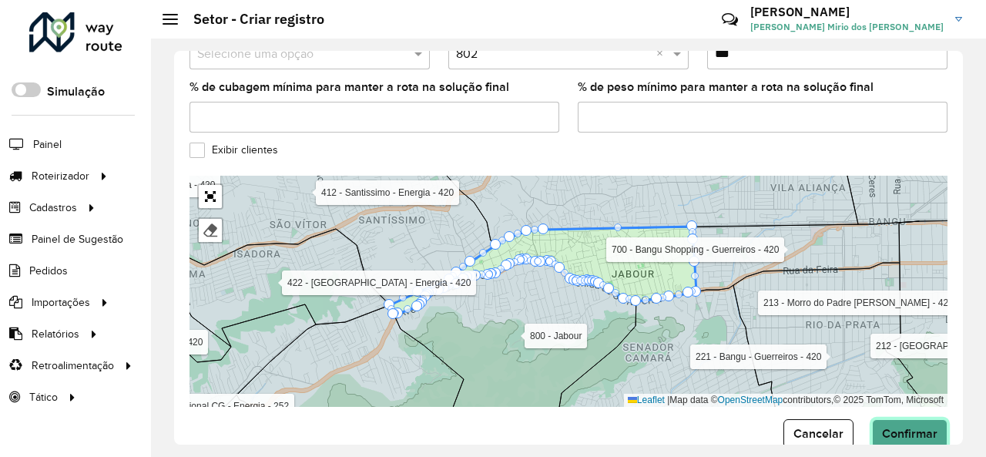
click at [929, 427] on span "Confirmar" at bounding box center [909, 433] width 55 height 13
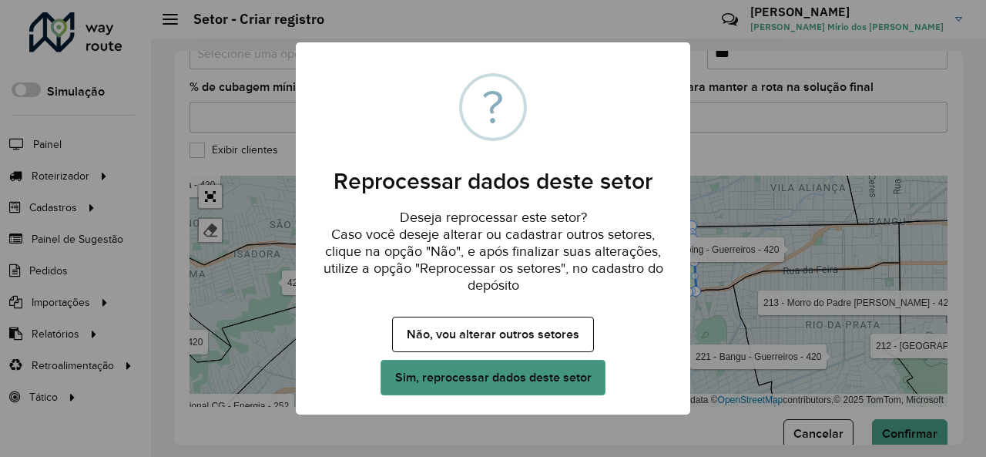
click at [484, 377] on button "Sim, reprocessar dados deste setor" at bounding box center [492, 377] width 225 height 35
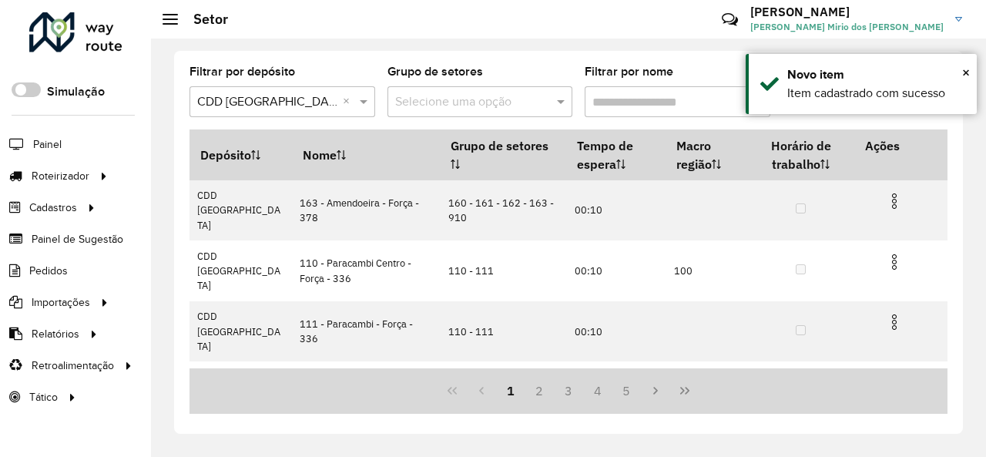
scroll to position [308, 0]
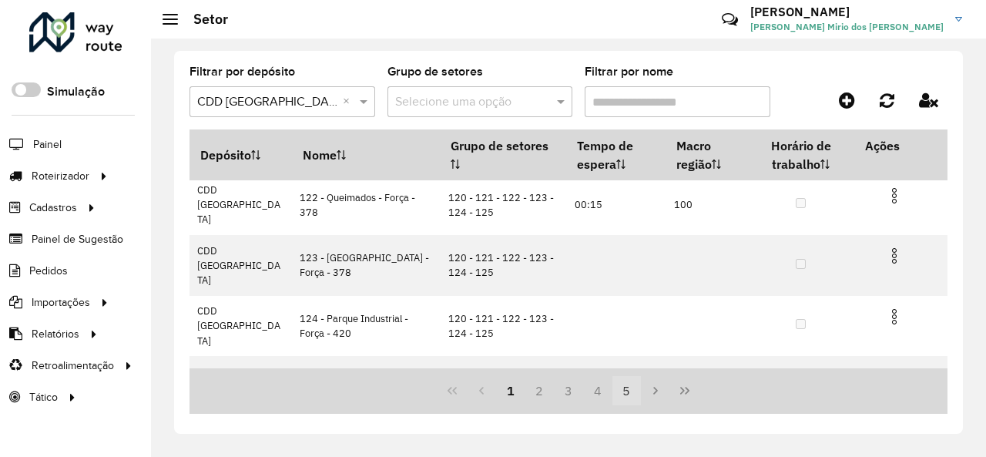
click at [628, 390] on button "5" at bounding box center [626, 390] width 29 height 29
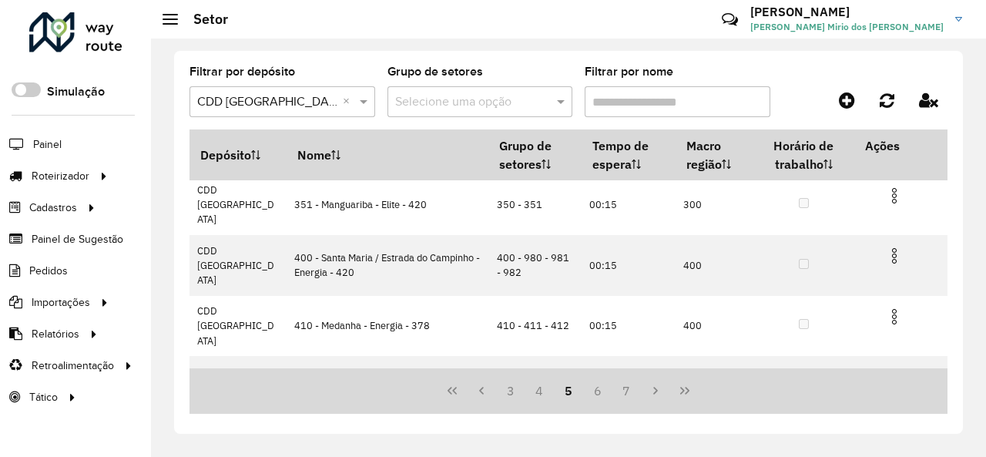
scroll to position [0, 0]
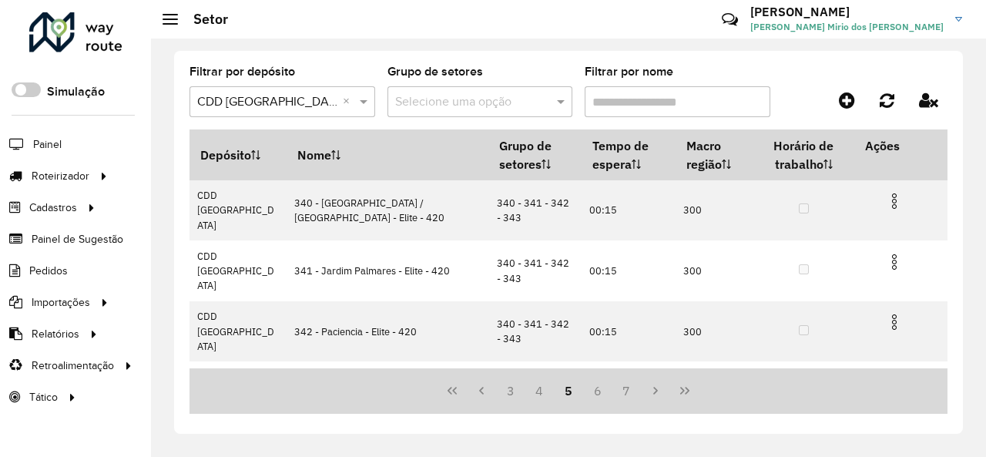
click at [628, 390] on button "7" at bounding box center [626, 390] width 29 height 29
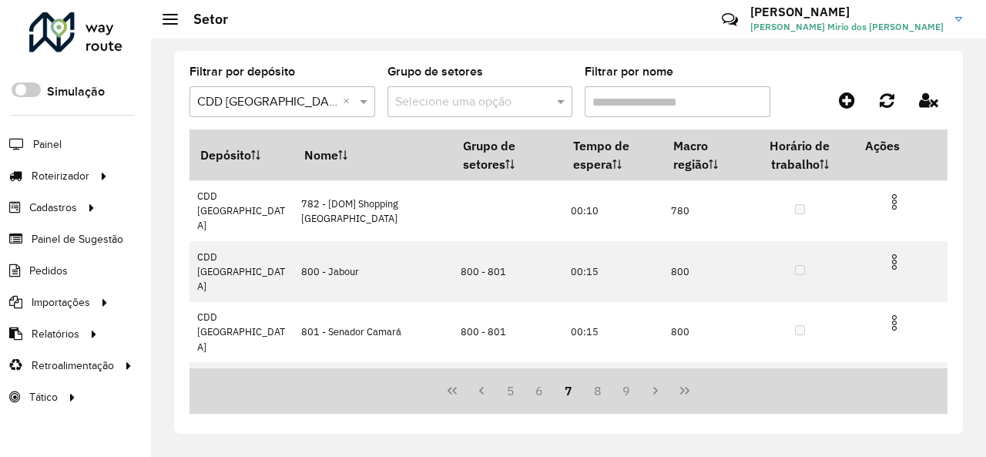
scroll to position [280, 0]
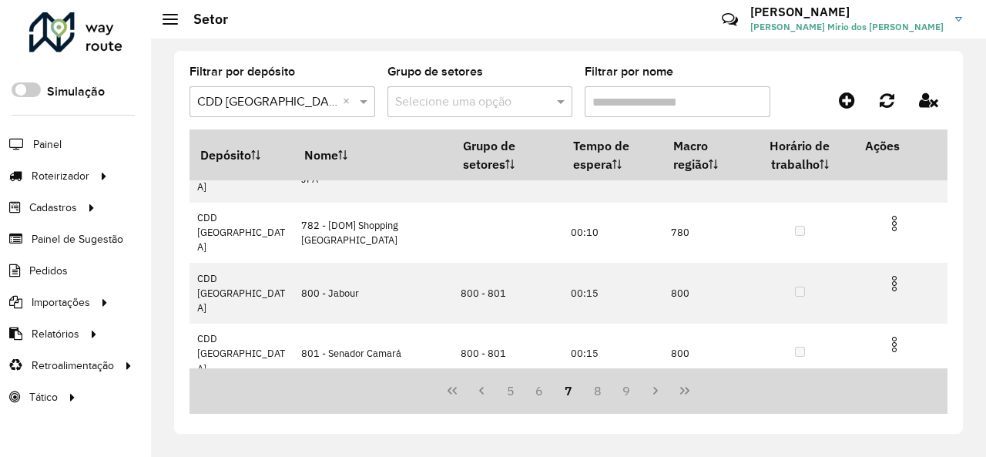
click at [892, 396] on img at bounding box center [894, 405] width 18 height 18
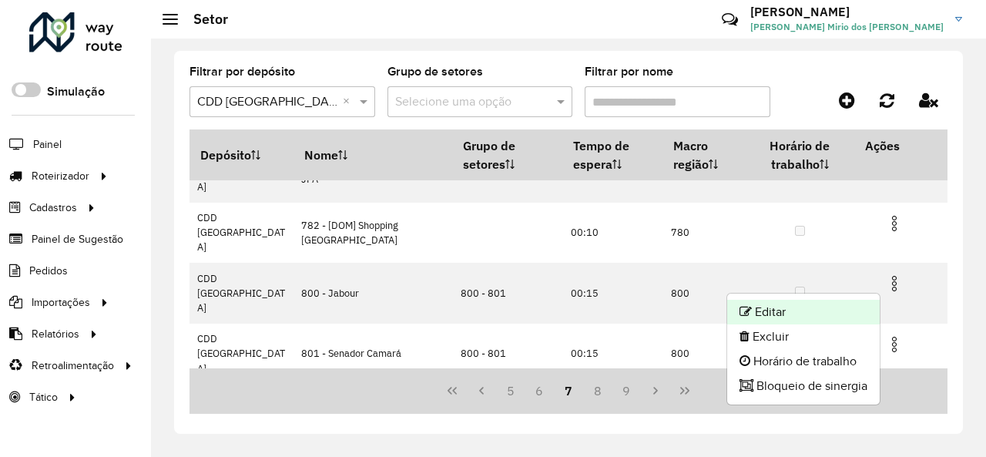
click at [784, 303] on li "Editar" at bounding box center [803, 312] width 152 height 25
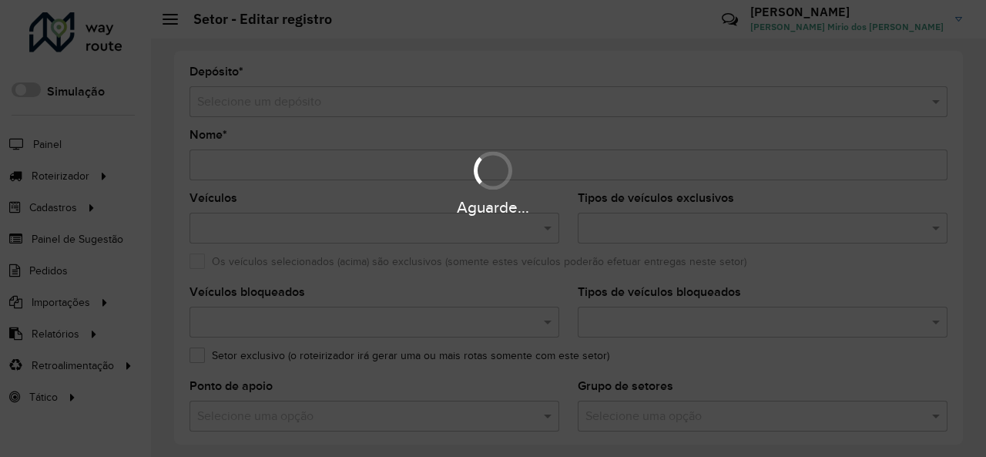
type input "**********"
type input "*******"
type input "*****"
type input "**"
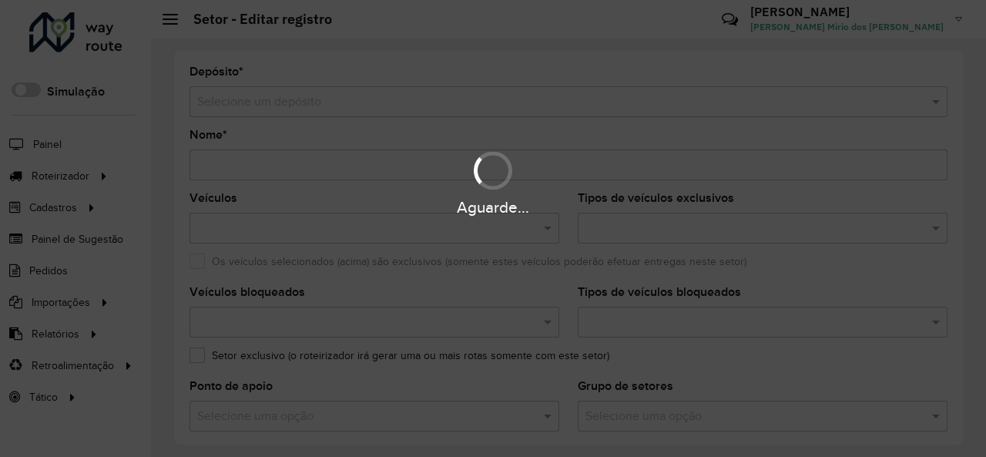
type input "***"
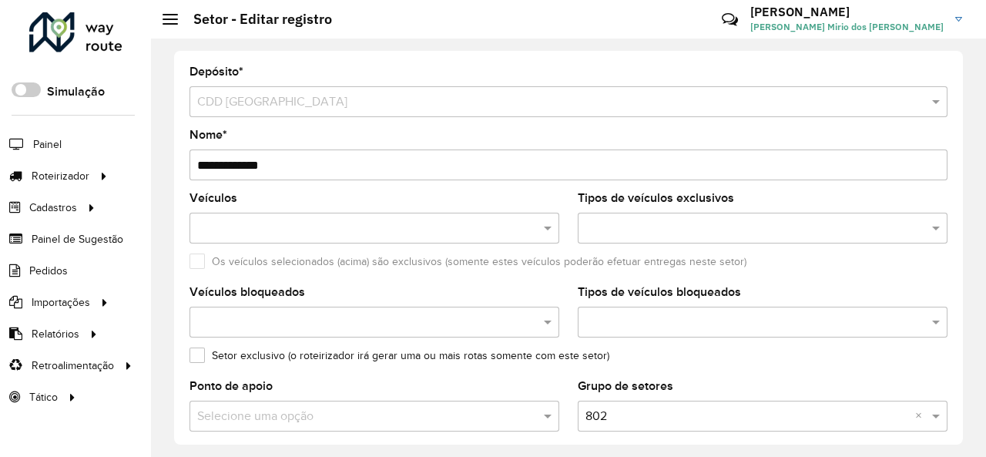
click at [219, 165] on input "**********" at bounding box center [568, 164] width 758 height 31
click at [324, 164] on input "**********" at bounding box center [568, 164] width 758 height 31
type input "**********"
click at [462, 204] on div "Veículos" at bounding box center [374, 217] width 370 height 51
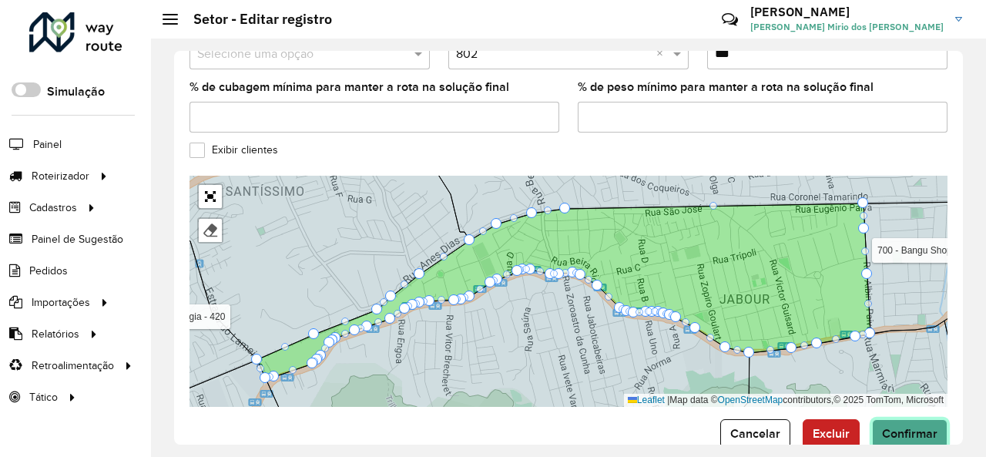
click at [924, 427] on span "Confirmar" at bounding box center [909, 433] width 55 height 13
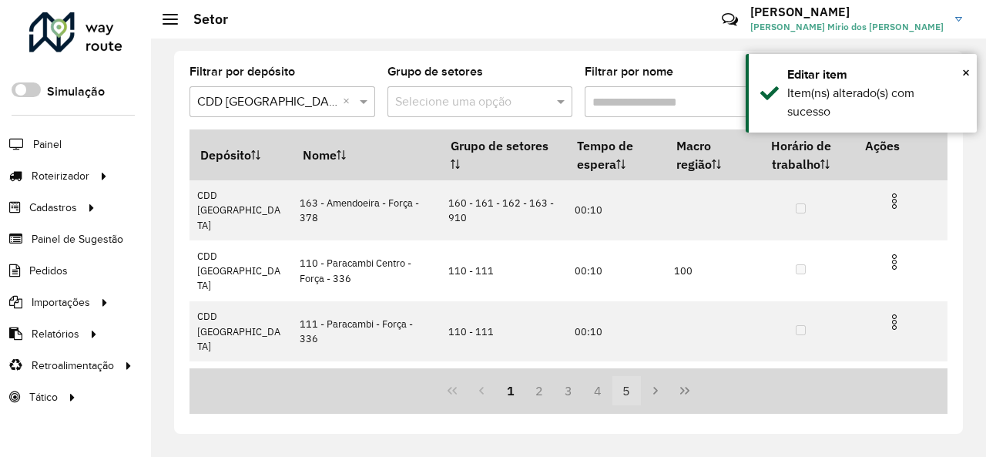
click at [627, 392] on button "5" at bounding box center [626, 390] width 29 height 29
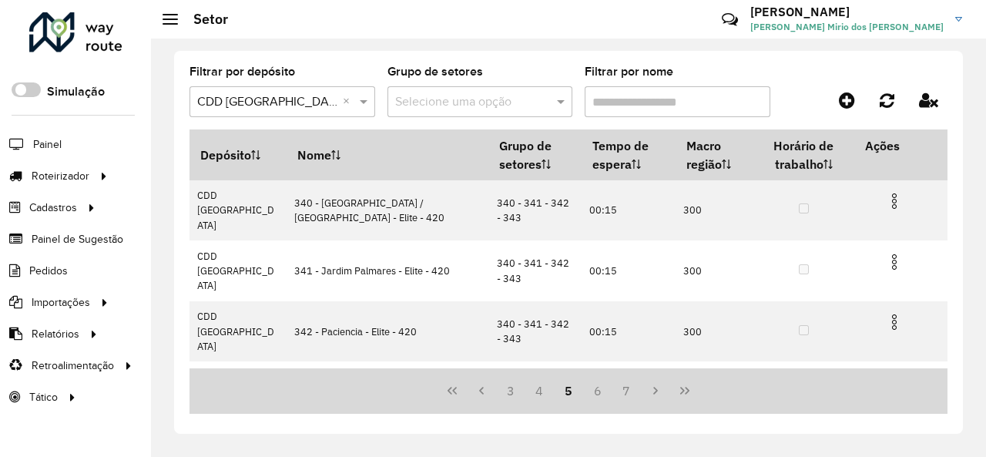
click at [627, 392] on button "7" at bounding box center [626, 390] width 29 height 29
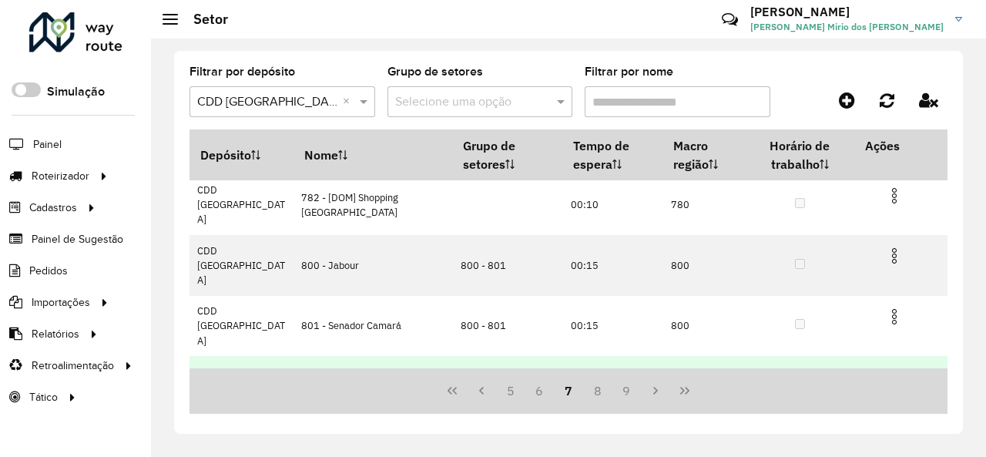
click at [893, 368] on img at bounding box center [894, 377] width 18 height 18
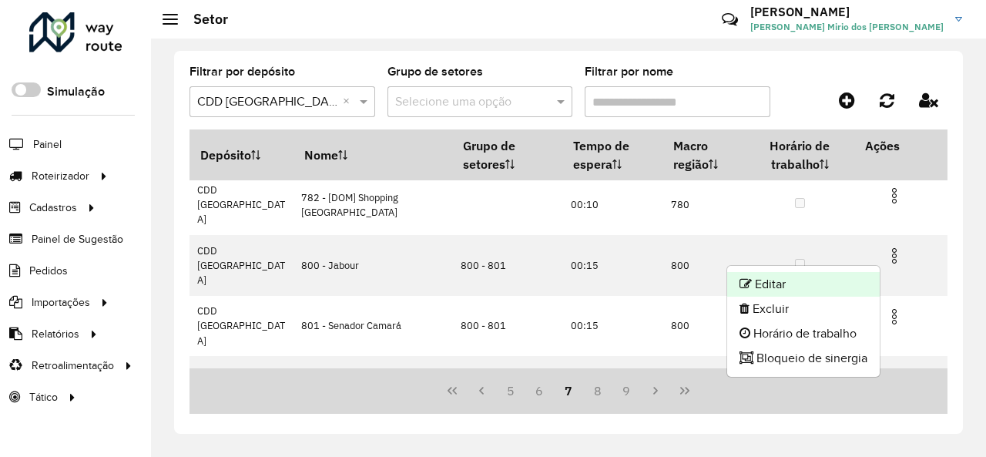
click at [812, 278] on li "Editar" at bounding box center [803, 284] width 152 height 25
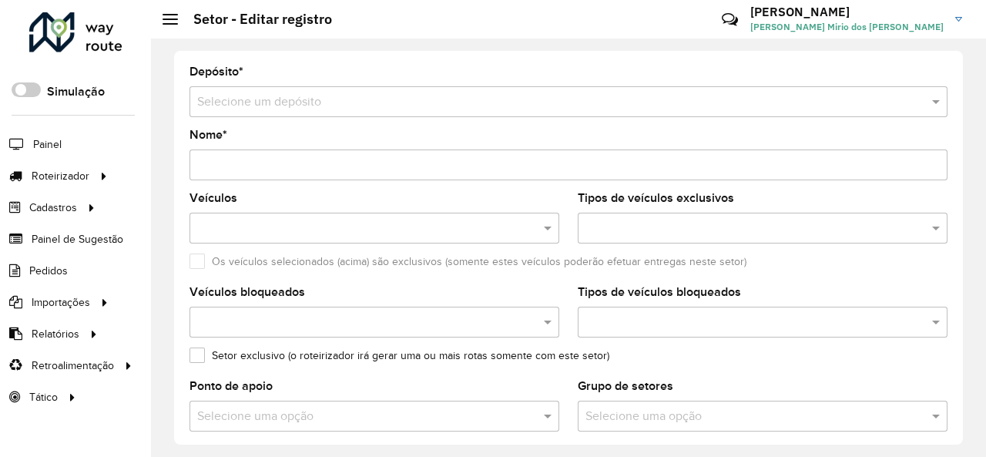
type input "**********"
type input "*******"
type input "*****"
type input "**"
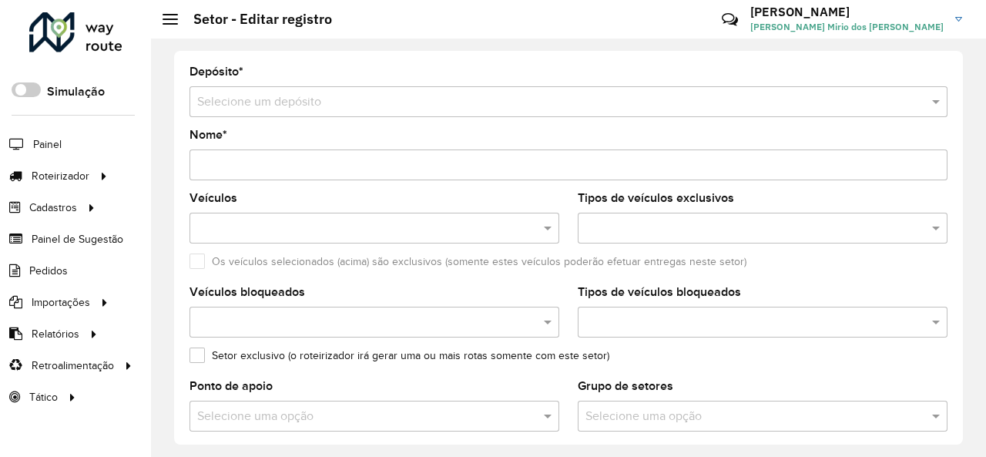
type input "***"
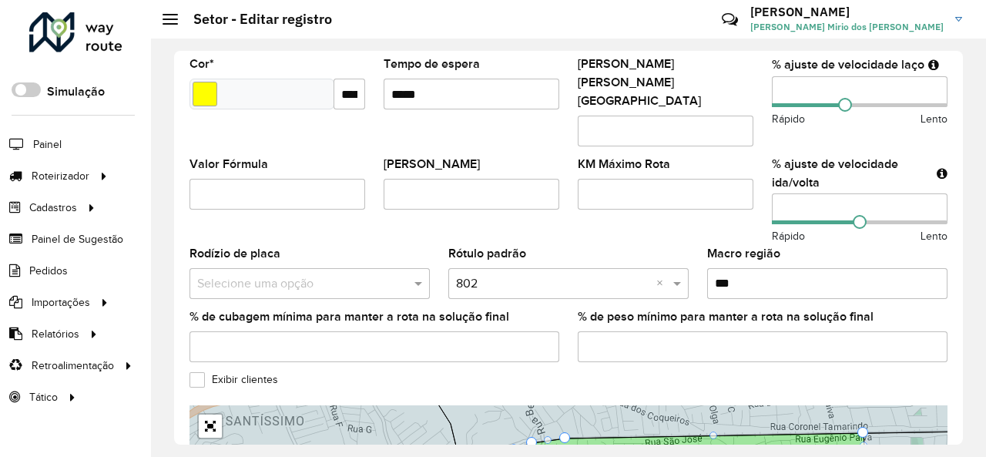
scroll to position [614, 0]
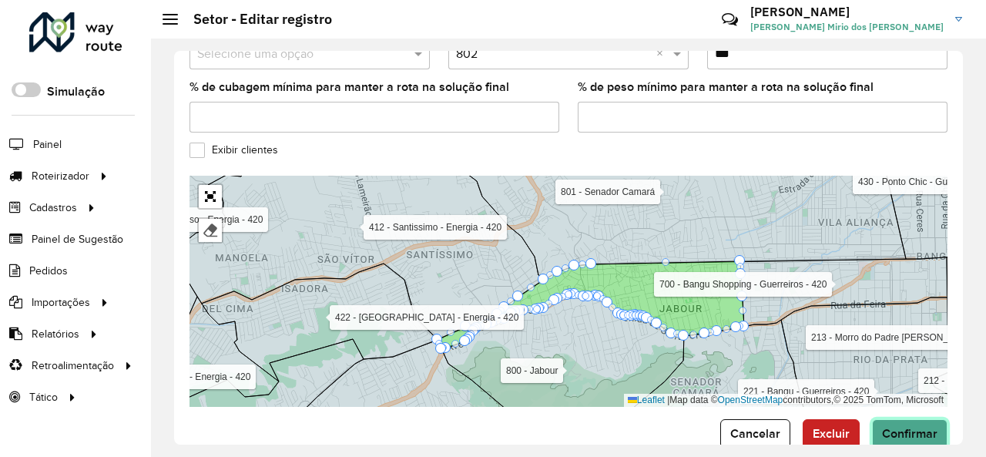
click at [926, 427] on span "Confirmar" at bounding box center [909, 433] width 55 height 13
